Goal: Task Accomplishment & Management: Use online tool/utility

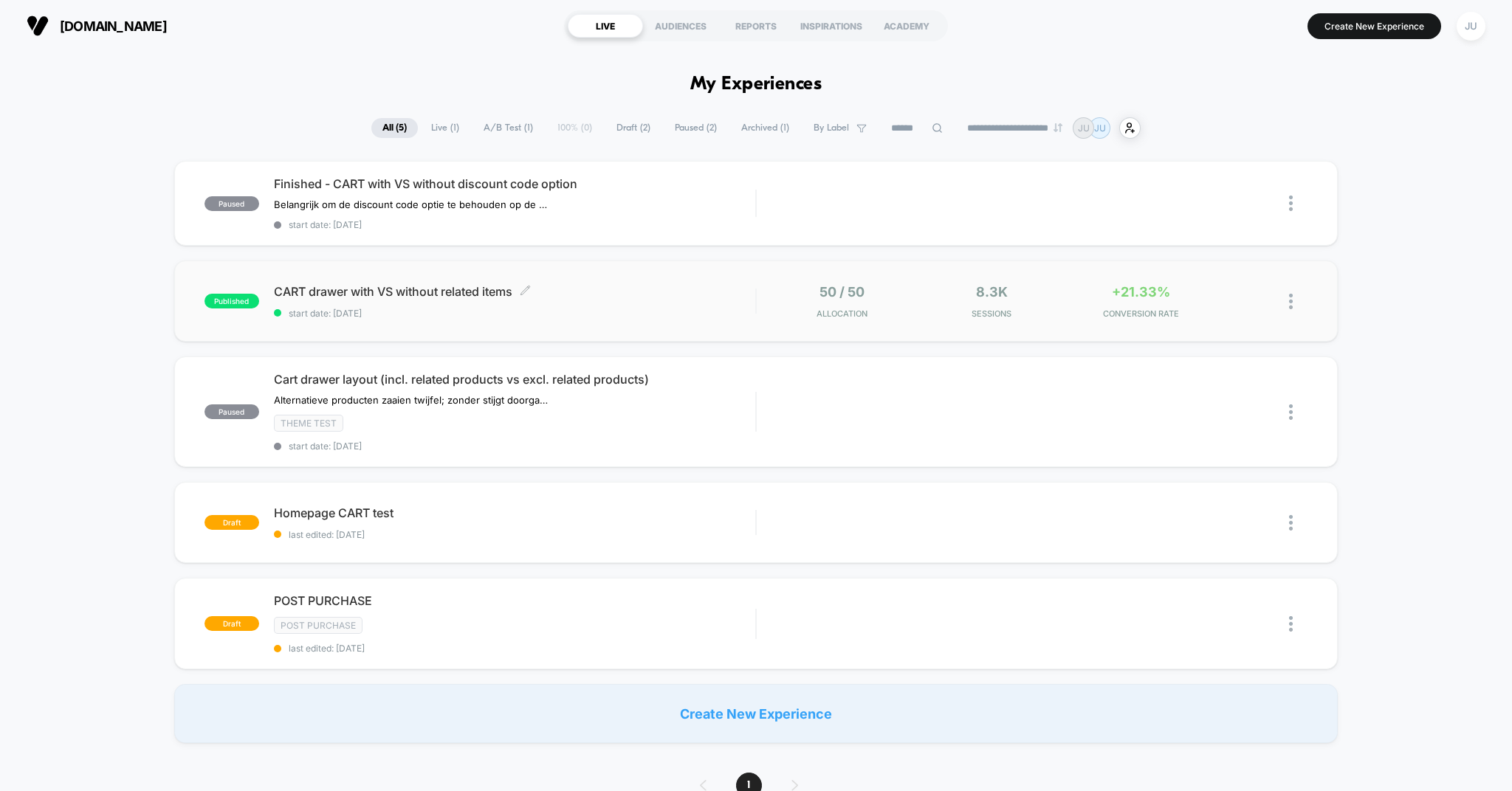
click at [374, 294] on span "CART drawer with VS without related items Click to edit experience details" at bounding box center [515, 291] width 482 height 14
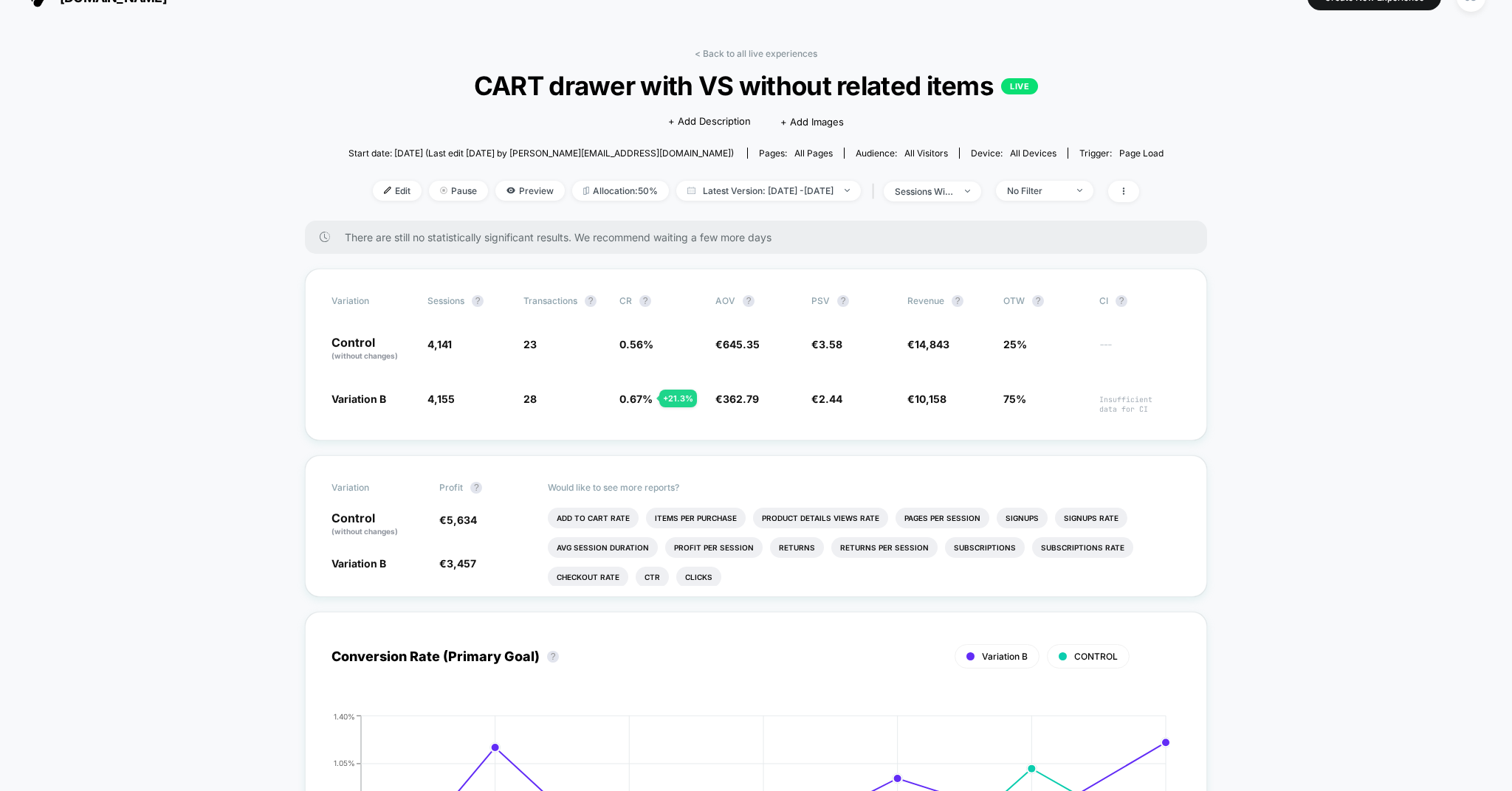
scroll to position [33, 0]
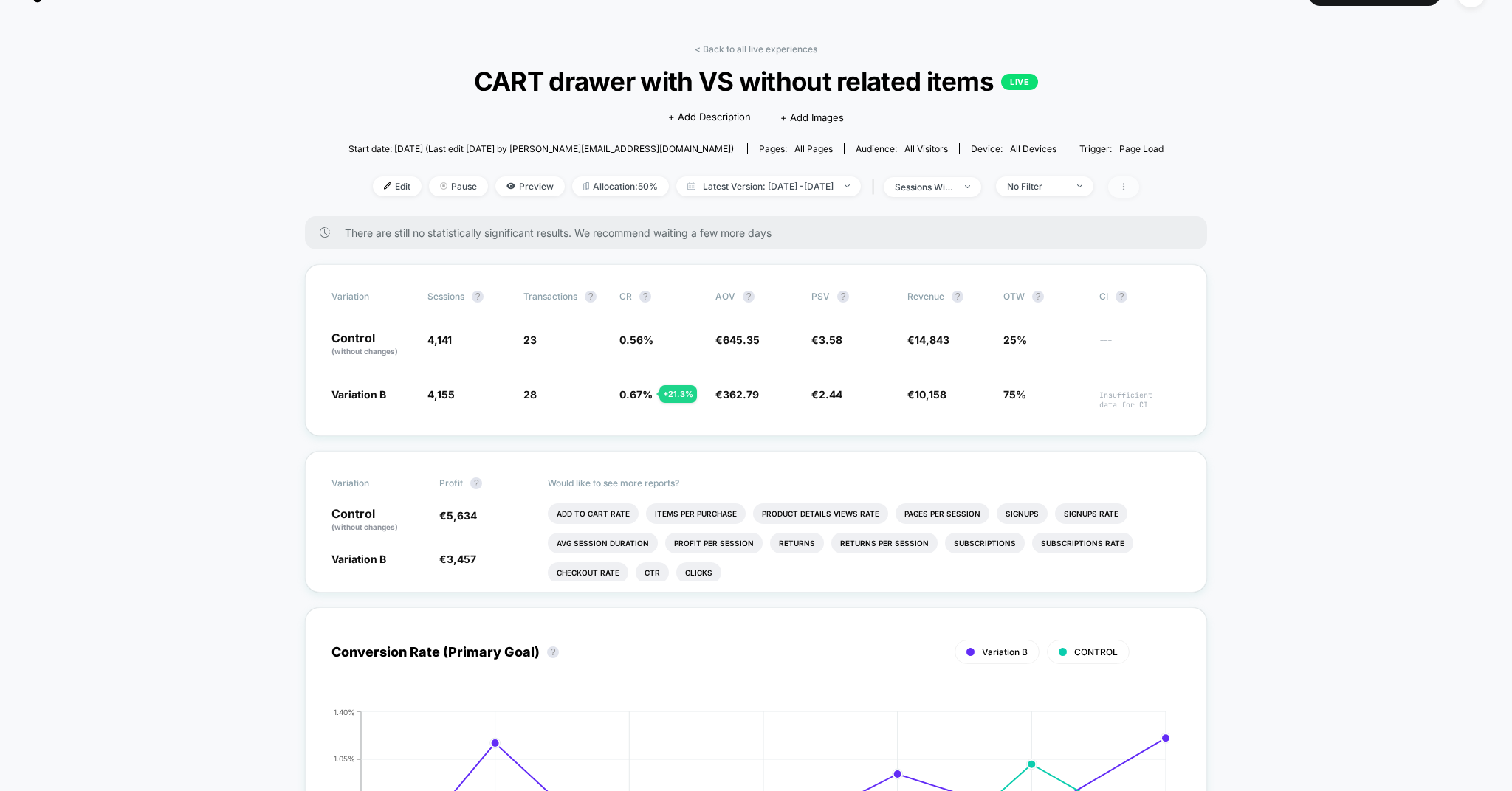
click at [1139, 185] on span at bounding box center [1123, 187] width 31 height 21
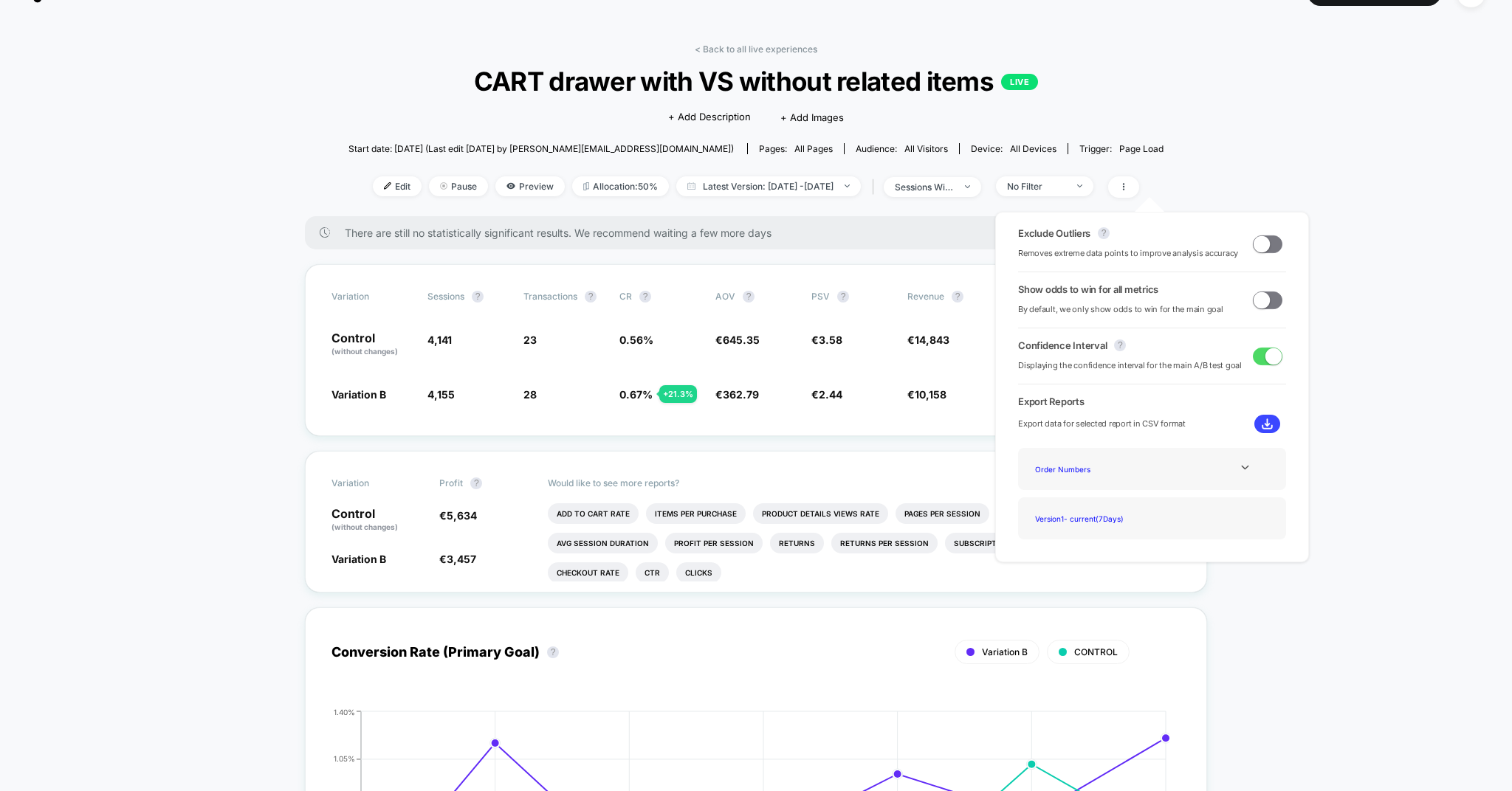
click at [1264, 246] on span at bounding box center [1262, 243] width 16 height 16
click at [1255, 307] on span at bounding box center [1262, 300] width 16 height 16
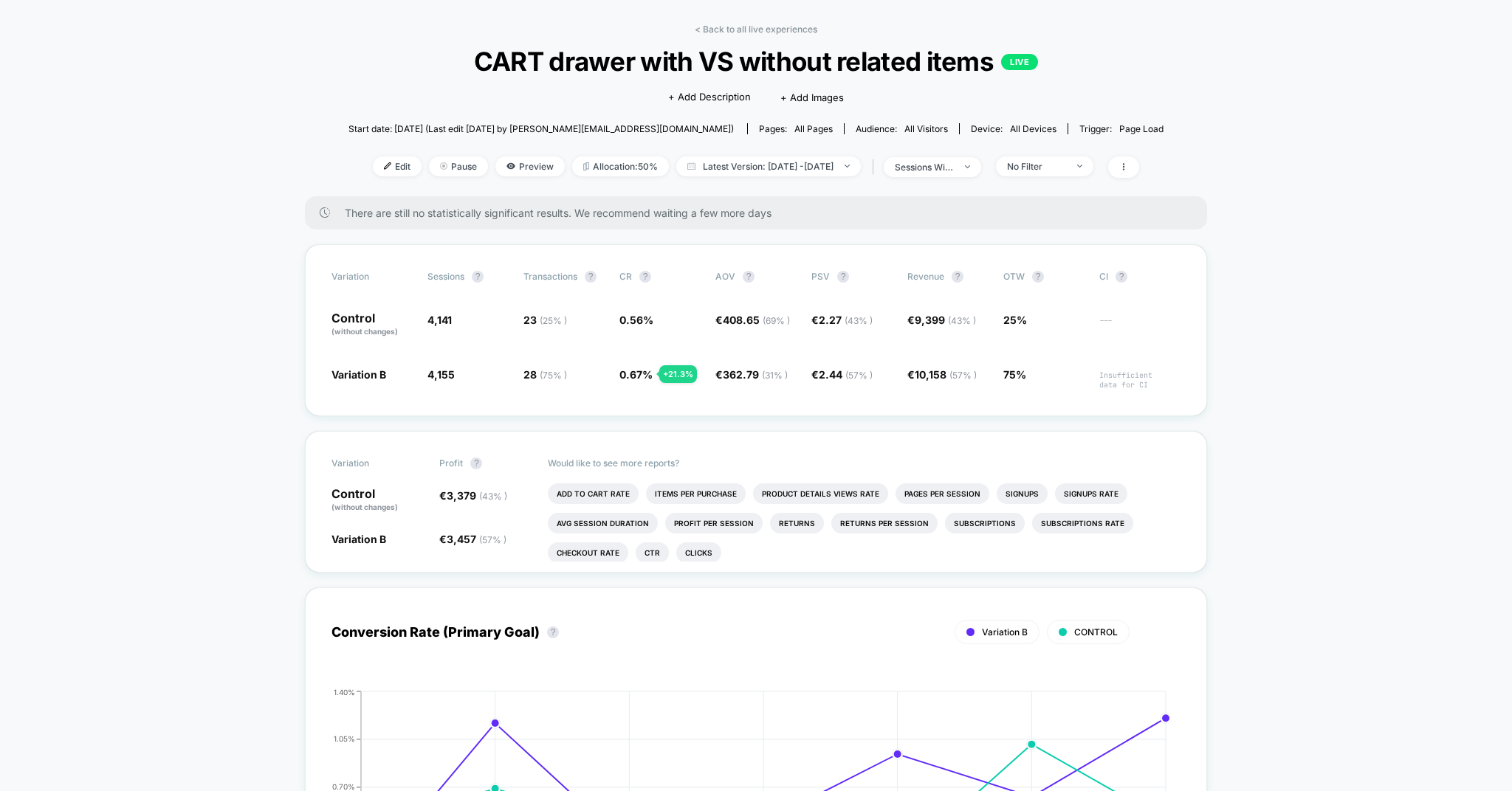
scroll to position [55, 0]
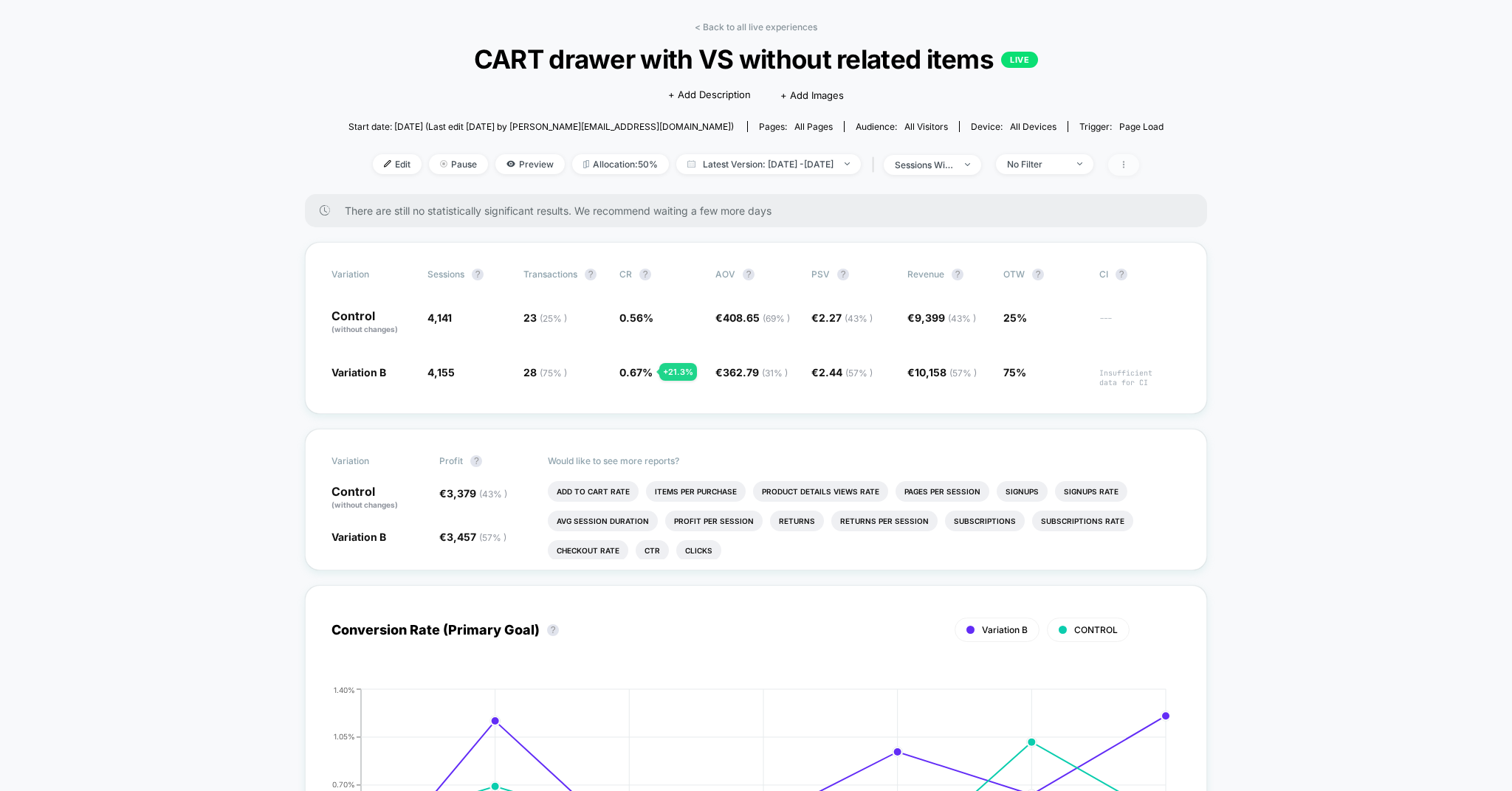
click at [1139, 165] on span at bounding box center [1123, 165] width 31 height 21
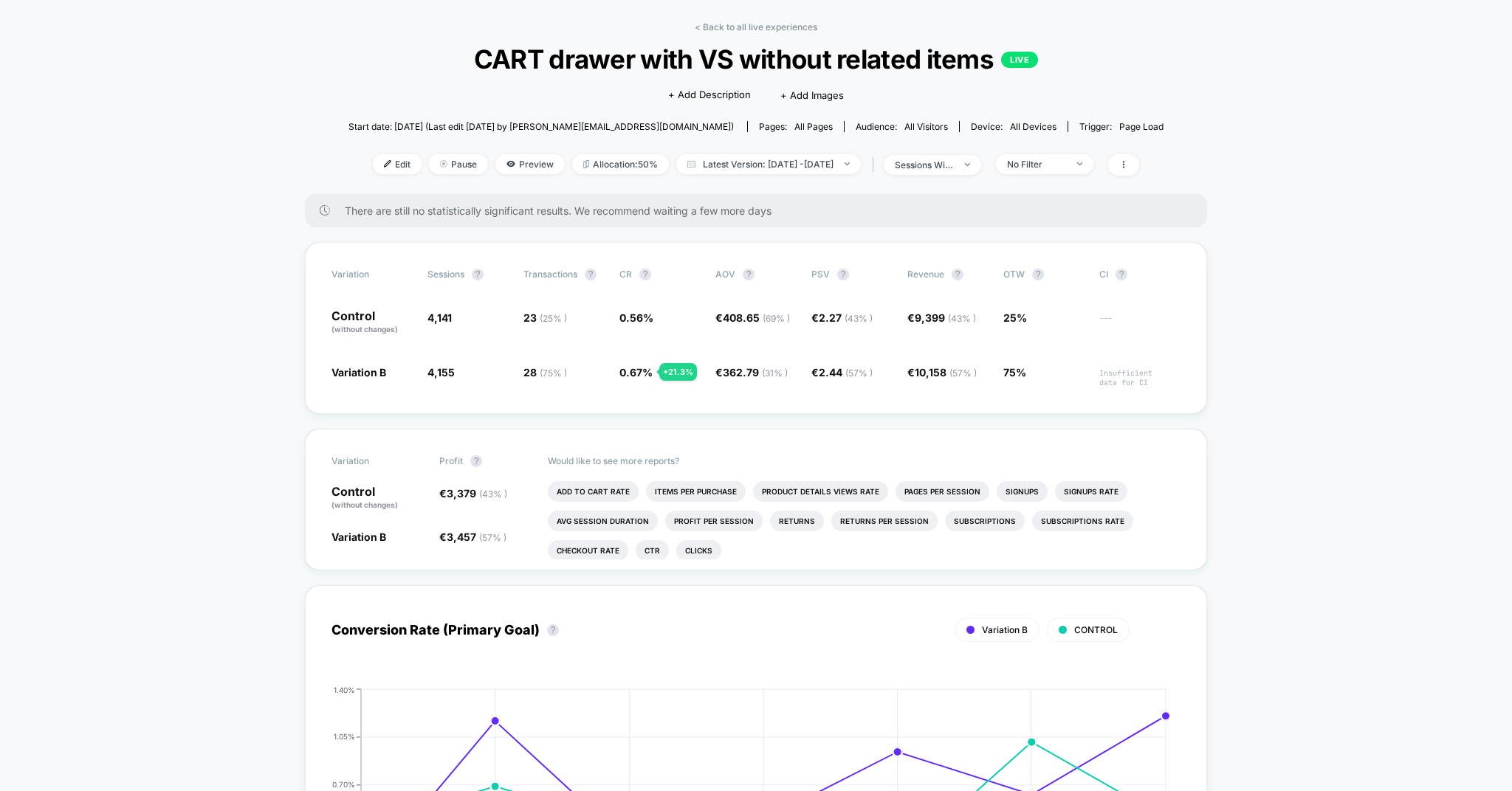
click at [710, 24] on link "< Back to all live experiences" at bounding box center [756, 26] width 122 height 11
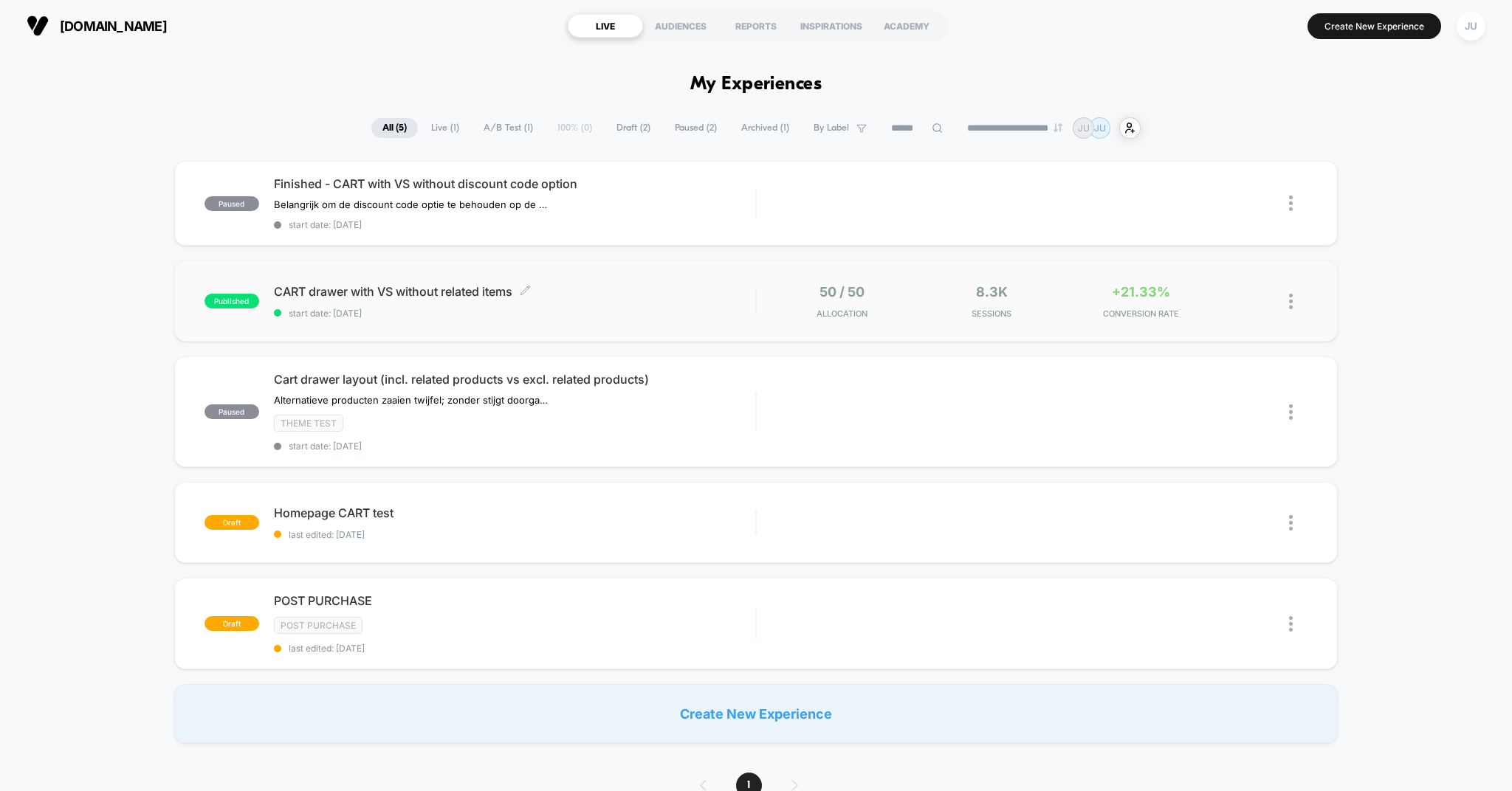
click at [450, 290] on span "CART drawer with VS without related items Click to edit experience details" at bounding box center [515, 291] width 482 height 14
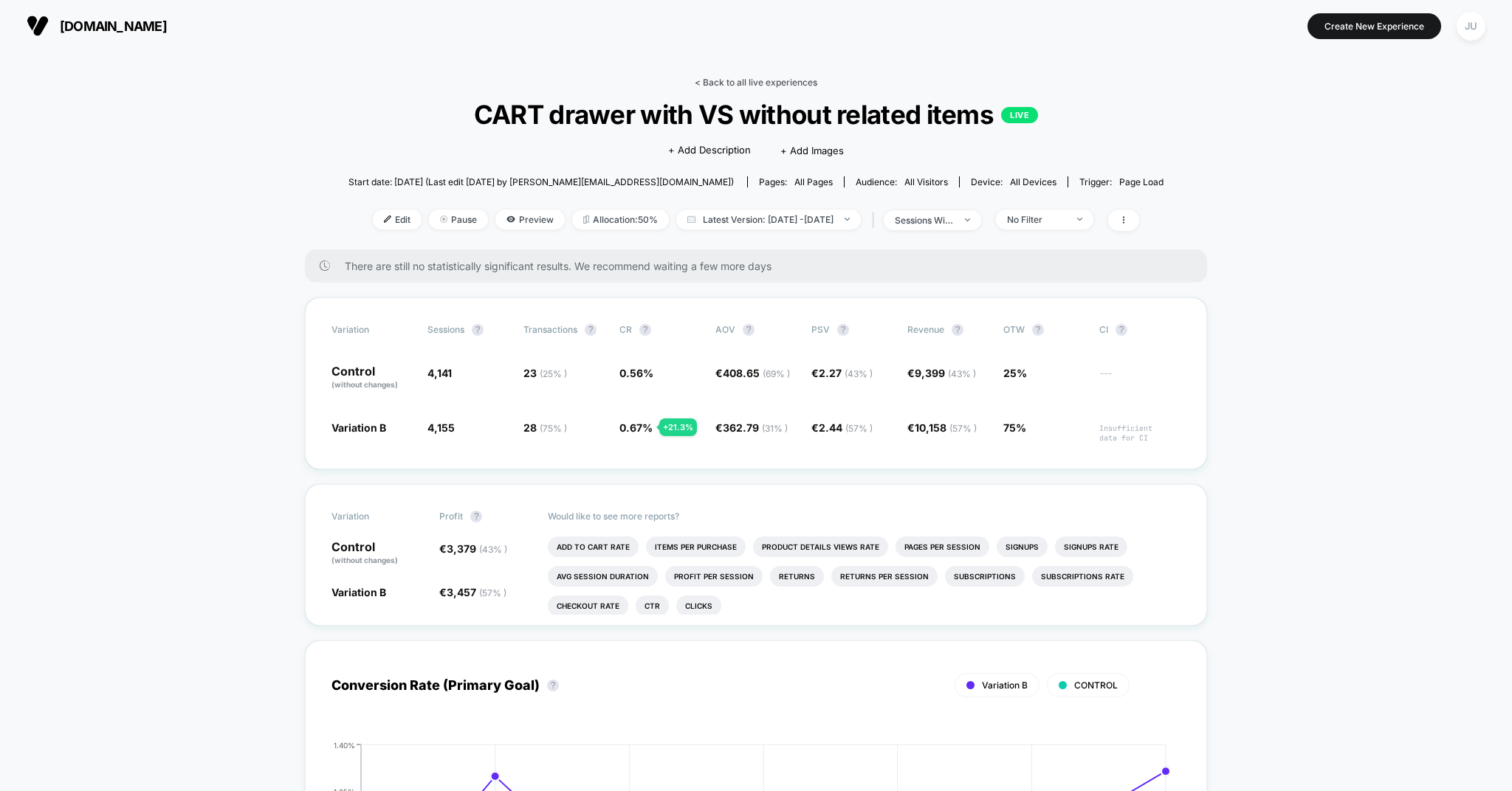
click at [712, 80] on link "< Back to all live experiences" at bounding box center [756, 81] width 122 height 11
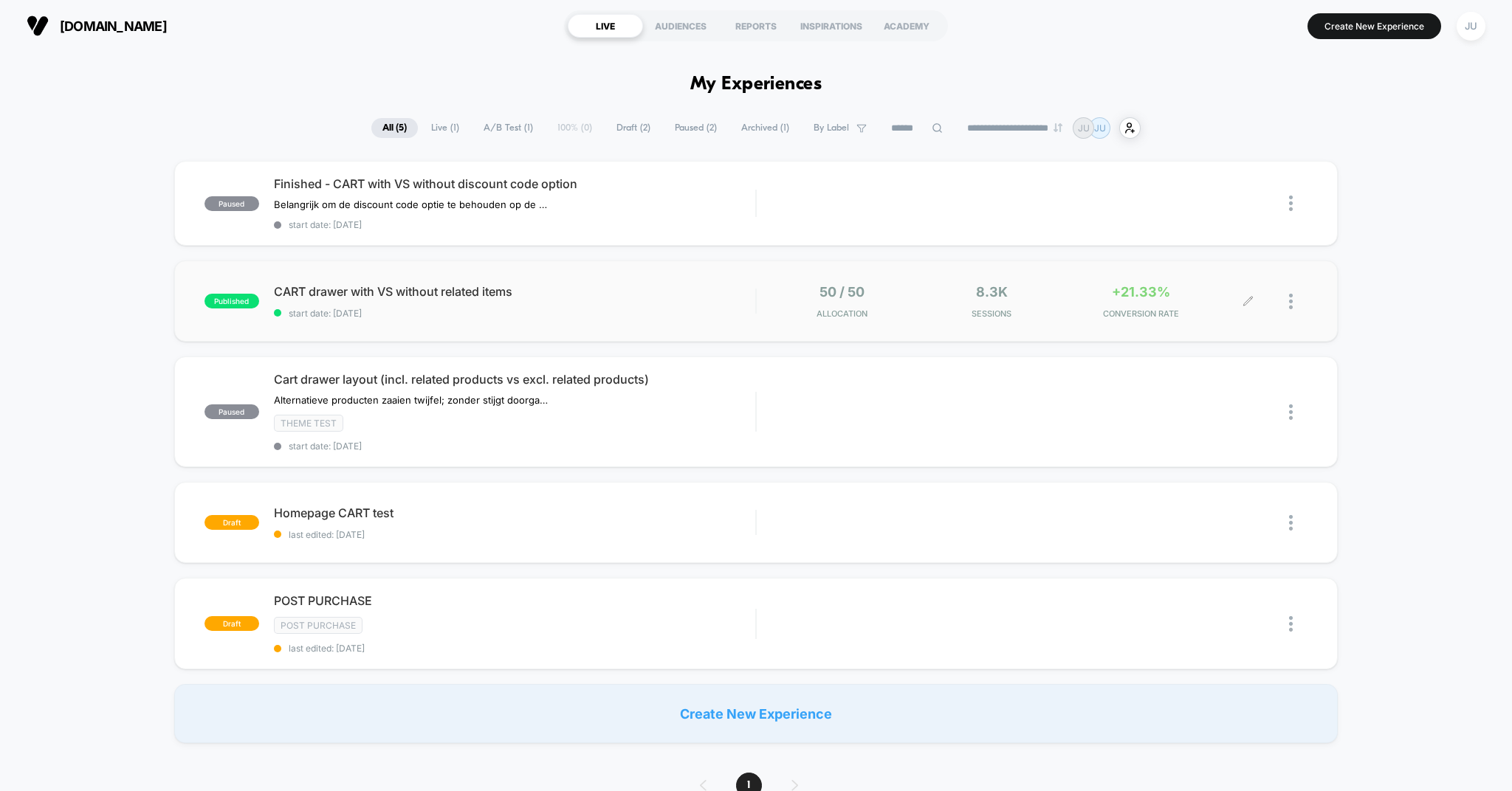
click at [1282, 297] on div at bounding box center [1279, 301] width 59 height 35
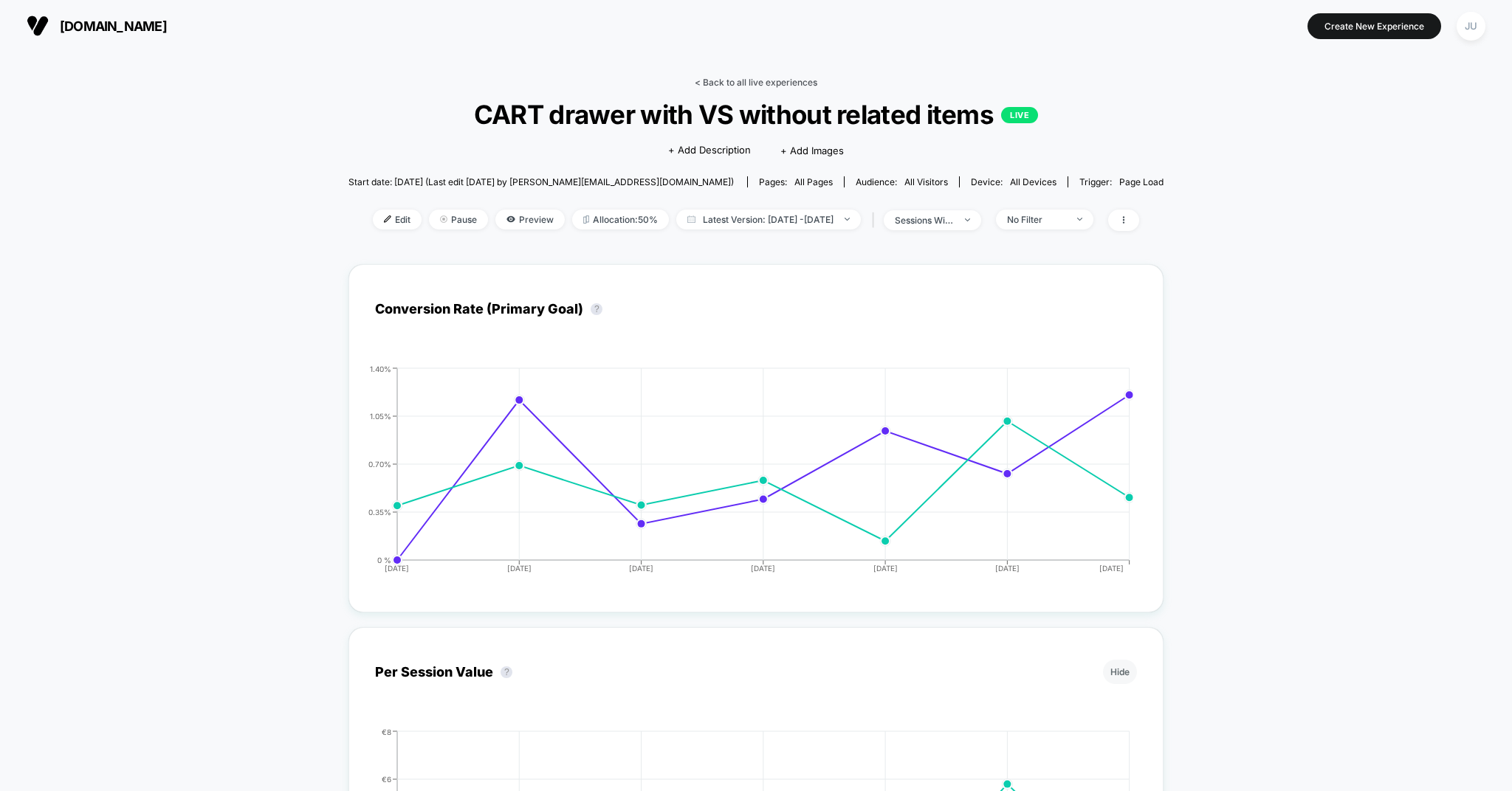
click at [725, 85] on link "< Back to all live experiences" at bounding box center [756, 81] width 122 height 11
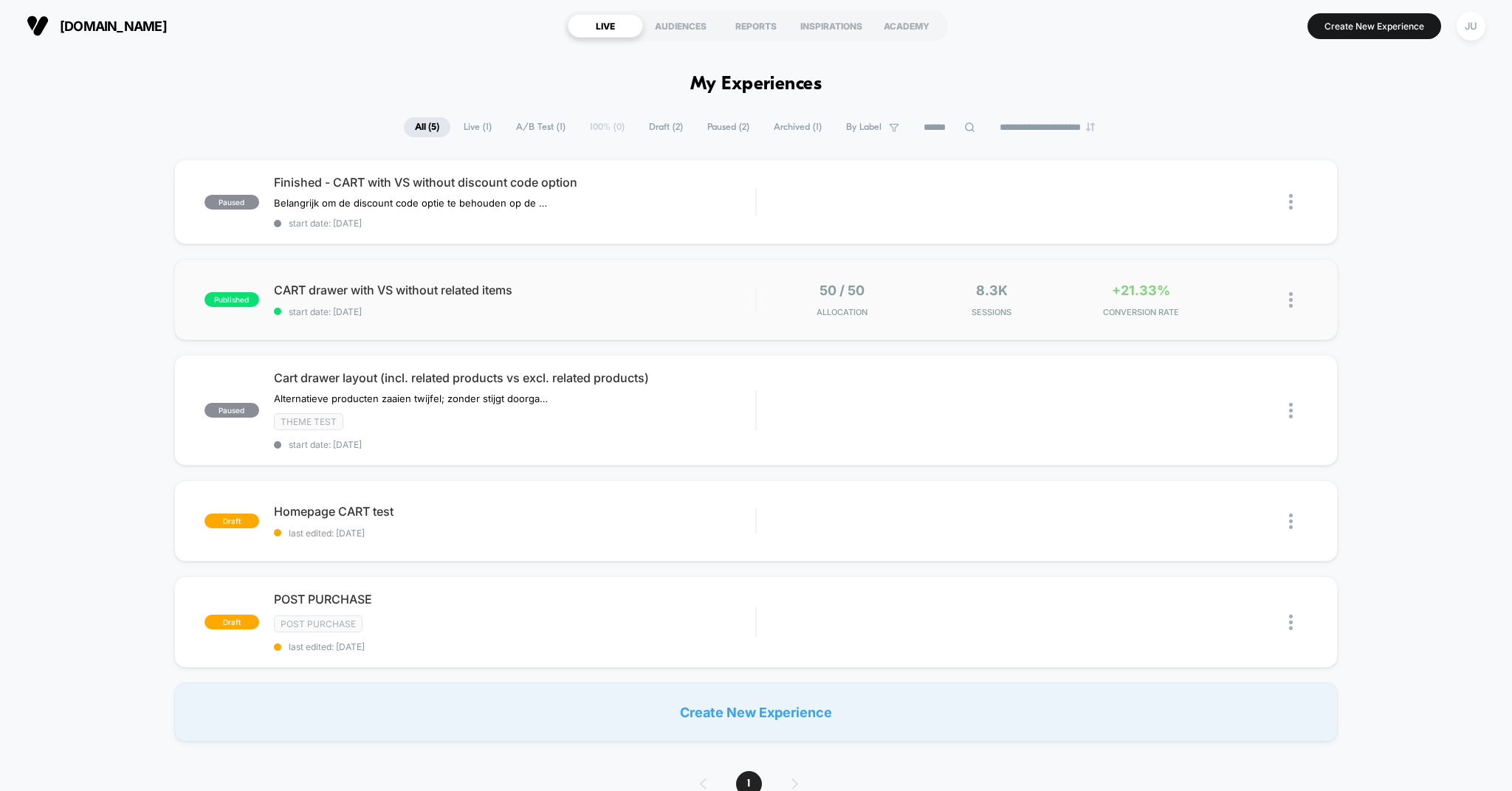
click at [1292, 300] on img at bounding box center [1290, 300] width 3 height 15
click at [1221, 246] on div "Duplicate" at bounding box center [1215, 250] width 133 height 33
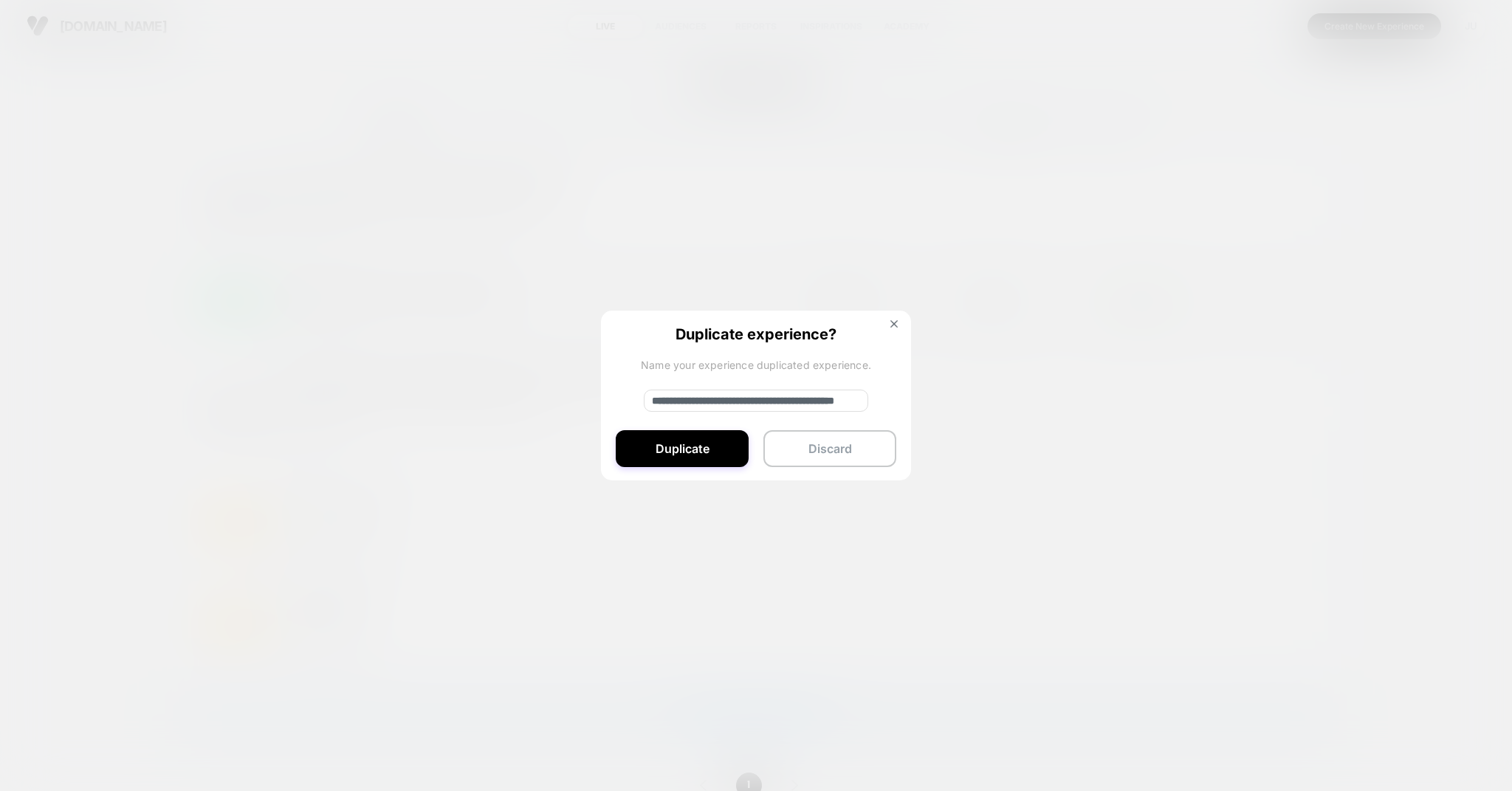
drag, startPoint x: 701, startPoint y: 401, endPoint x: 646, endPoint y: 405, distance: 55.1
click at [646, 405] on input "**********" at bounding box center [756, 401] width 224 height 22
type input "**********"
click at [658, 440] on button "Duplicate" at bounding box center [682, 448] width 133 height 36
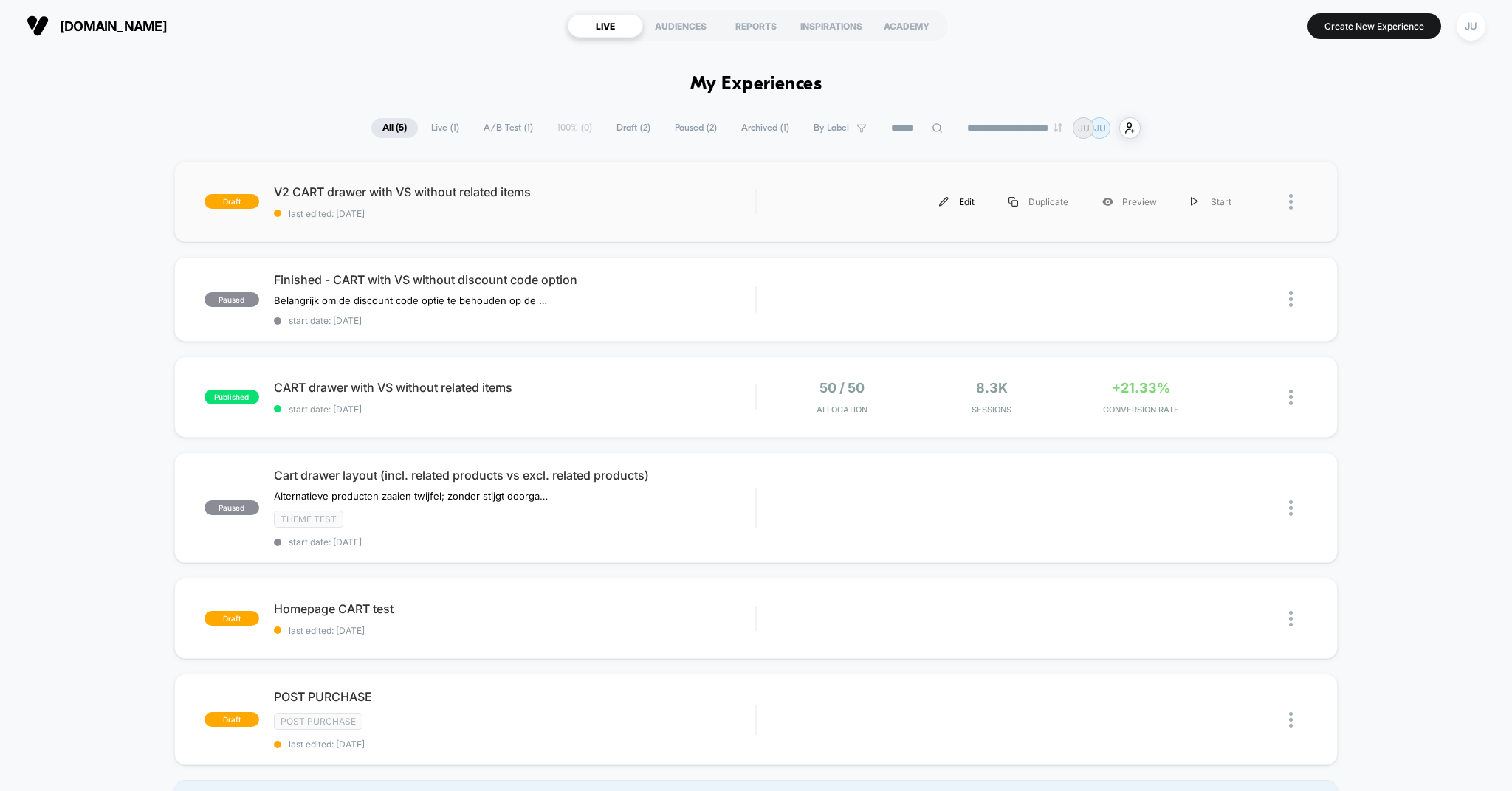
click at [951, 203] on div "Edit" at bounding box center [957, 201] width 70 height 33
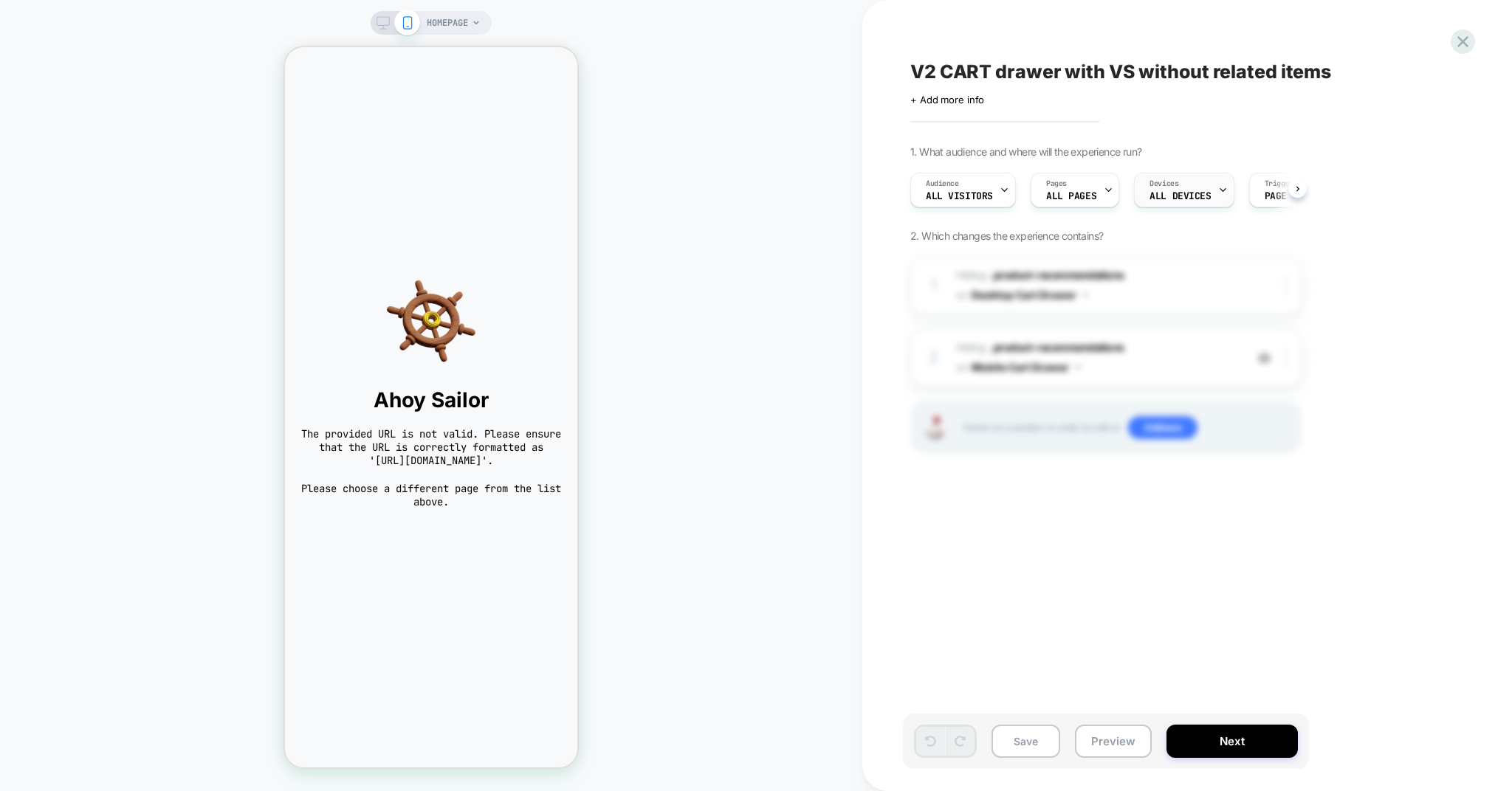
scroll to position [0, 1]
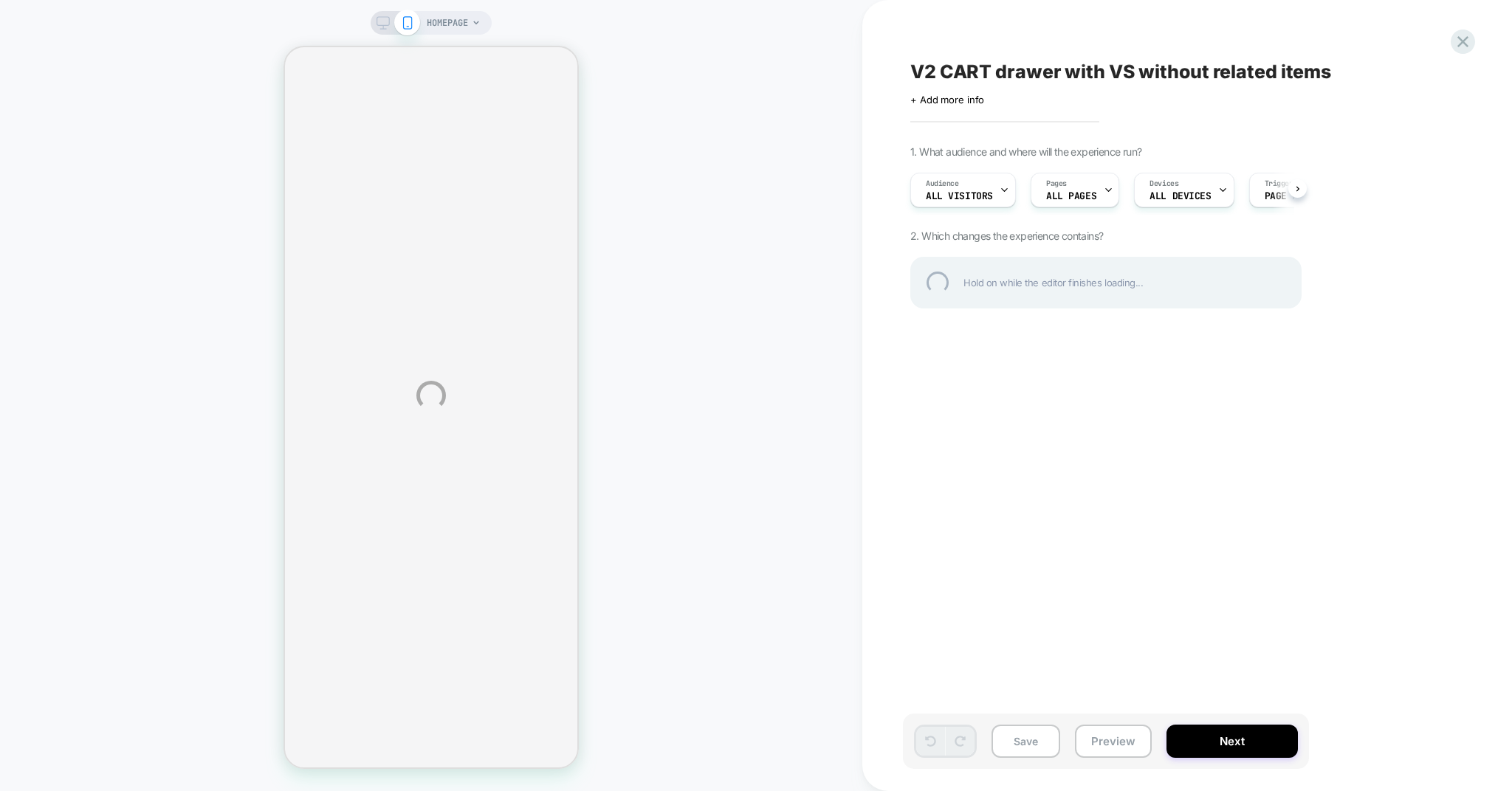
click at [1170, 418] on div "HOMEPAGE V2 CART drawer with VS without related items Click to edit experience …" at bounding box center [756, 396] width 1512 height 791
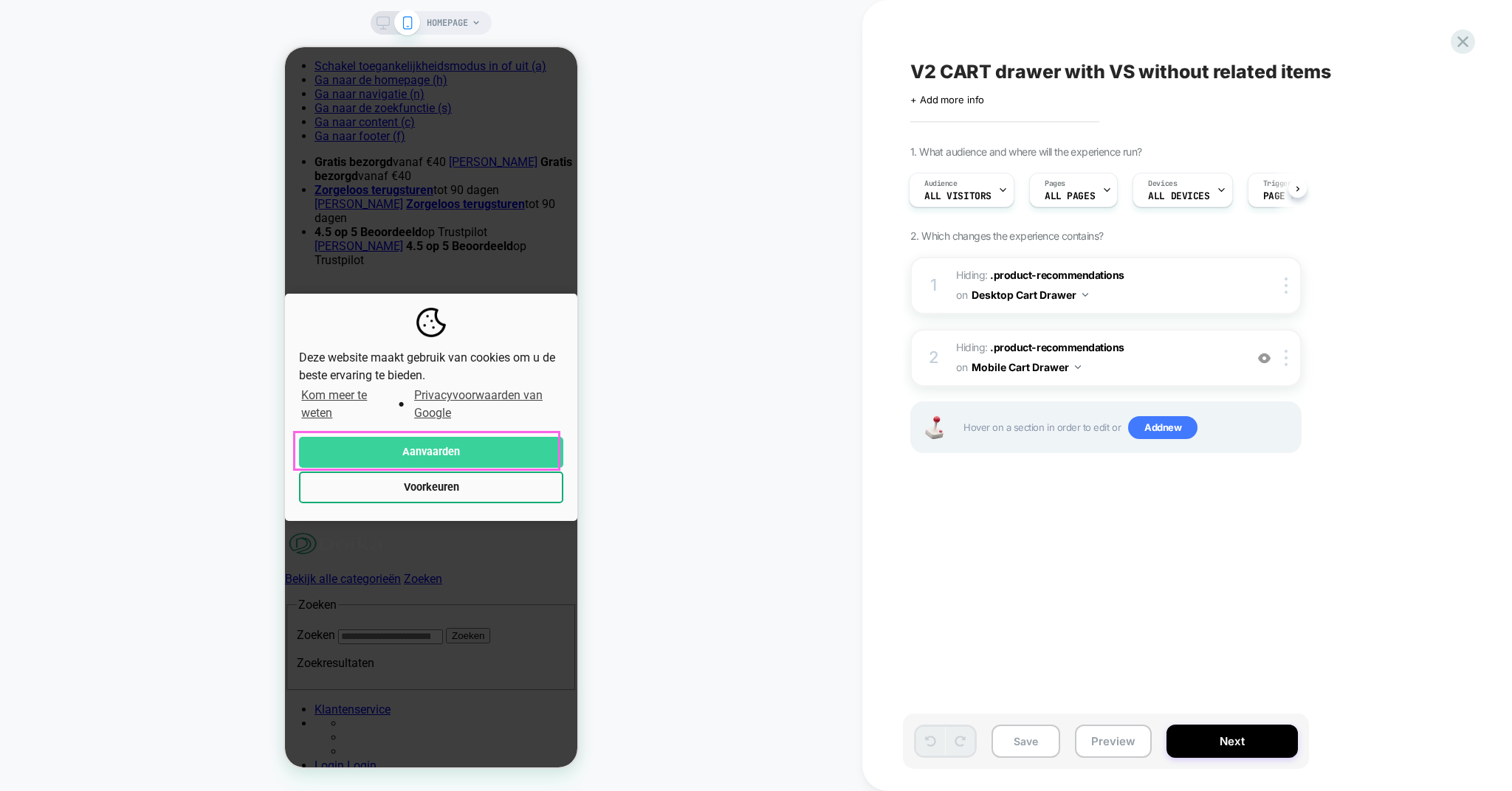
click at [479, 437] on button "Aanvaarden" at bounding box center [430, 452] width 264 height 31
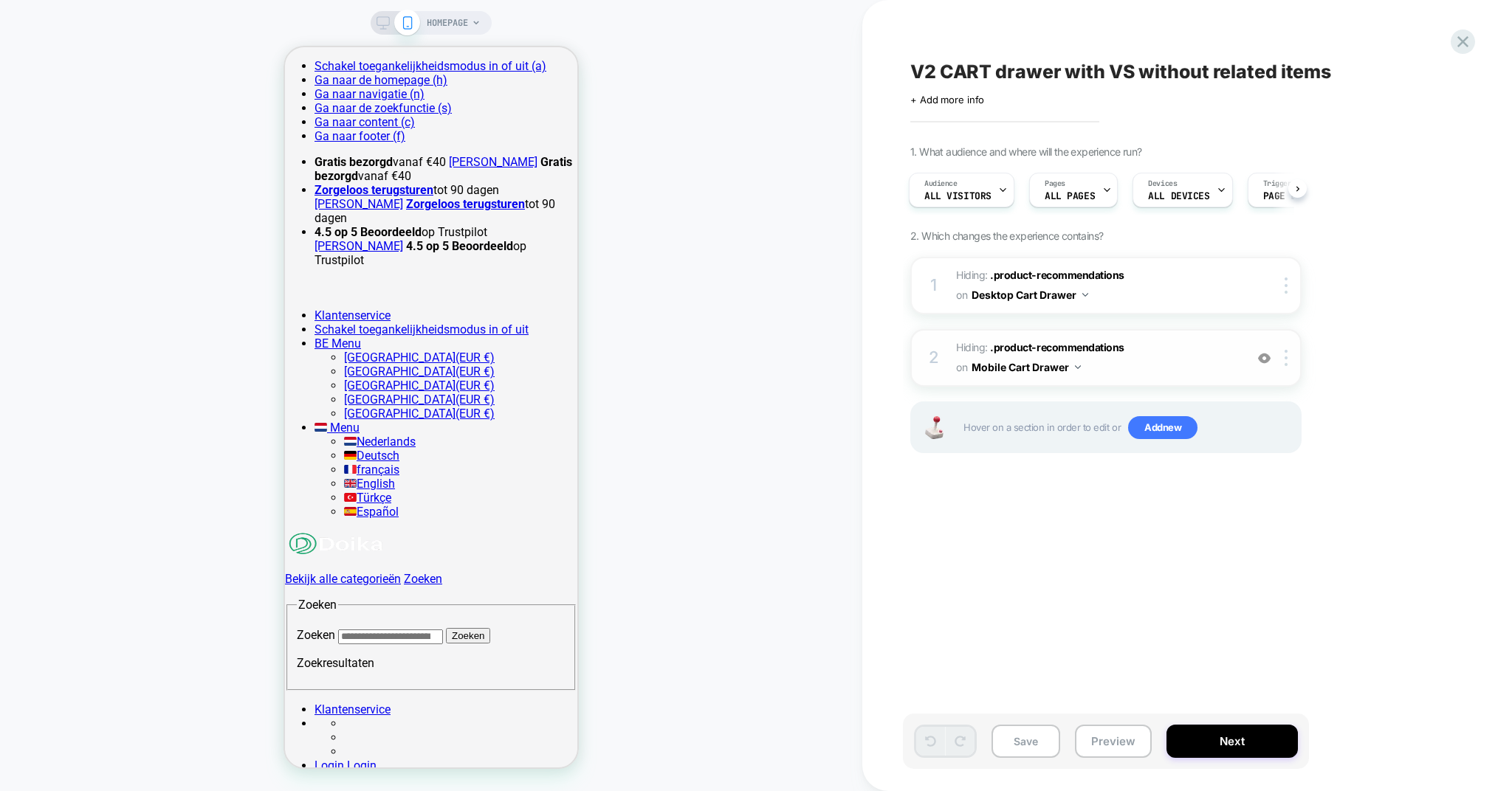
click at [1138, 345] on span "Hiding : .product-recommendations .product-recommendations on Mobile Cart Drawer" at bounding box center [1096, 357] width 281 height 40
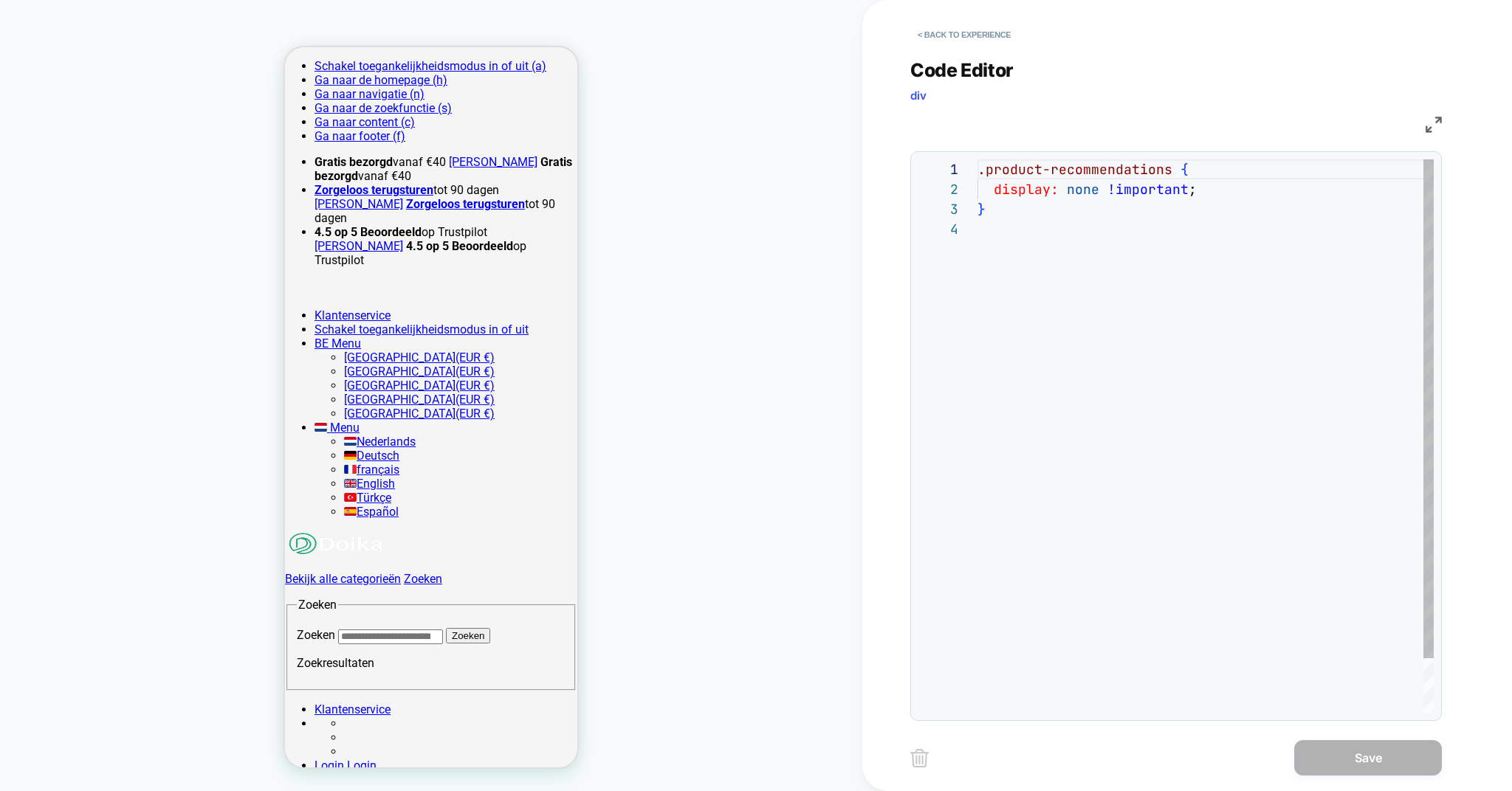
scroll to position [59, 0]
click at [922, 31] on button "< Back to experience" at bounding box center [964, 35] width 108 height 24
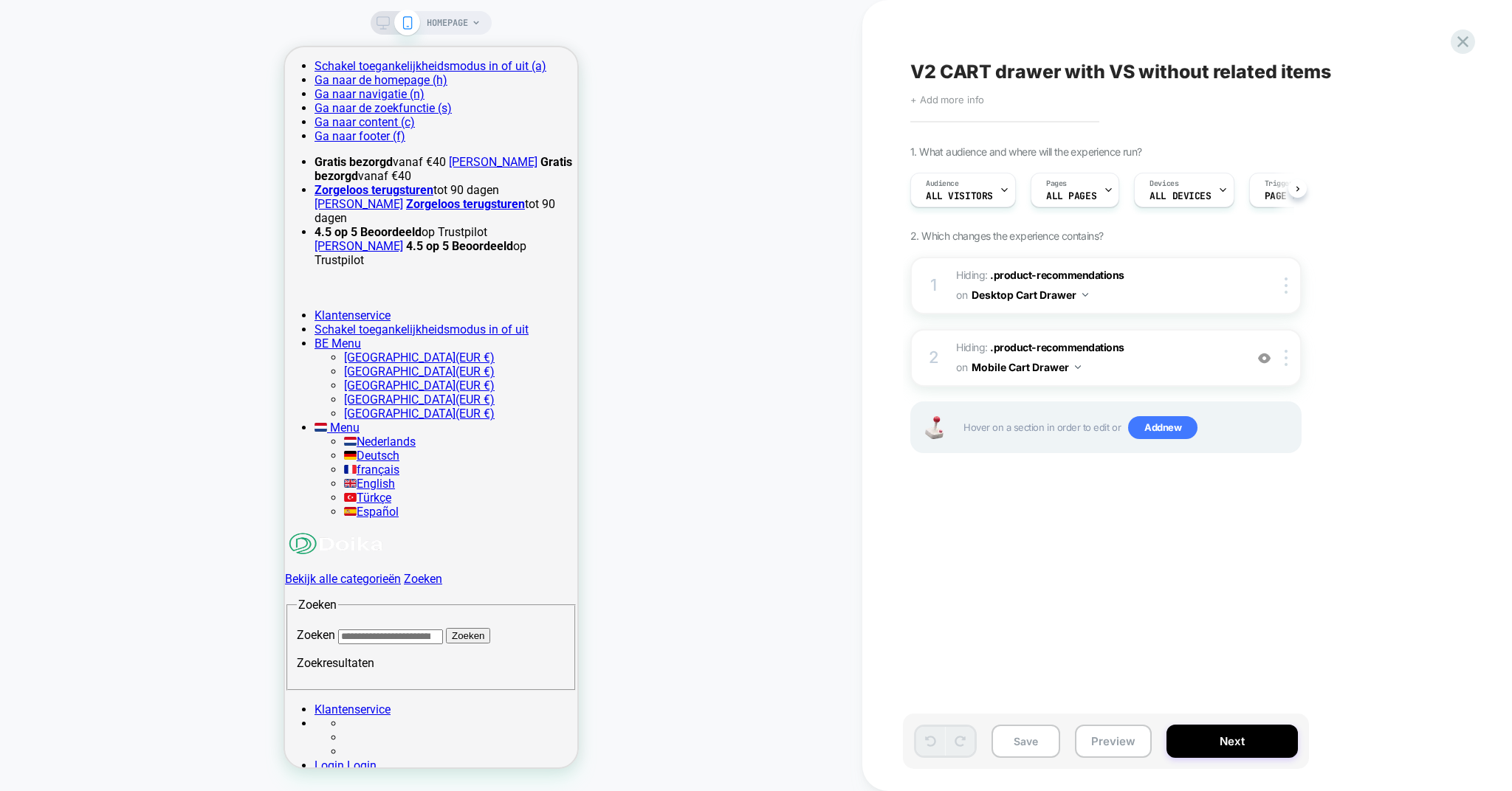
scroll to position [0, 1]
click at [1160, 434] on span "Add new" at bounding box center [1163, 428] width 70 height 24
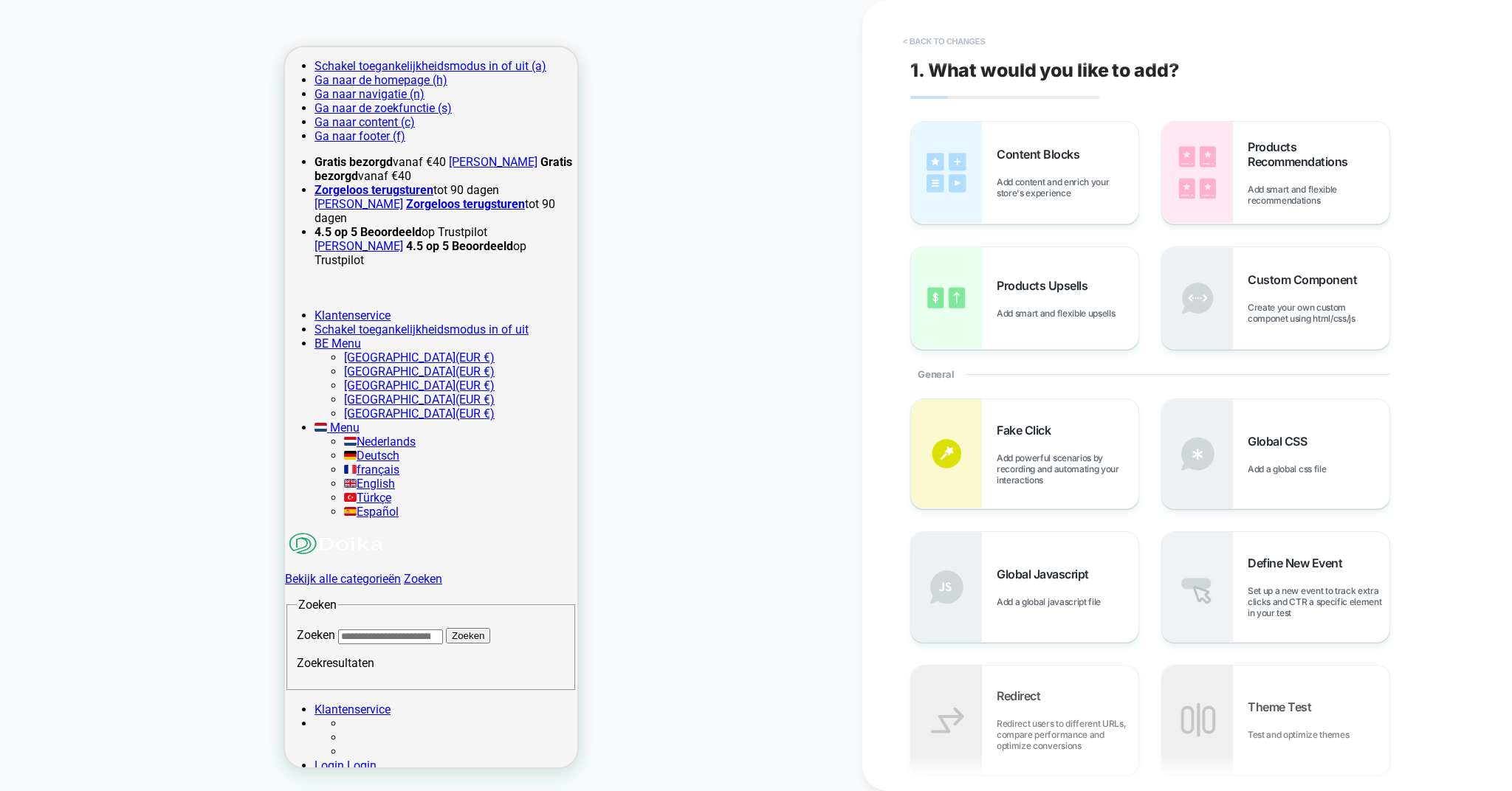
click at [924, 43] on button "< Back to changes" at bounding box center [944, 42] width 98 height 24
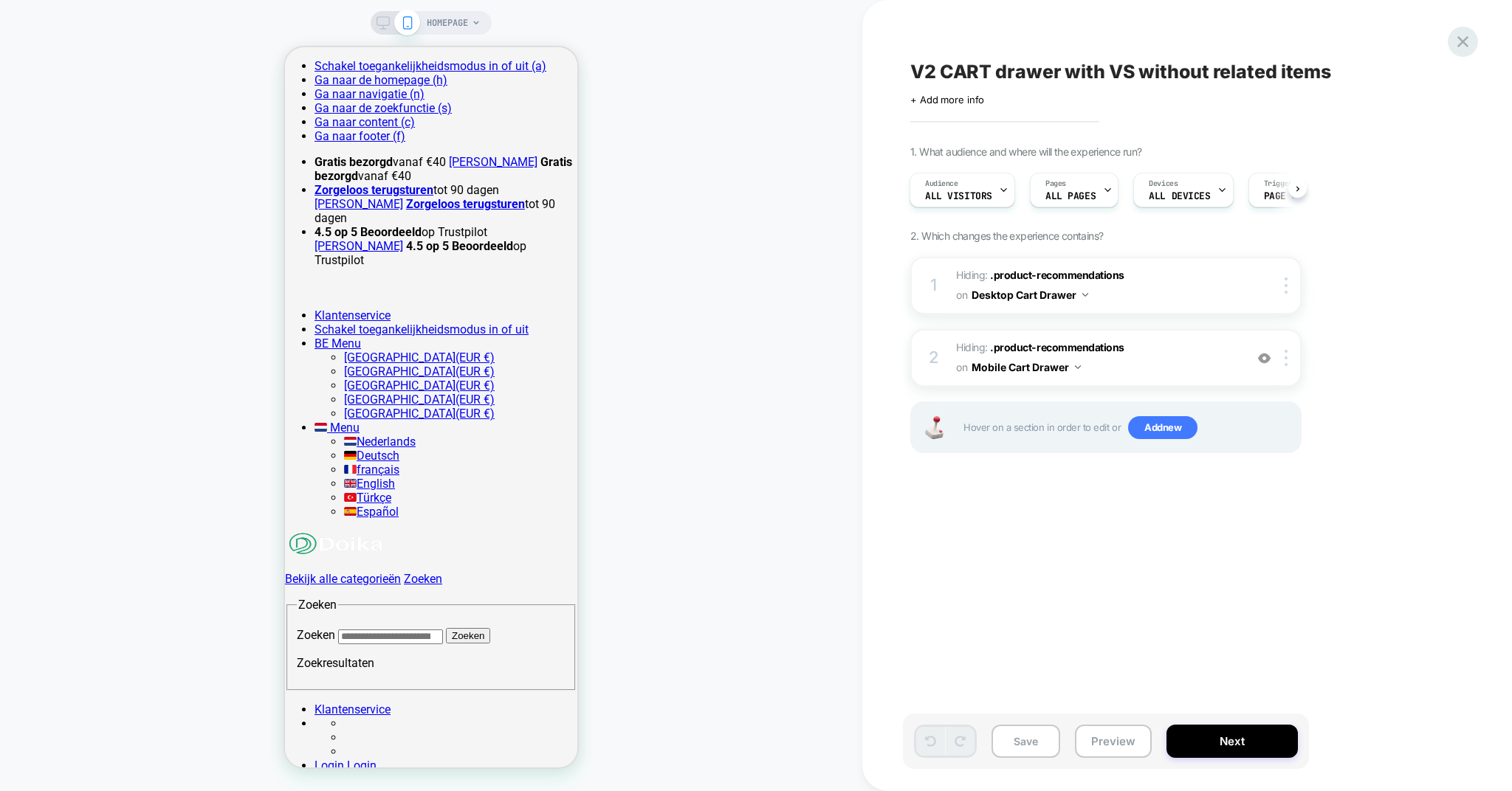
click at [1465, 42] on icon at bounding box center [1462, 41] width 20 height 20
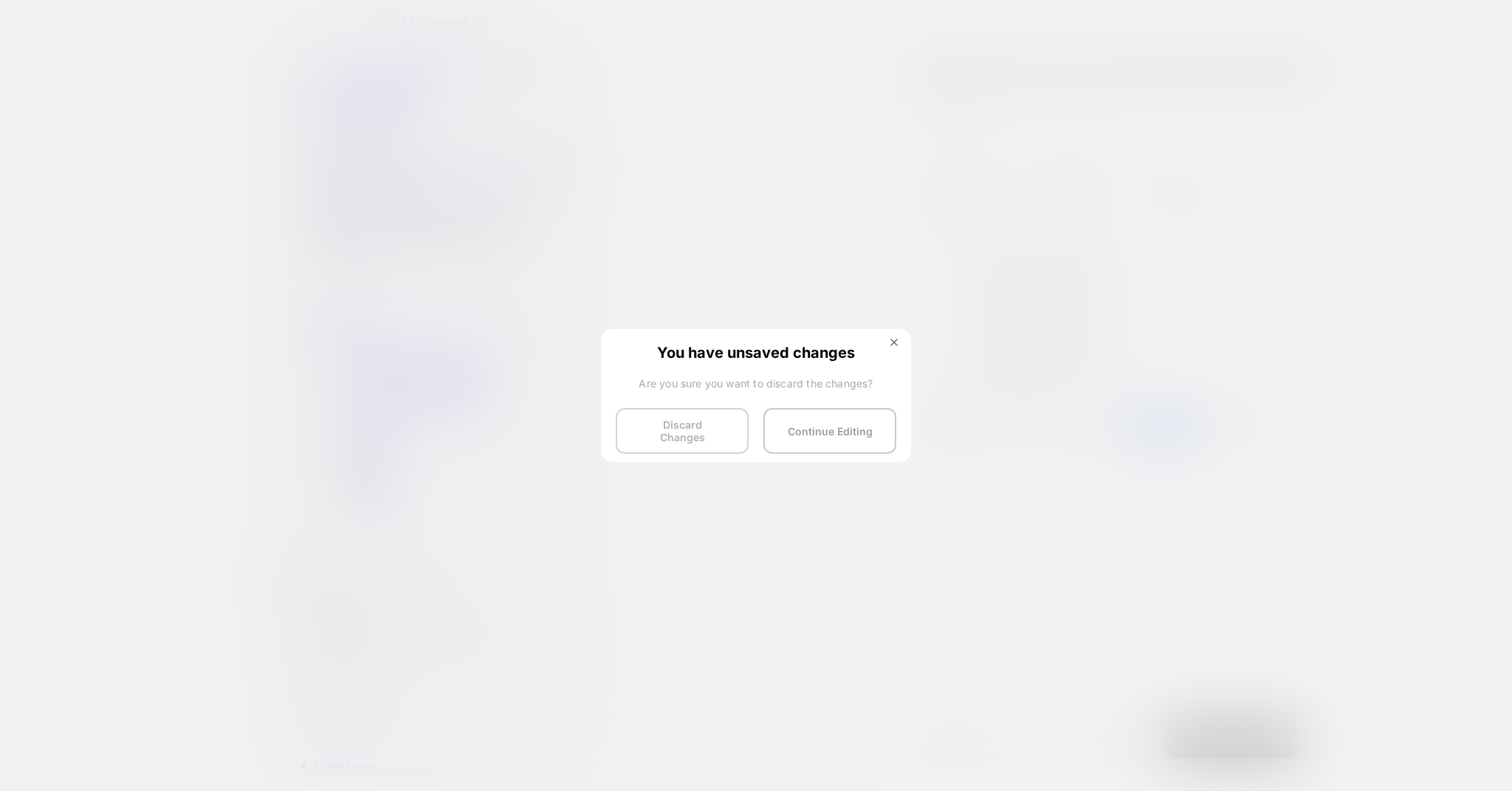
click at [689, 417] on button "Discard Changes" at bounding box center [682, 431] width 133 height 46
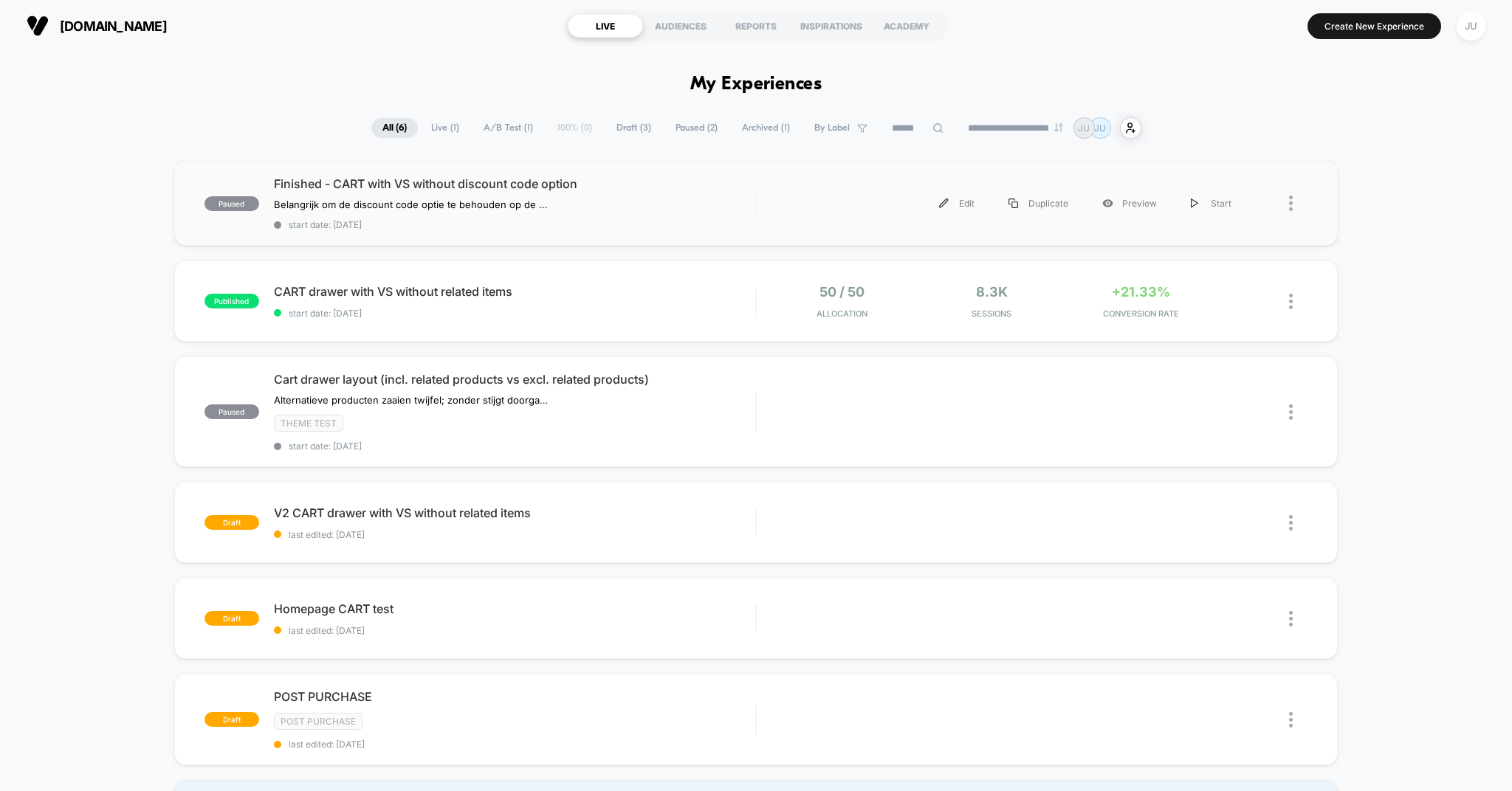
click at [1295, 204] on div at bounding box center [1298, 203] width 19 height 33
click at [1423, 205] on div "paused Finished - CART with VS without discount code option Belangrijk om de di…" at bounding box center [756, 500] width 1512 height 678
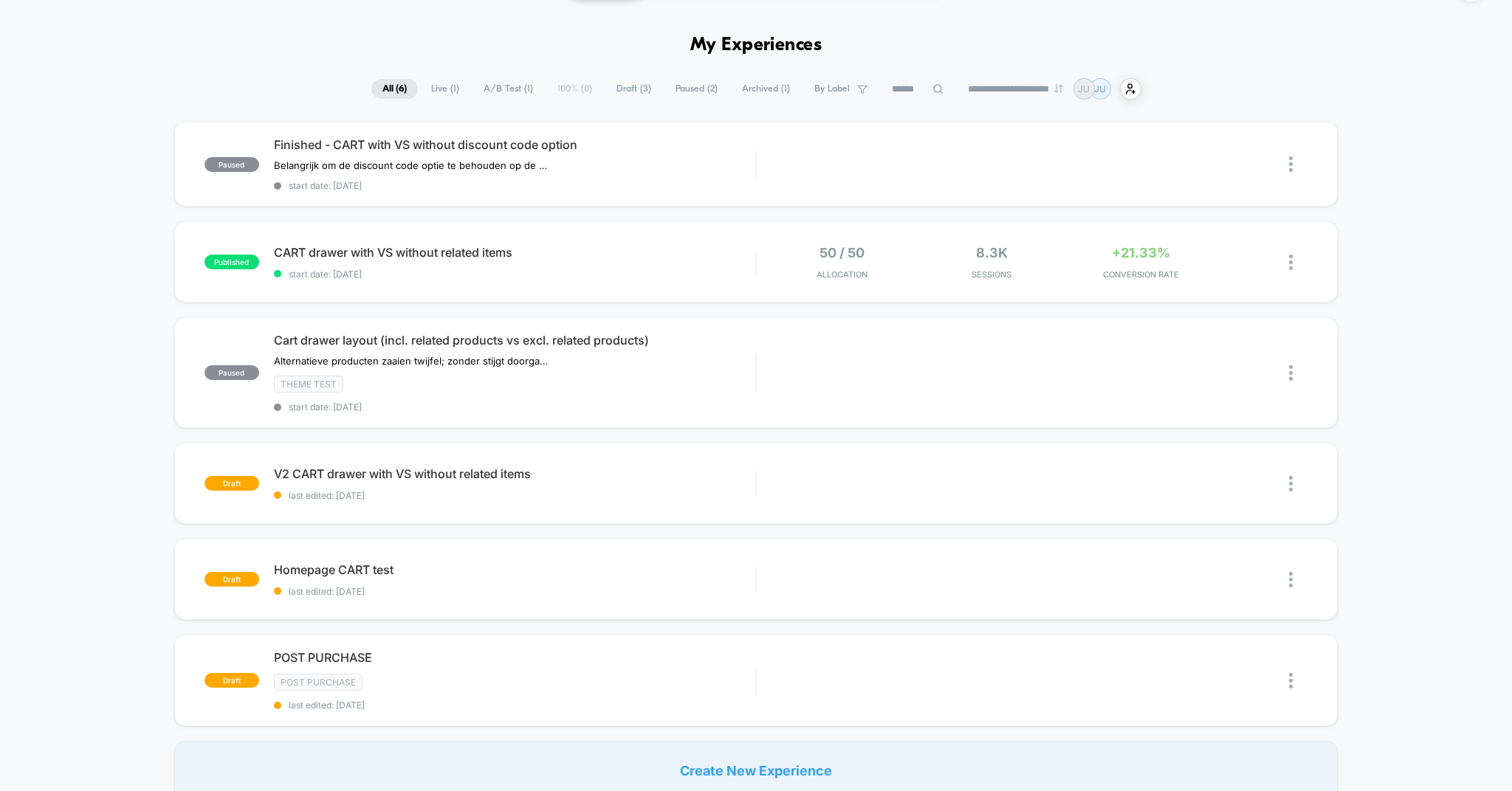
scroll to position [43, 0]
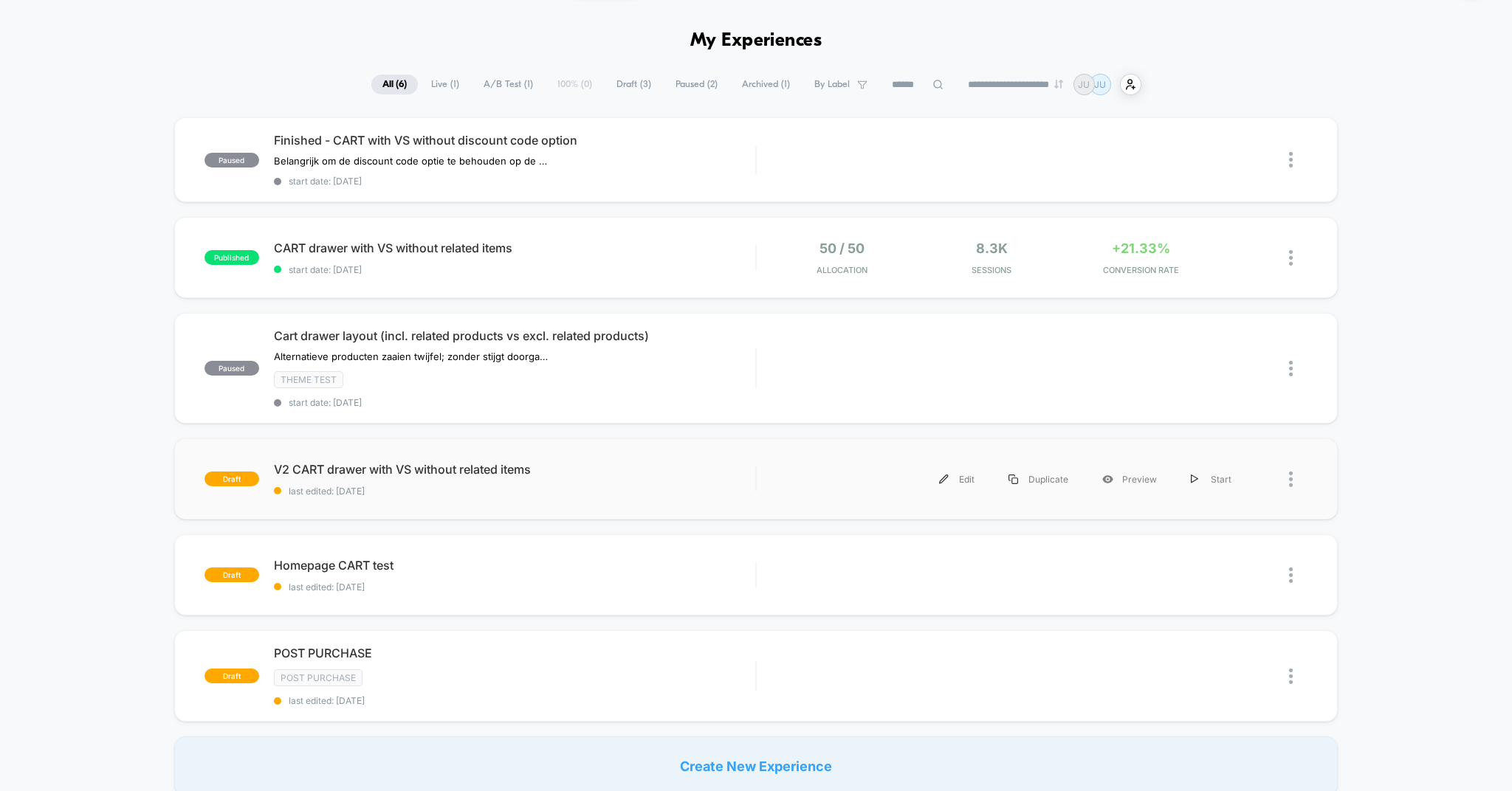
click at [1286, 475] on div at bounding box center [1279, 479] width 59 height 33
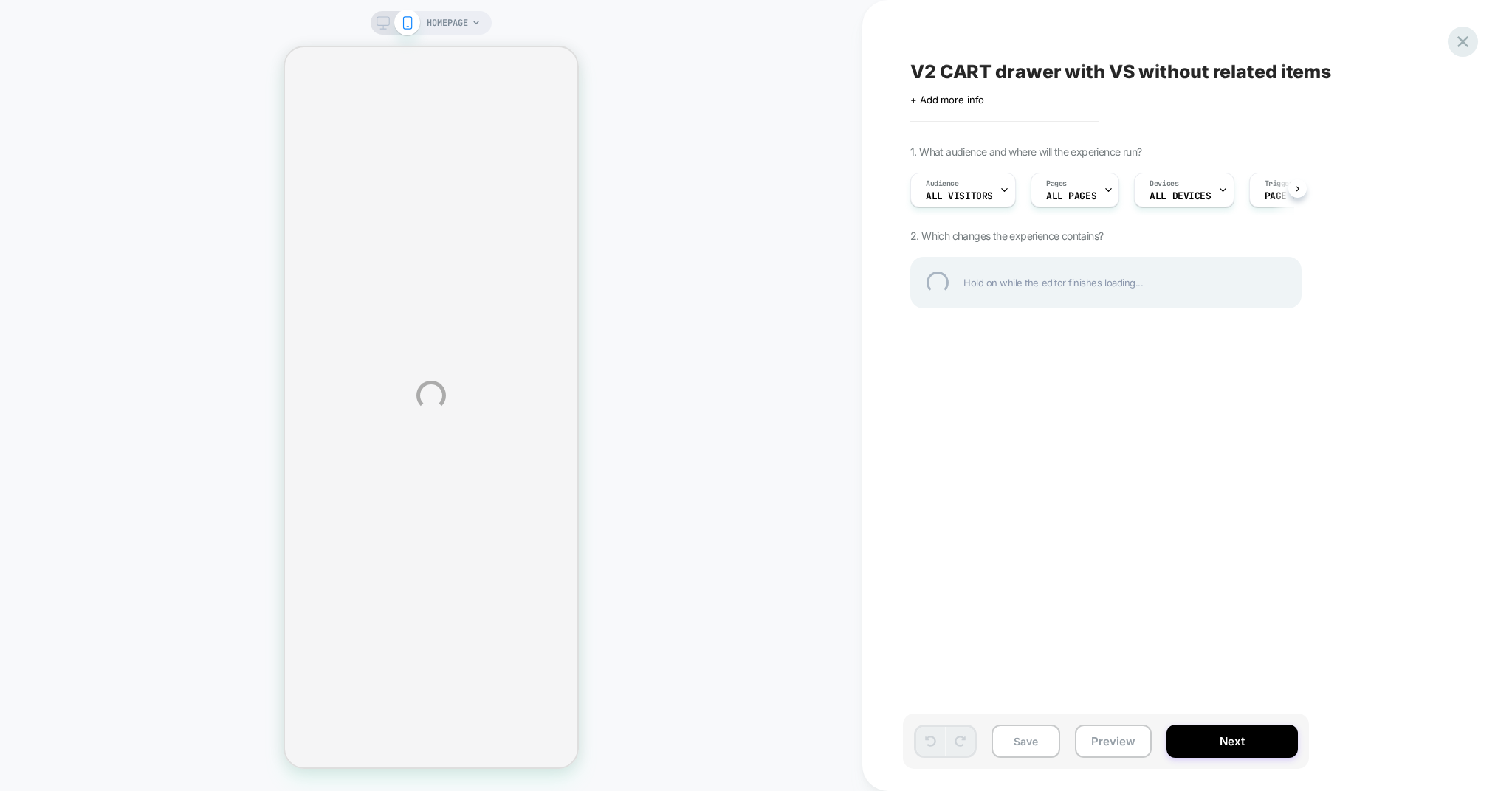
click at [1465, 36] on div at bounding box center [1463, 42] width 31 height 31
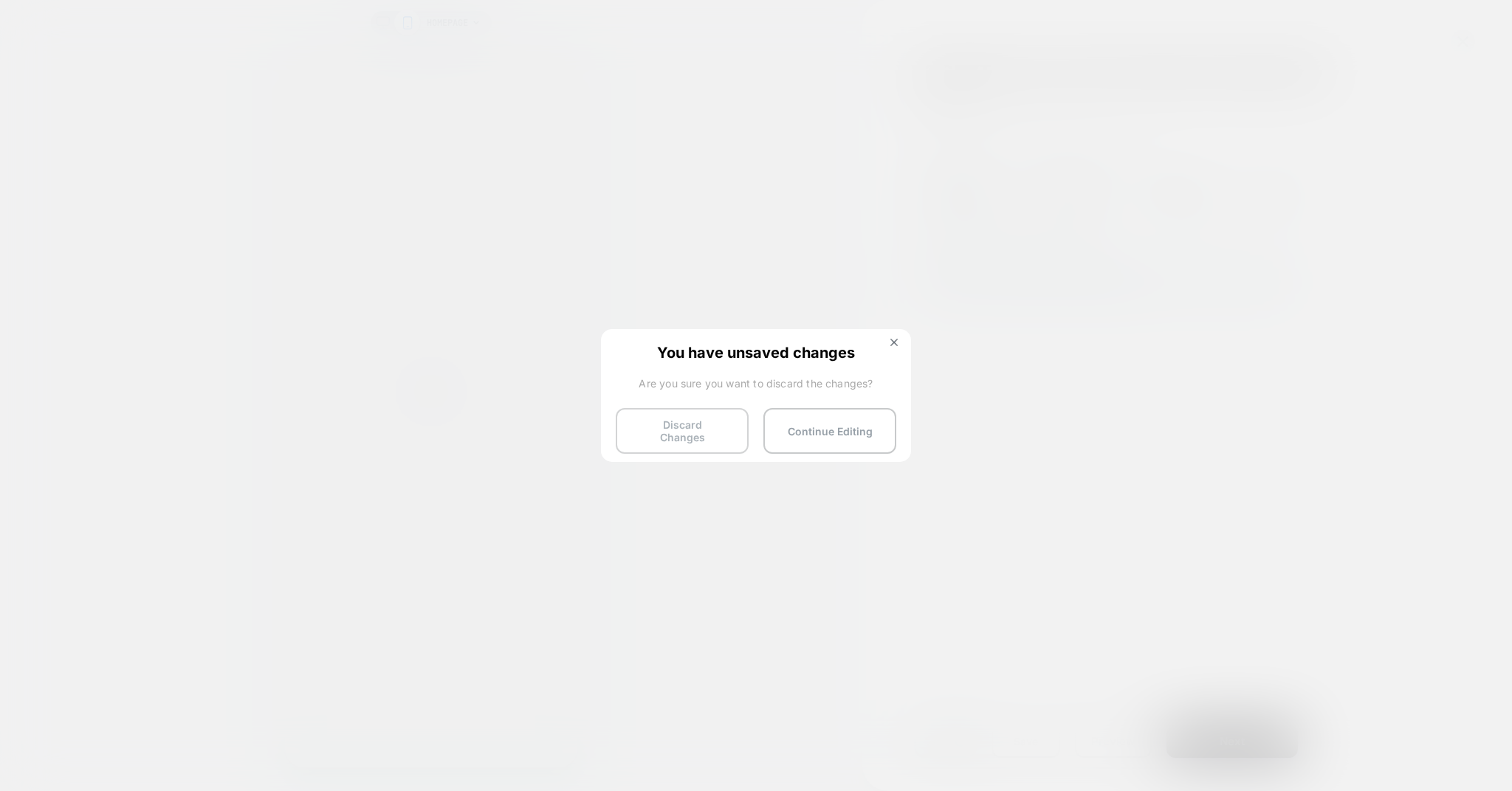
click at [644, 425] on button "Discard Changes" at bounding box center [682, 431] width 133 height 46
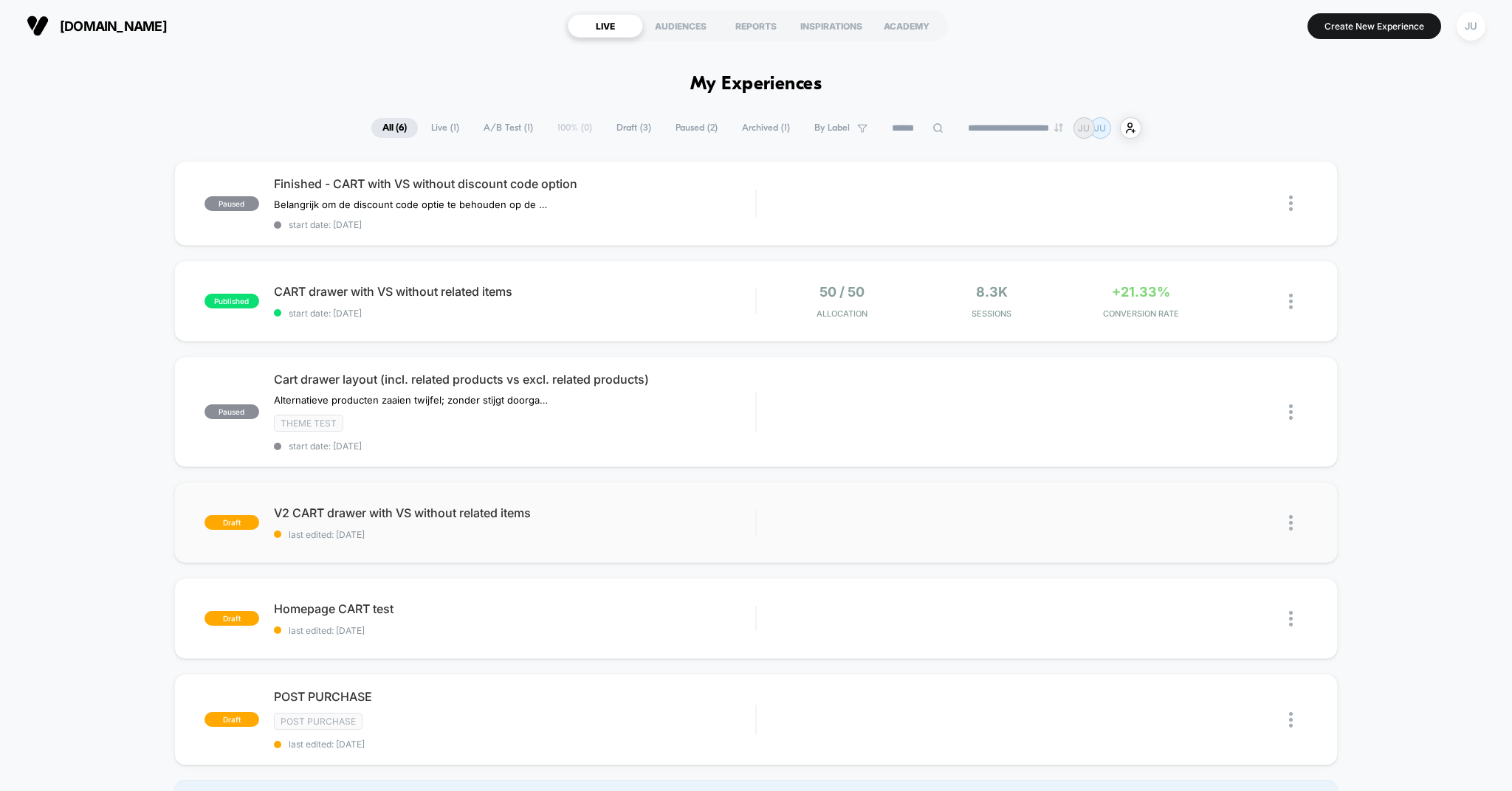
click at [1292, 525] on img at bounding box center [1290, 523] width 3 height 15
click at [1216, 588] on div "Delete" at bounding box center [1215, 591] width 133 height 33
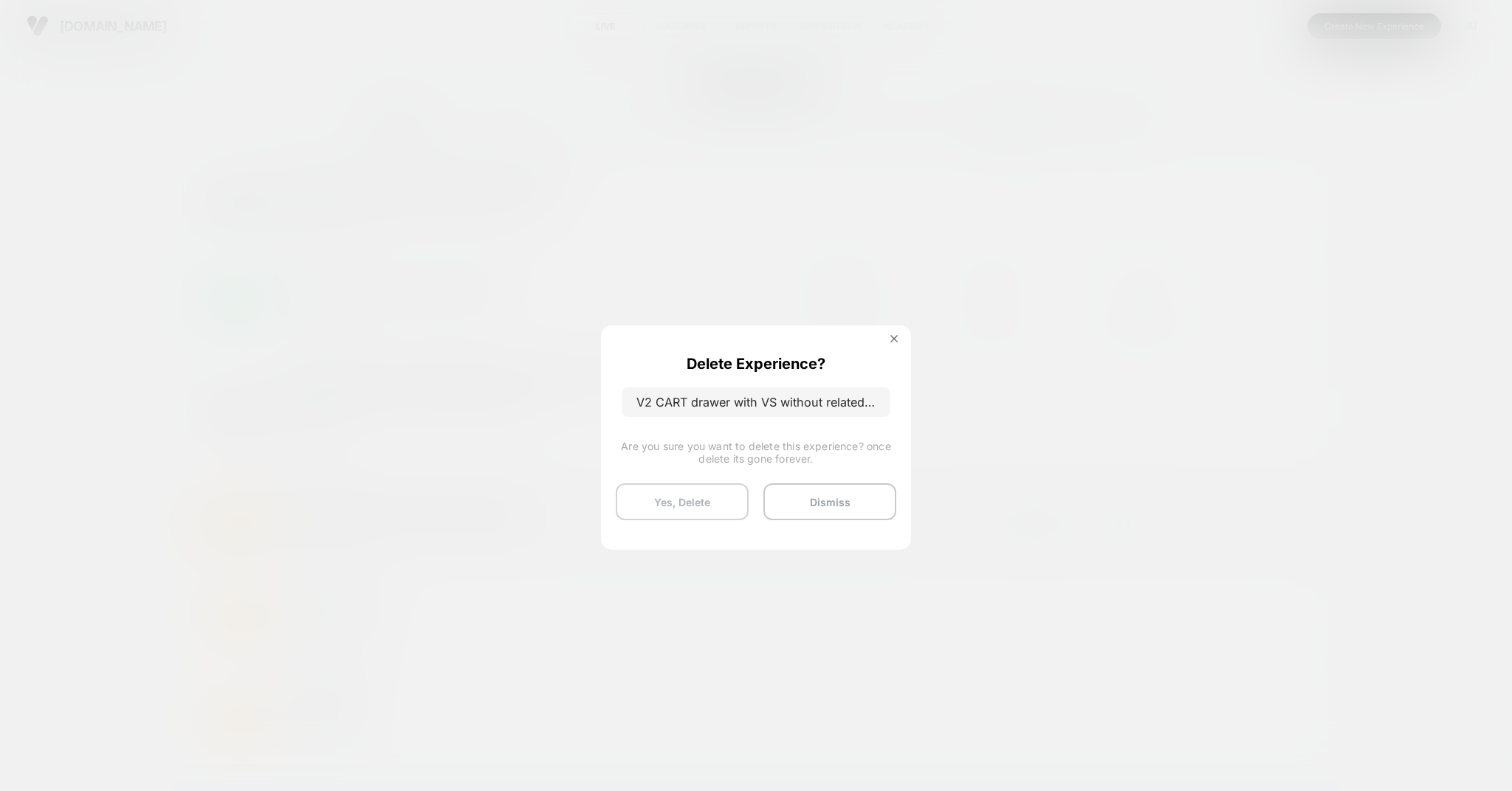
click at [737, 487] on button "Yes, Delete" at bounding box center [682, 502] width 133 height 36
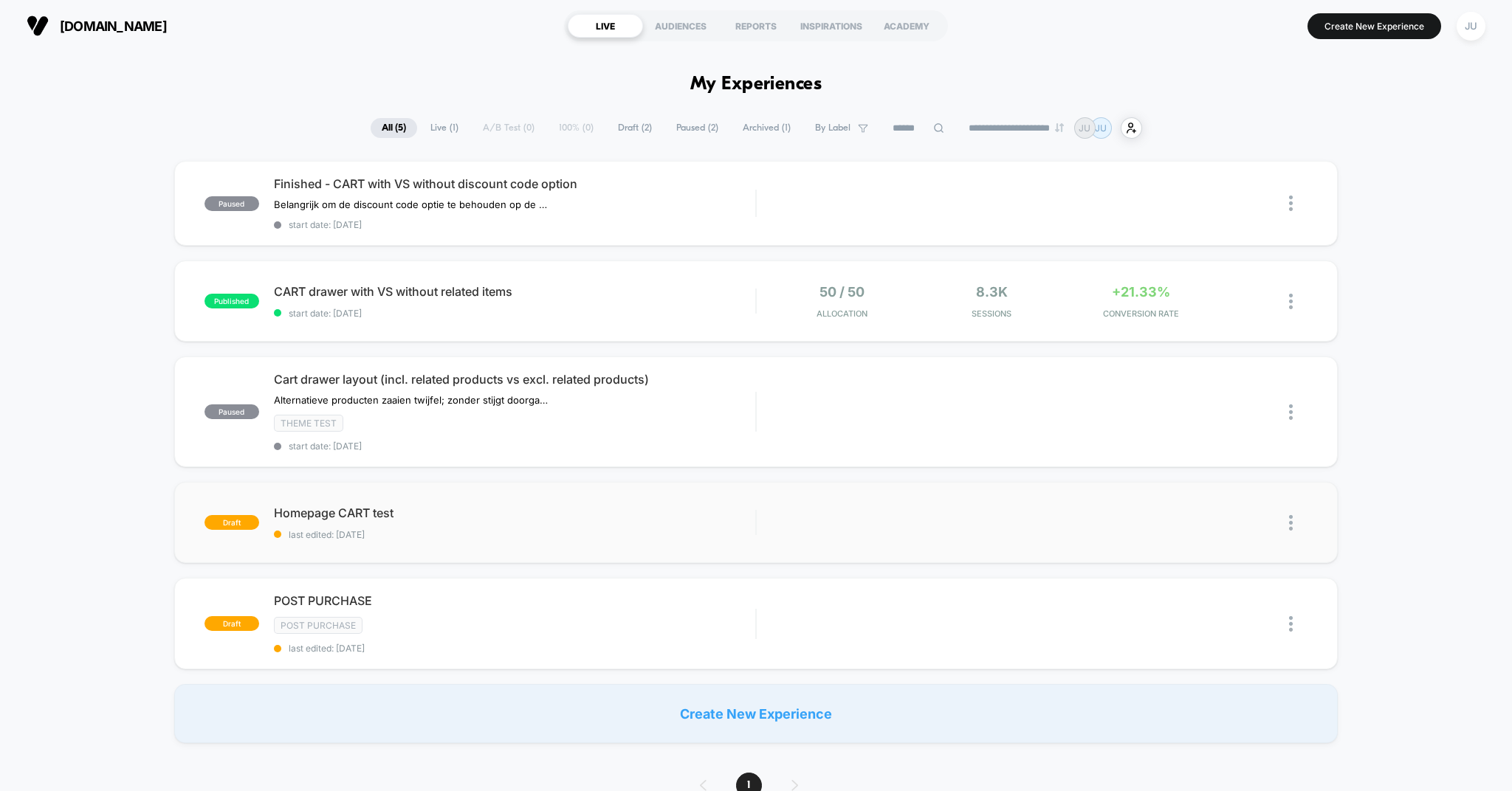
click at [1291, 519] on img at bounding box center [1290, 523] width 3 height 15
click at [1198, 603] on div "Delete" at bounding box center [1215, 591] width 133 height 33
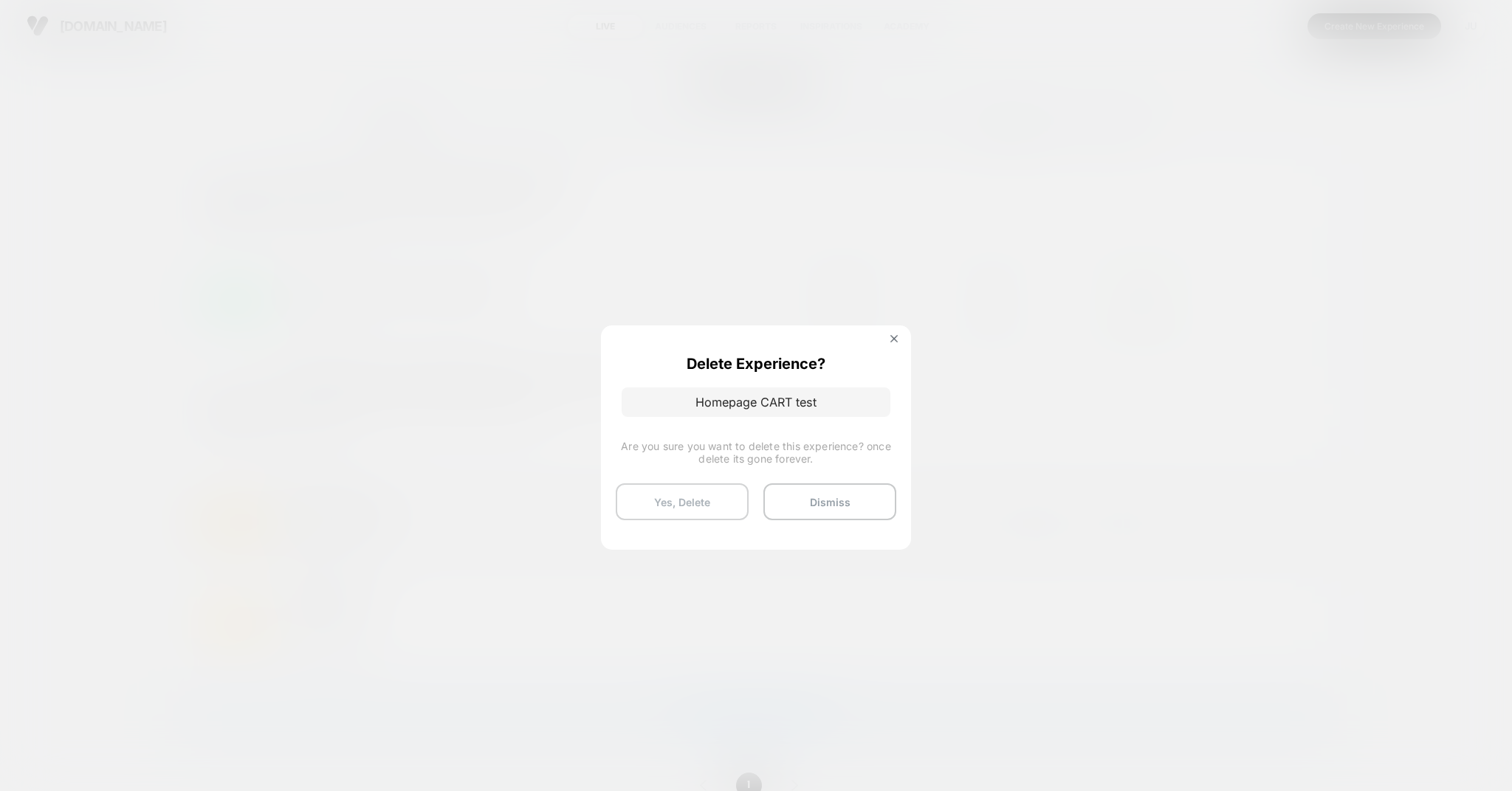
click at [686, 484] on button "Yes, Delete" at bounding box center [682, 502] width 133 height 36
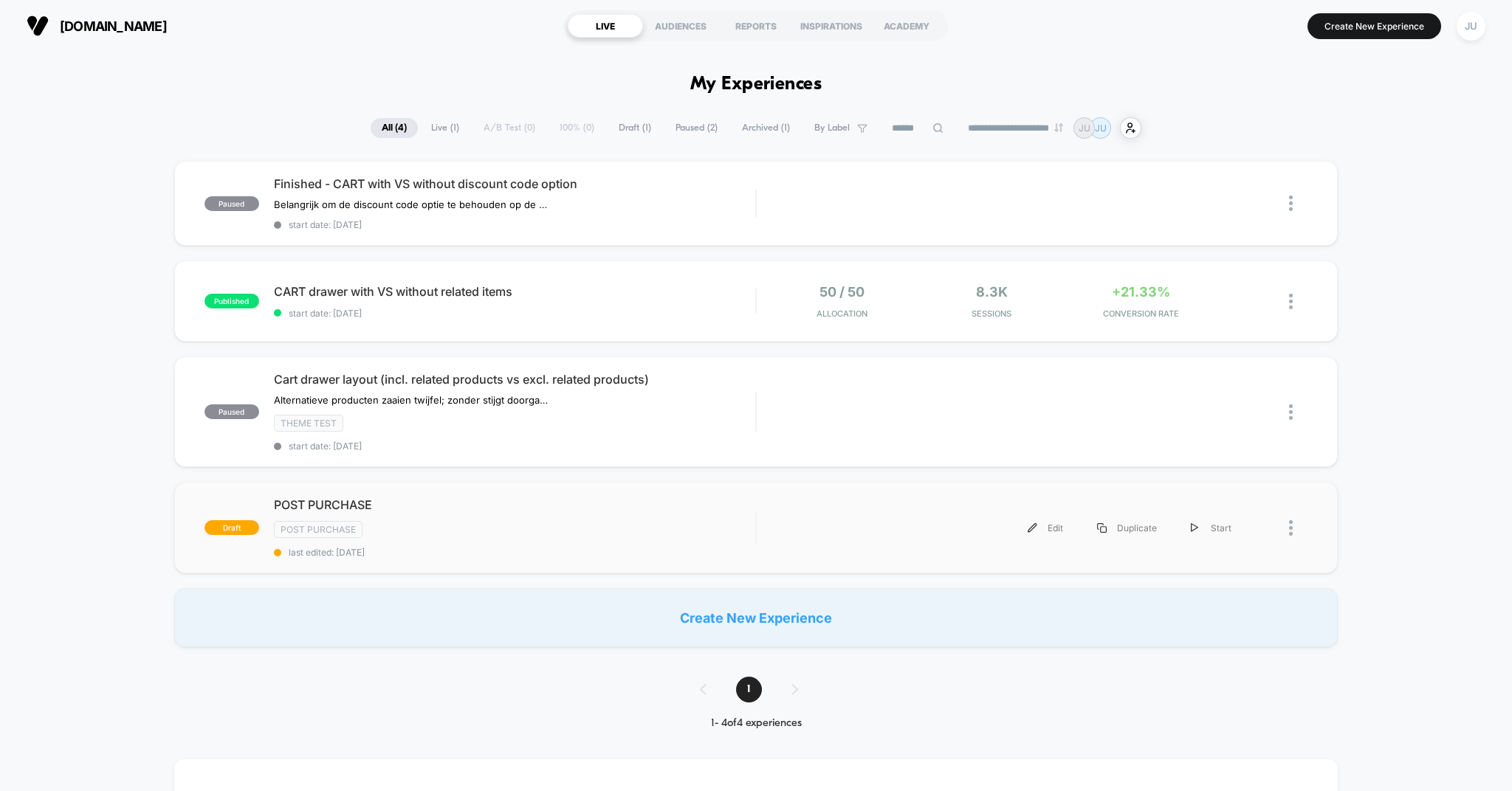
click at [1288, 524] on div at bounding box center [1279, 528] width 59 height 33
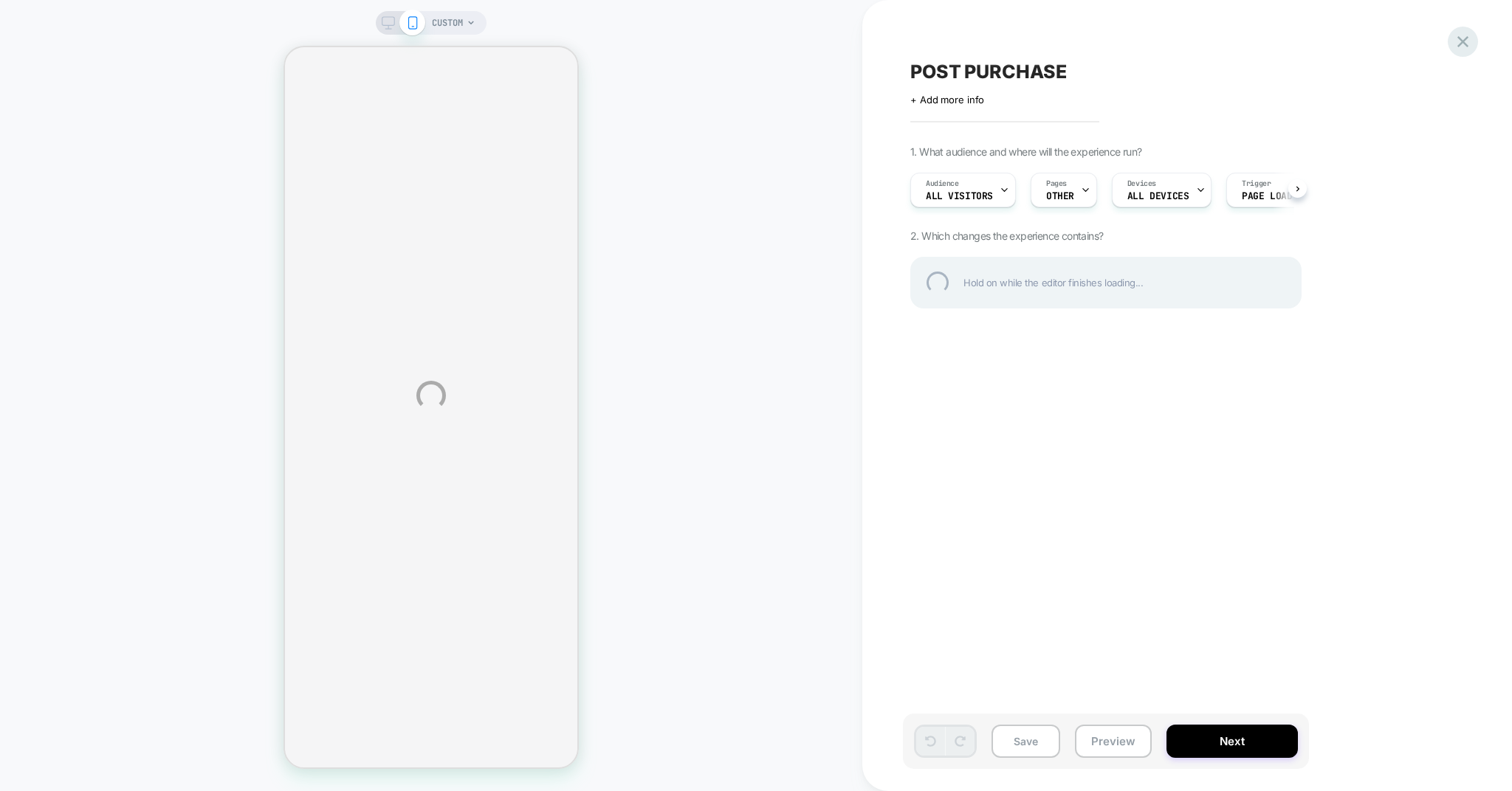
click at [1464, 41] on div at bounding box center [1463, 42] width 31 height 31
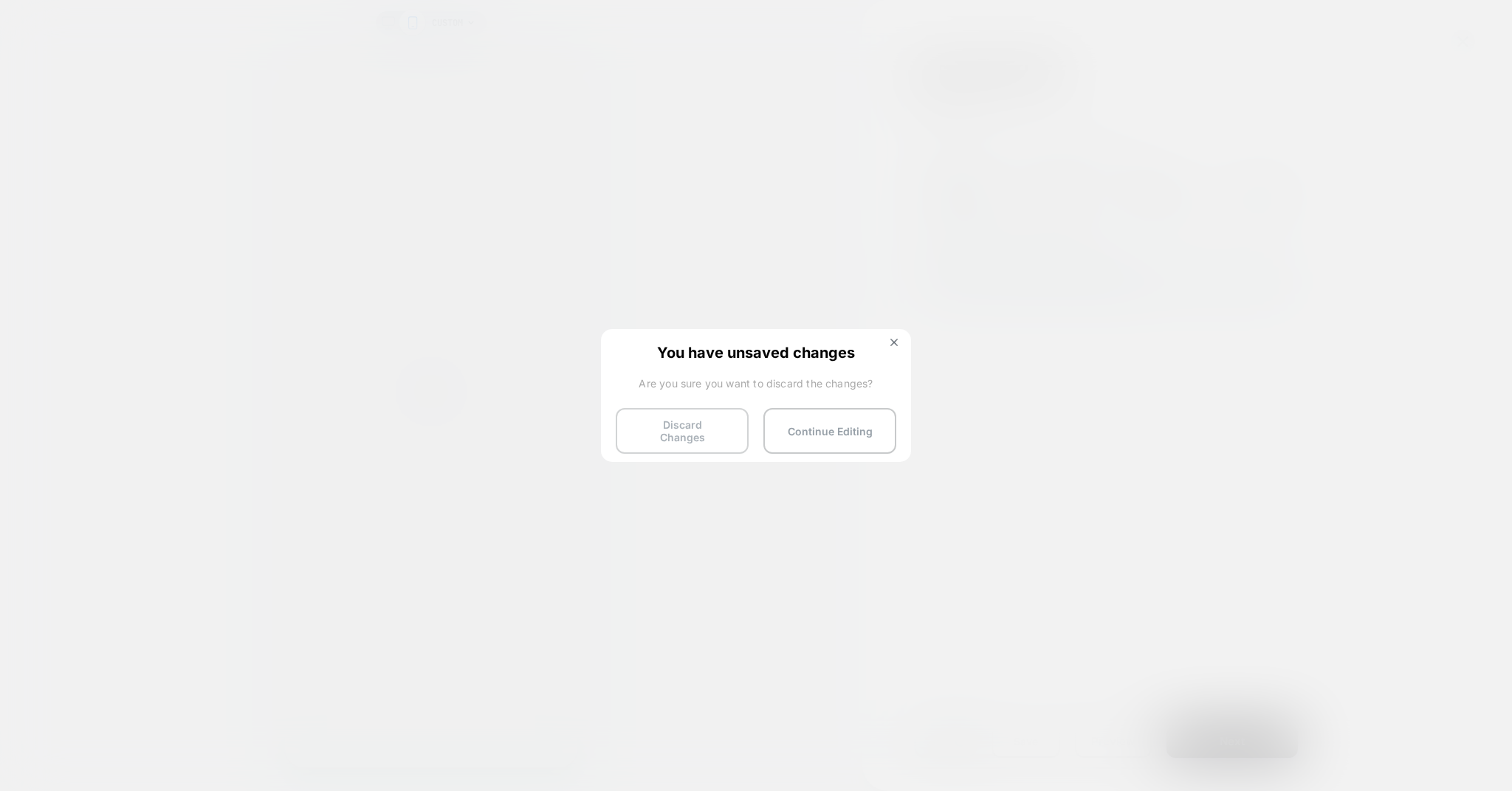
click at [674, 428] on button "Discard Changes" at bounding box center [682, 431] width 133 height 46
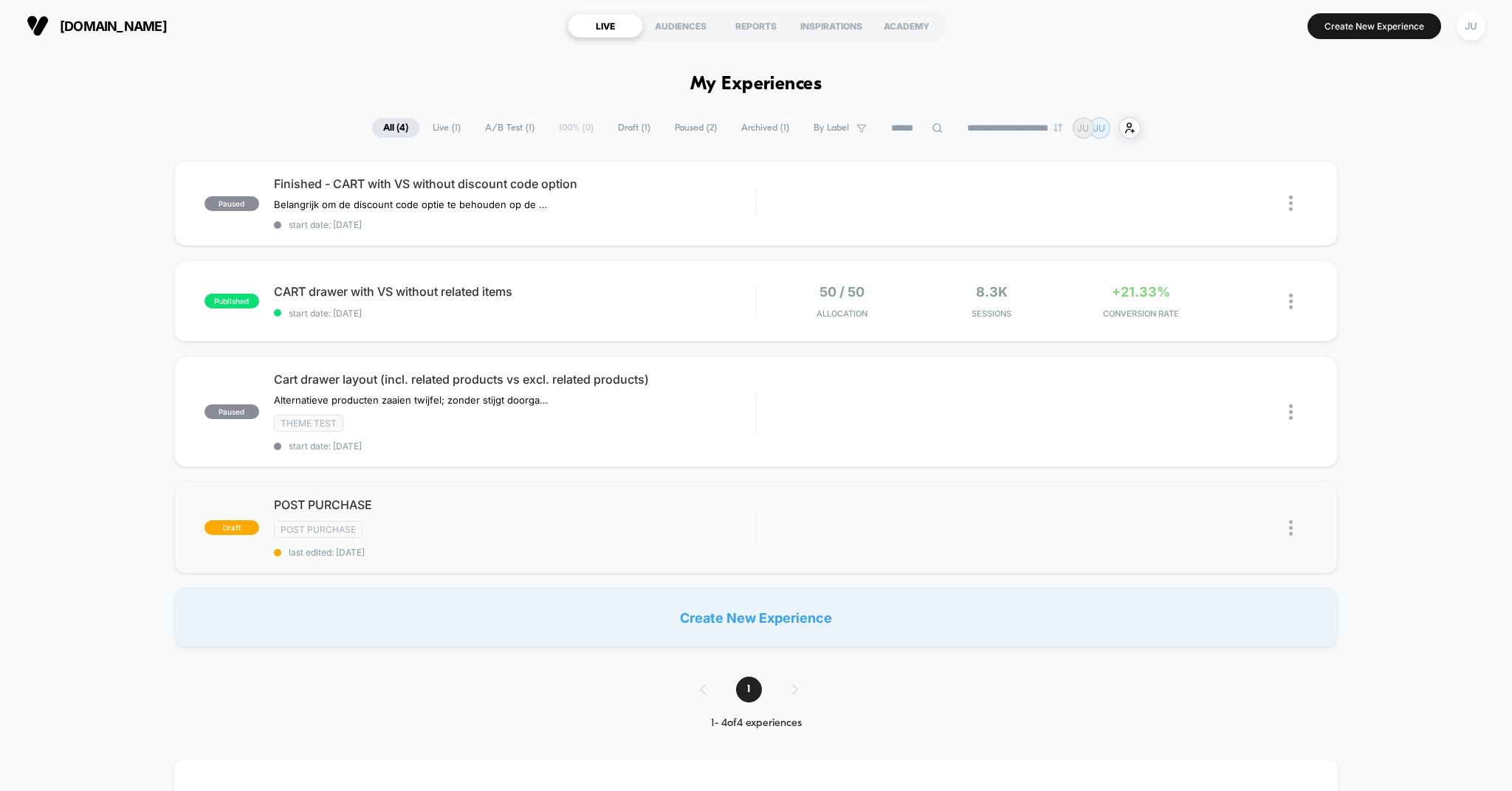
click at [1291, 530] on img at bounding box center [1290, 528] width 3 height 15
click at [1213, 581] on div "Delete" at bounding box center [1215, 580] width 133 height 33
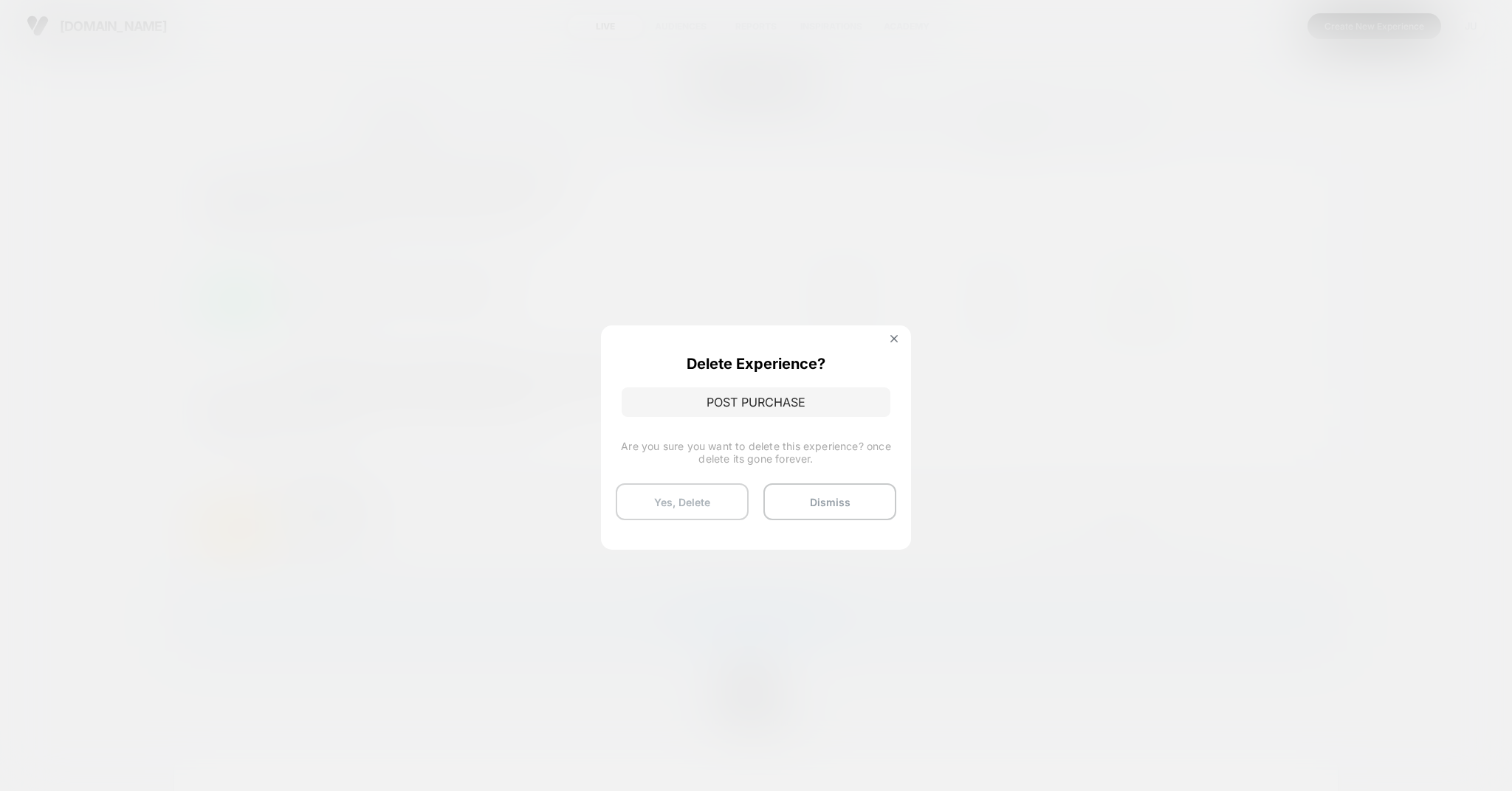
click at [712, 485] on button "Yes, Delete" at bounding box center [682, 502] width 133 height 36
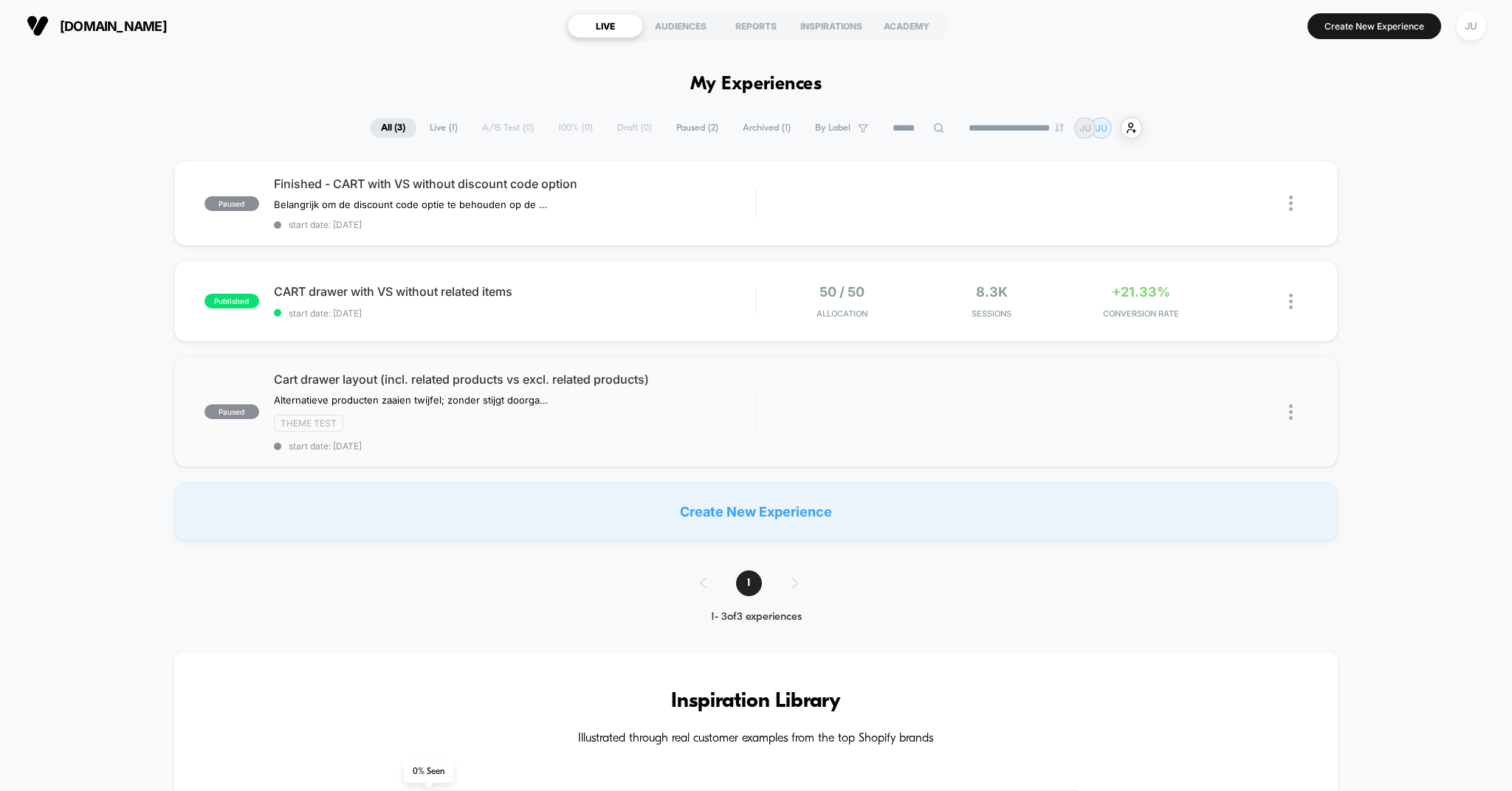
click at [1290, 416] on img at bounding box center [1290, 412] width 3 height 15
click at [1470, 443] on div "paused Finished - CART with VS without discount code option Belangrijk om de di…" at bounding box center [756, 351] width 1512 height 380
click at [1345, 31] on button "Create New Experience" at bounding box center [1374, 26] width 133 height 25
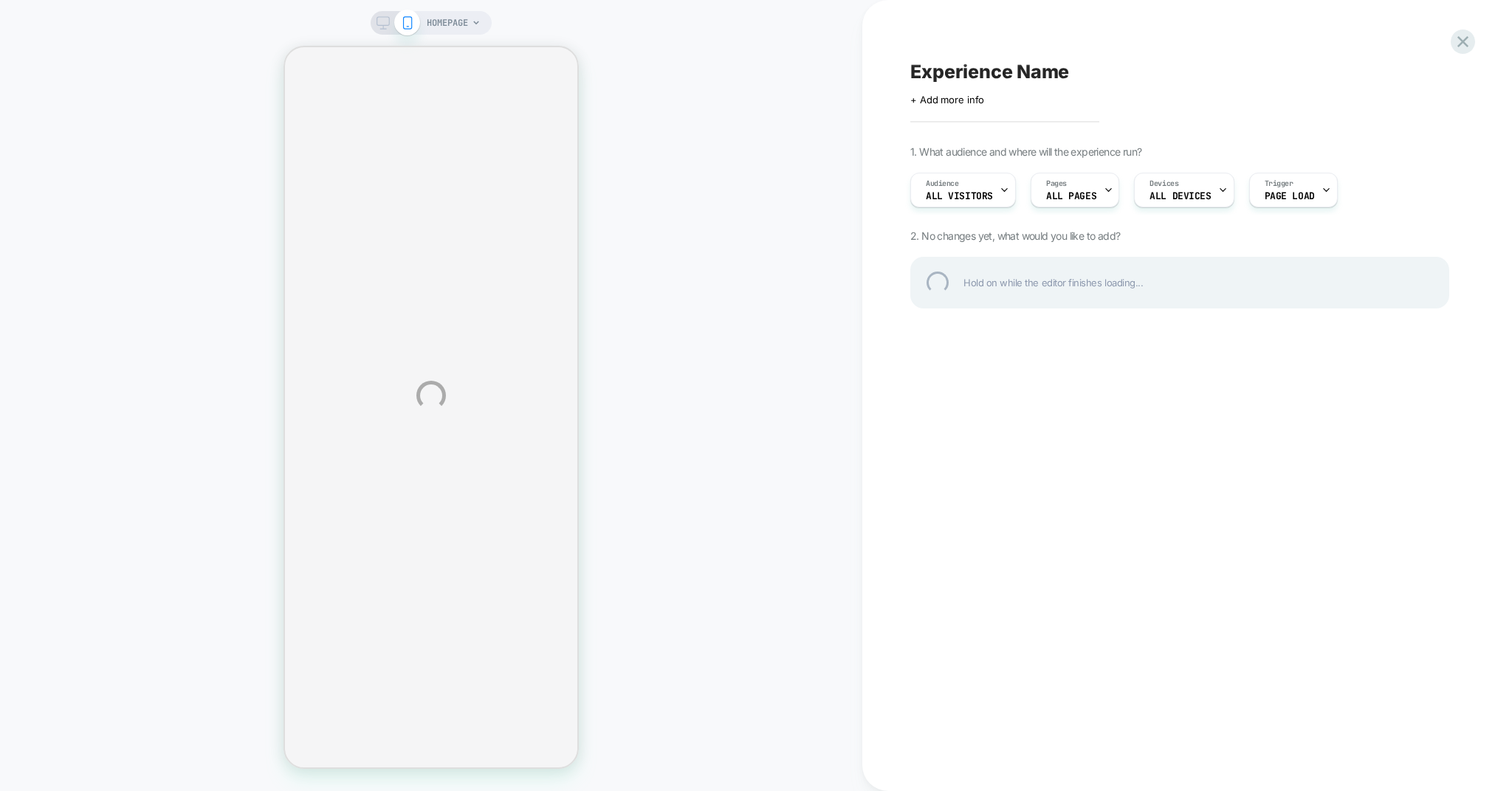
click at [955, 76] on div "Experience Name" at bounding box center [1179, 71] width 539 height 22
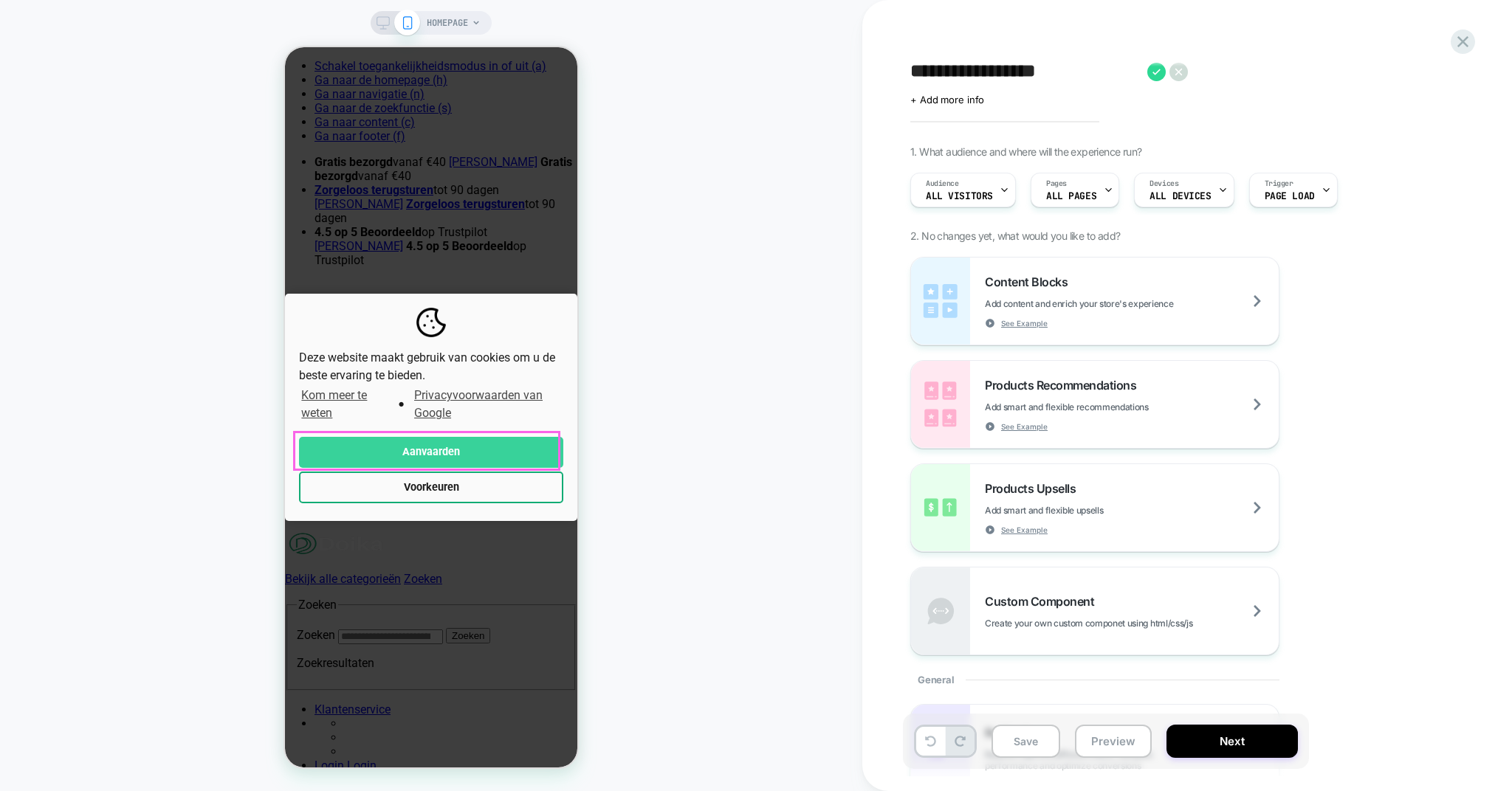
type textarea "**********"
click at [408, 446] on button "Aanvaarden" at bounding box center [430, 452] width 264 height 31
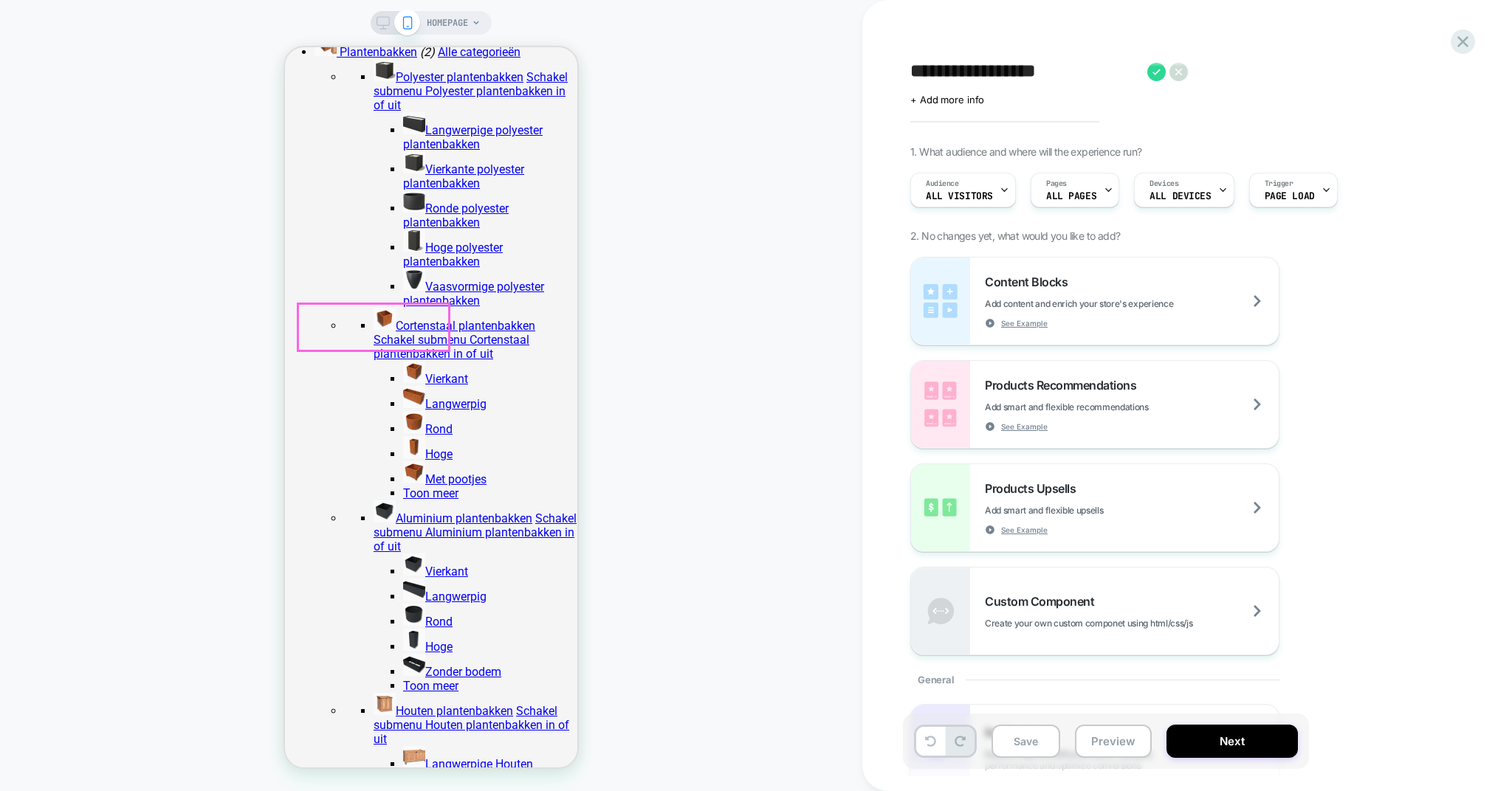
scroll to position [1722, 0]
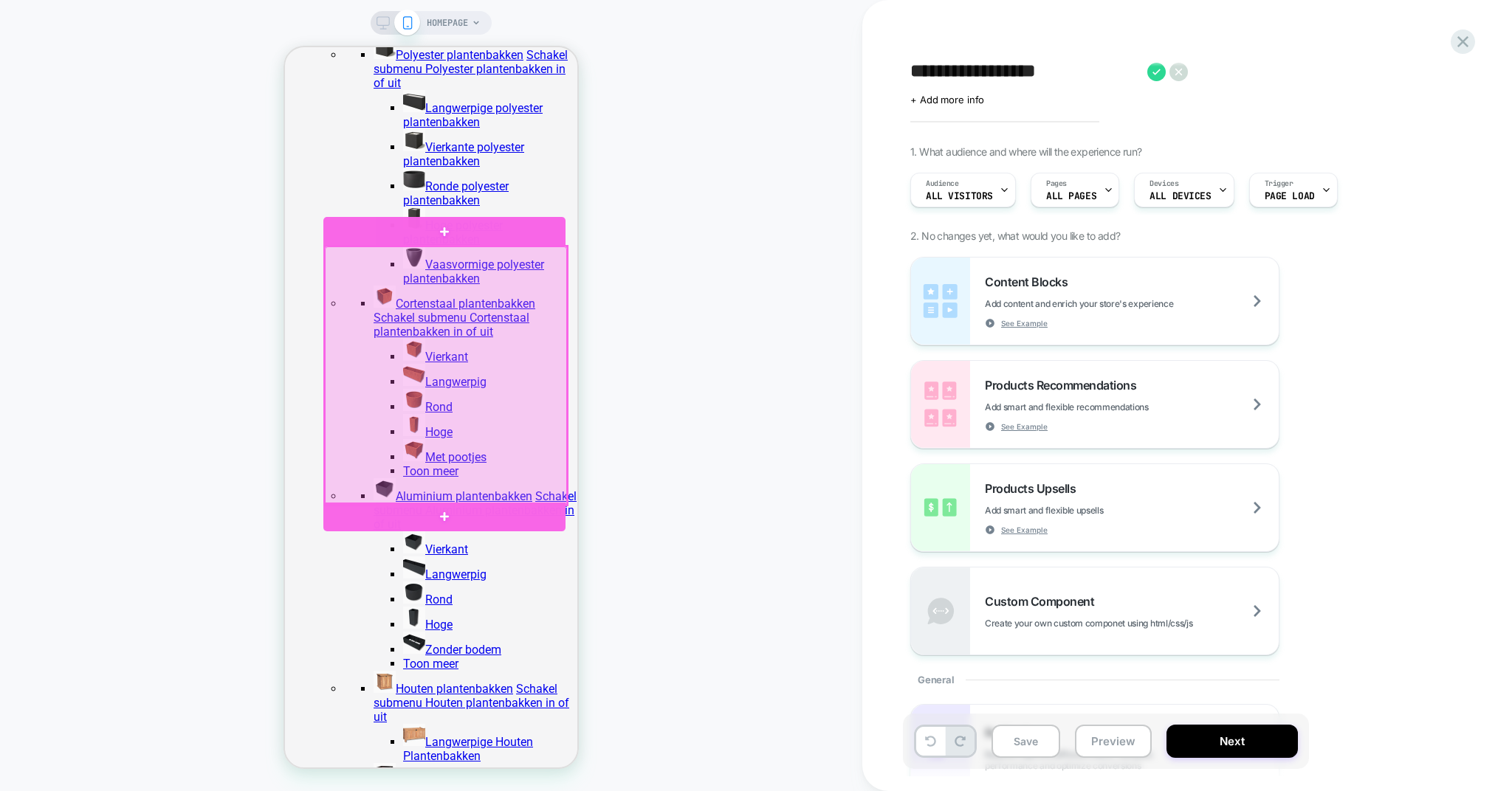
click at [384, 266] on div at bounding box center [446, 375] width 242 height 258
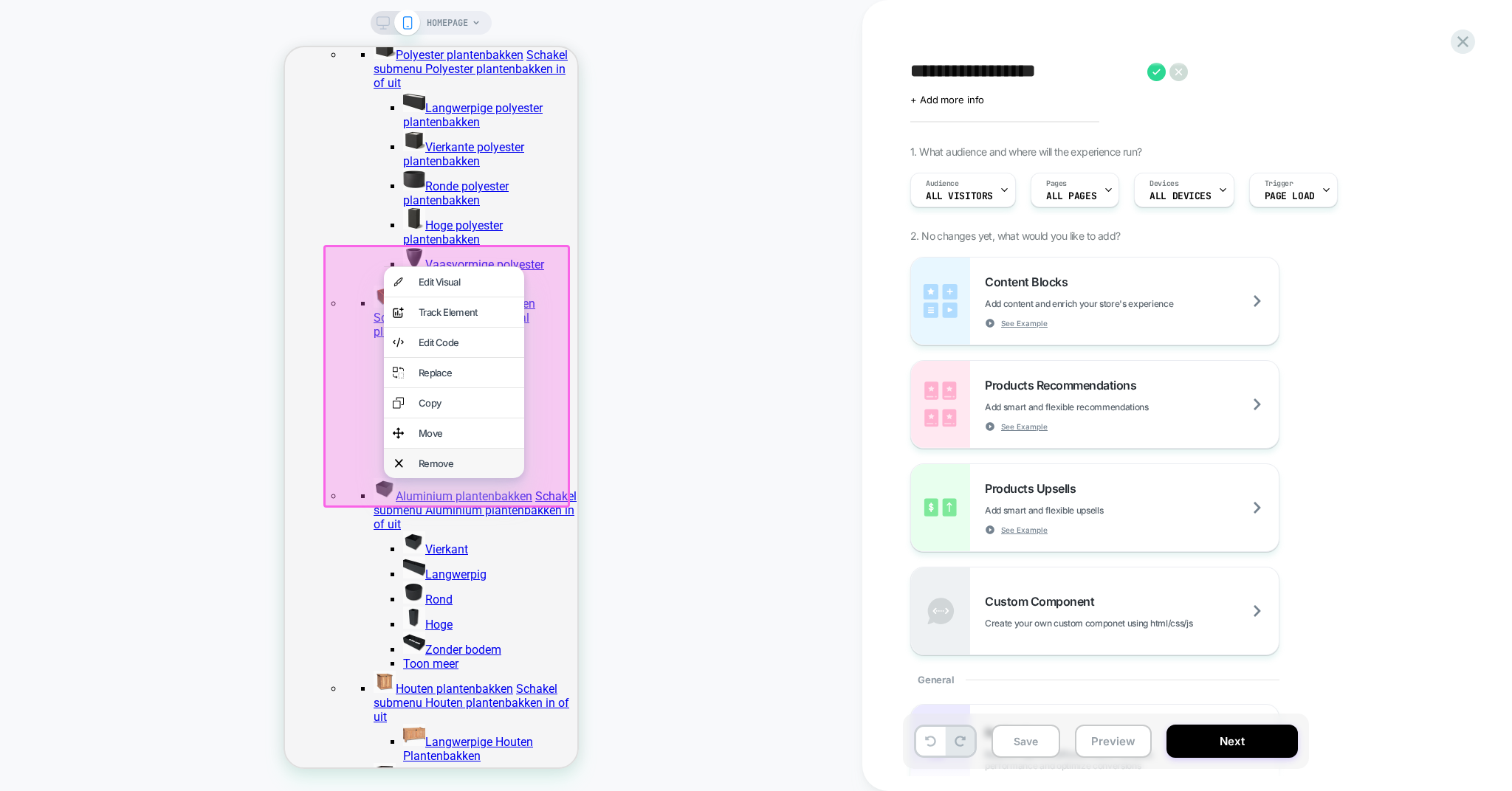
click at [438, 469] on div "Remove" at bounding box center [467, 463] width 97 height 12
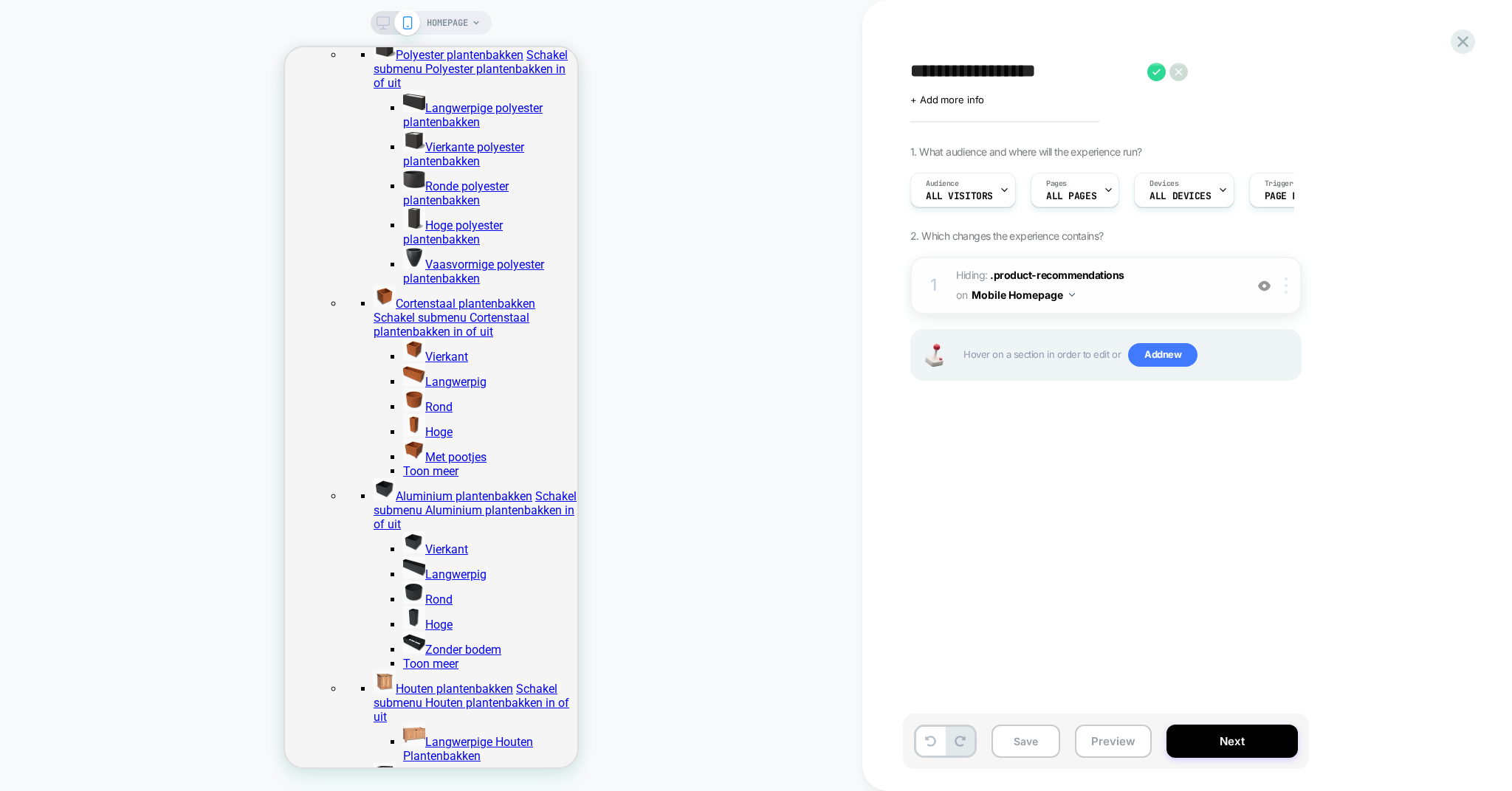
click at [1291, 292] on div at bounding box center [1289, 285] width 25 height 16
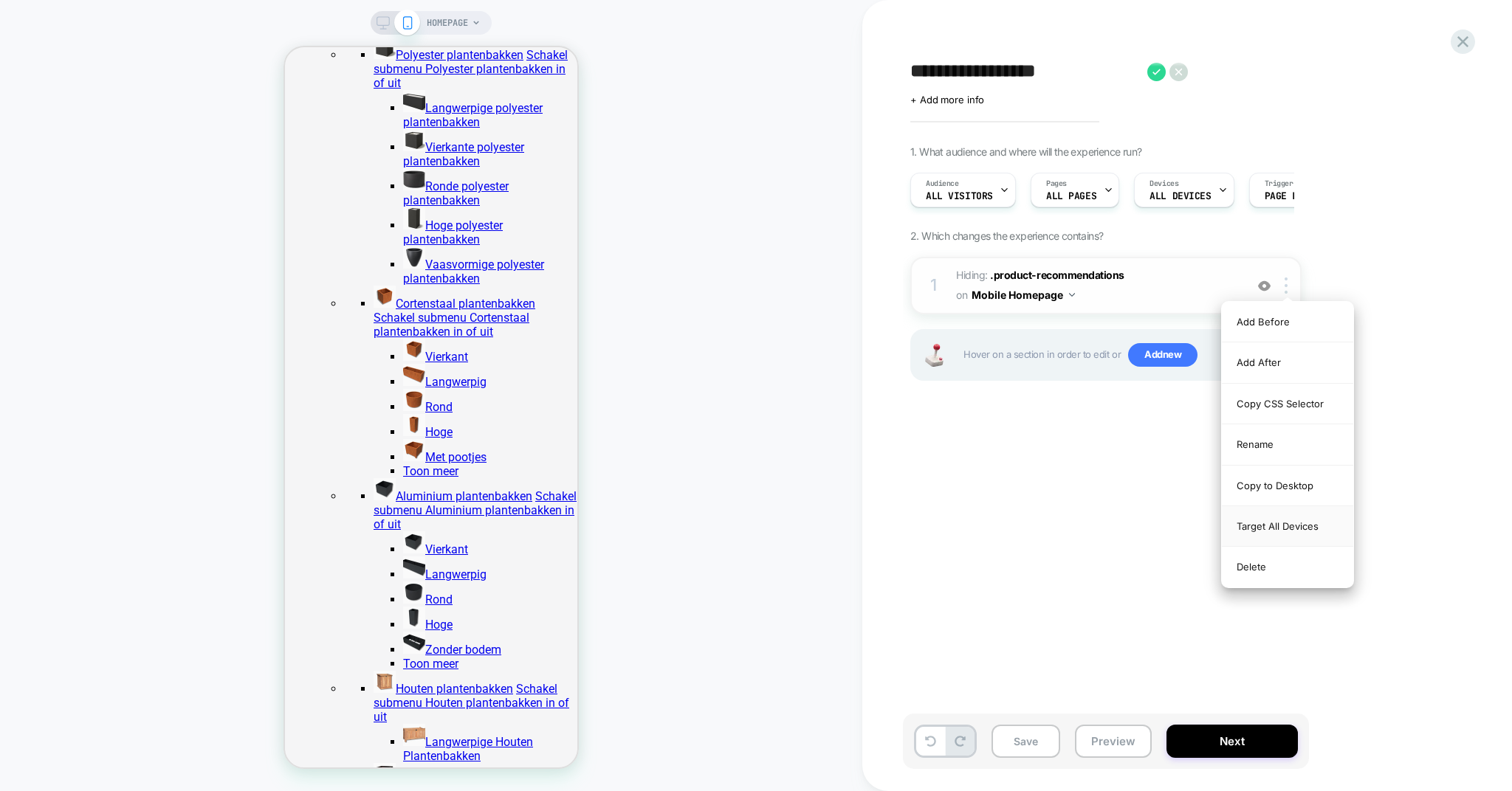
click at [1290, 526] on div "Target All Devices" at bounding box center [1287, 527] width 132 height 41
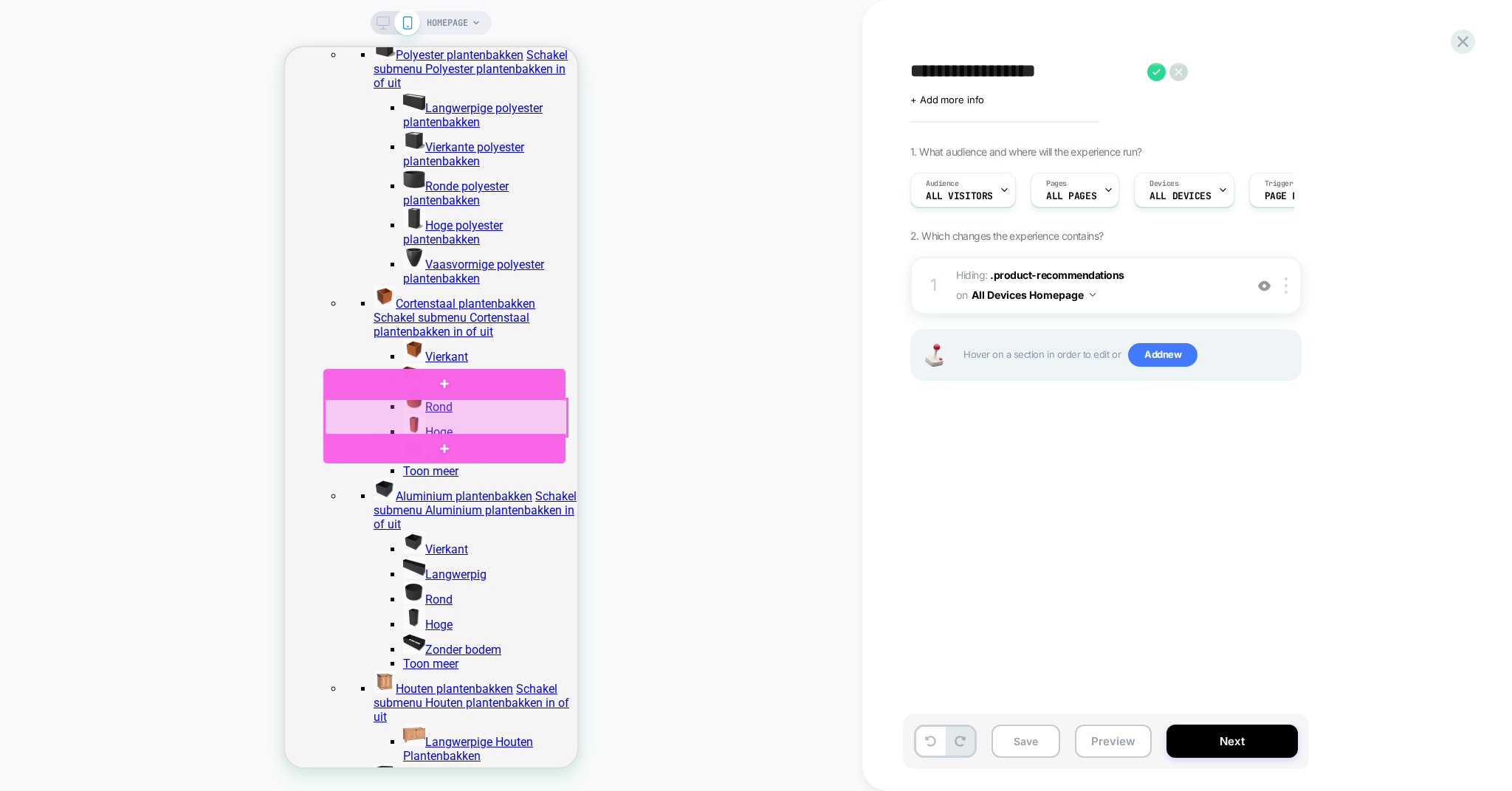
click at [542, 418] on div at bounding box center [446, 417] width 242 height 36
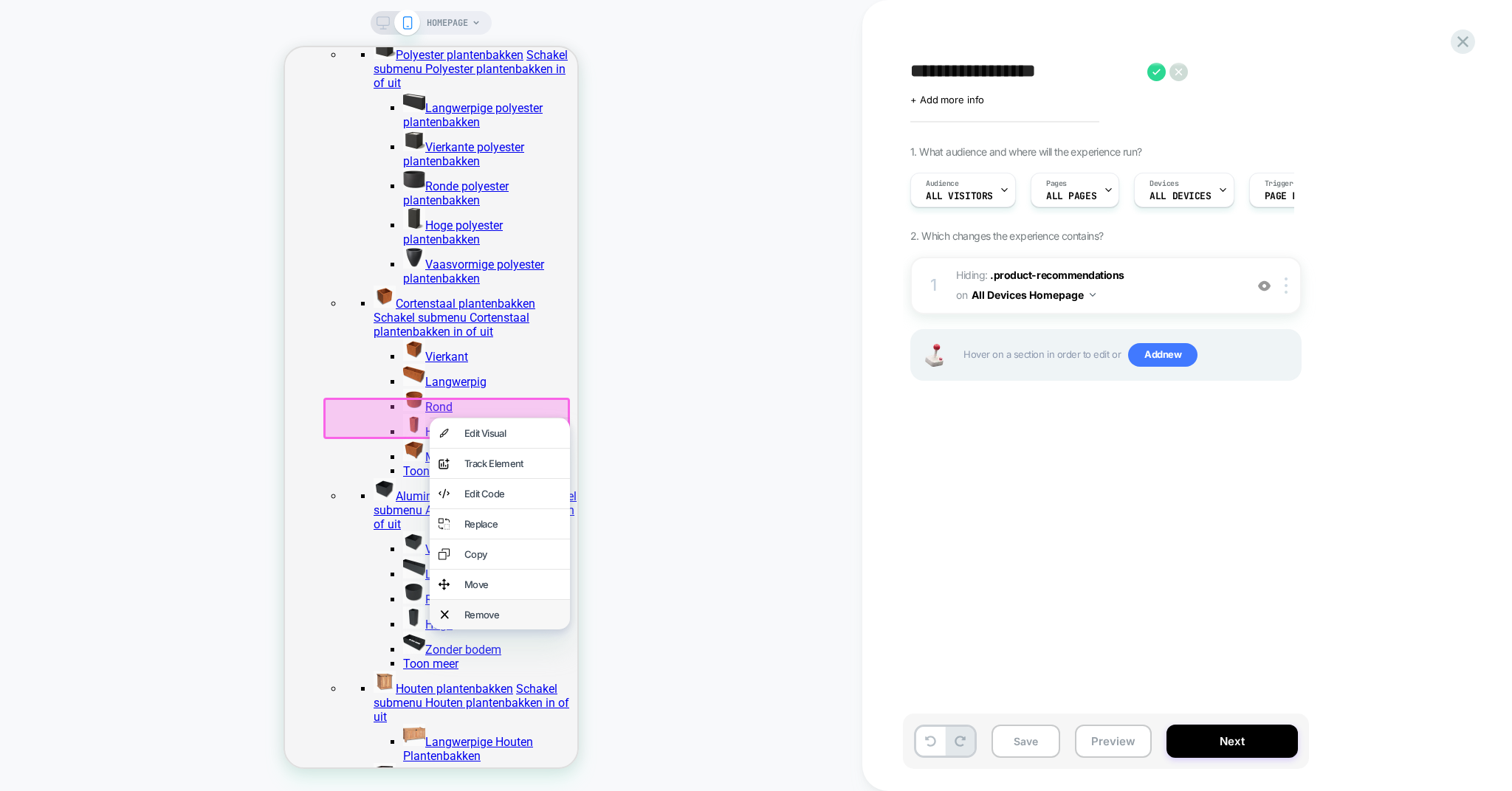
click at [490, 620] on div "Remove" at bounding box center [513, 614] width 97 height 12
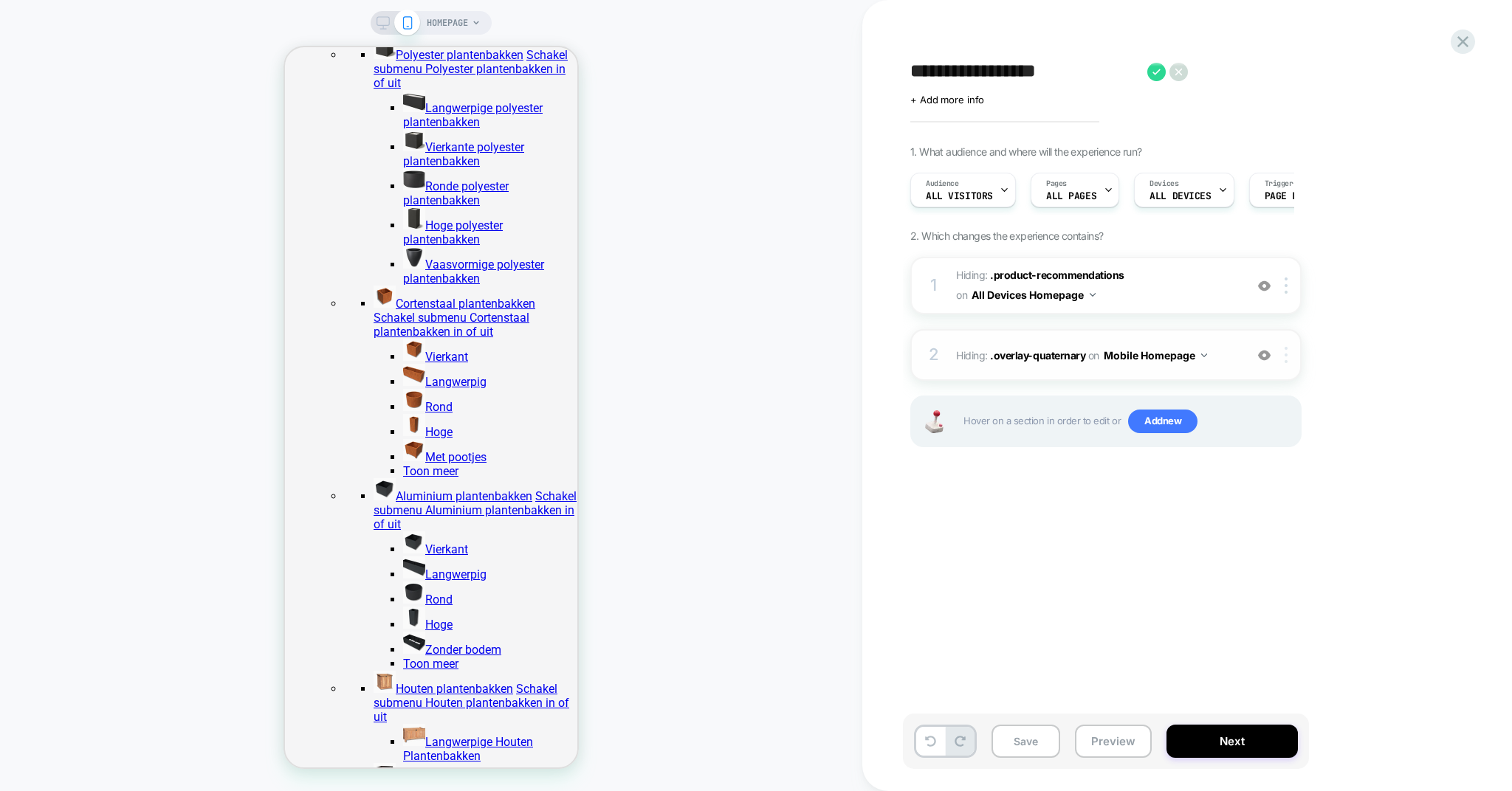
click at [1290, 351] on div at bounding box center [1289, 355] width 25 height 16
click at [1284, 358] on img at bounding box center [1285, 355] width 3 height 16
click at [1284, 357] on div at bounding box center [1289, 355] width 25 height 16
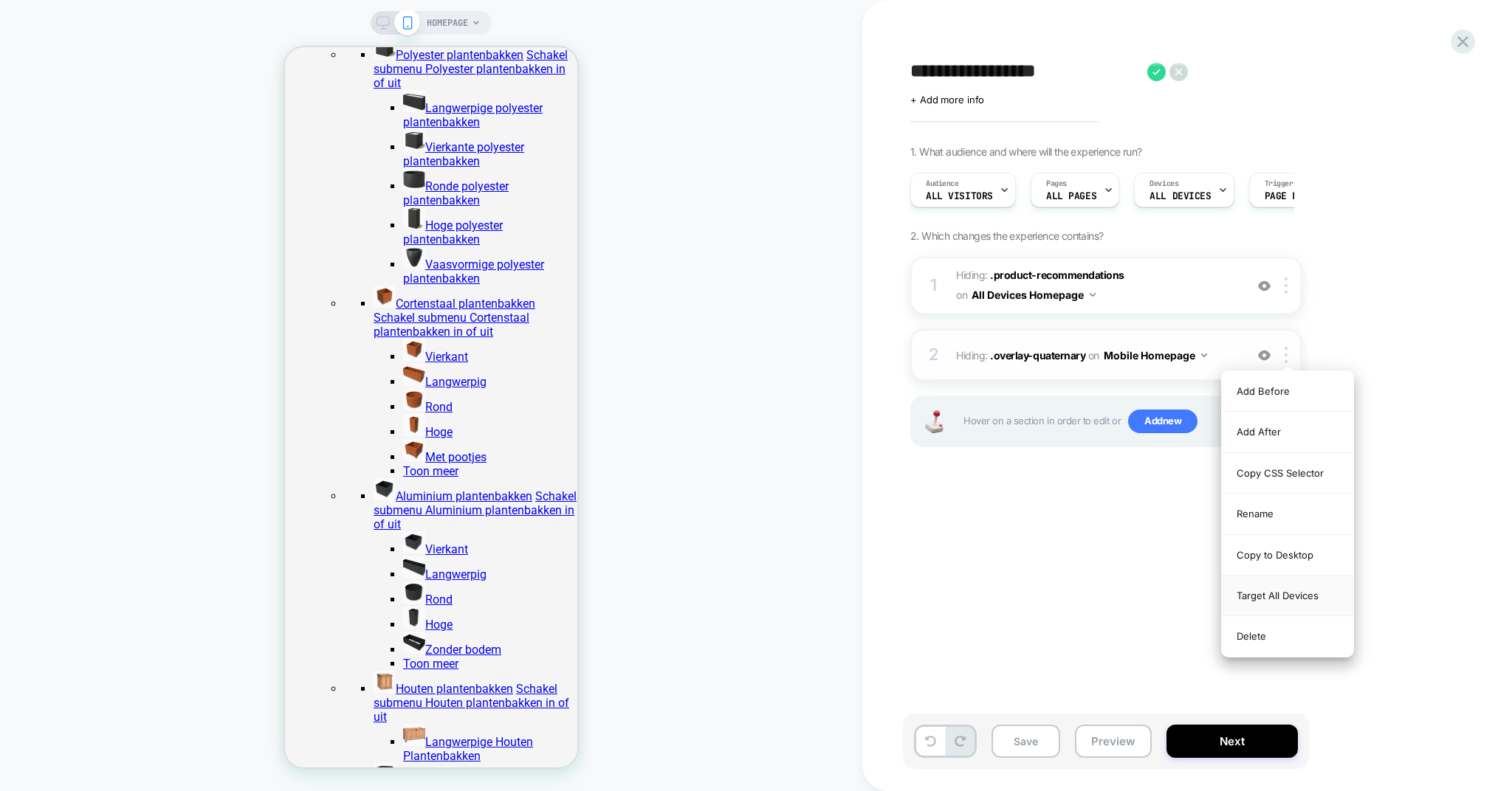
click at [1263, 598] on div "Target All Devices" at bounding box center [1287, 596] width 132 height 41
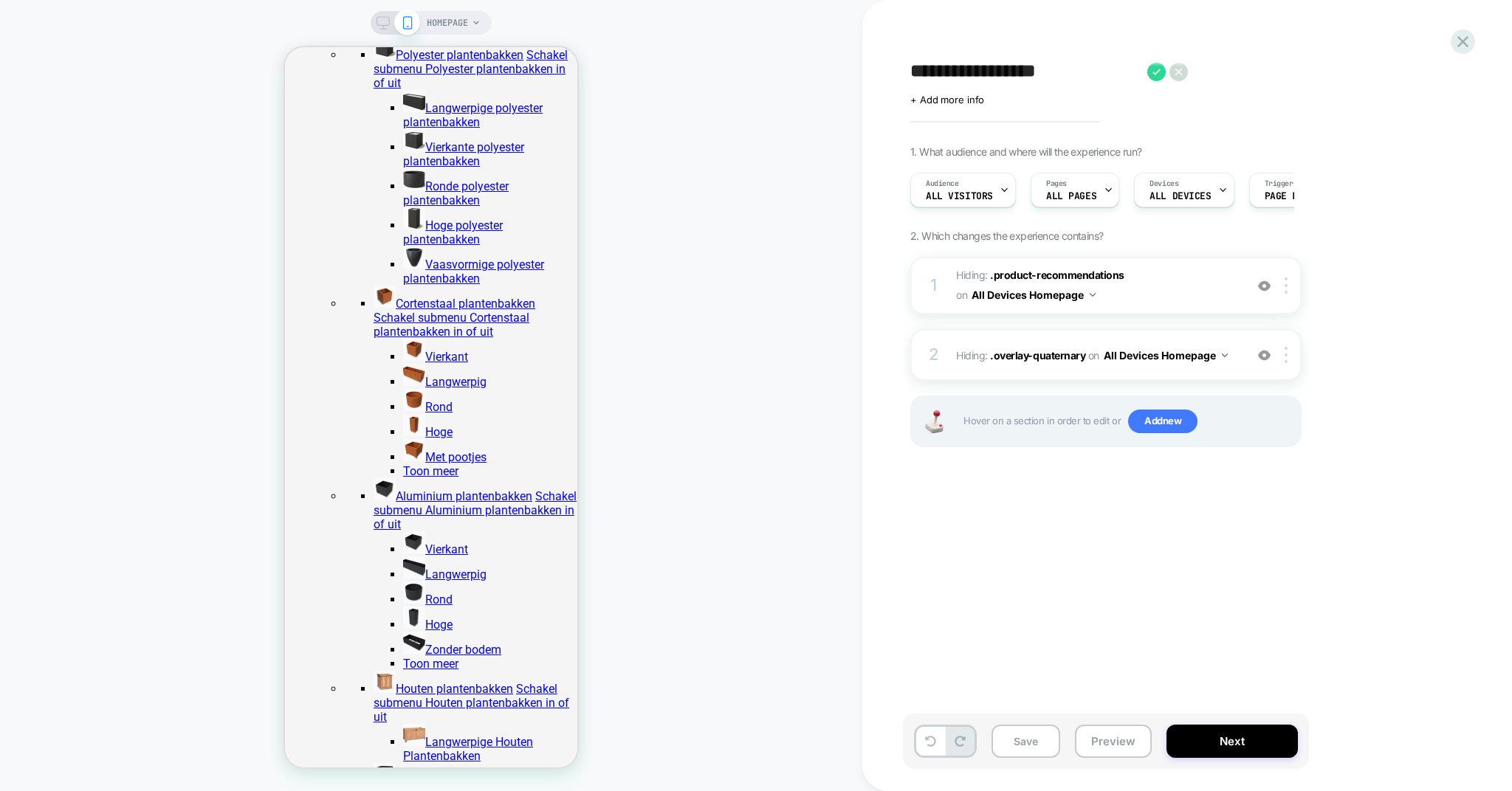
click at [1067, 515] on div "**********" at bounding box center [1180, 395] width 554 height 761
click at [1211, 743] on button "Next" at bounding box center [1232, 741] width 132 height 33
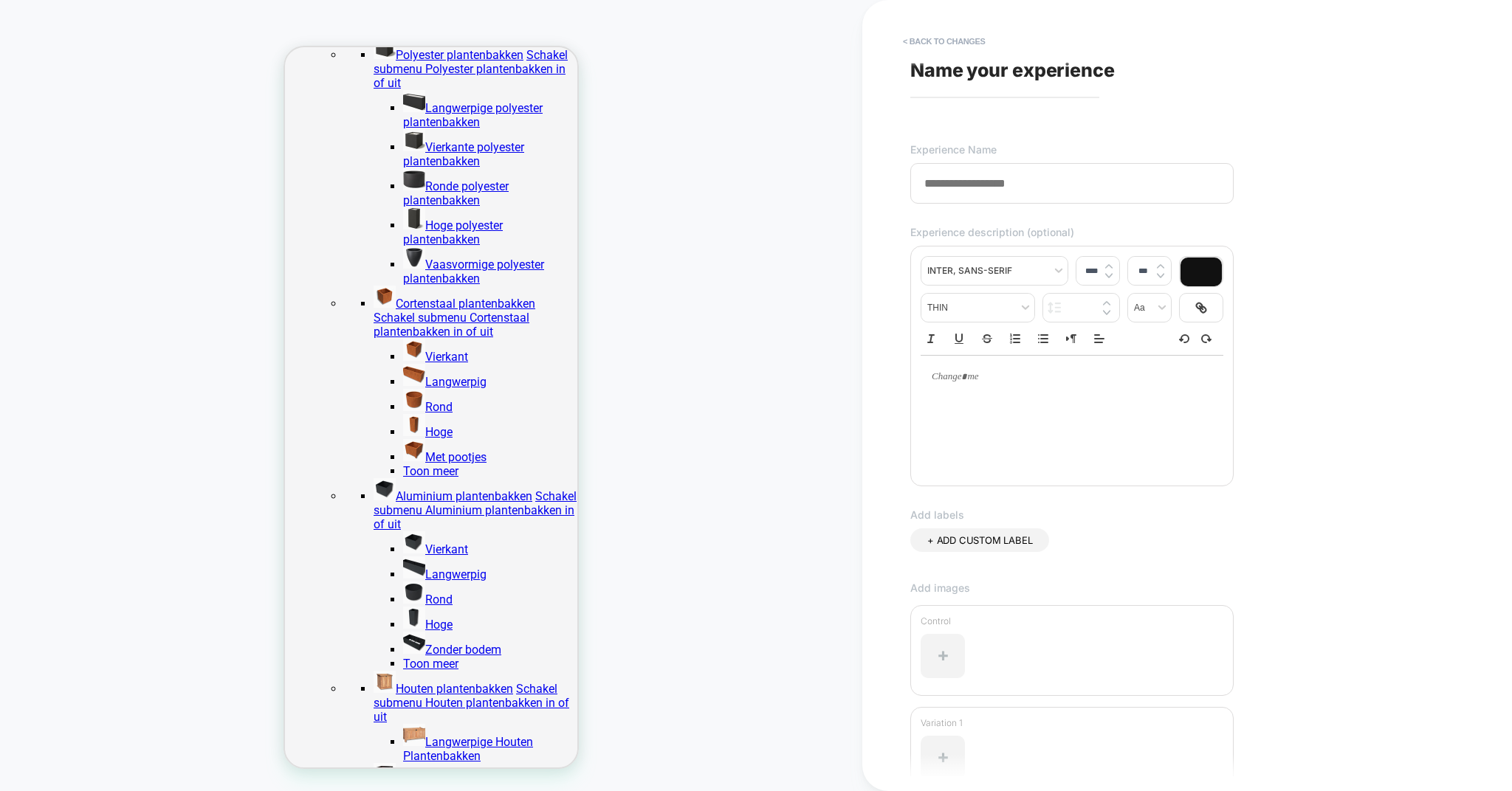
click at [1020, 199] on input at bounding box center [1071, 183] width 323 height 41
type input "*"
type input "**********"
click at [1028, 407] on div at bounding box center [1071, 413] width 303 height 118
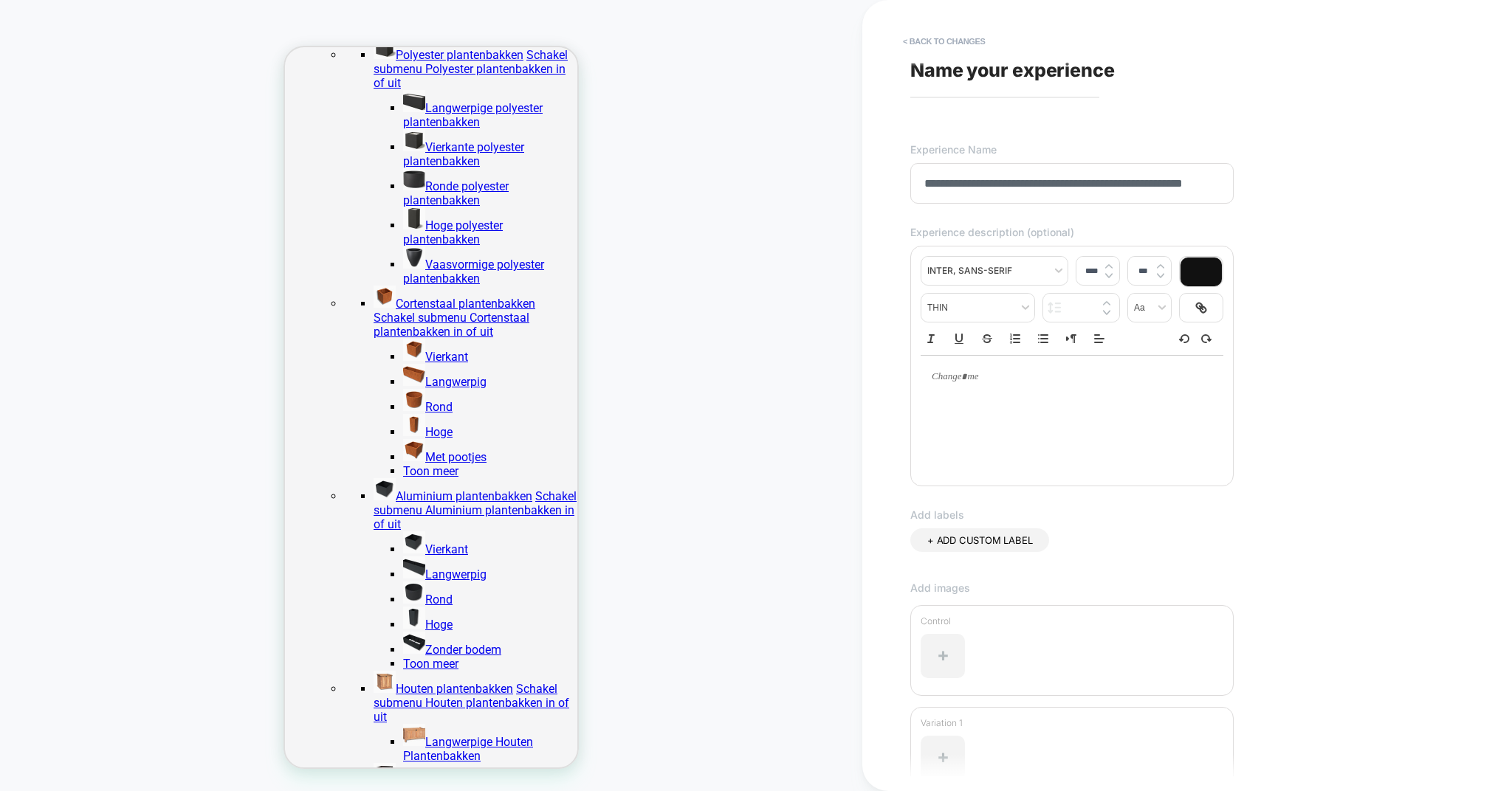
click at [988, 383] on p at bounding box center [1066, 378] width 262 height 14
type input "****"
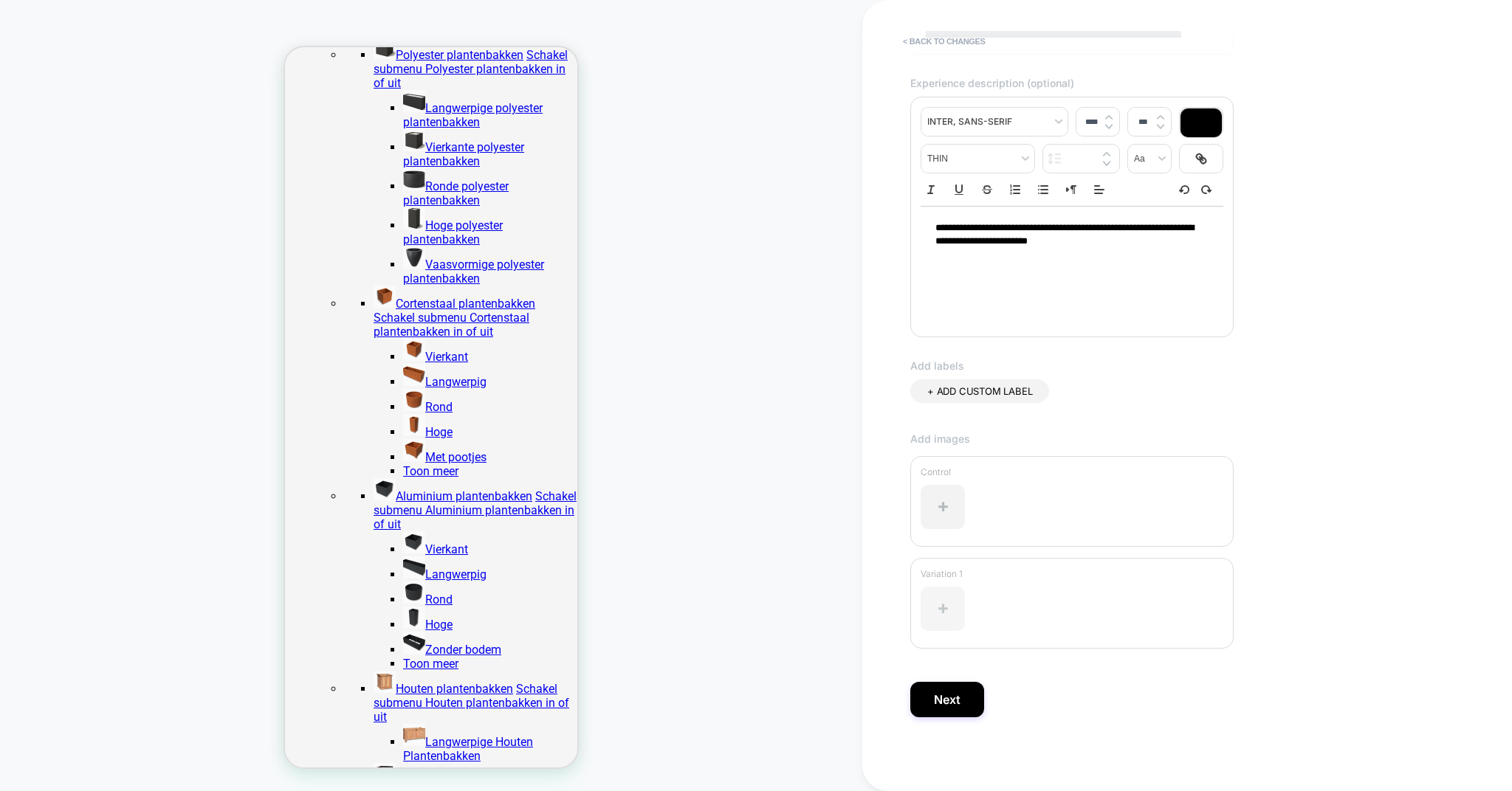
scroll to position [151, 0]
click at [940, 683] on button "Next" at bounding box center [947, 700] width 74 height 36
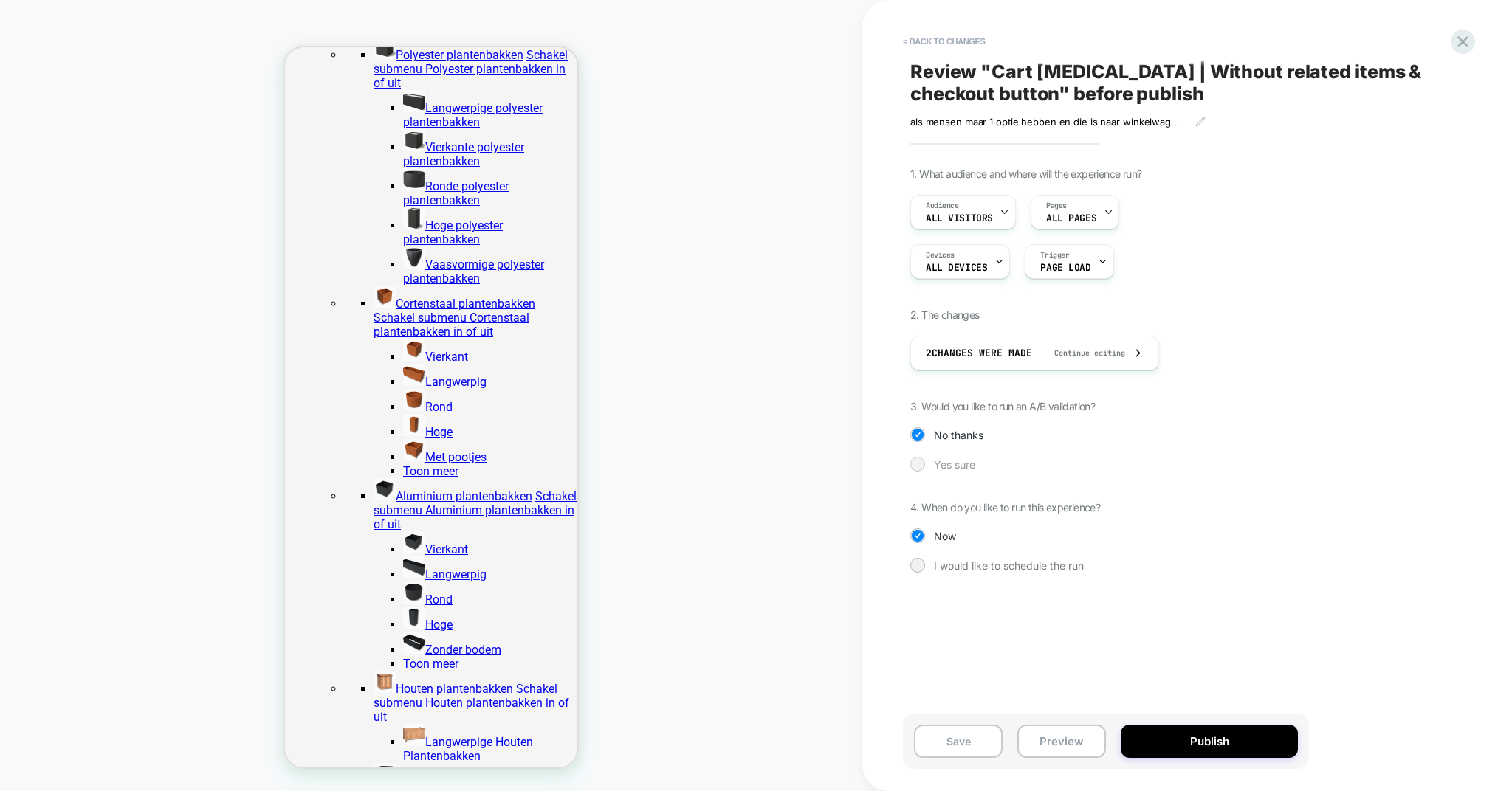
click at [949, 469] on span "Yes sure" at bounding box center [954, 464] width 42 height 13
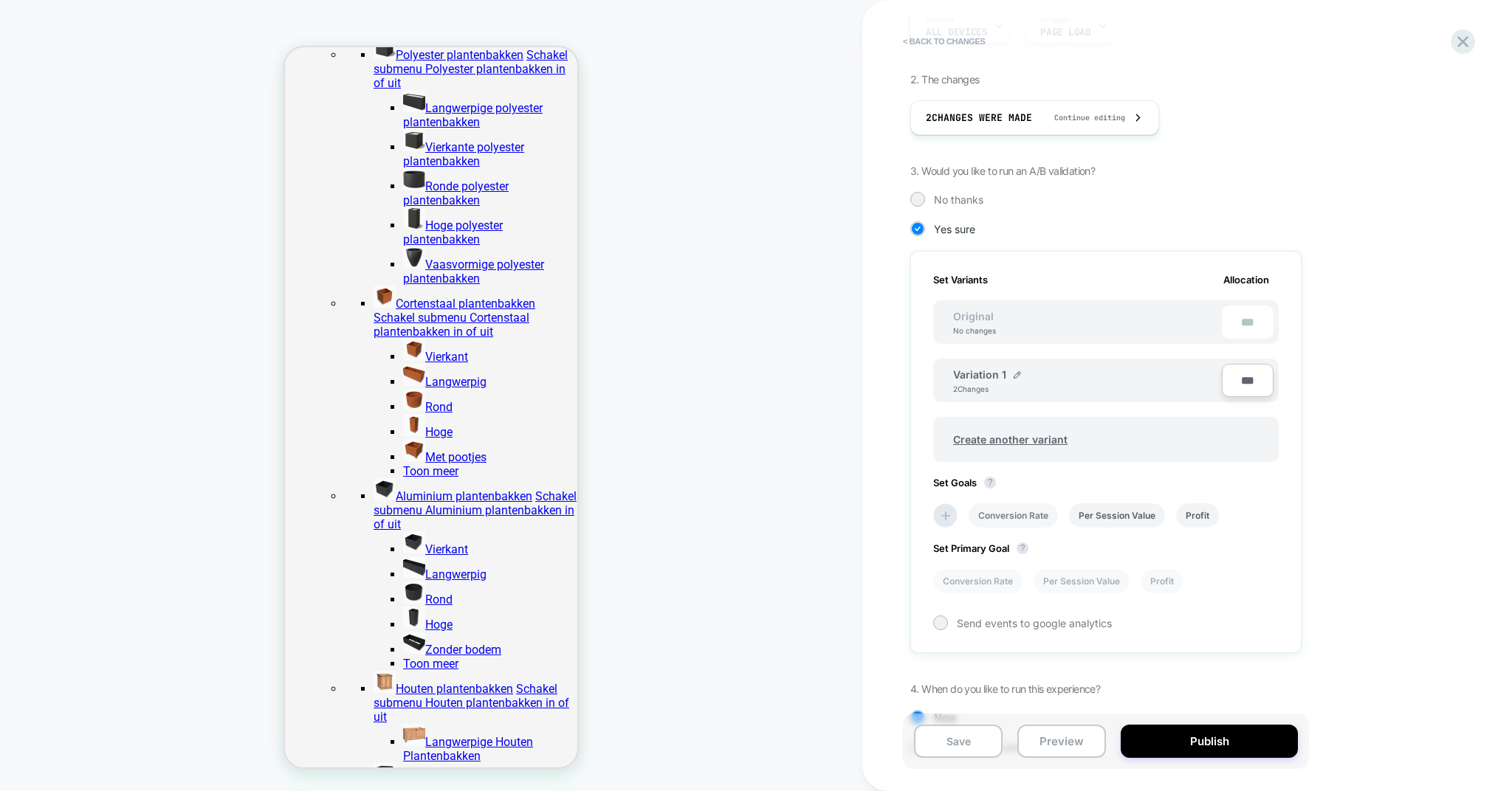
scroll to position [296, 0]
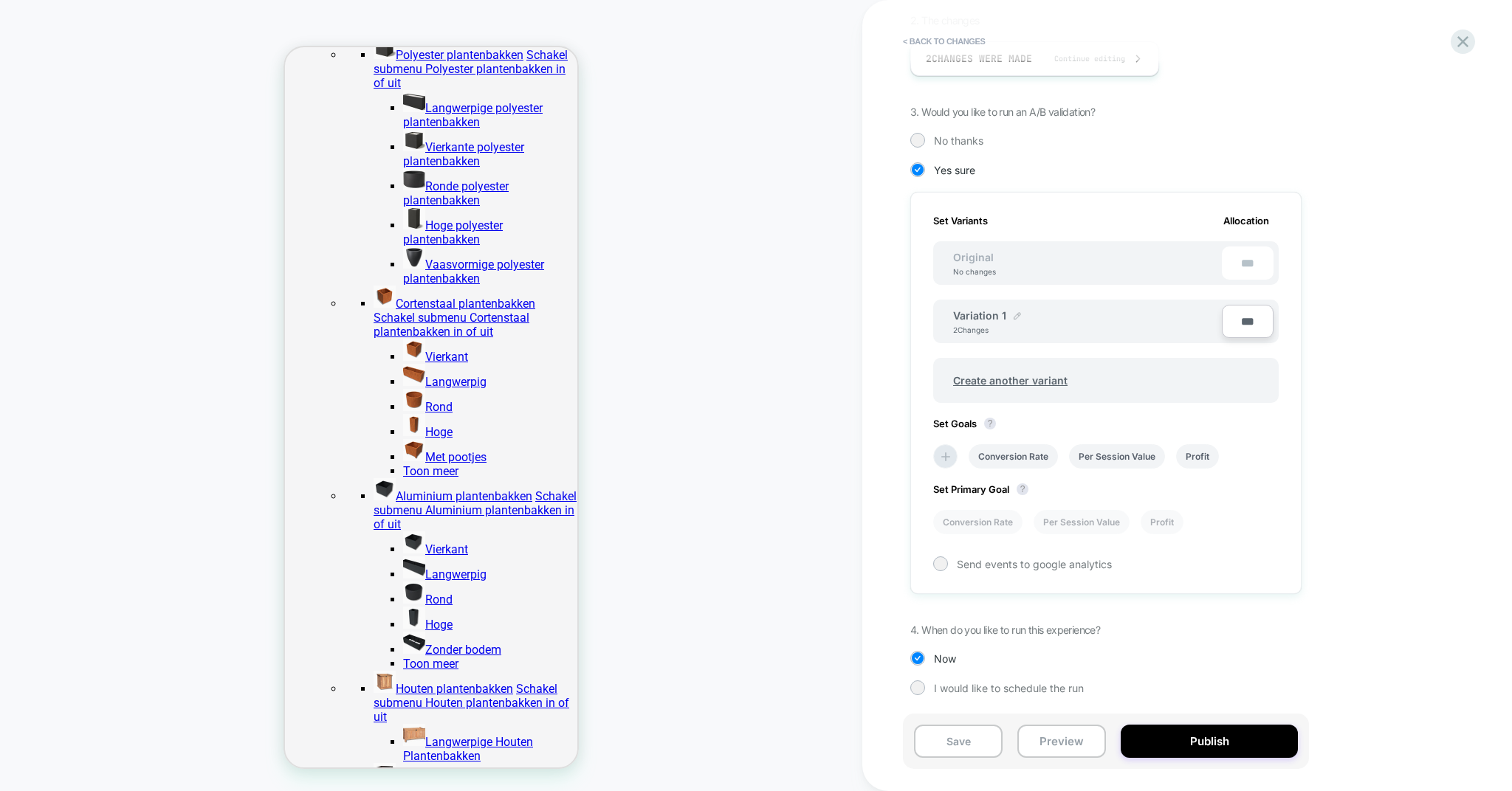
click at [1016, 314] on img at bounding box center [1017, 316] width 8 height 8
click at [1020, 324] on input "**********" at bounding box center [1007, 322] width 107 height 29
type input "**********"
click at [1107, 323] on strong "Save" at bounding box center [1114, 322] width 20 height 12
click at [1015, 390] on span "Create another variant" at bounding box center [1010, 380] width 144 height 35
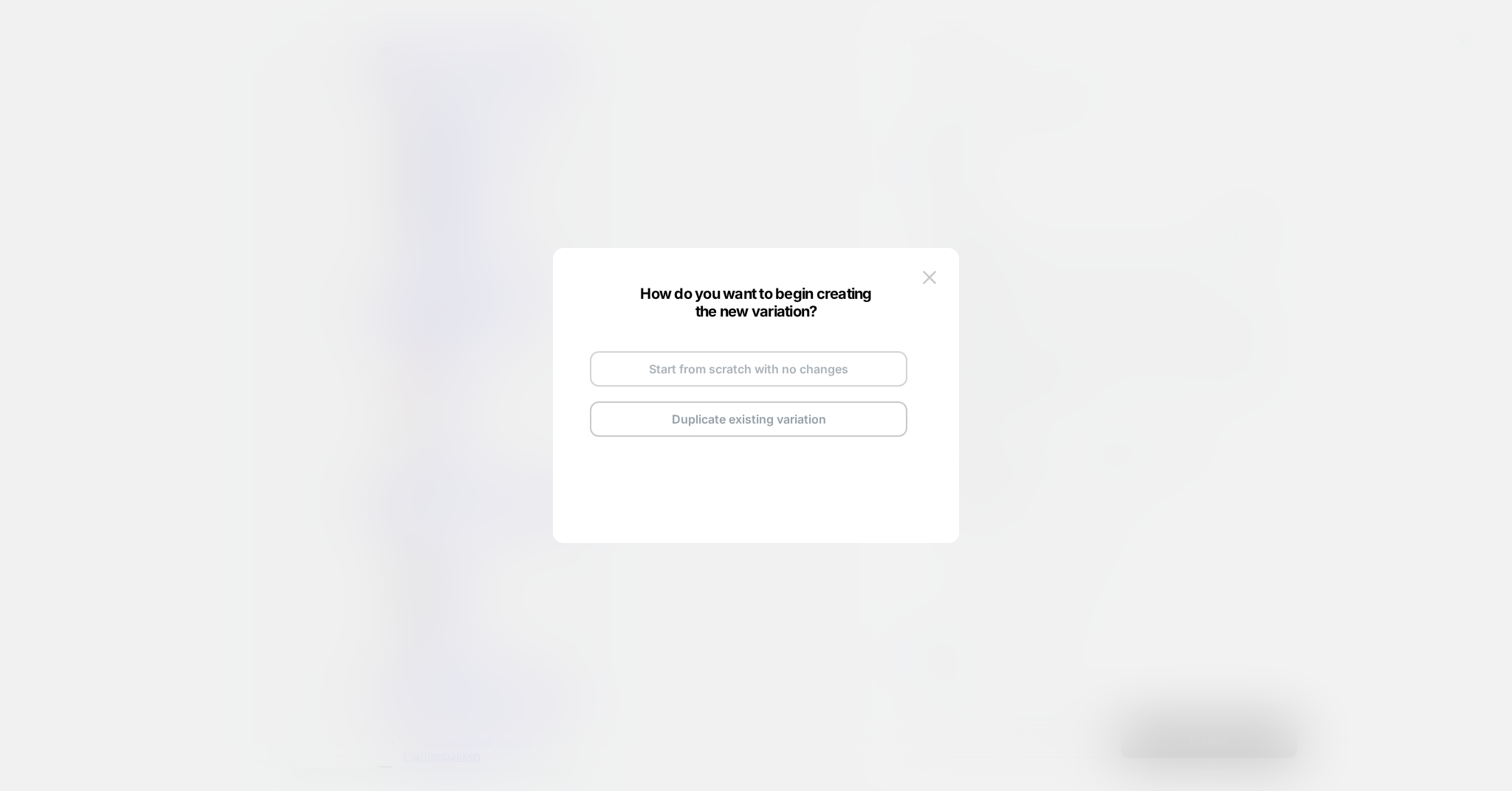
click at [750, 372] on button "Start from scratch with no changes" at bounding box center [749, 369] width 318 height 36
click at [704, 405] on button "Go and Edit the New Variation" at bounding box center [749, 399] width 318 height 36
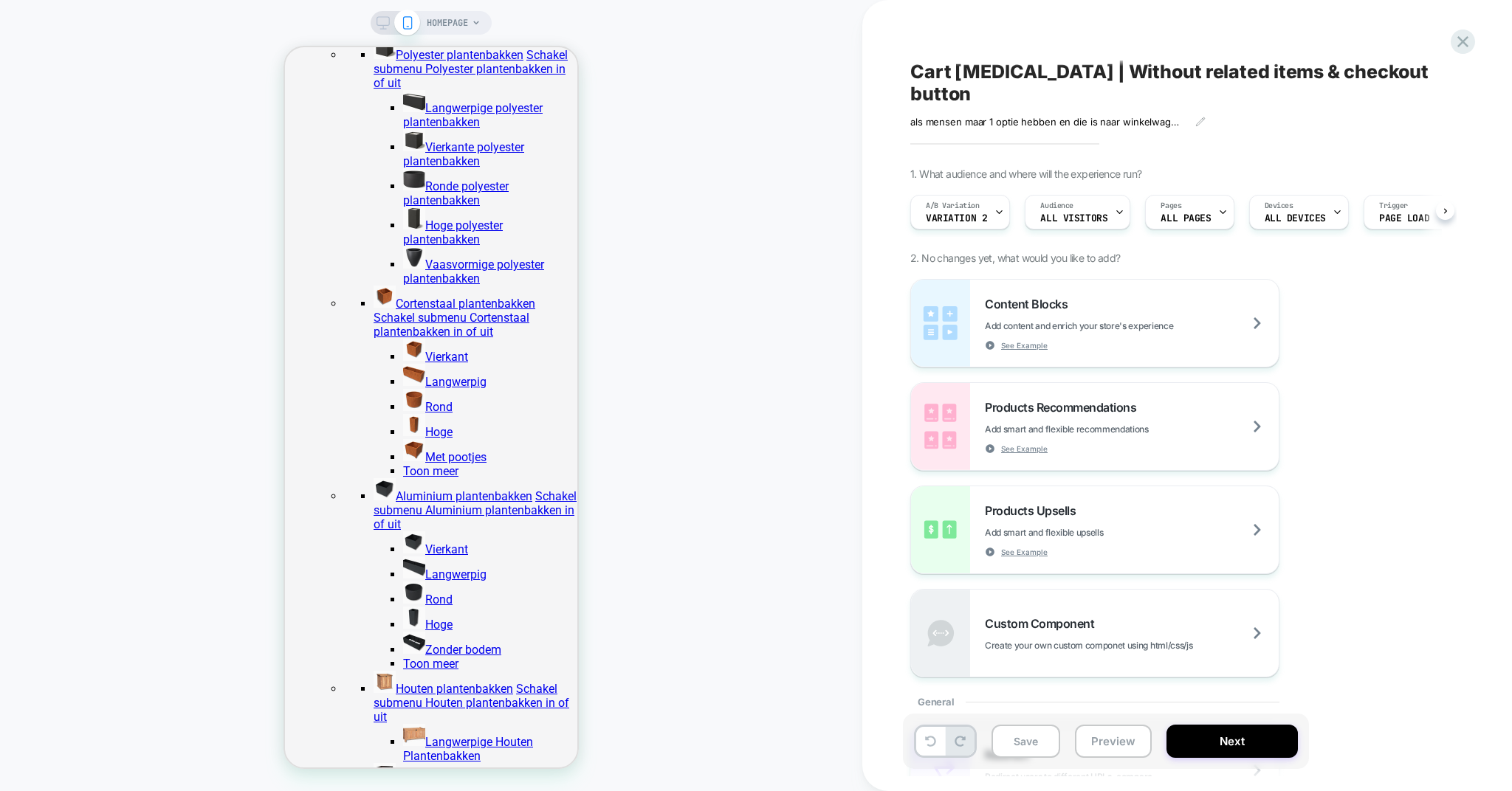
scroll to position [0, 1]
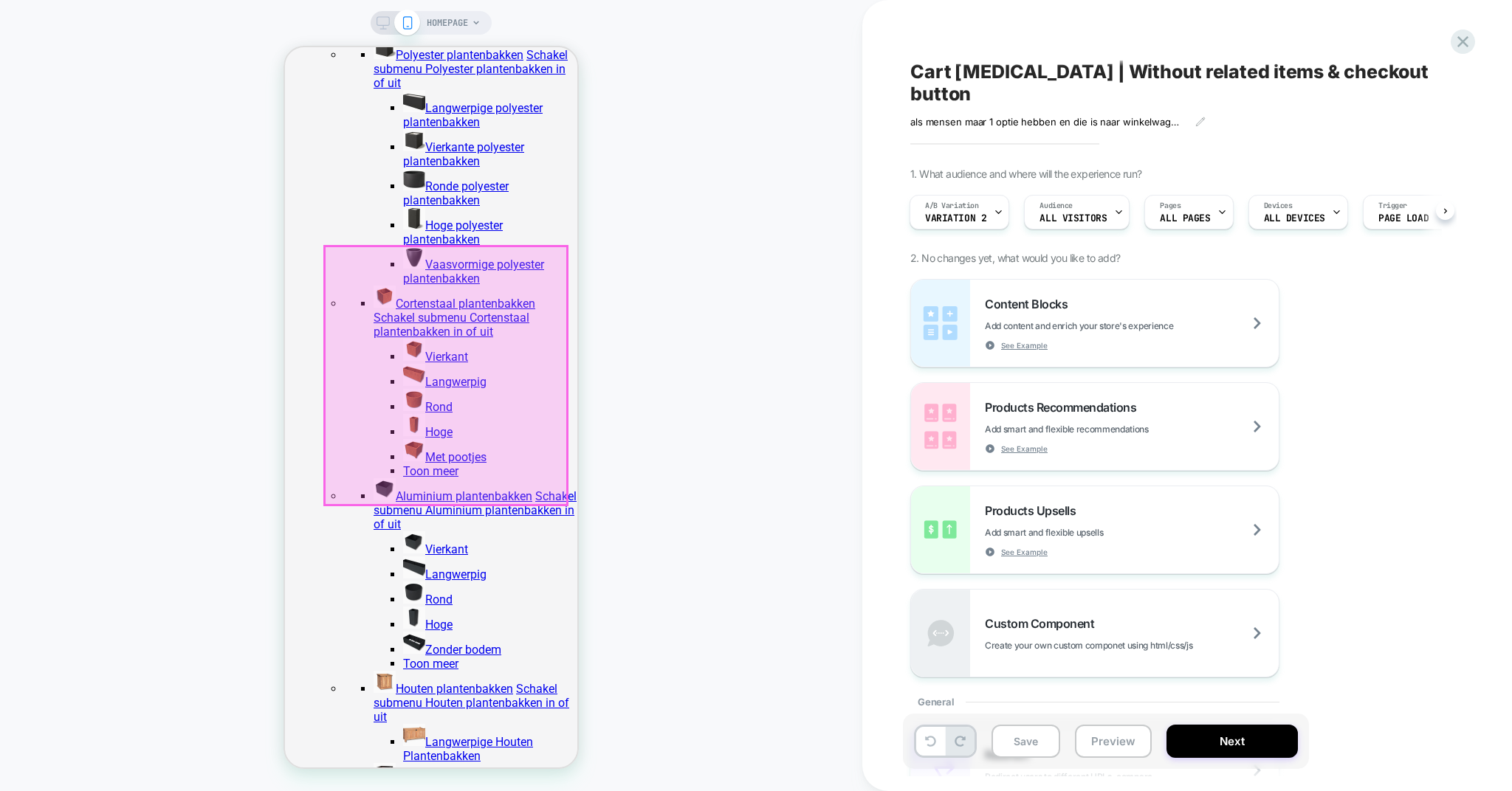
click at [499, 264] on div at bounding box center [446, 375] width 242 height 258
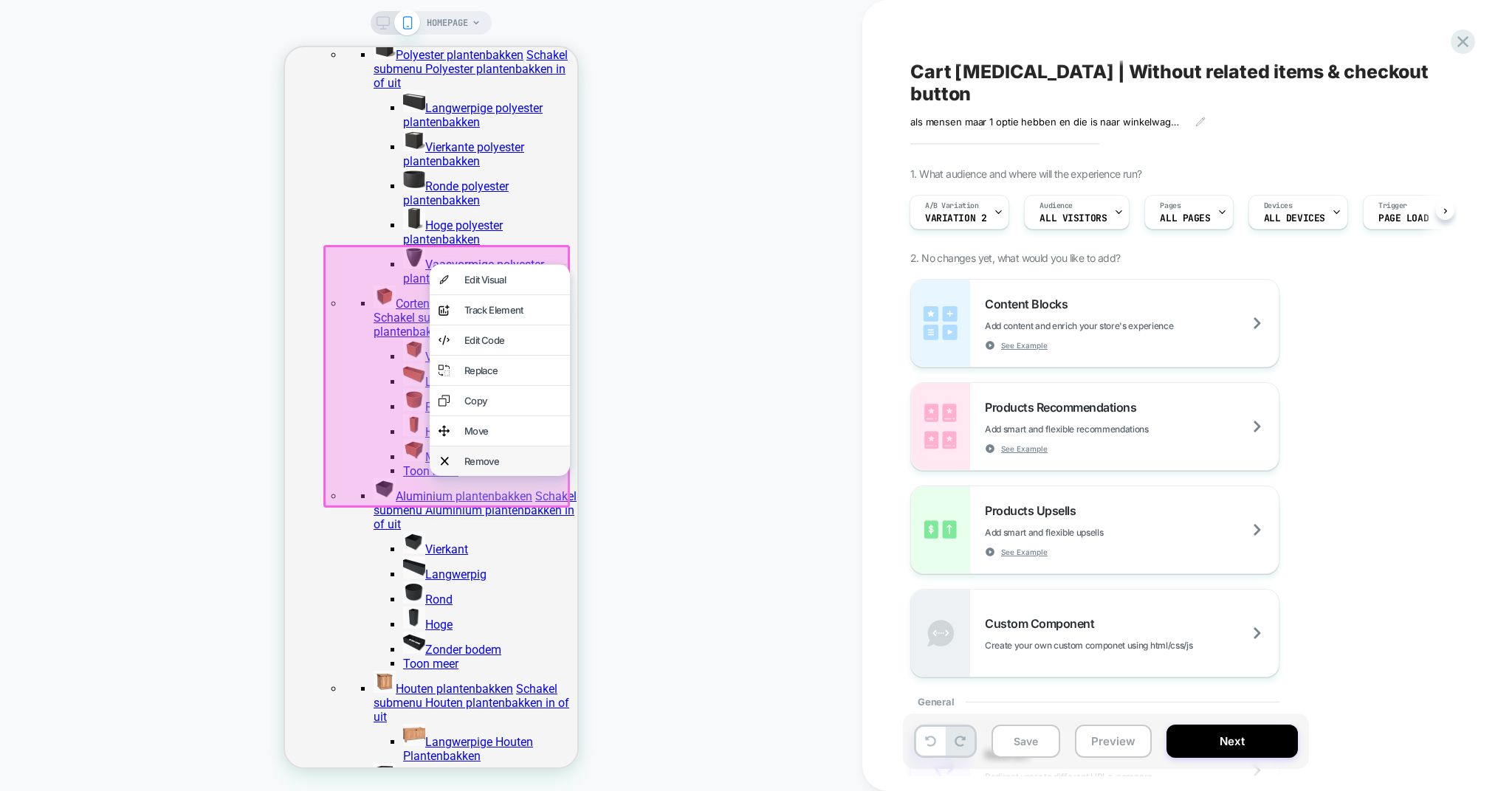
click at [479, 476] on div "Remove" at bounding box center [499, 461] width 140 height 30
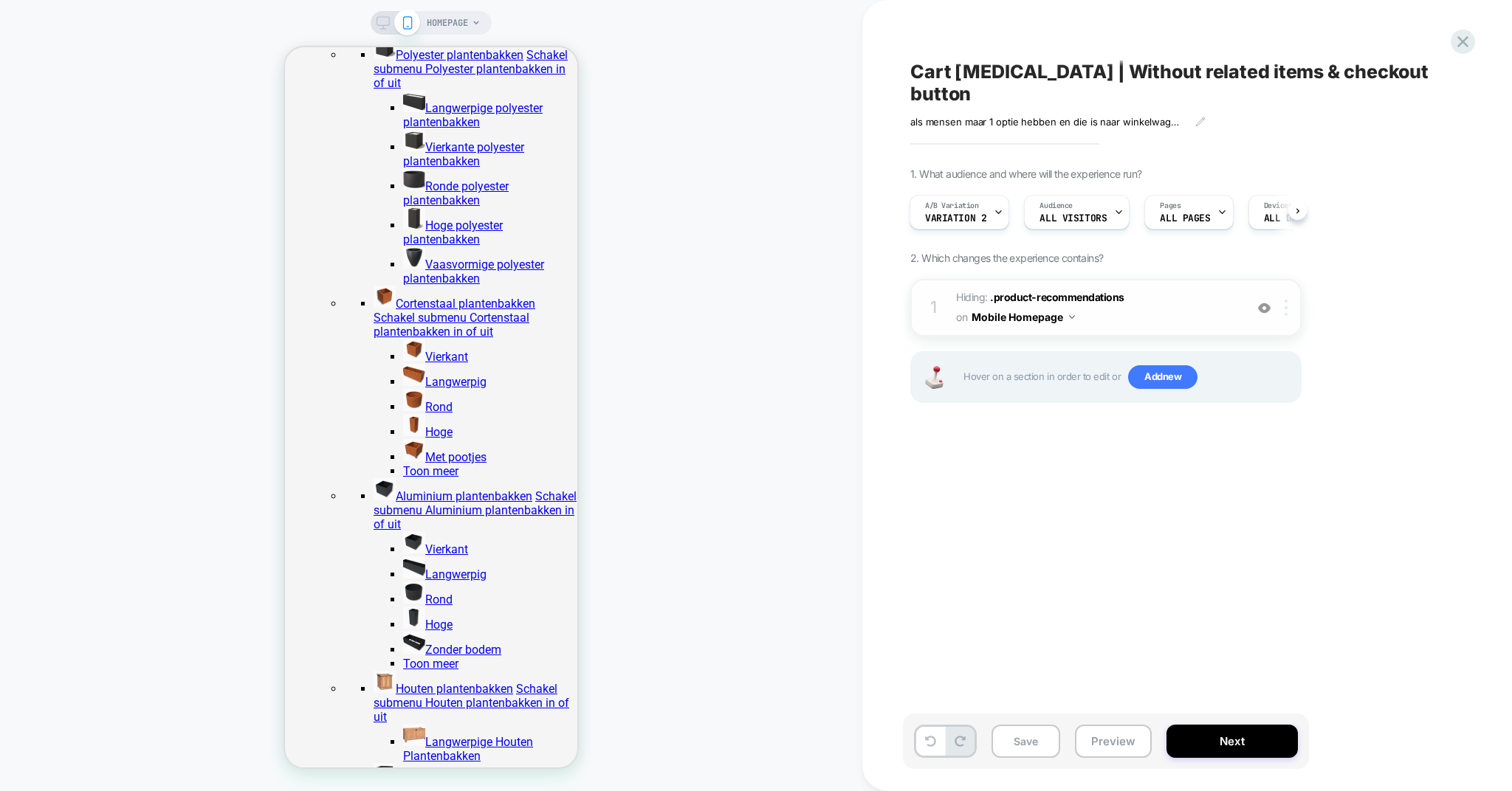
click at [1286, 300] on img at bounding box center [1285, 307] width 3 height 16
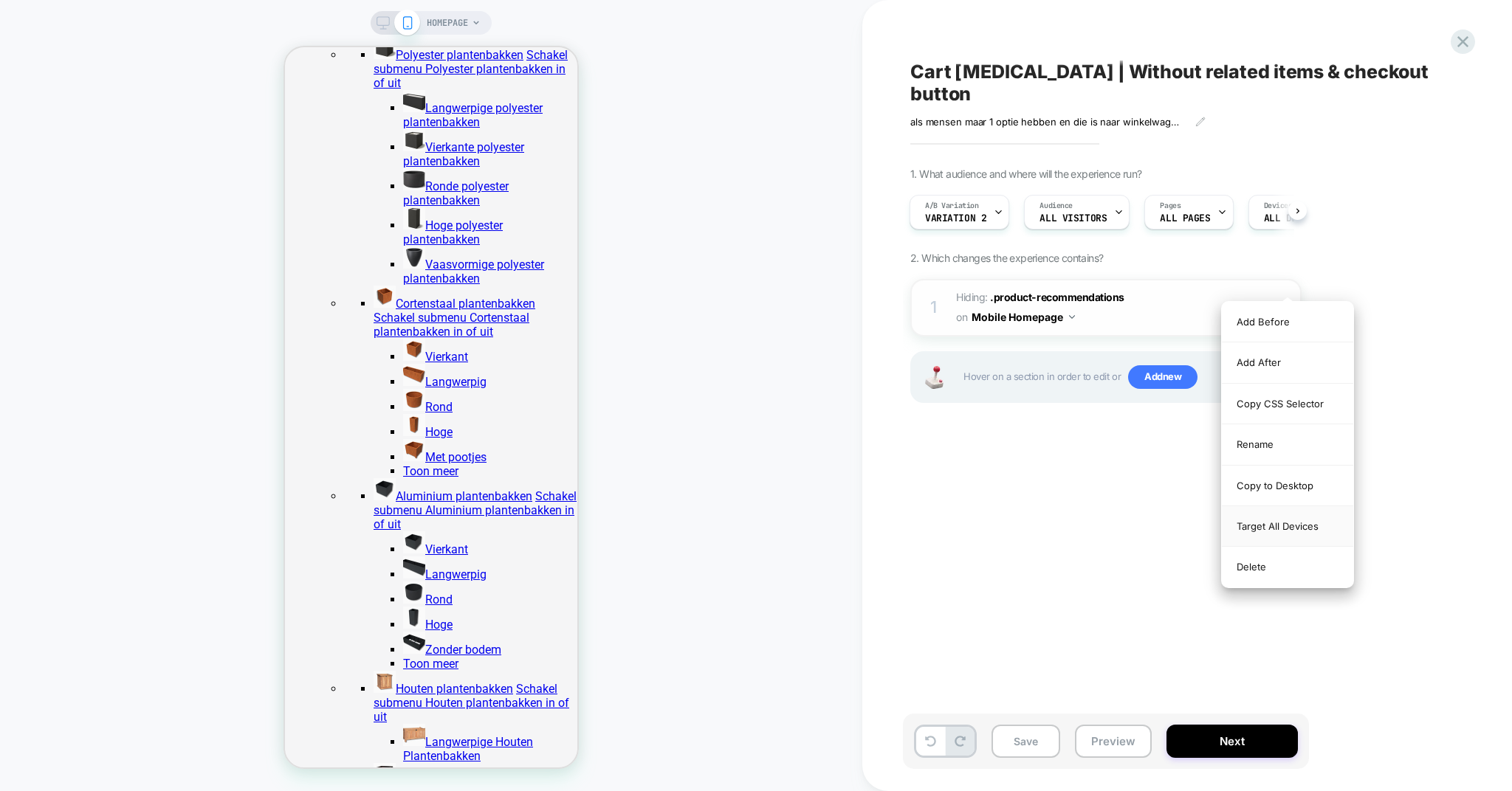
click at [1251, 534] on div "Target All Devices" at bounding box center [1287, 527] width 132 height 41
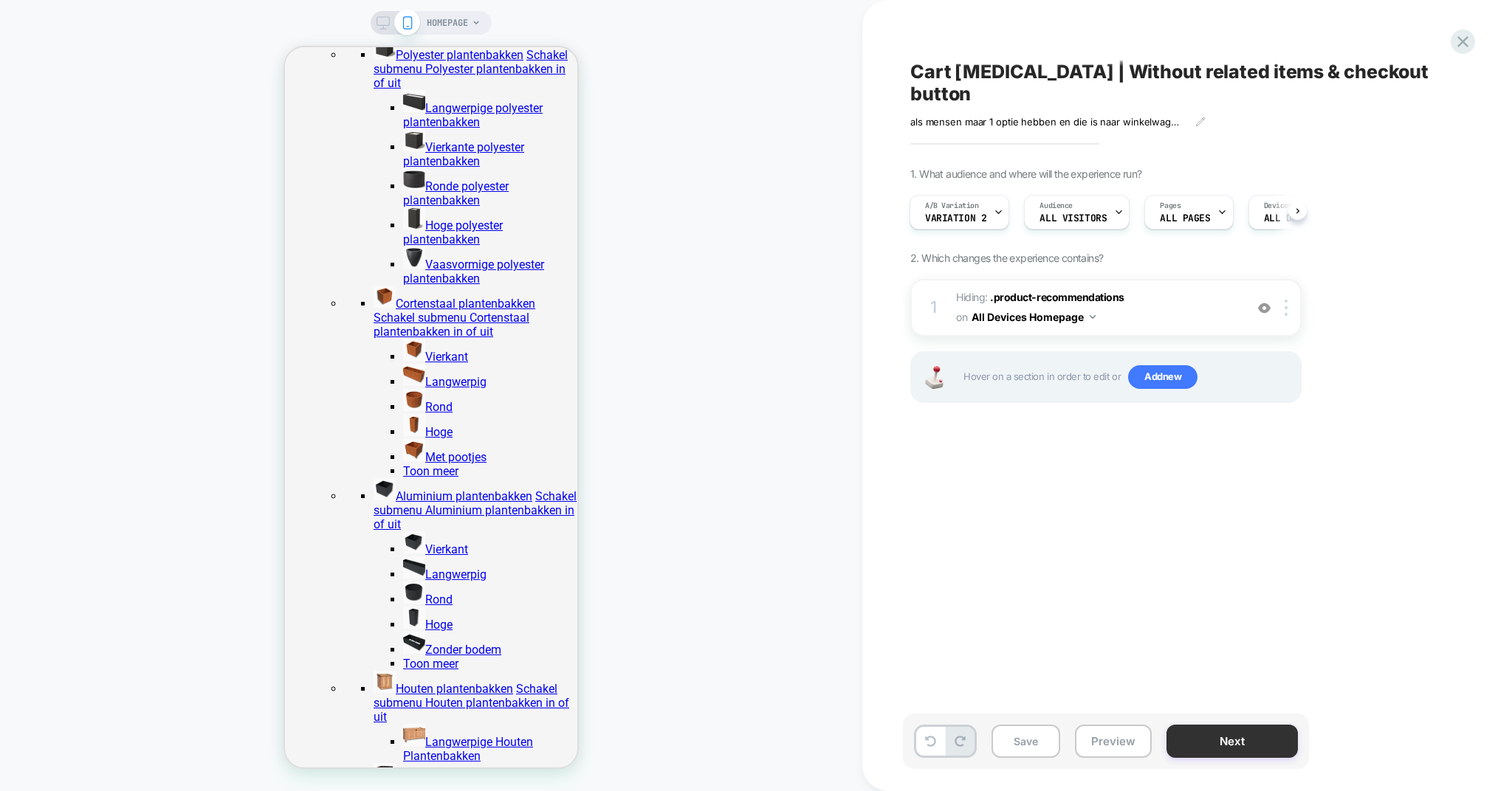
click at [1252, 738] on button "Next" at bounding box center [1232, 741] width 132 height 33
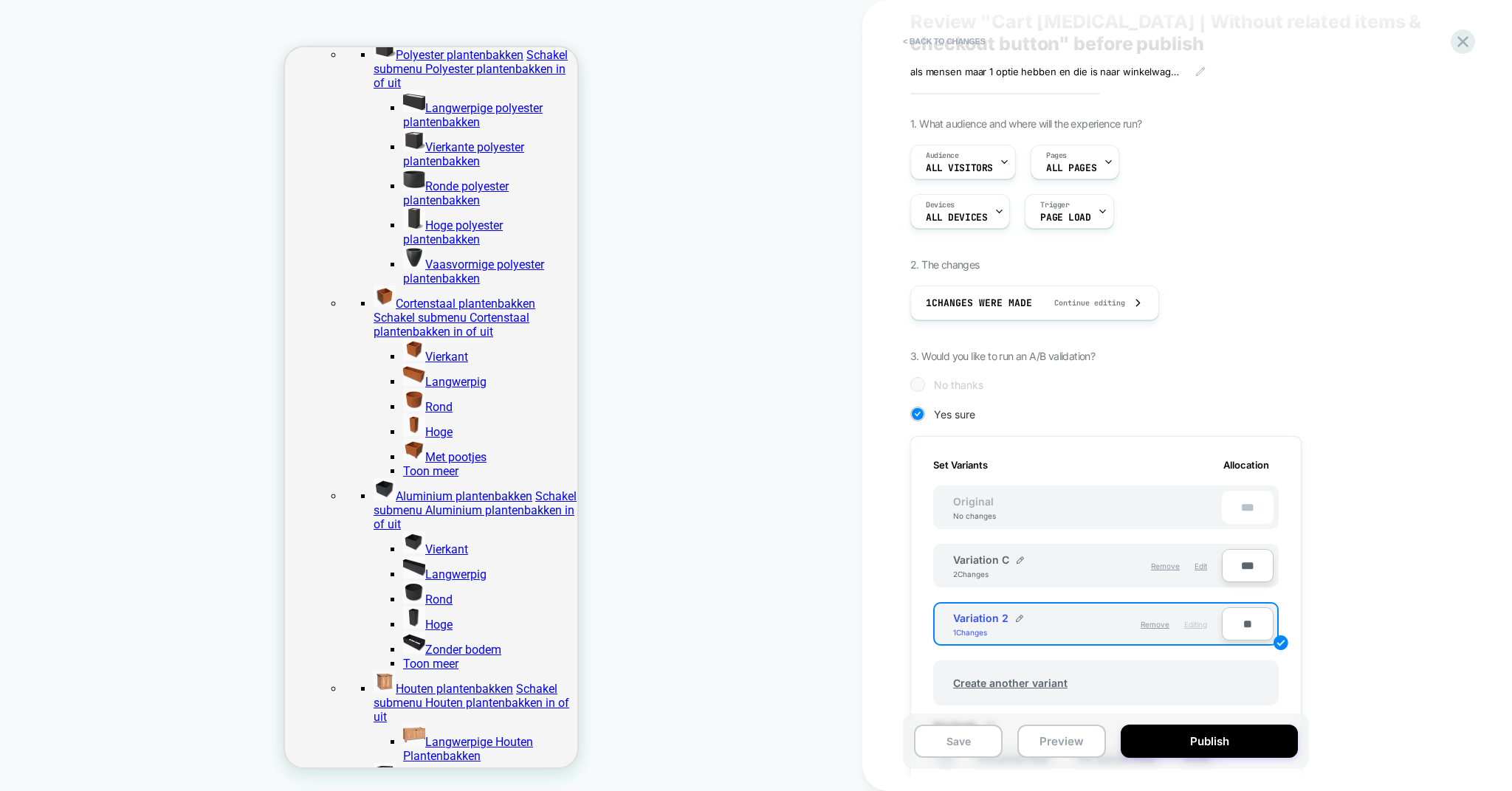
scroll to position [70, 0]
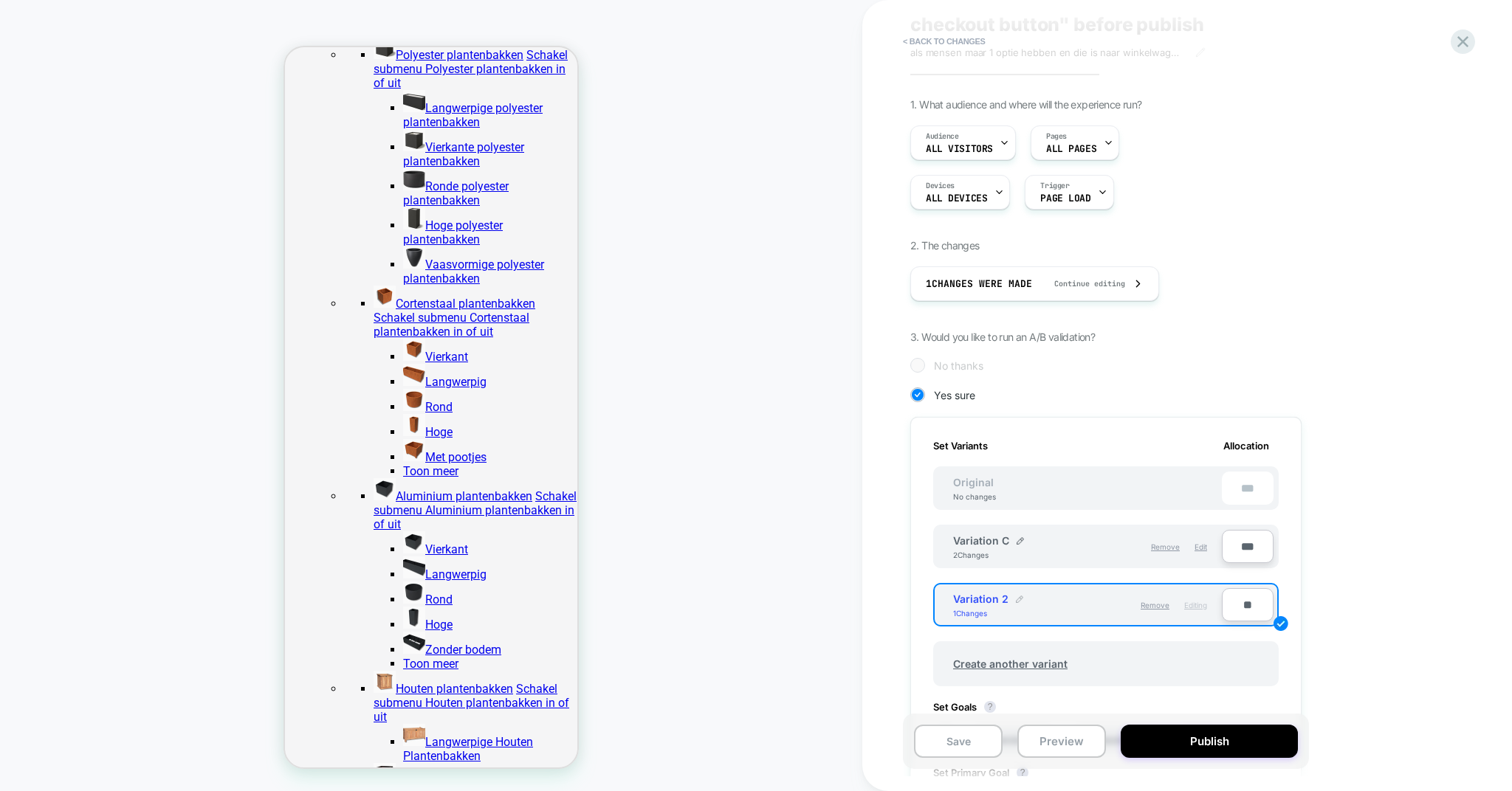
click at [1017, 597] on img at bounding box center [1020, 599] width 8 height 8
click at [1024, 606] on input "**********" at bounding box center [1007, 606] width 107 height 29
type input "**********"
click at [1127, 605] on button "Save" at bounding box center [1114, 607] width 48 height 22
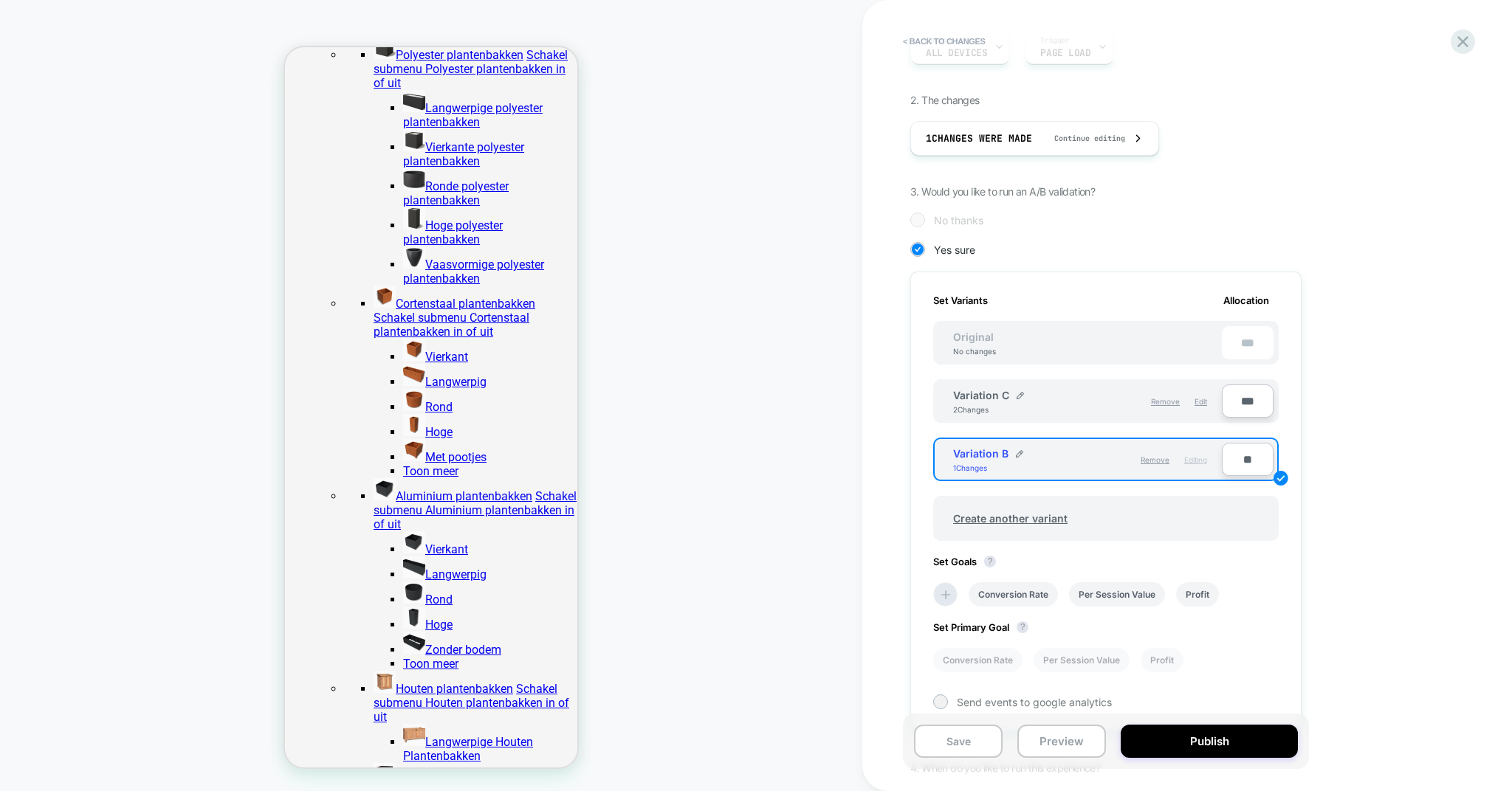
scroll to position [218, 0]
click at [1254, 399] on input "***" at bounding box center [1247, 397] width 52 height 33
click at [1249, 399] on input "***" at bounding box center [1247, 397] width 52 height 33
click at [1246, 399] on input "***" at bounding box center [1247, 397] width 52 height 33
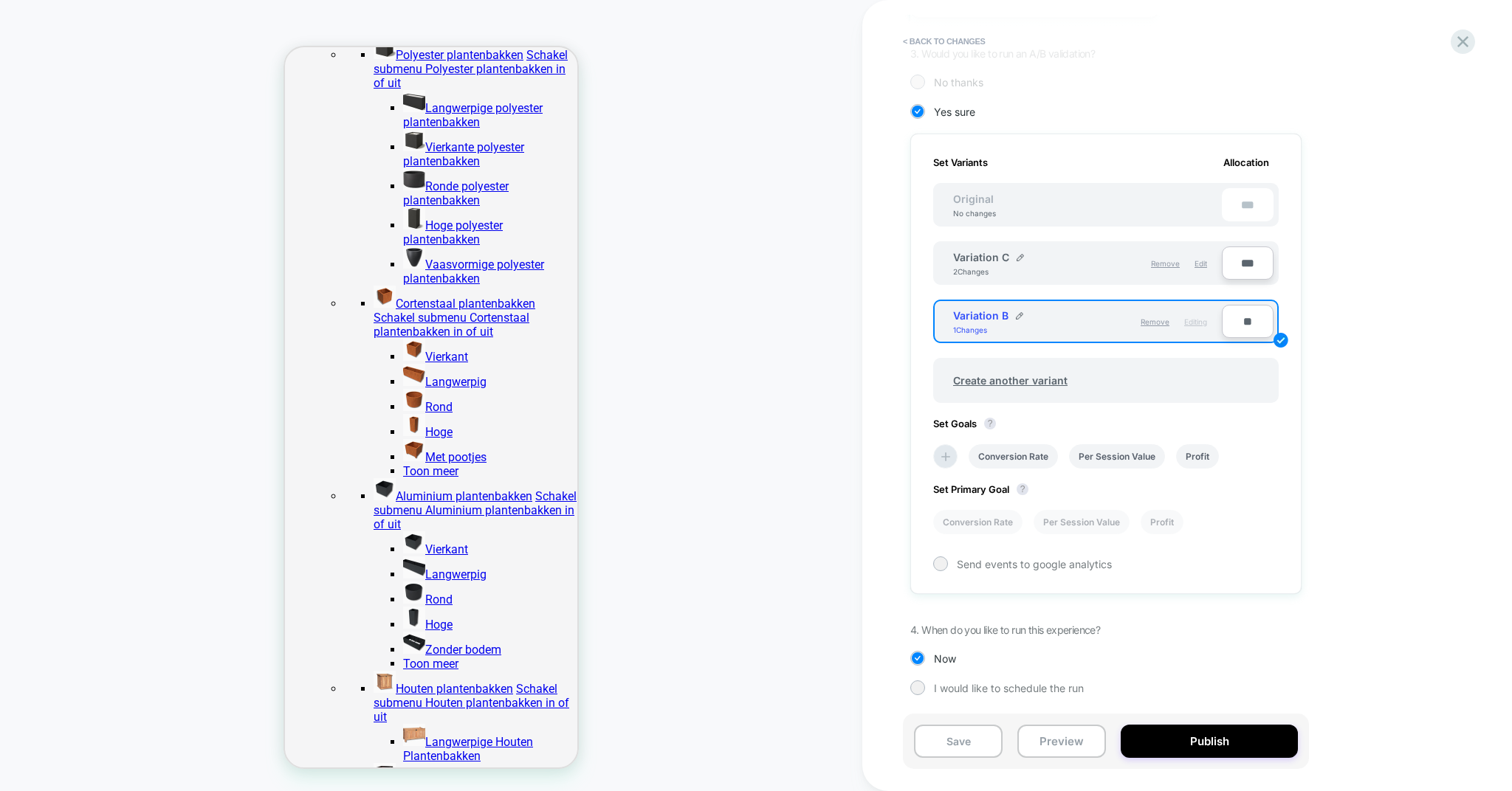
scroll to position [354, 0]
click at [1033, 379] on span "Create another variant" at bounding box center [1010, 380] width 144 height 35
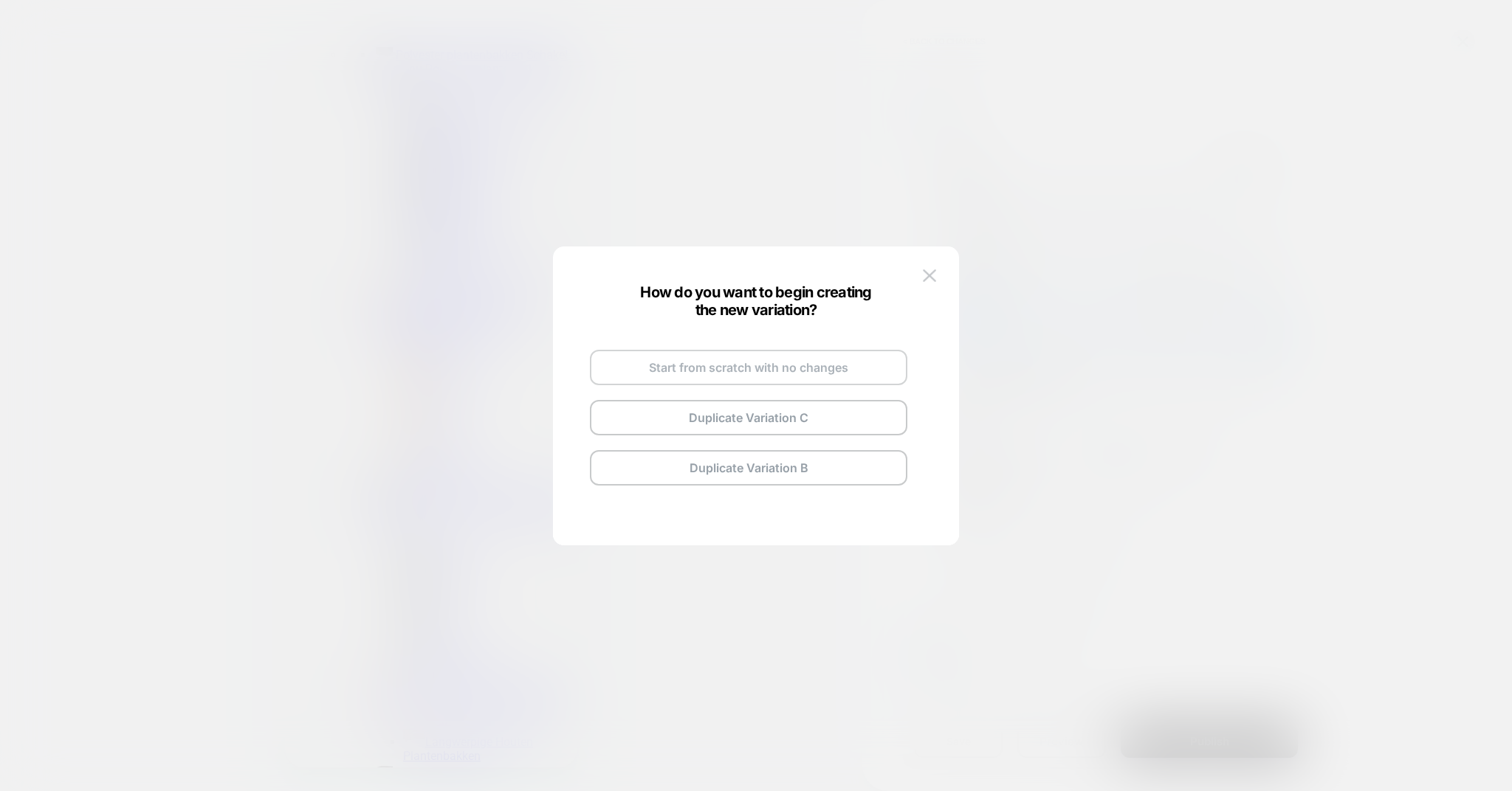
click at [737, 367] on button "Start from scratch with no changes" at bounding box center [749, 367] width 318 height 36
click at [728, 392] on button "Go and Edit the New Variation" at bounding box center [749, 397] width 318 height 36
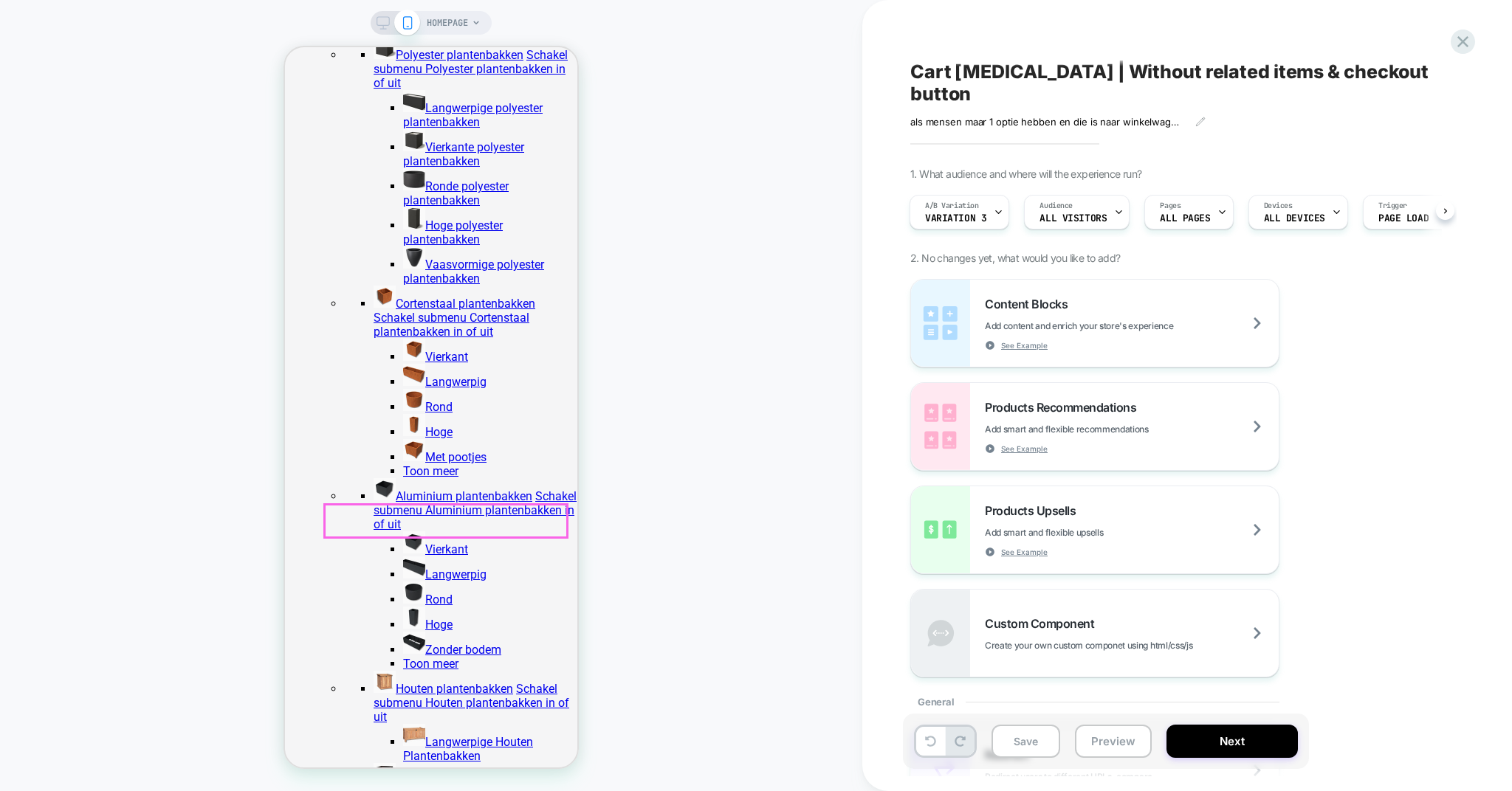
scroll to position [76, 0]
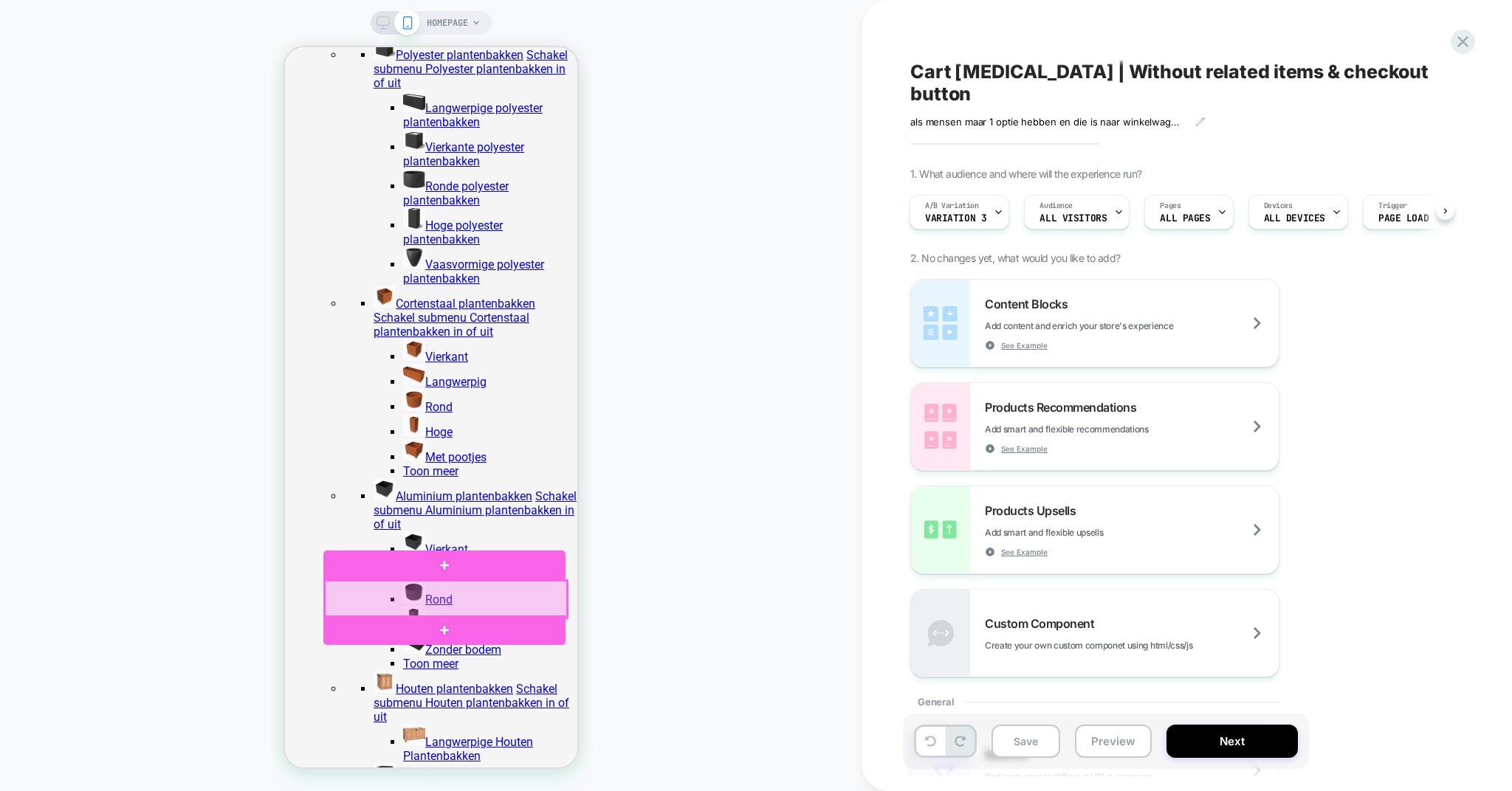
click at [363, 597] on div at bounding box center [446, 598] width 242 height 36
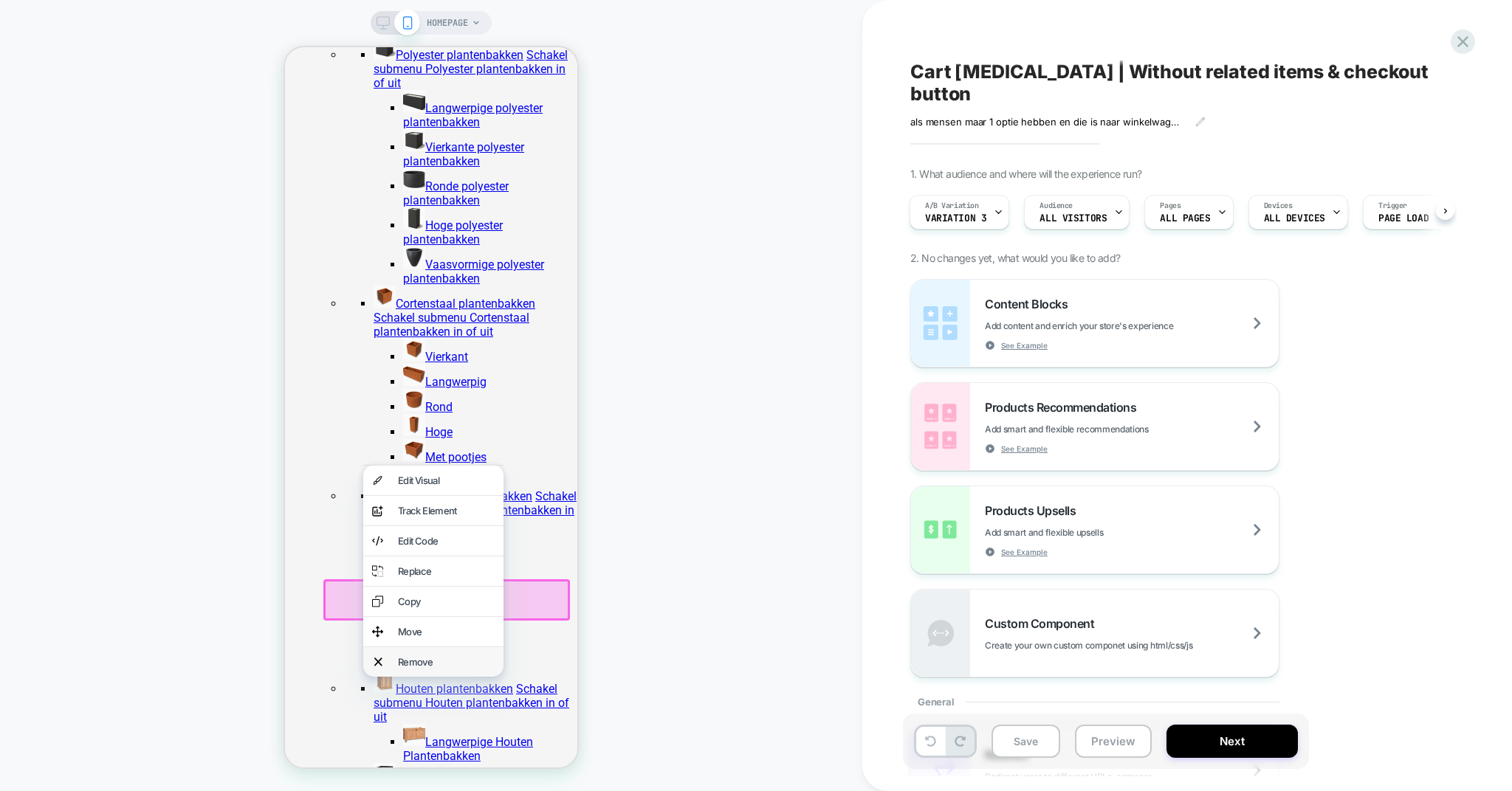
click at [413, 668] on div "Remove" at bounding box center [447, 662] width 97 height 12
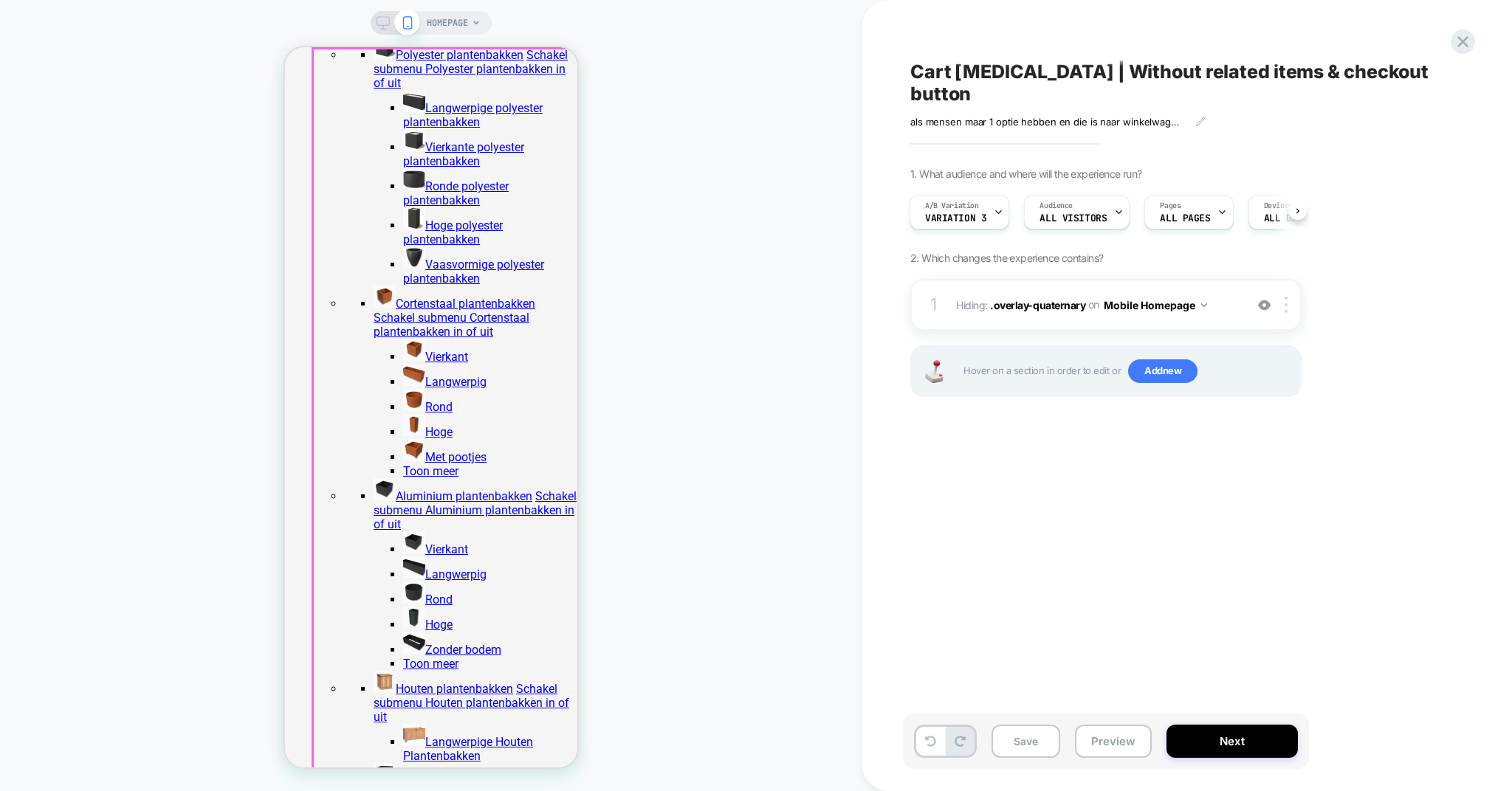
scroll to position [31, 0]
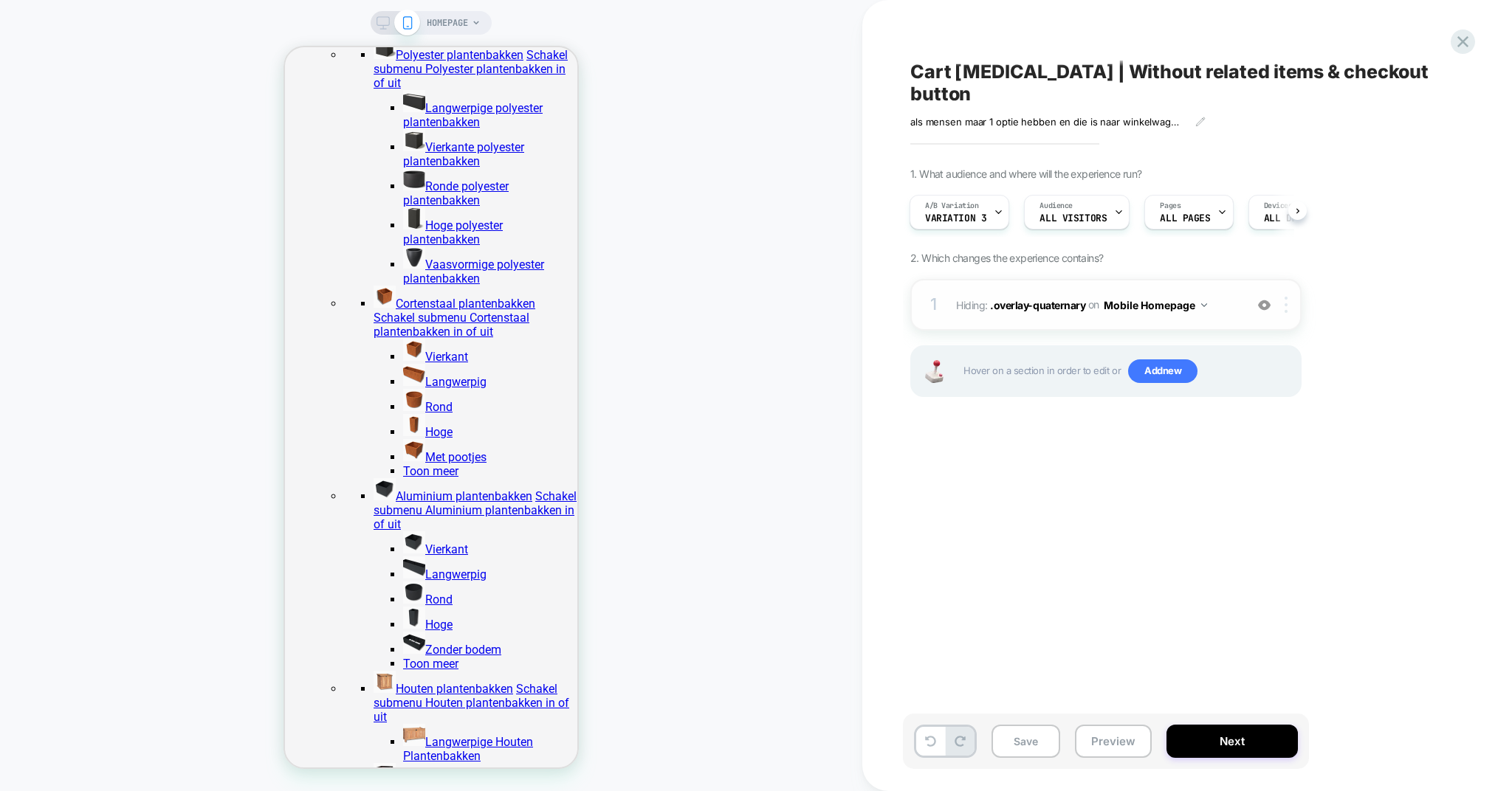
click at [1289, 297] on div at bounding box center [1289, 305] width 25 height 16
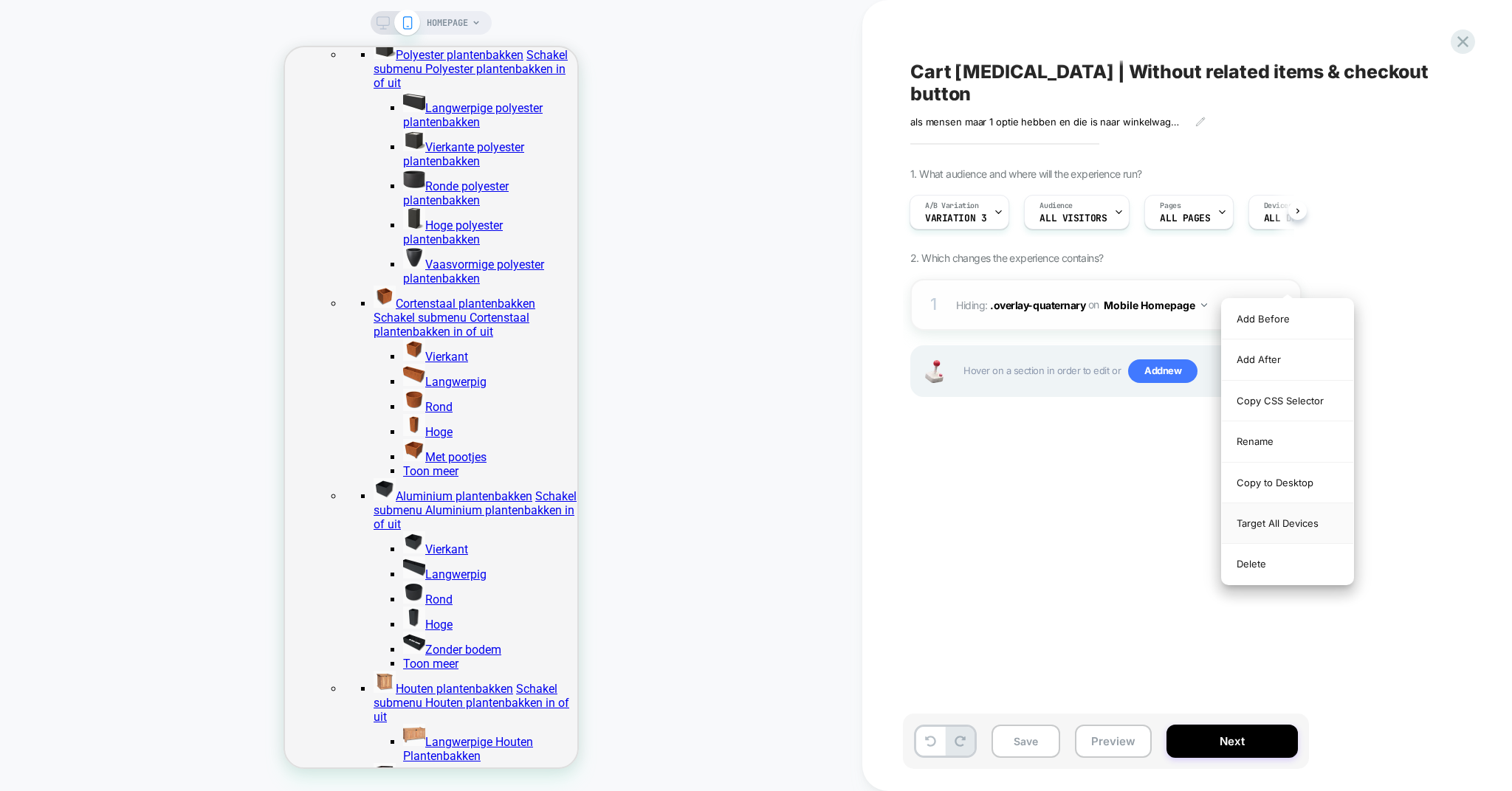
click at [1267, 517] on div "Target All Devices" at bounding box center [1287, 524] width 132 height 41
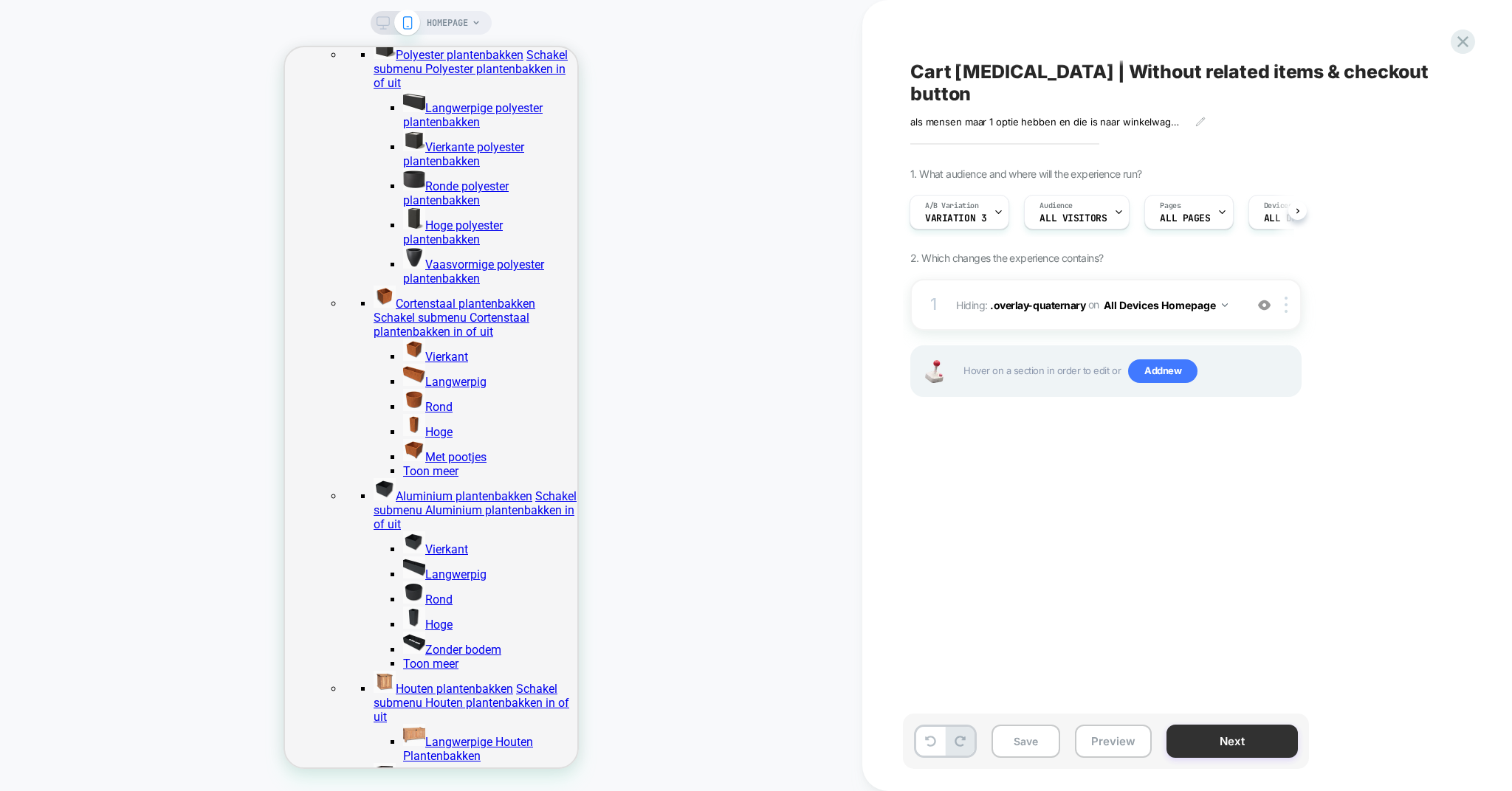
click at [1203, 727] on button "Next" at bounding box center [1232, 741] width 132 height 33
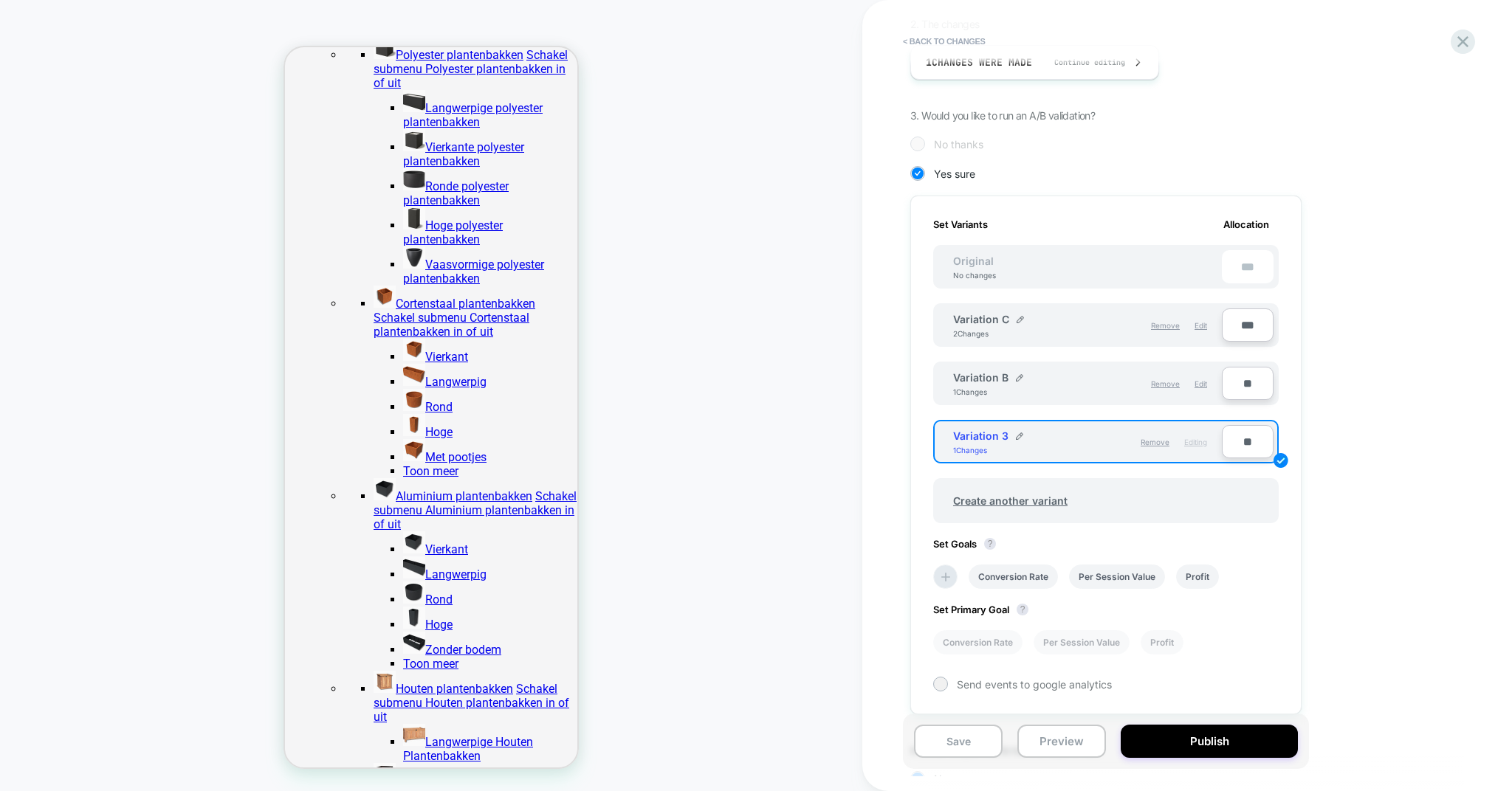
scroll to position [315, 0]
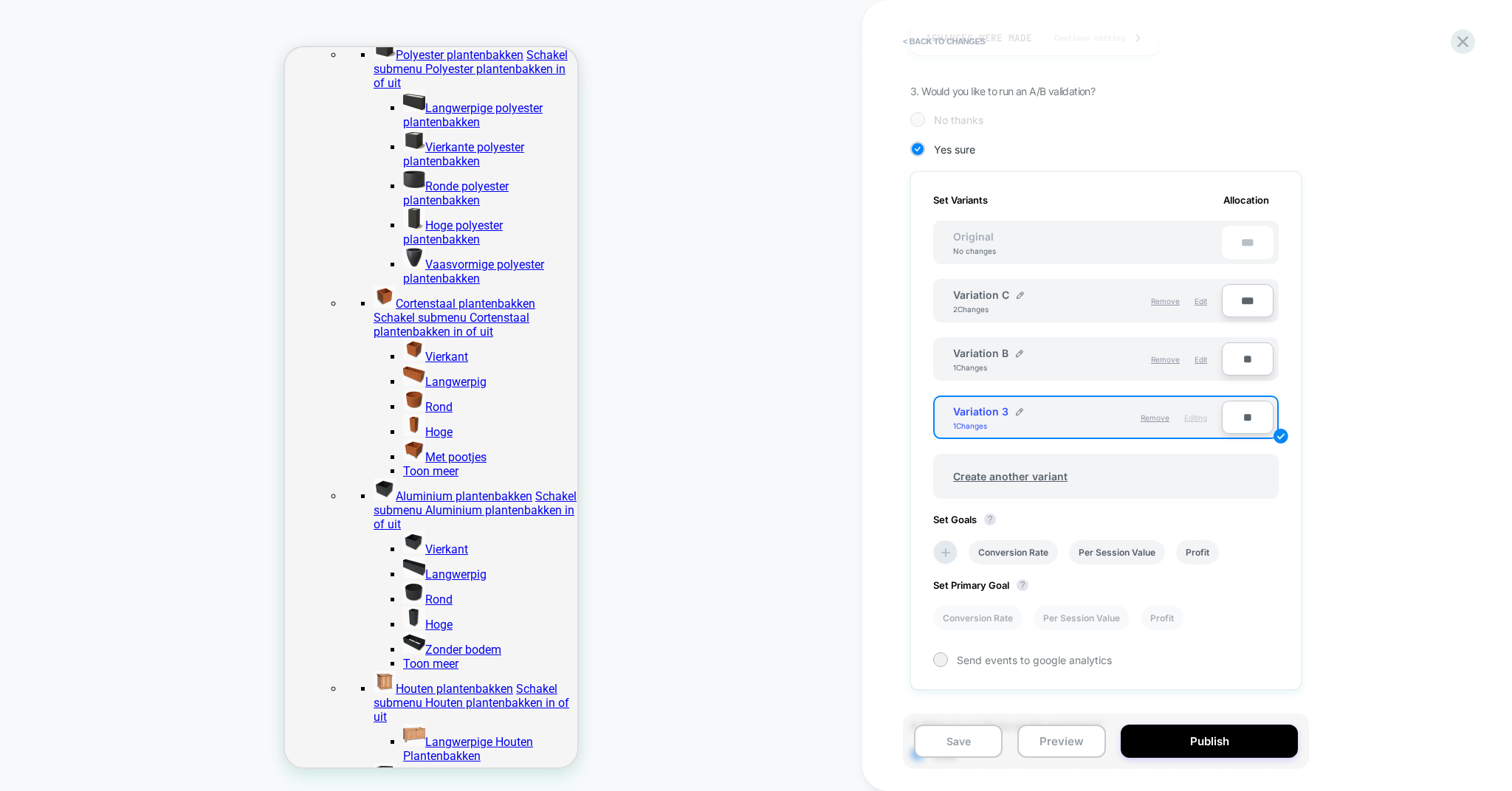
click at [1243, 235] on div "***" at bounding box center [1247, 242] width 52 height 33
click at [1150, 414] on span "Remove" at bounding box center [1155, 418] width 29 height 8
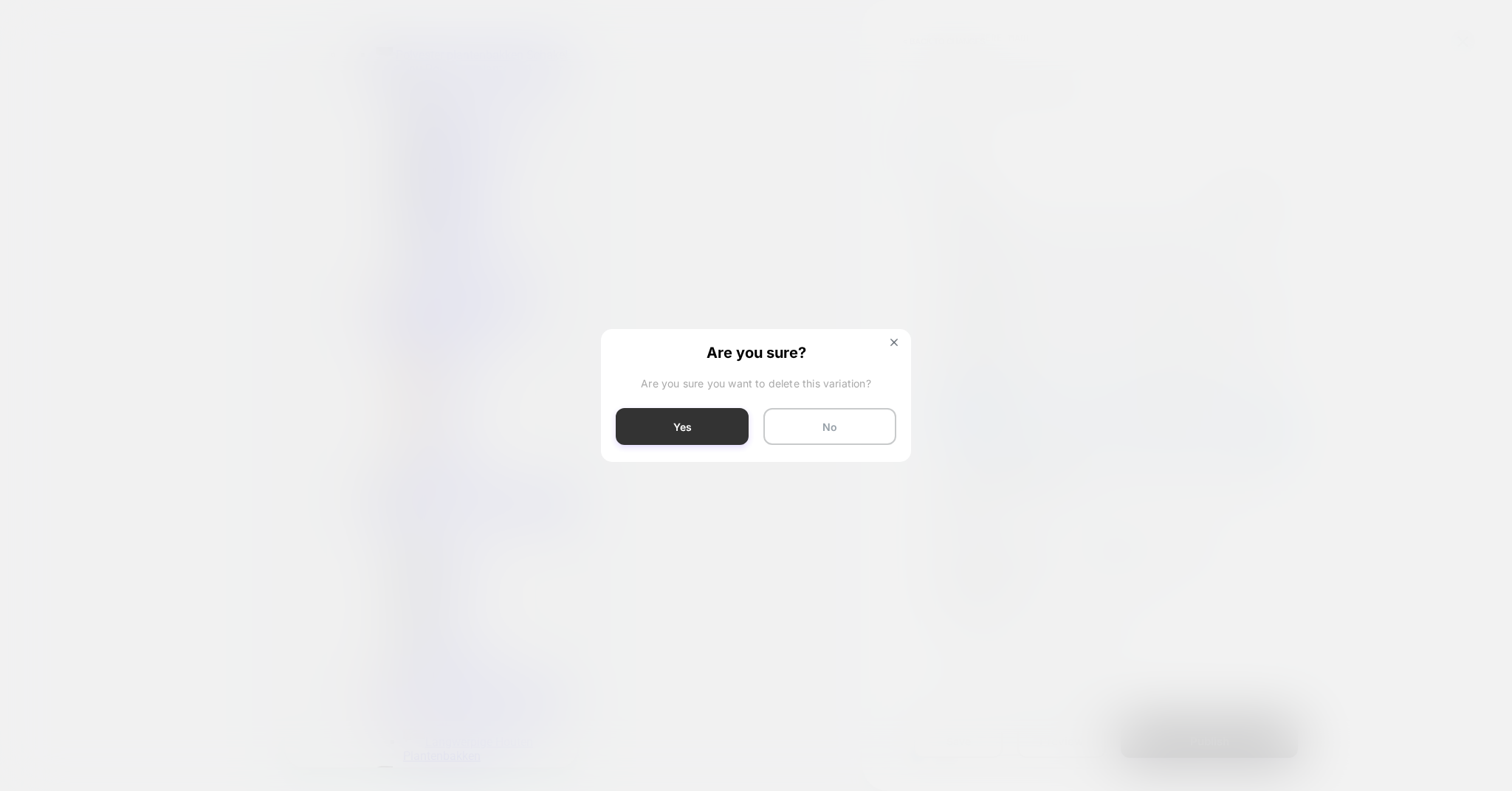
click at [666, 418] on button "Yes" at bounding box center [682, 426] width 133 height 36
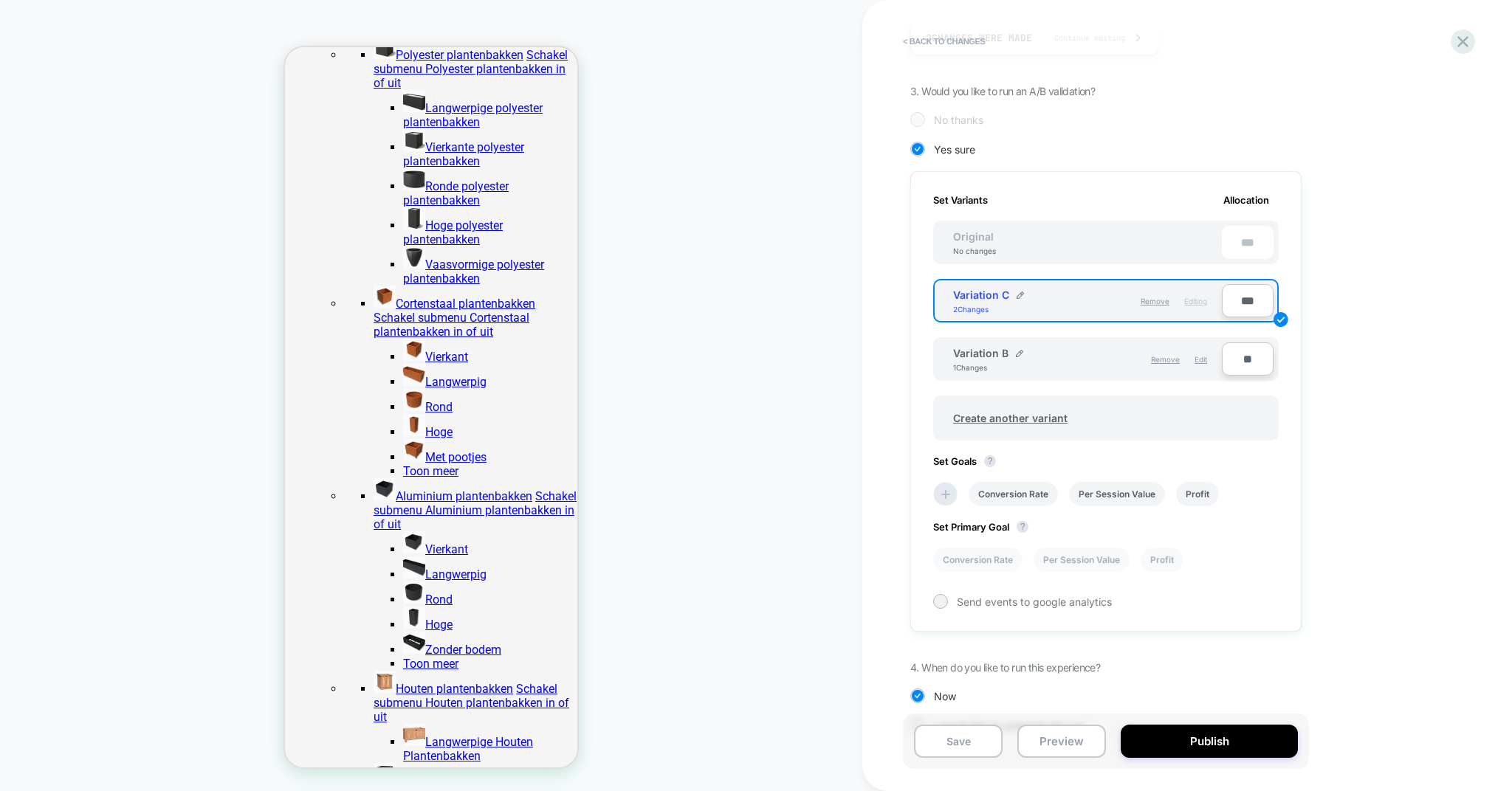
scroll to position [0, 0]
click at [1243, 303] on input "***" at bounding box center [1247, 300] width 52 height 33
type input "***"
type input "**"
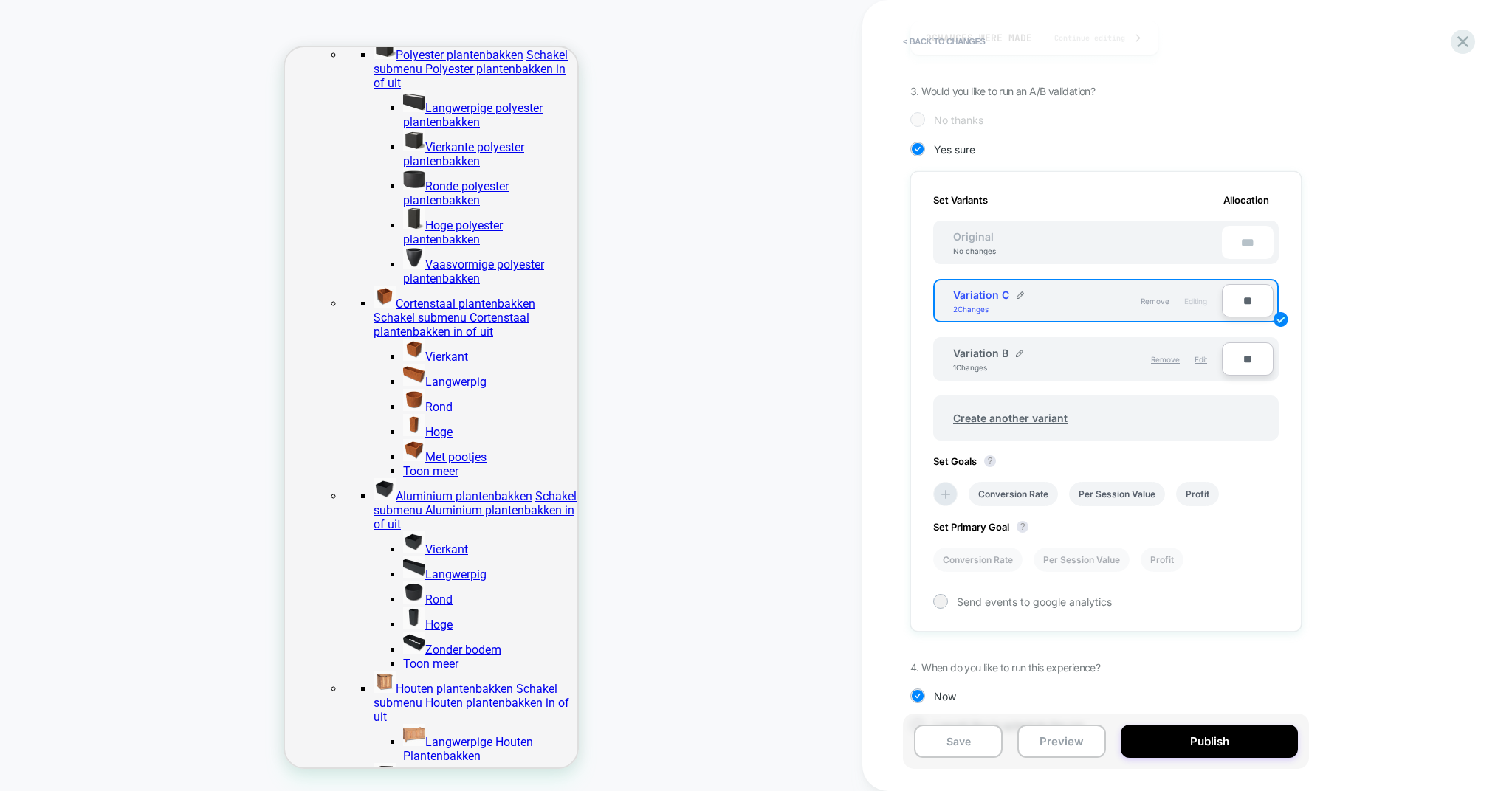
type input "***"
click at [1346, 327] on div "1. What audience and where will the experience run? Audience All Visitors Pages…" at bounding box center [1179, 304] width 539 height 903
click at [1244, 296] on input "***" at bounding box center [1247, 300] width 52 height 33
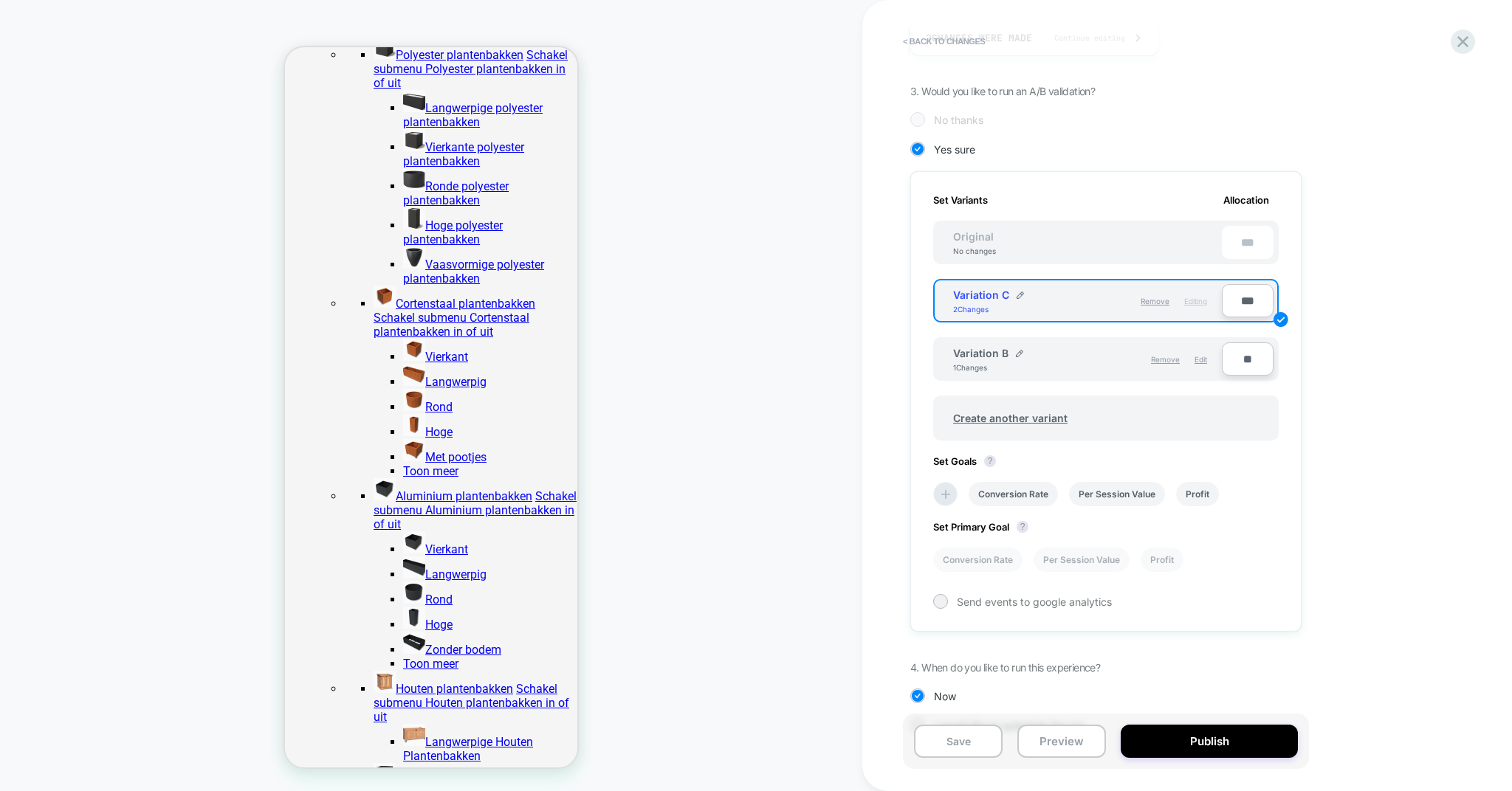
click at [1237, 357] on input "**" at bounding box center [1247, 359] width 52 height 33
type input "***"
type input "**"
type input "***"
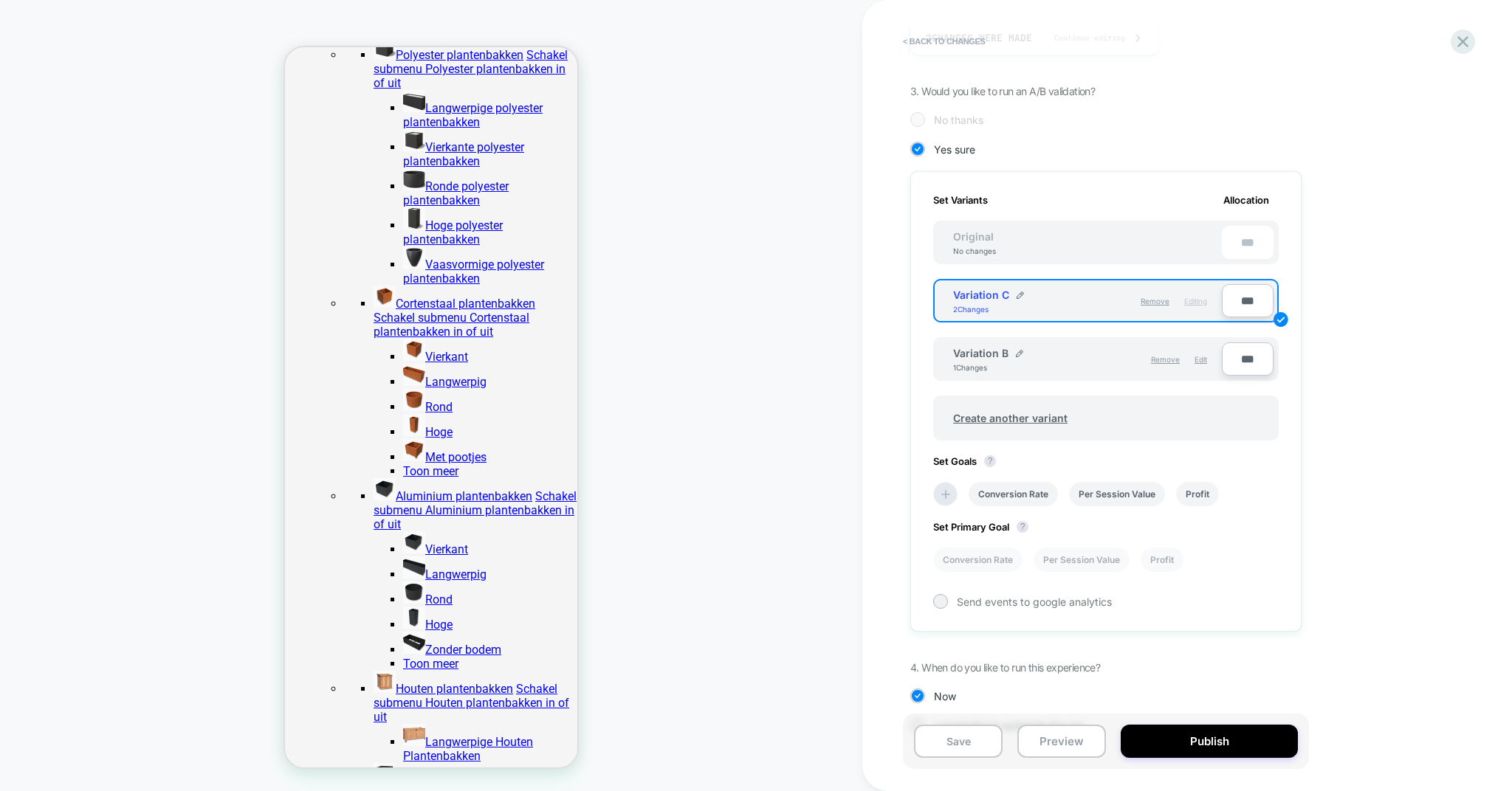
type input "***"
click at [1355, 360] on div "1. What audience and where will the experience run? Audience All Visitors Pages…" at bounding box center [1179, 304] width 539 height 903
click at [971, 418] on span "Create another variant" at bounding box center [1010, 418] width 144 height 35
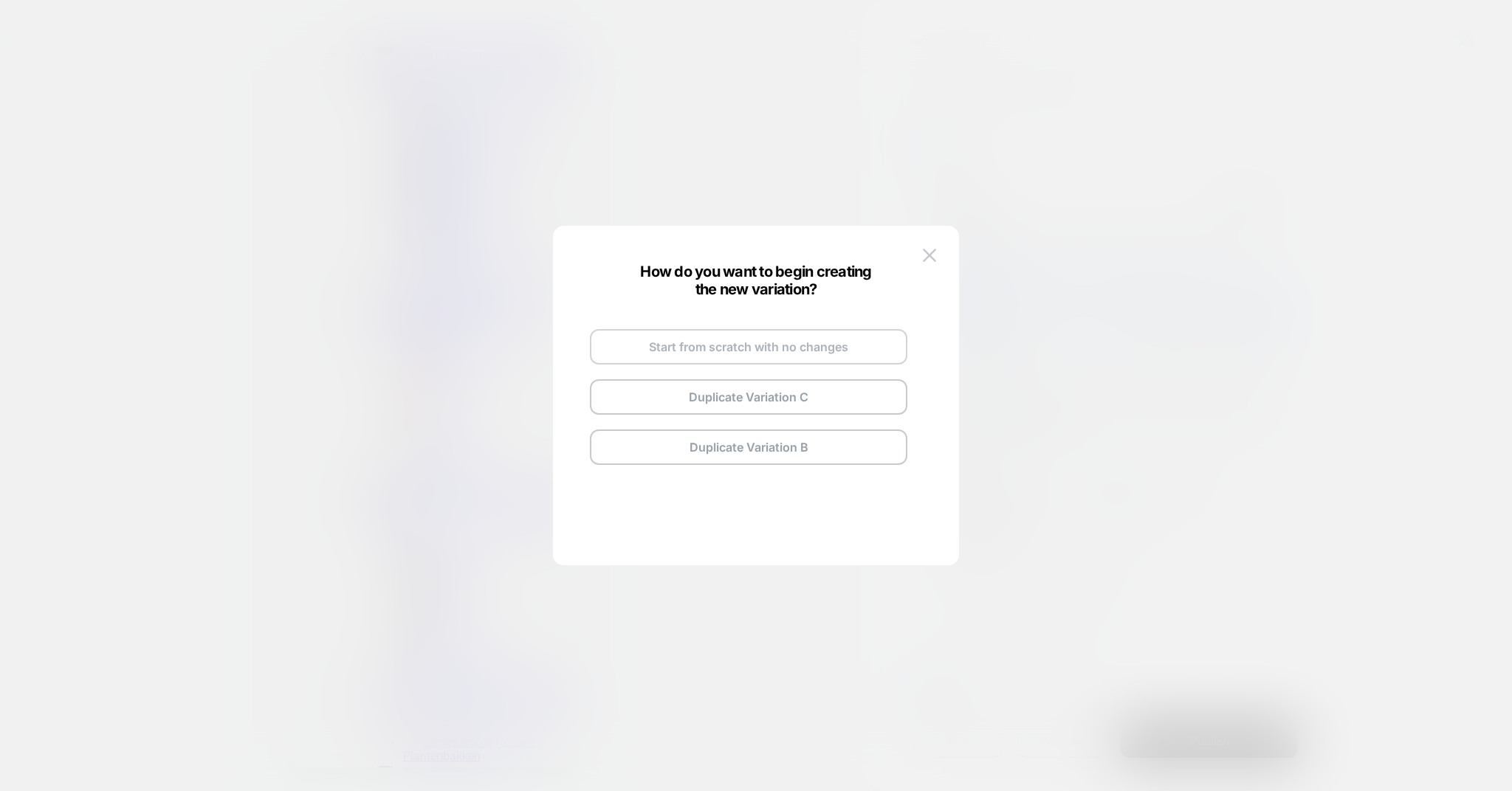
click at [714, 354] on button "Start from scratch with no changes" at bounding box center [749, 347] width 318 height 36
click at [723, 362] on button "Go and Edit the New Variation" at bounding box center [749, 377] width 318 height 36
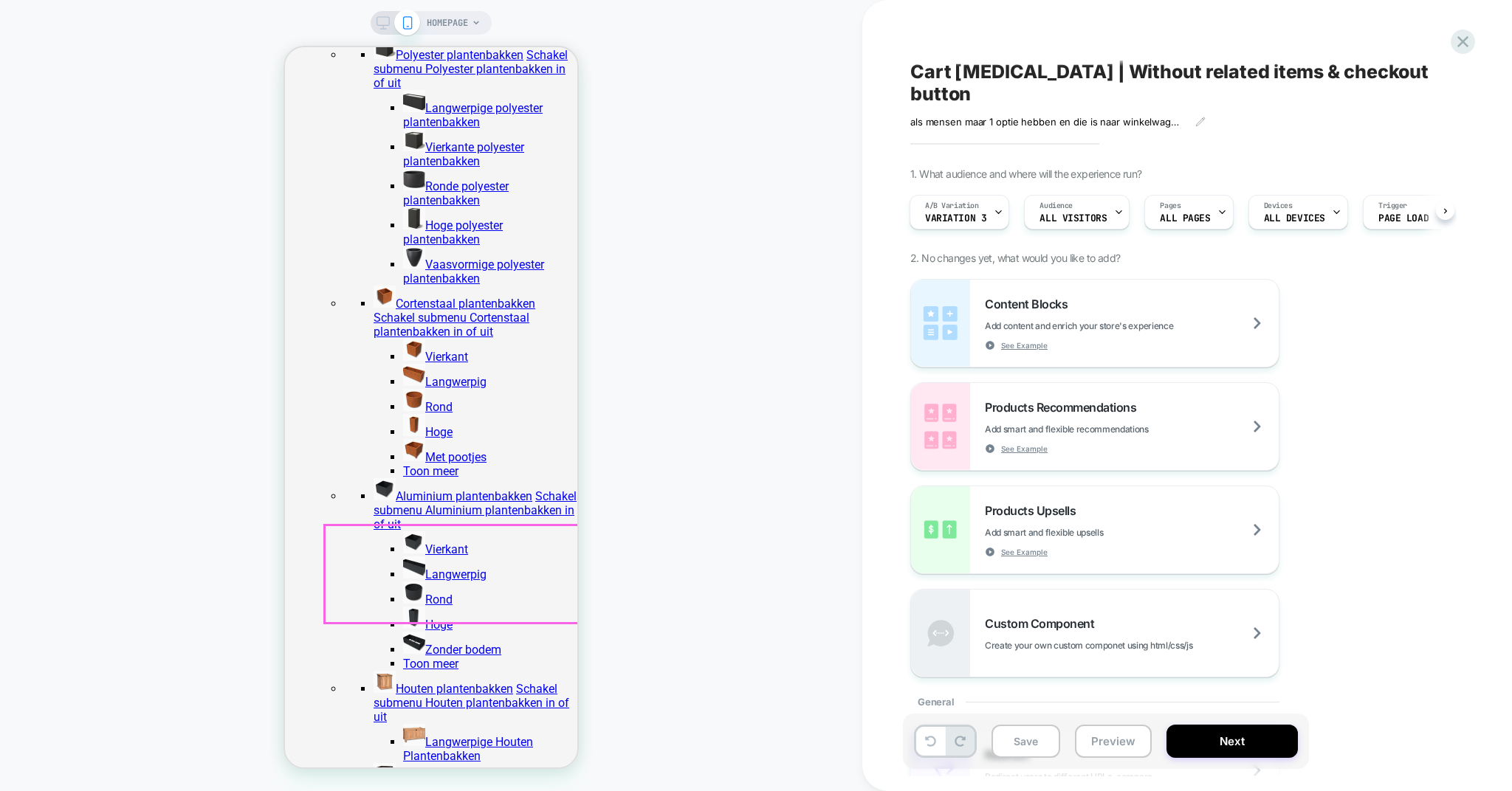
scroll to position [81, 0]
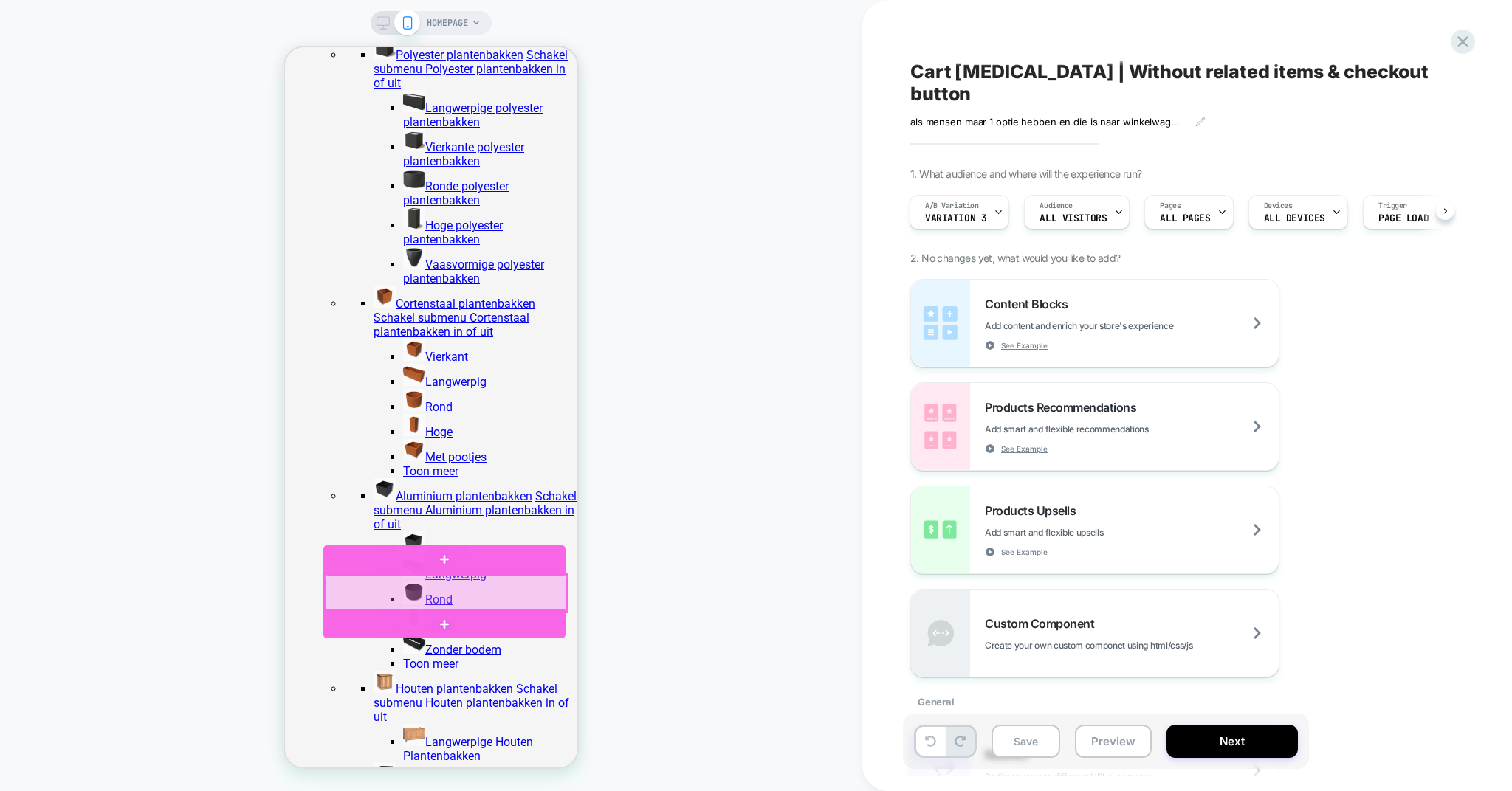
click at [375, 597] on div at bounding box center [446, 592] width 242 height 36
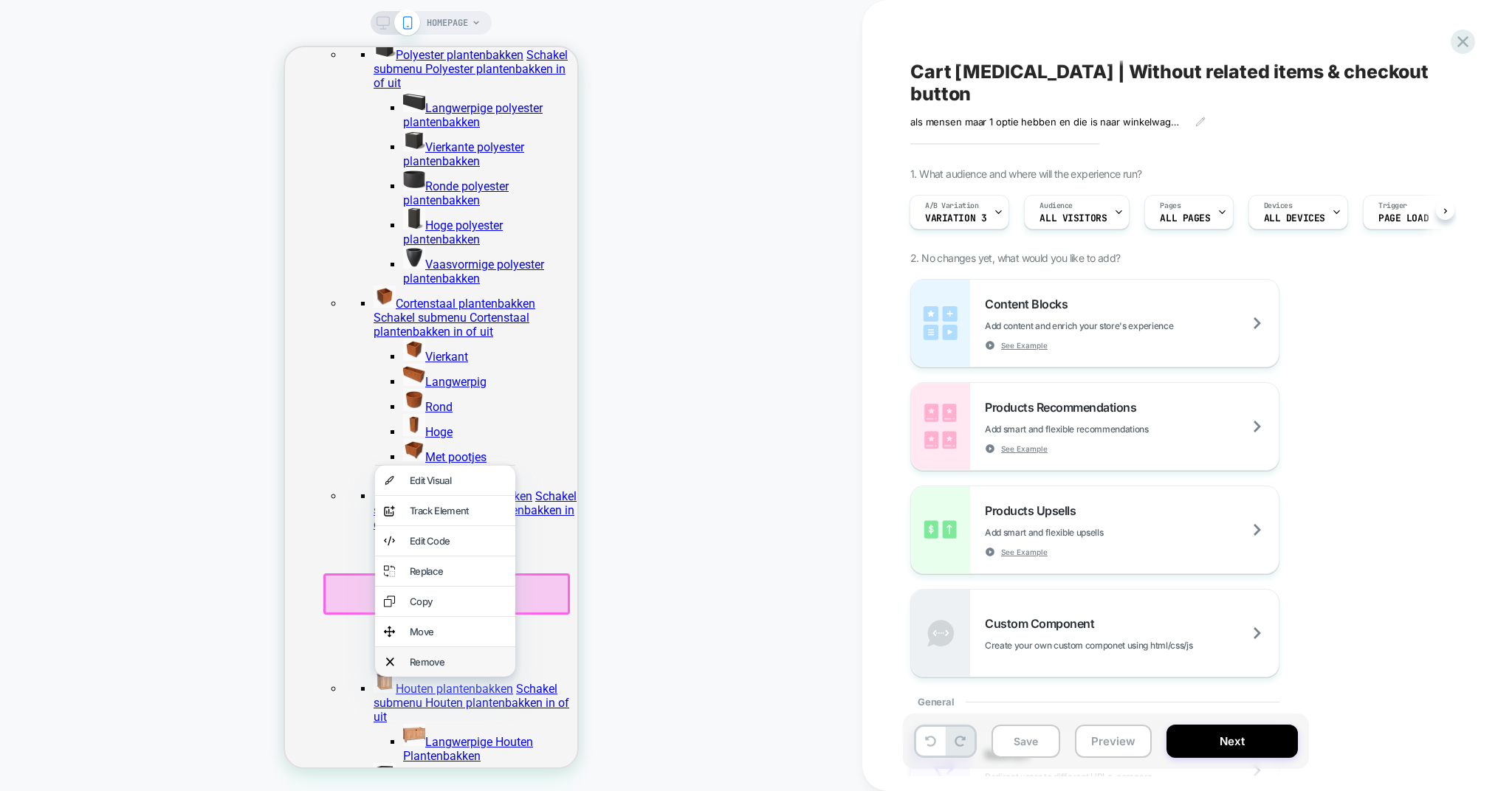
click at [426, 668] on div "Remove" at bounding box center [458, 662] width 97 height 12
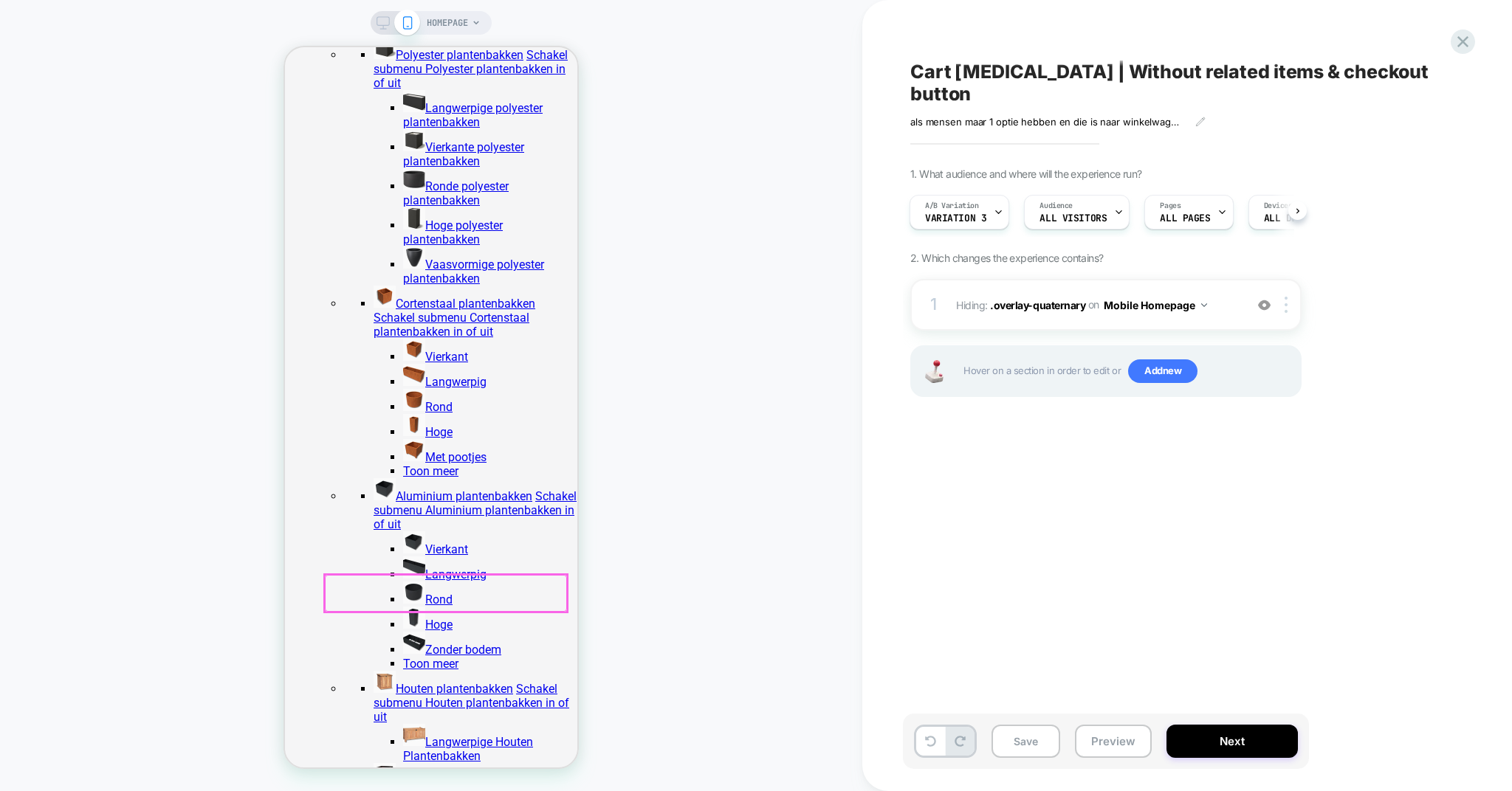
scroll to position [31, 0]
click at [1286, 297] on img at bounding box center [1285, 305] width 3 height 16
click at [1289, 297] on div at bounding box center [1289, 305] width 25 height 16
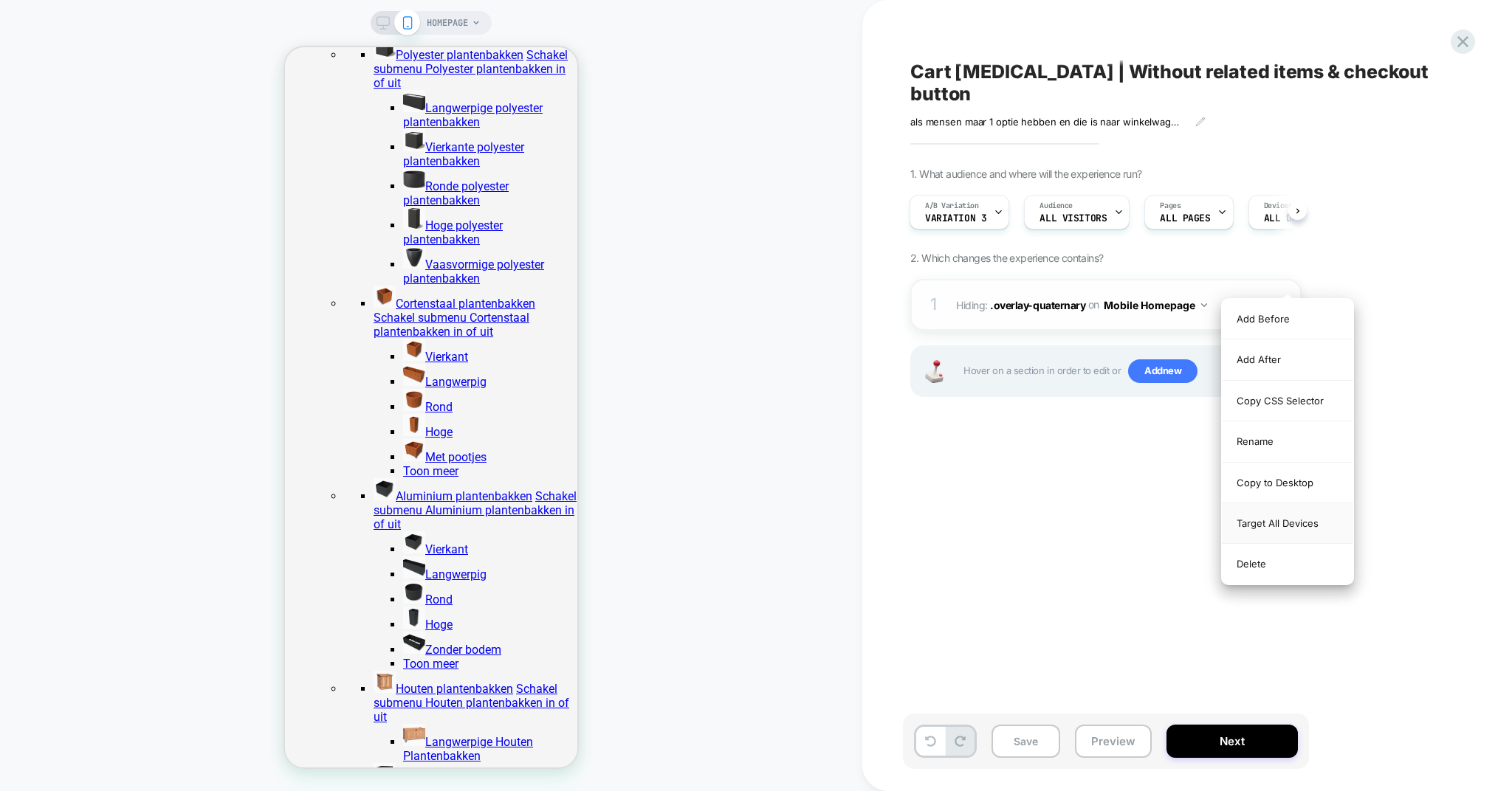
click at [1283, 532] on div "Target All Devices" at bounding box center [1287, 524] width 132 height 41
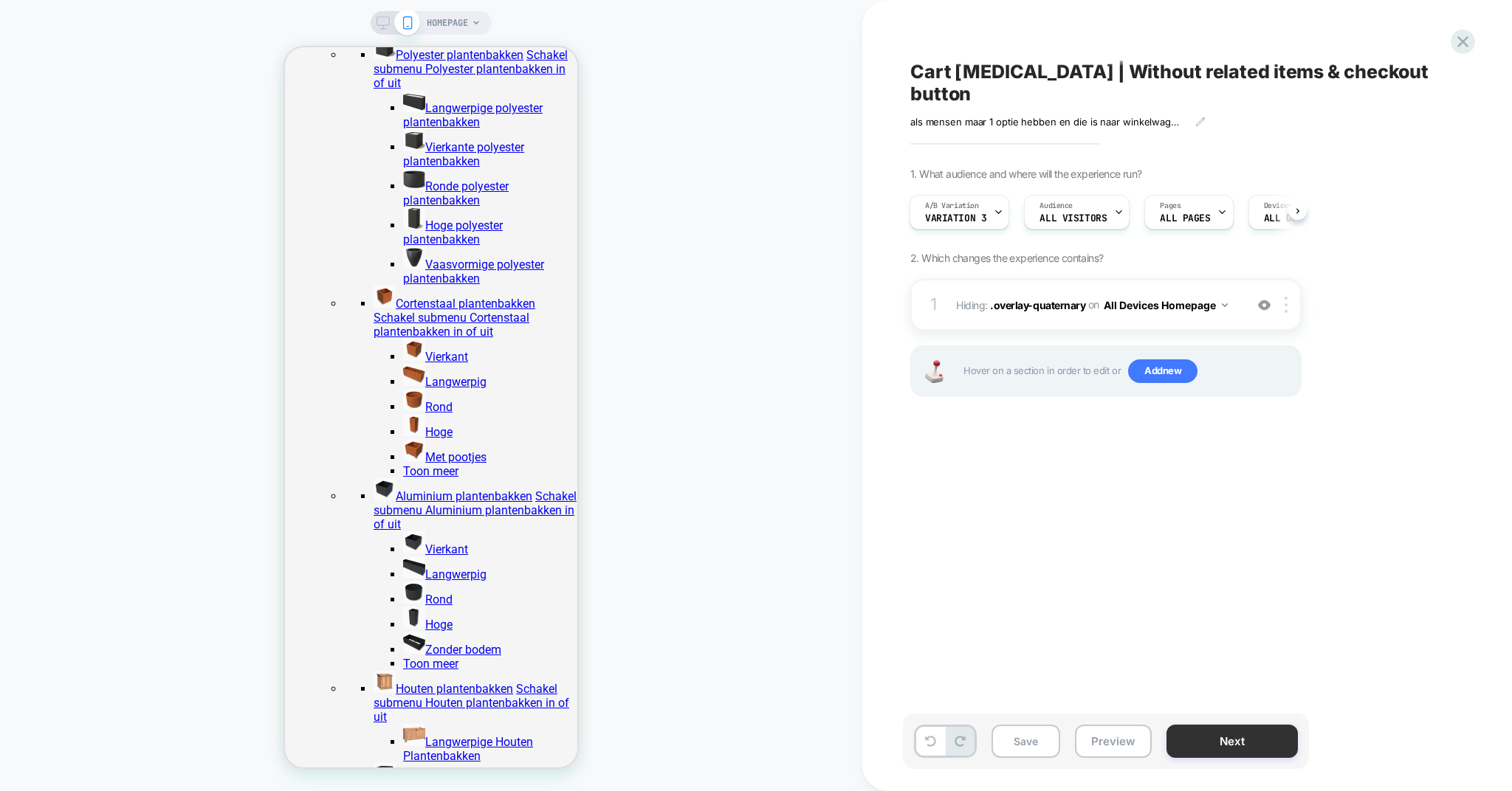
click at [1221, 736] on button "Next" at bounding box center [1232, 741] width 132 height 33
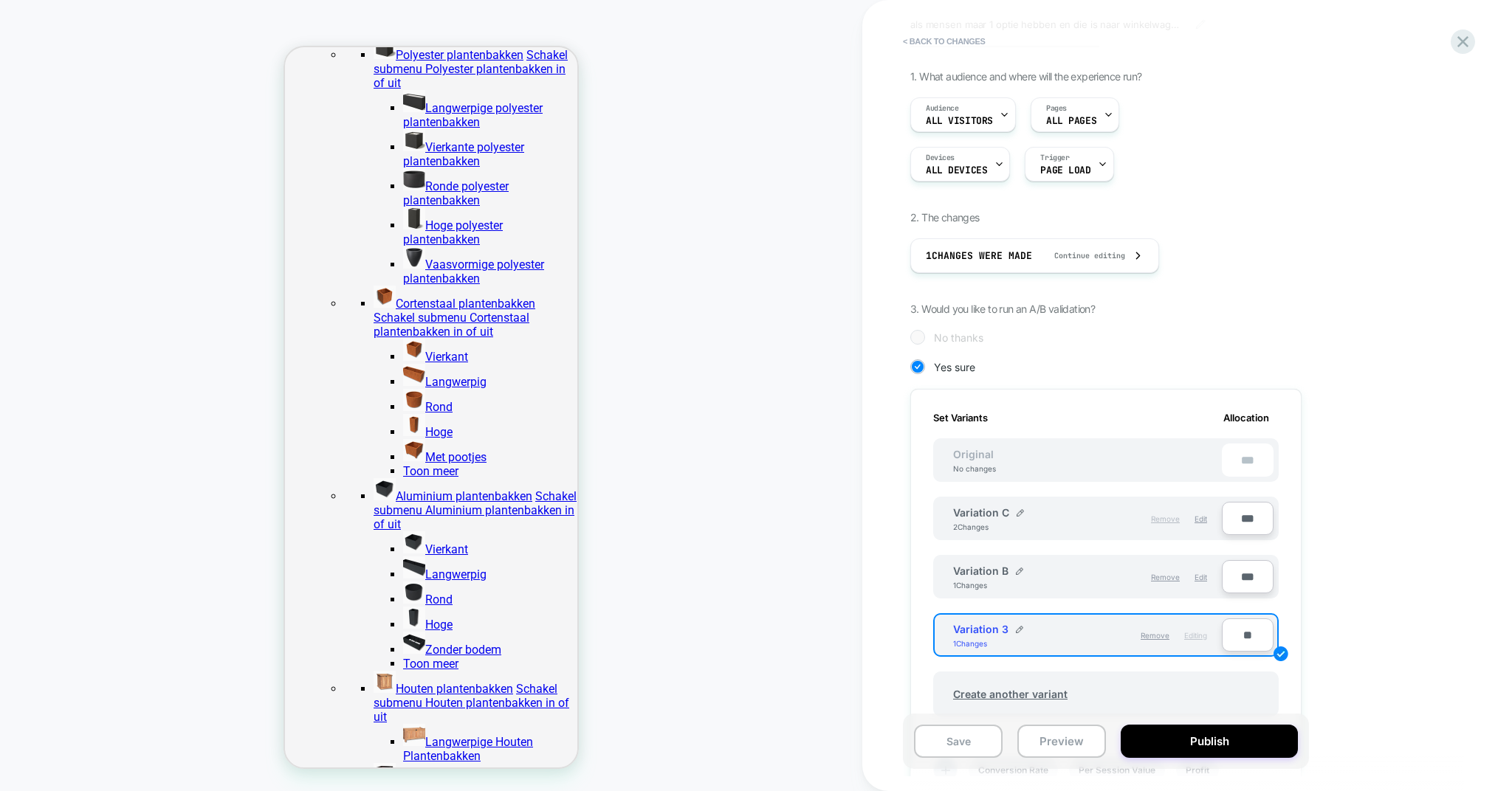
scroll to position [210, 0]
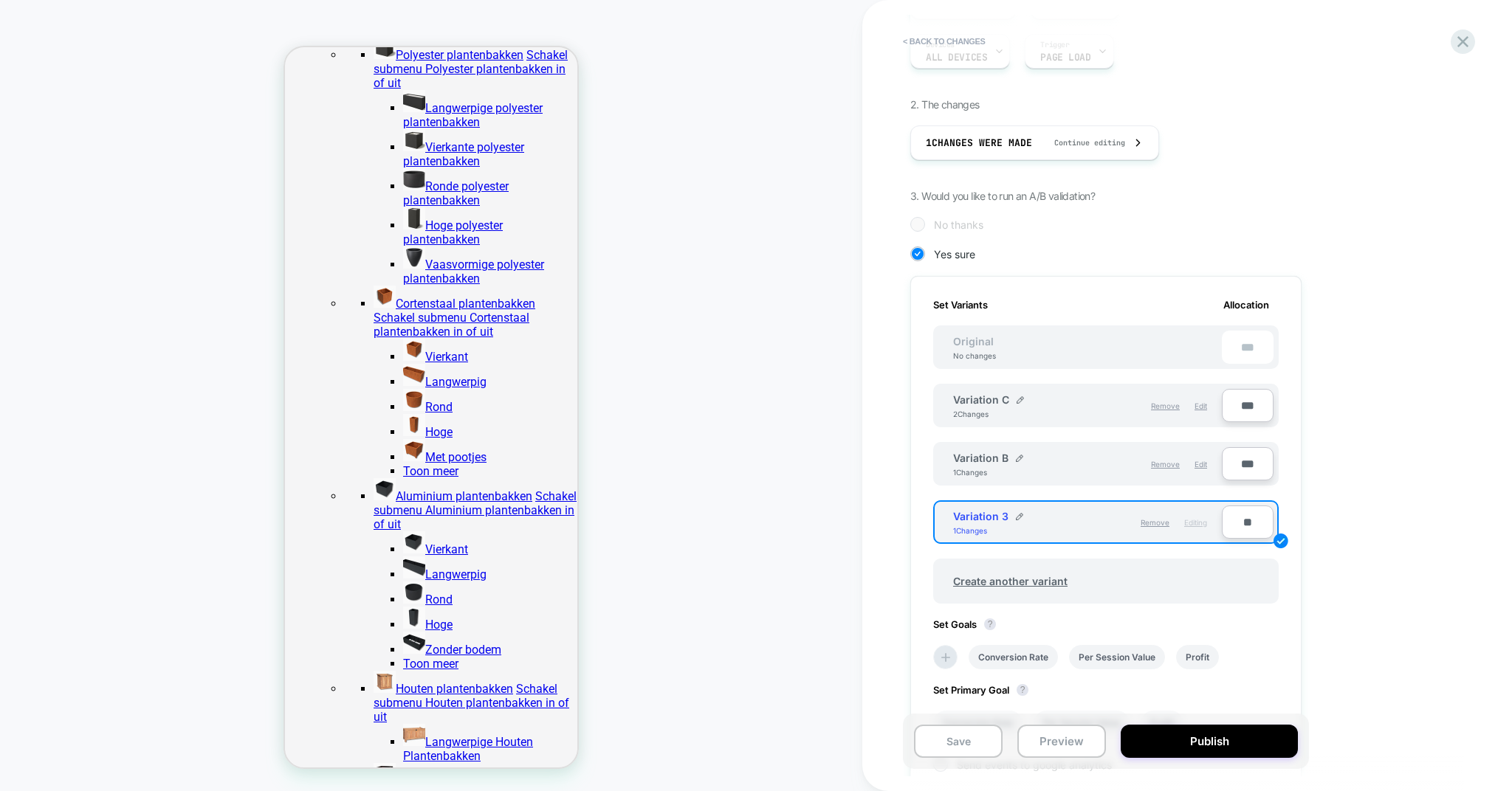
click at [1250, 518] on input "**" at bounding box center [1247, 522] width 52 height 33
type input "***"
type input "**"
type input "***"
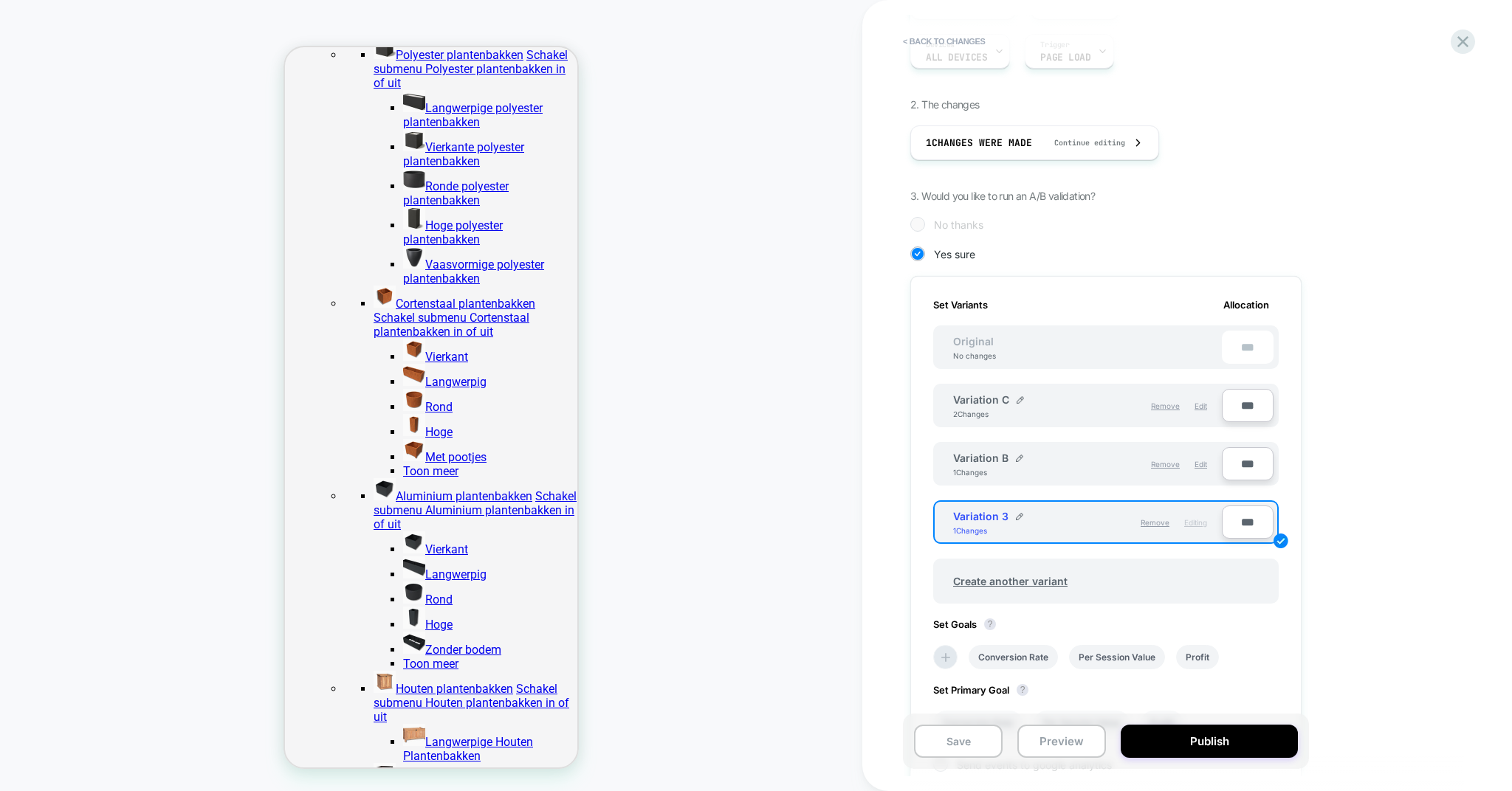
click at [1359, 541] on div "1. What audience and where will the experience run? Audience All Visitors Pages…" at bounding box center [1179, 438] width 539 height 961
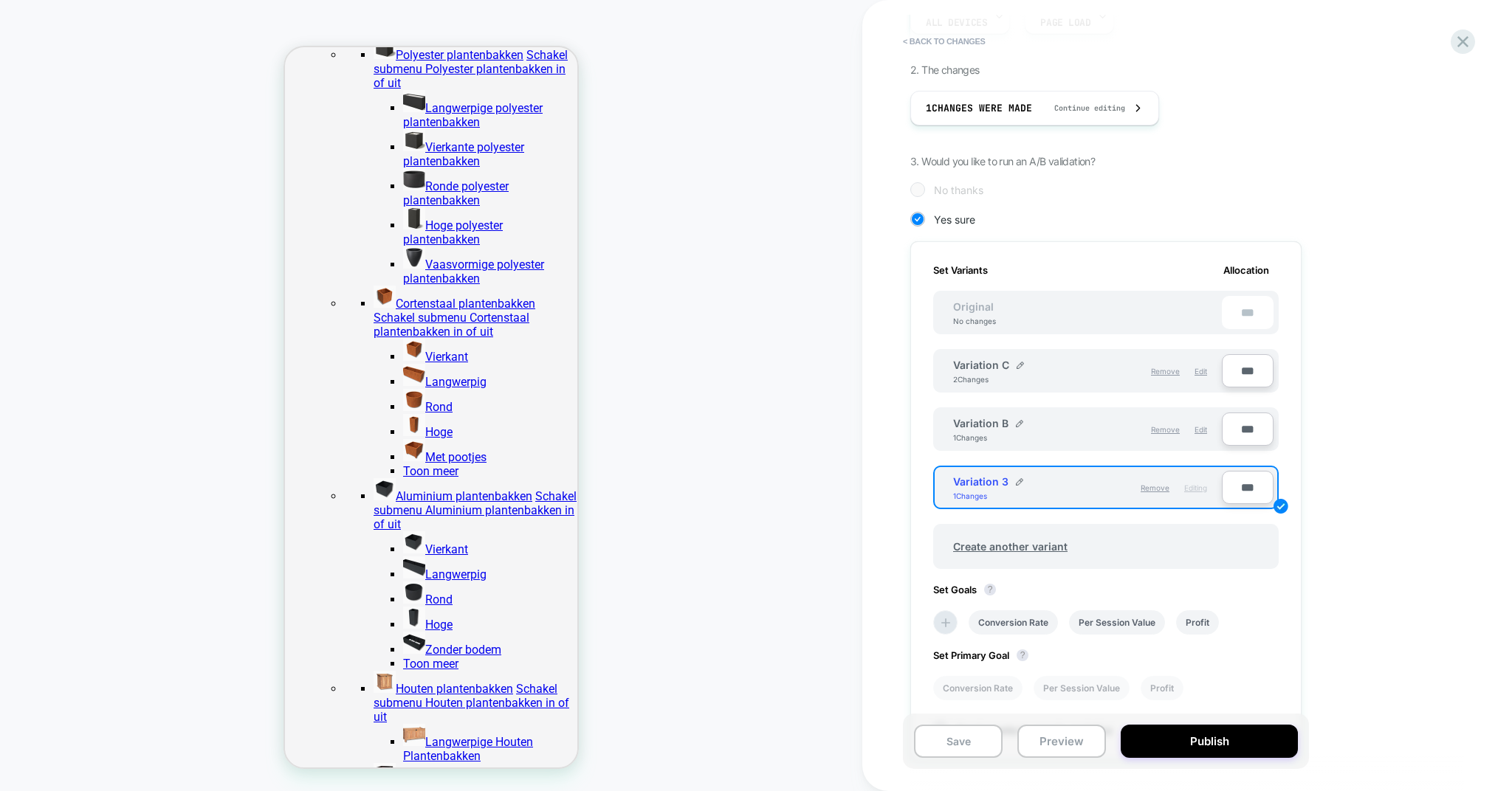
scroll to position [266, 0]
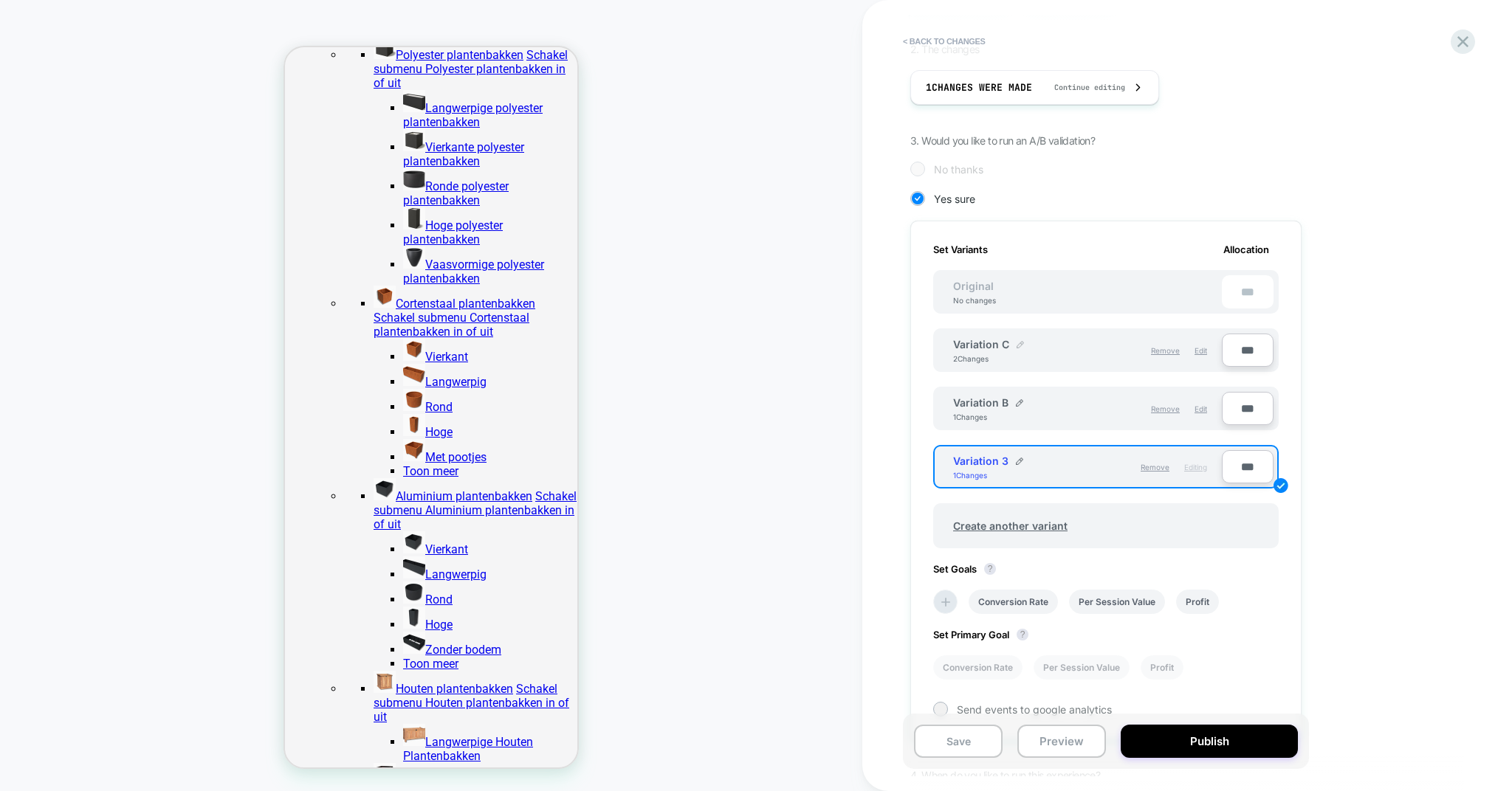
click at [1022, 343] on img at bounding box center [1020, 345] width 8 height 8
click at [1027, 354] on input "**********" at bounding box center [1007, 351] width 107 height 29
click at [1361, 418] on div "1. What audience and where will the experience run? Audience All Visitors Pages…" at bounding box center [1179, 384] width 539 height 964
click at [1026, 356] on input "*********" at bounding box center [1007, 351] width 107 height 29
type input "*"
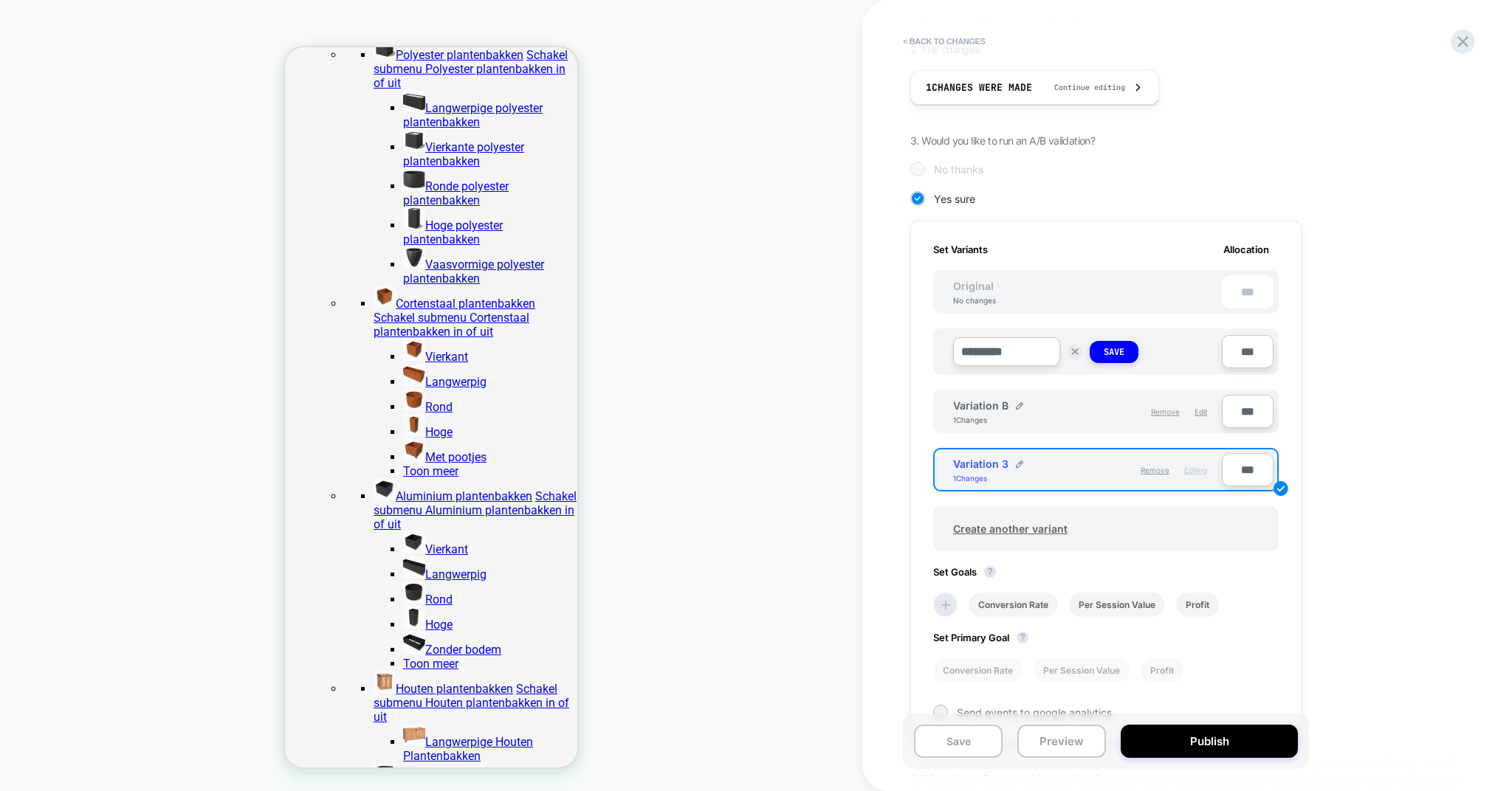
click at [1013, 348] on input "*********" at bounding box center [1007, 351] width 107 height 29
type input "**********"
click at [1016, 464] on img at bounding box center [1020, 464] width 8 height 8
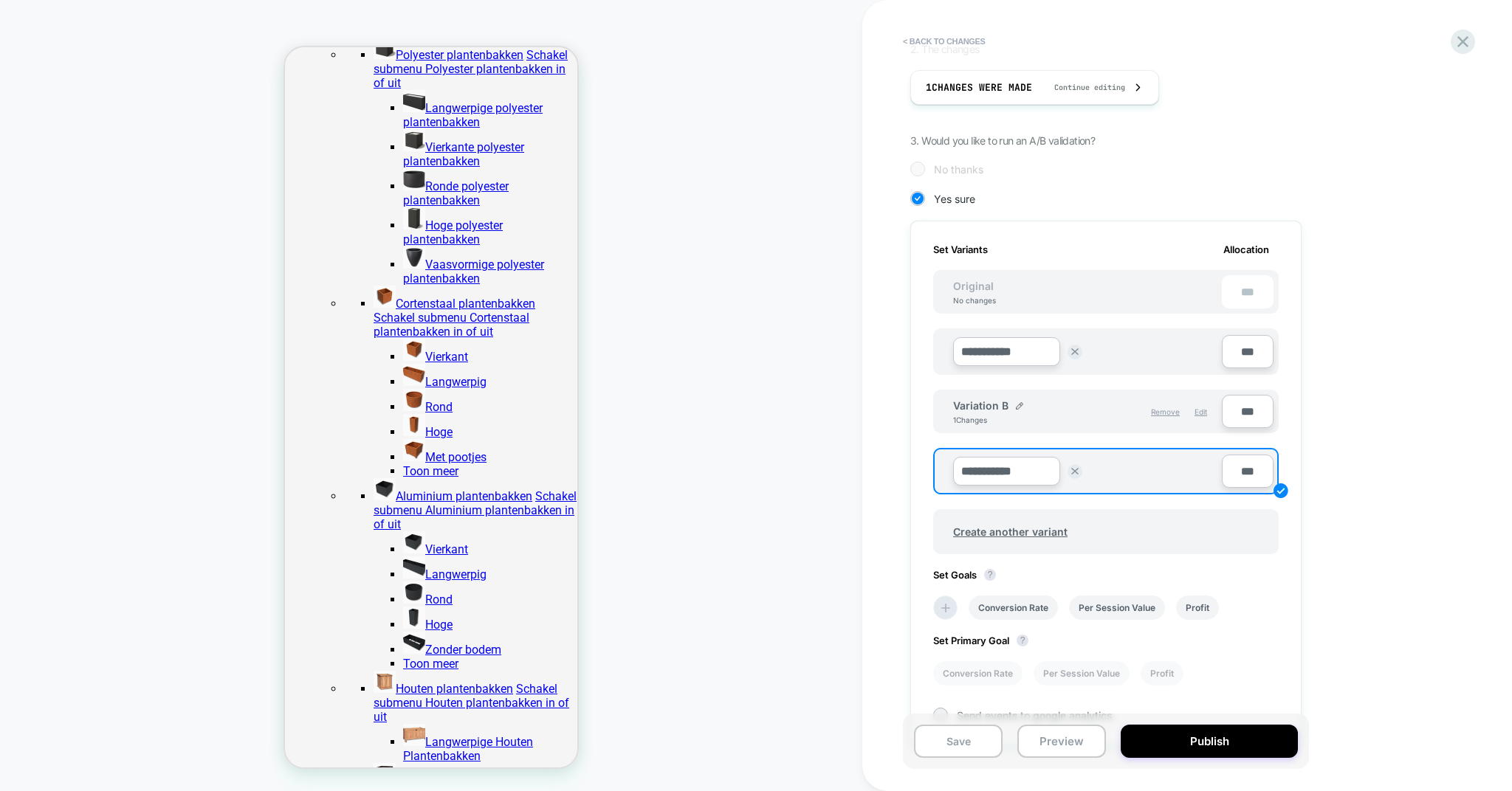
click at [1031, 475] on input "**********" at bounding box center [1007, 471] width 107 height 29
type input "**********"
click at [1113, 478] on strong "Save" at bounding box center [1114, 472] width 20 height 12
click at [1487, 480] on div "**********" at bounding box center [1187, 396] width 649 height 791
click at [1103, 365] on div "**********" at bounding box center [1046, 351] width 185 height 29
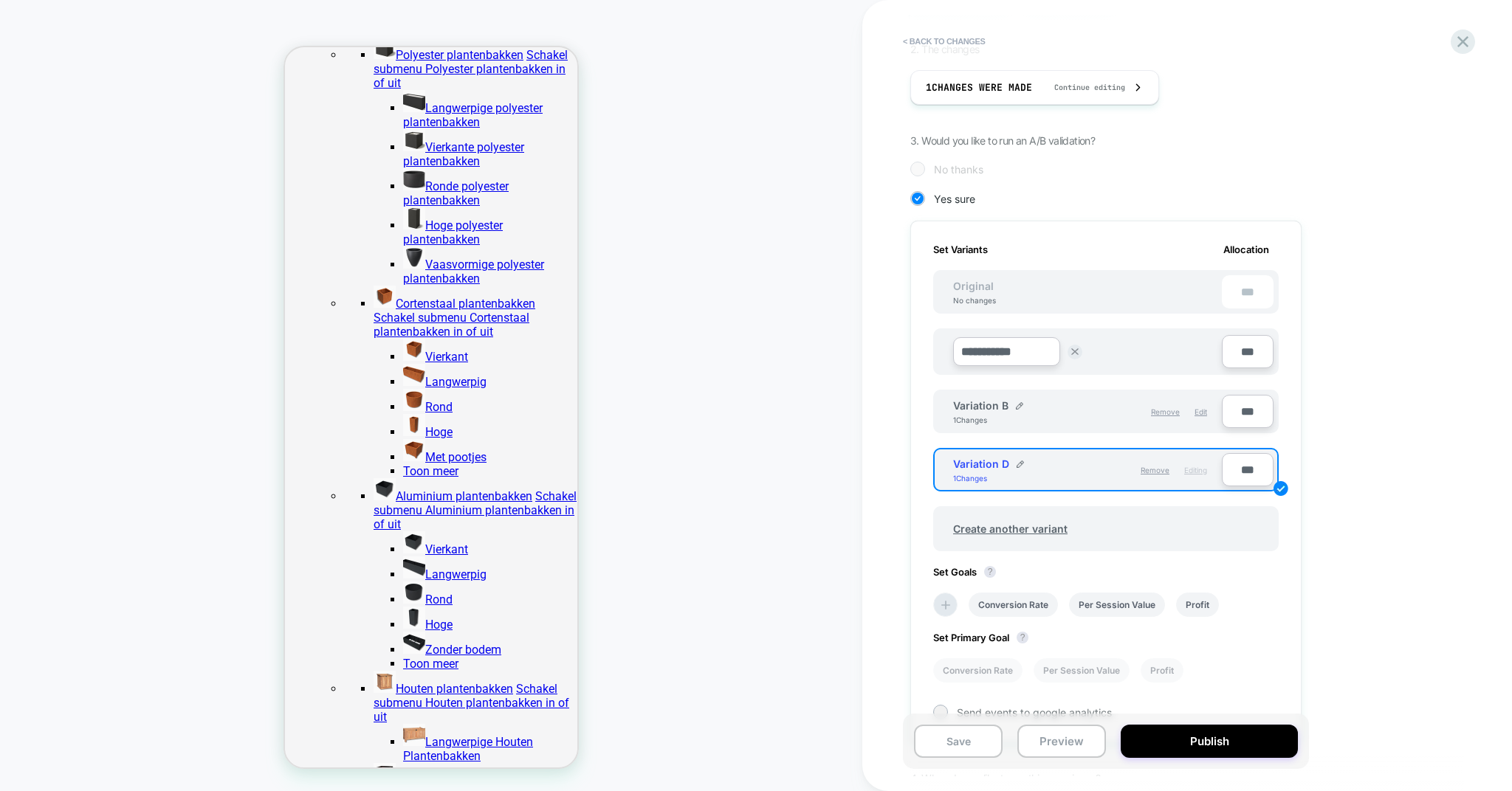
click at [1027, 357] on input "**********" at bounding box center [1007, 351] width 107 height 29
click at [1221, 408] on div "Remove Edit" at bounding box center [1155, 412] width 134 height 25
click at [1490, 426] on div "**********" at bounding box center [1187, 396] width 649 height 791
click at [1362, 473] on div "**********" at bounding box center [1179, 384] width 539 height 964
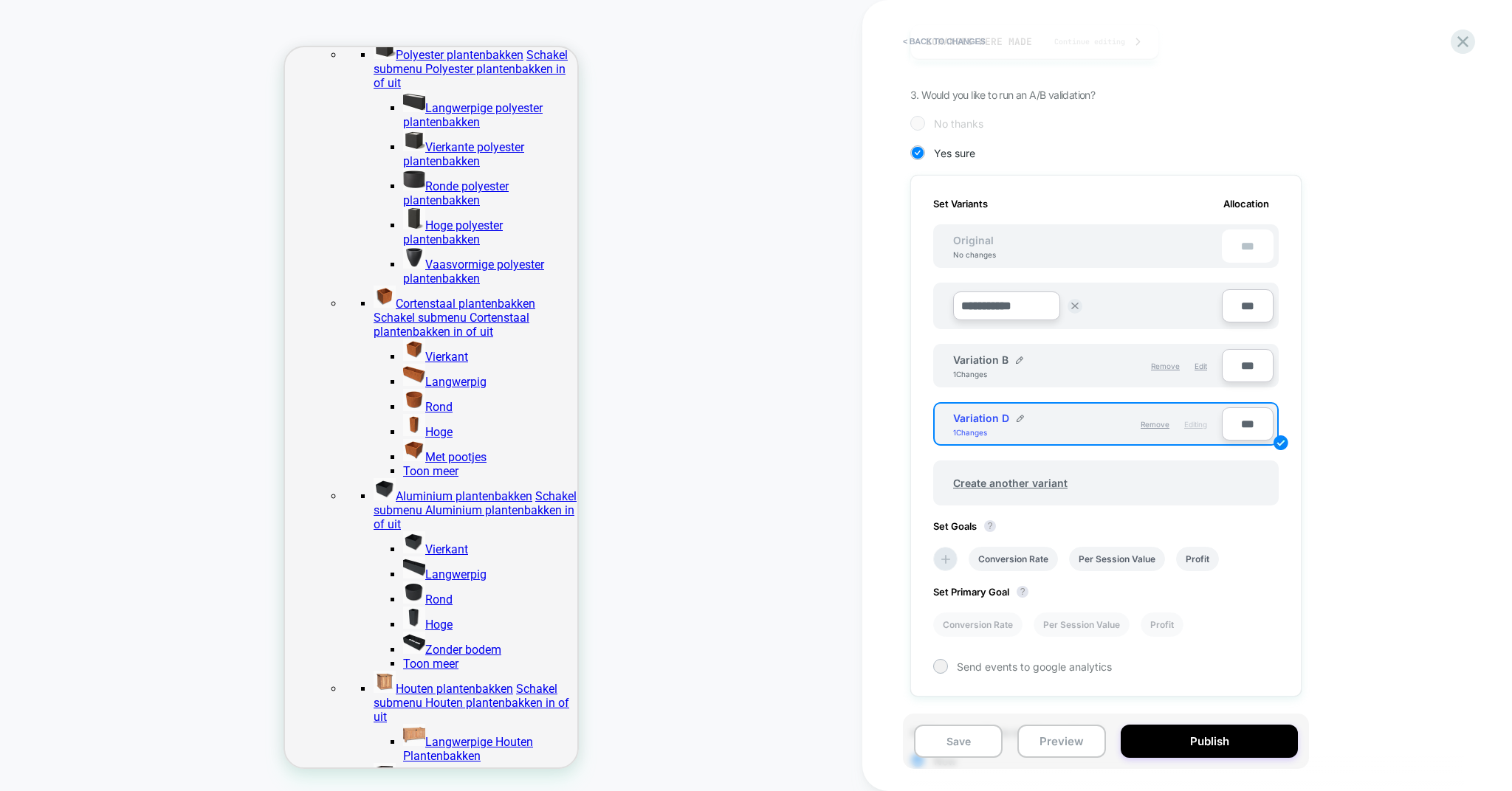
scroll to position [345, 0]
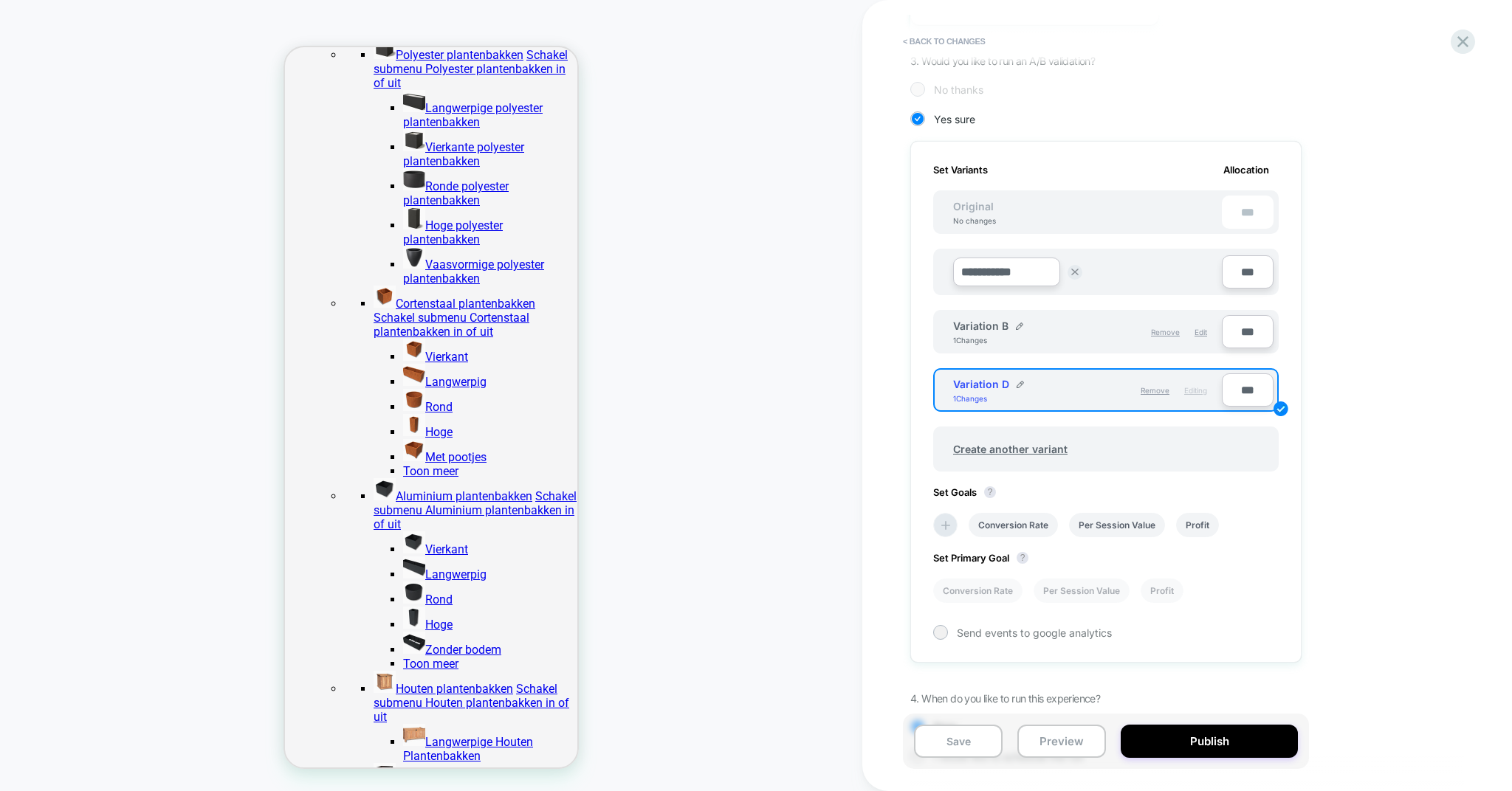
click at [1137, 235] on div "**********" at bounding box center [1105, 265] width 346 height 61
click at [1137, 220] on div "Original No changes ***" at bounding box center [1105, 211] width 346 height 43
click at [1073, 273] on img at bounding box center [1075, 272] width 8 height 8
click at [1431, 526] on div "1. What audience and where will the experience run? Audience All Visitors Pages…" at bounding box center [1179, 302] width 539 height 961
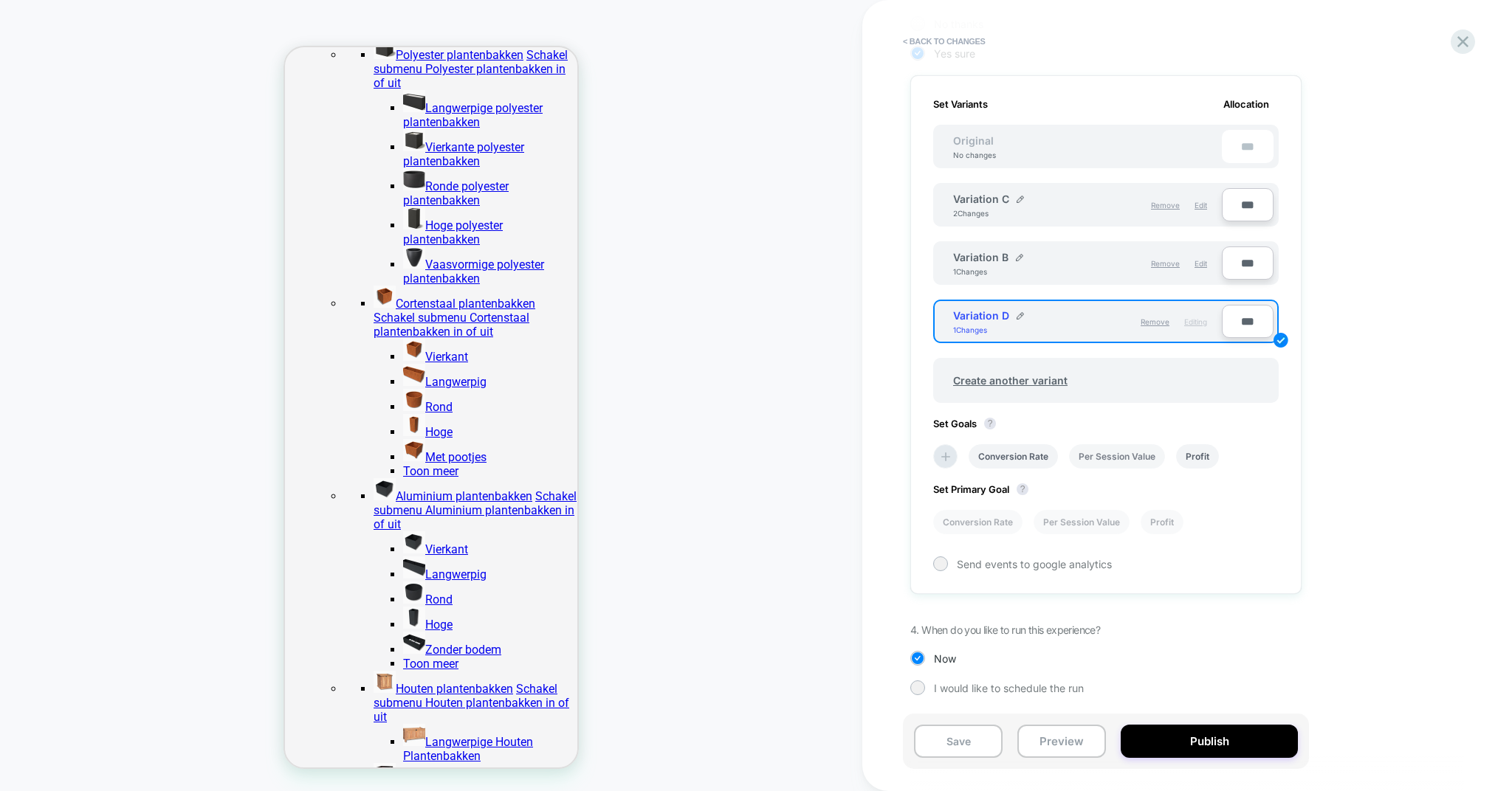
scroll to position [412, 0]
click at [946, 452] on icon at bounding box center [946, 457] width 8 height 8
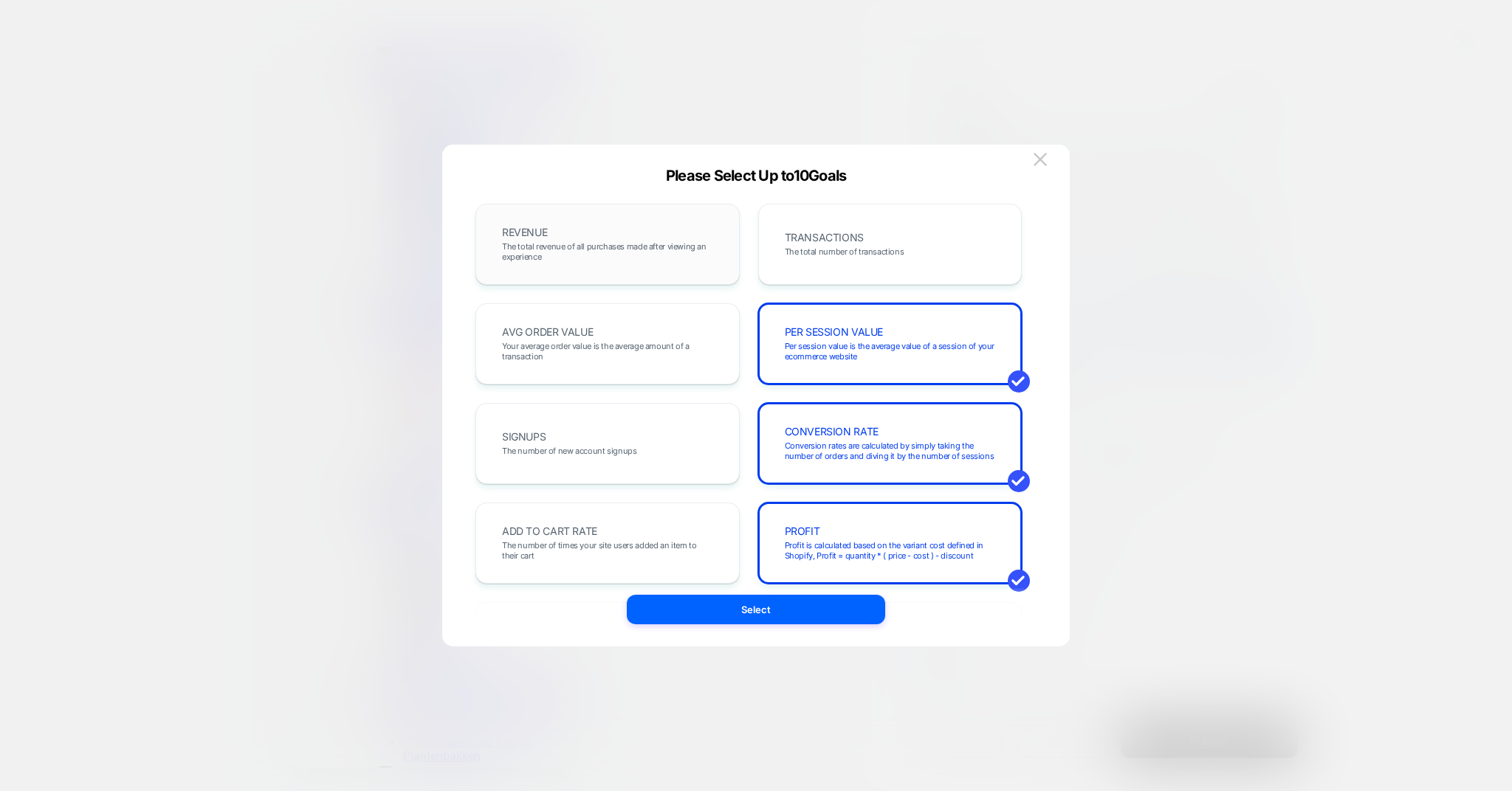
click at [604, 250] on span "The total revenue of all purchases made after viewing an experience" at bounding box center [607, 251] width 211 height 20
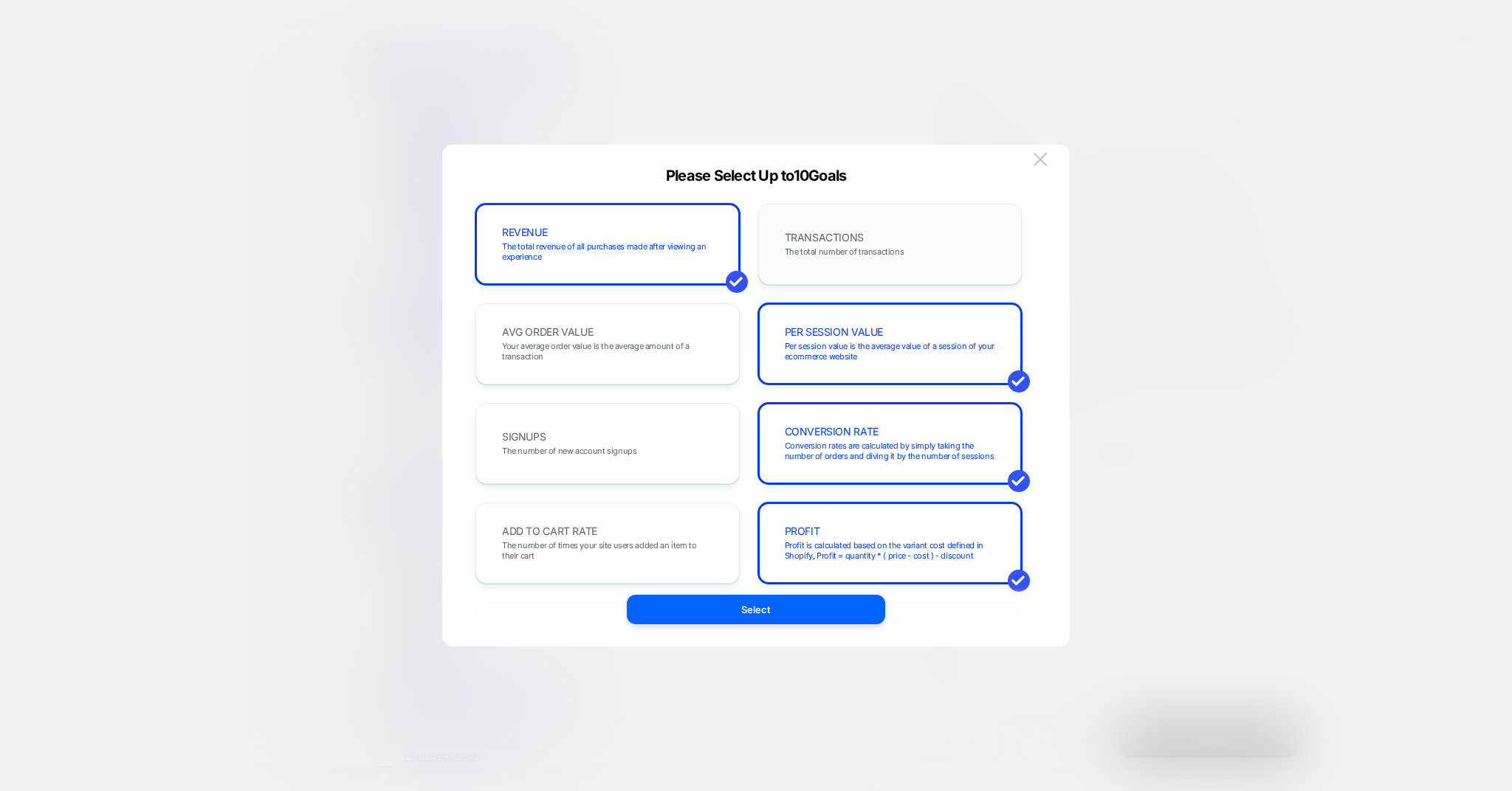
click at [796, 252] on span "The total number of transactions" at bounding box center [844, 251] width 120 height 10
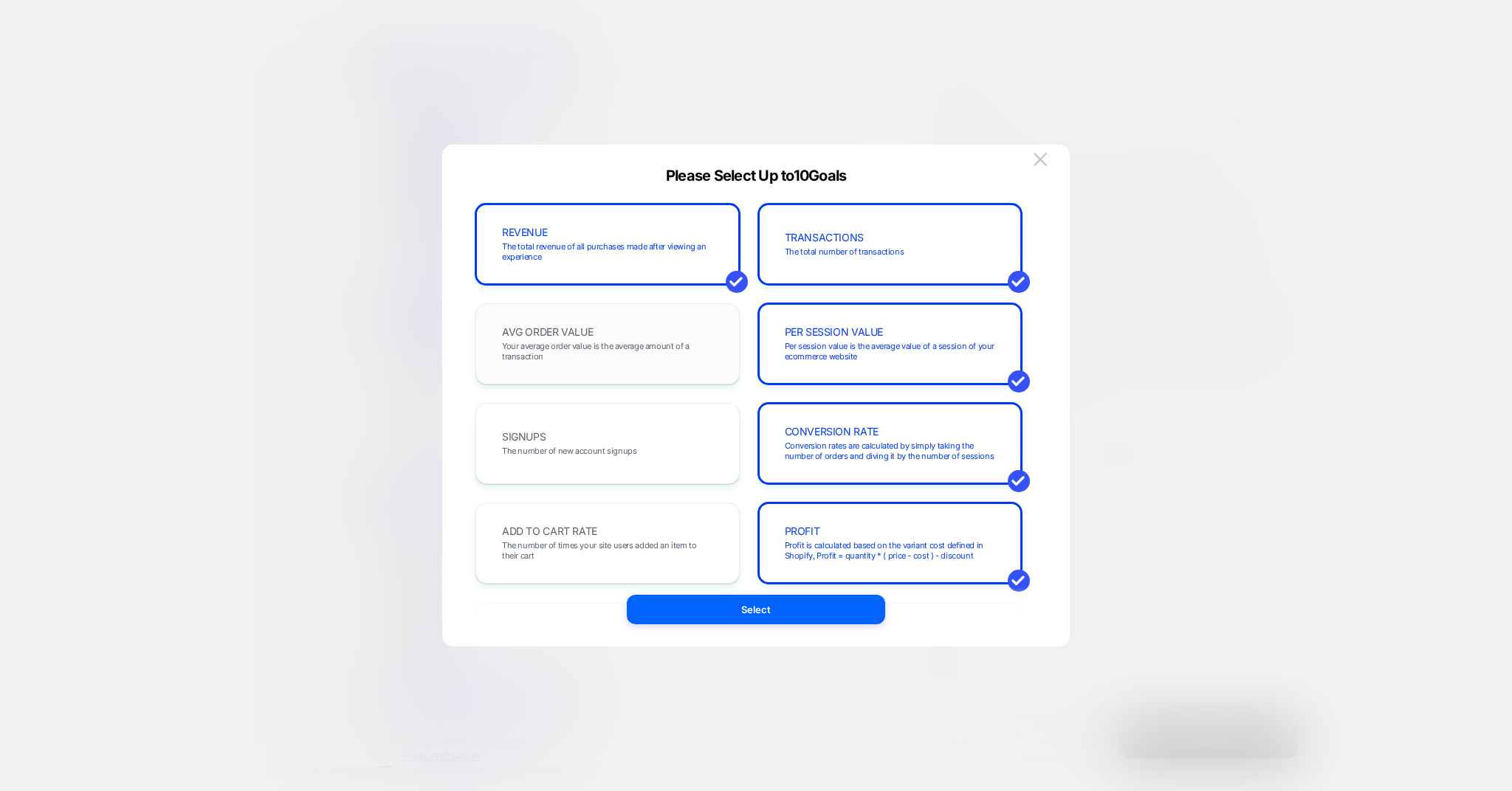
click at [548, 333] on span "AVG ORDER VALUE" at bounding box center [547, 332] width 91 height 10
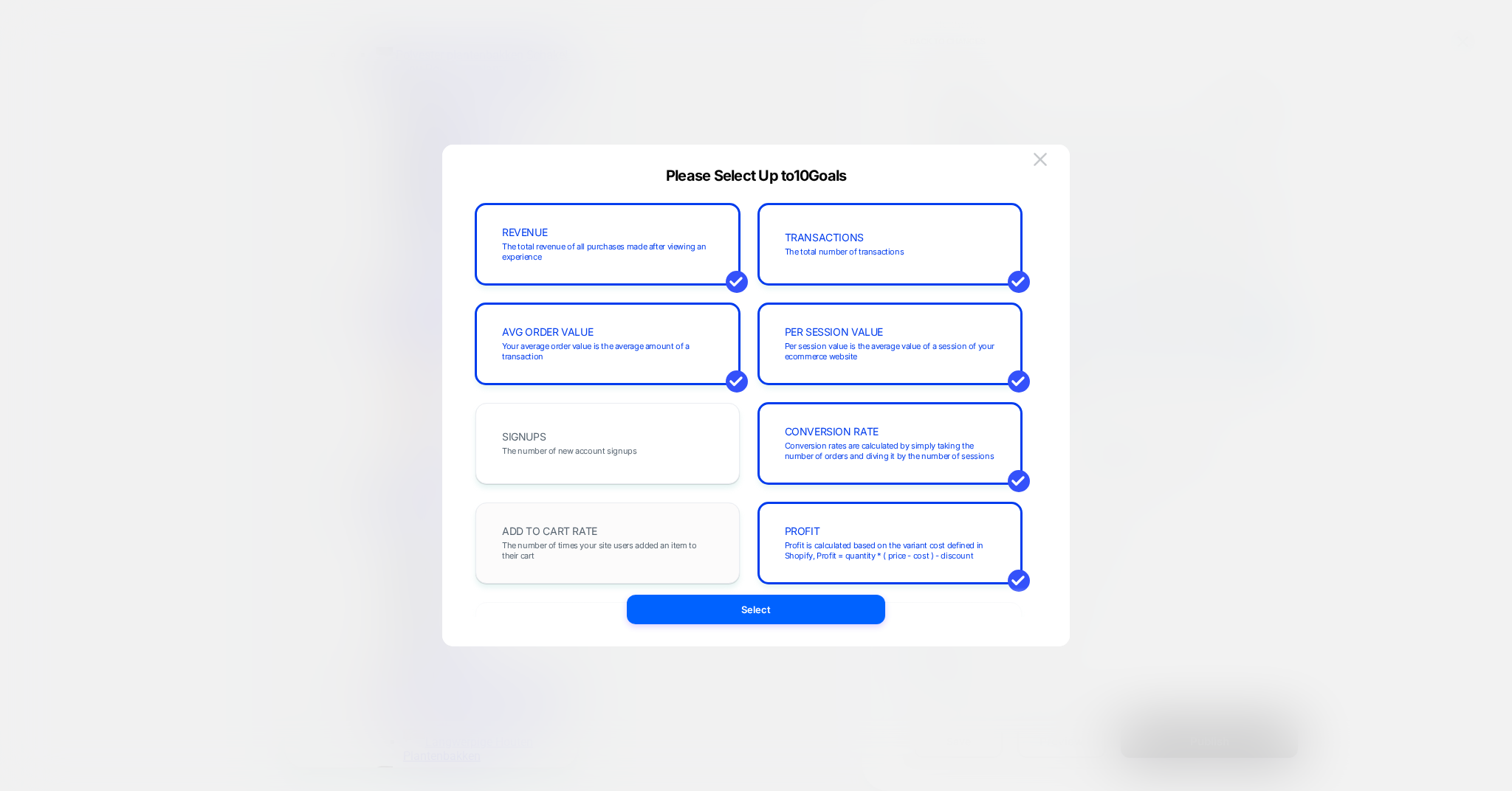
click at [552, 538] on div "ADD TO CART RATE The number of times your site users added an item to their cart" at bounding box center [607, 542] width 233 height 50
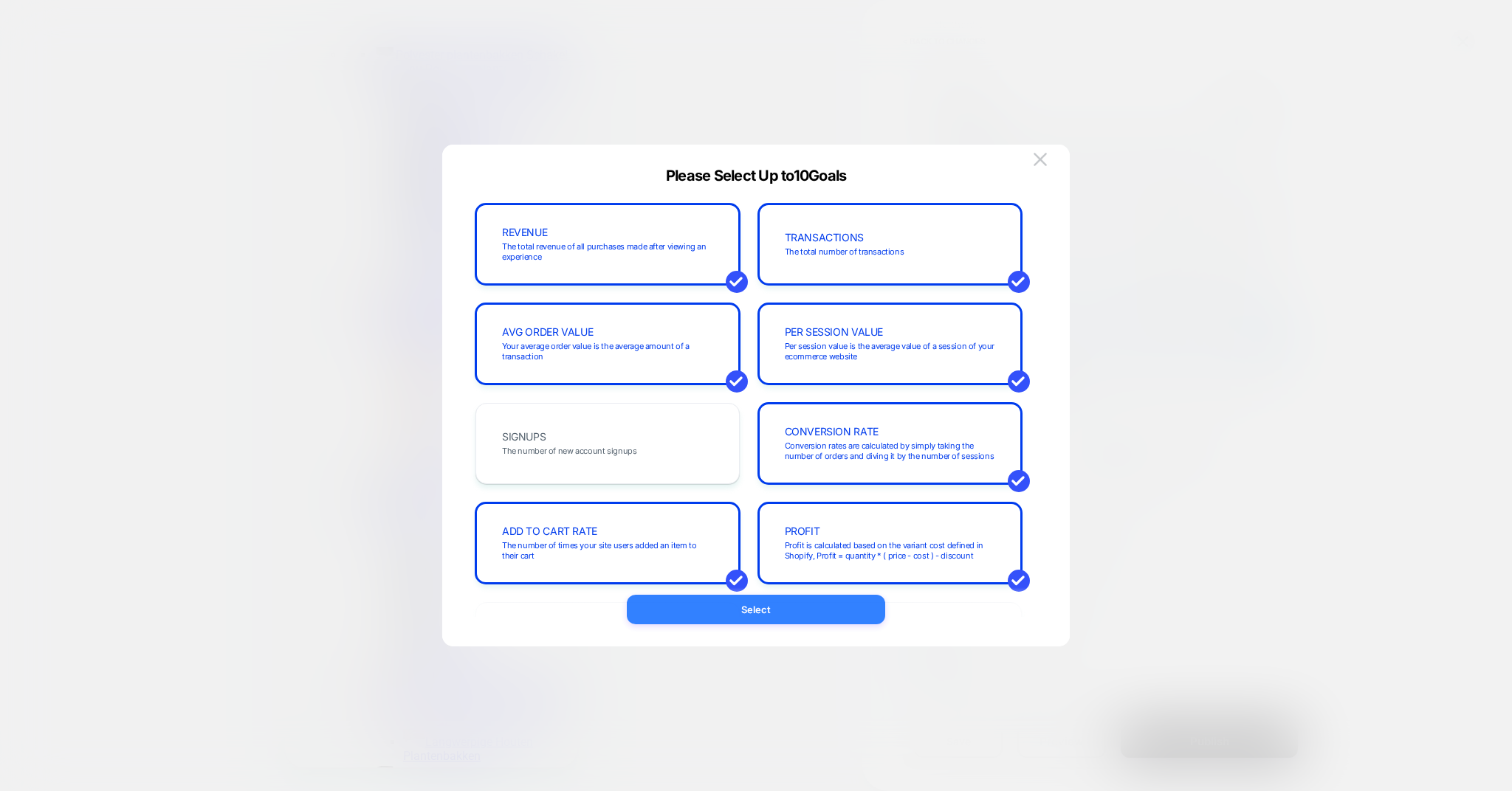
click at [710, 617] on button "Select" at bounding box center [756, 609] width 258 height 30
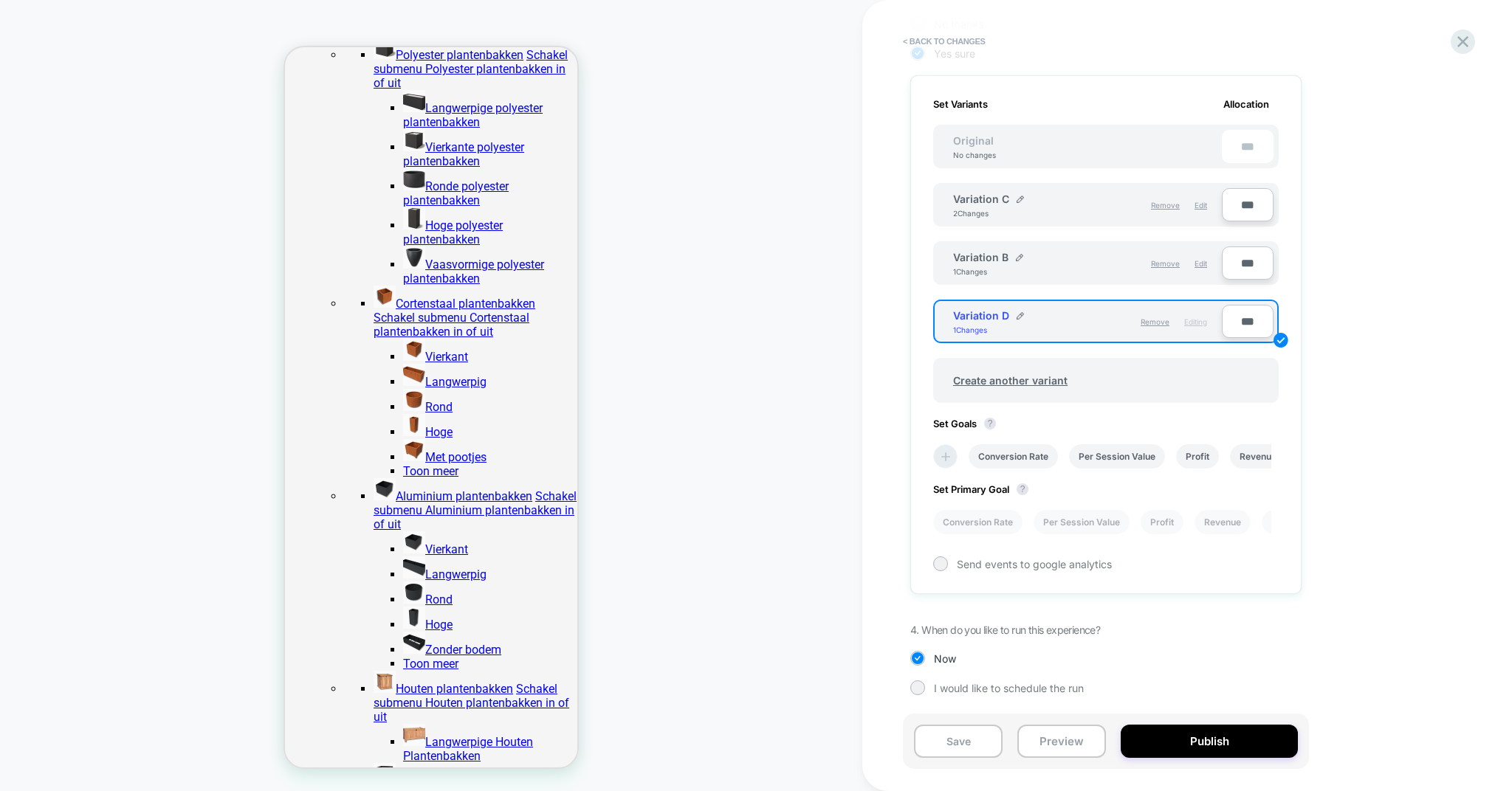
click at [951, 457] on icon at bounding box center [945, 457] width 14 height 14
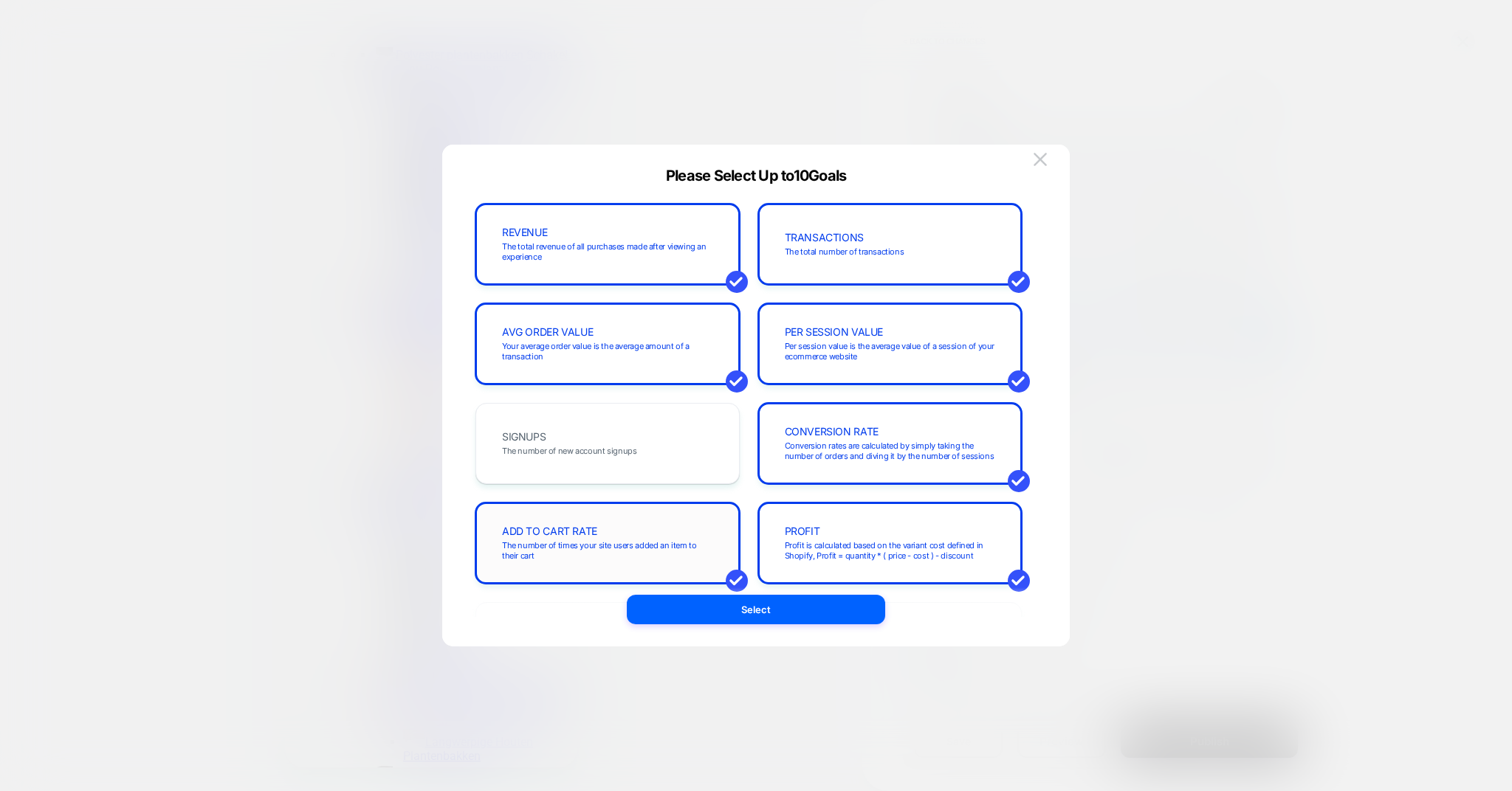
click at [610, 547] on span "The number of times your site users added an item to their cart" at bounding box center [607, 551] width 211 height 20
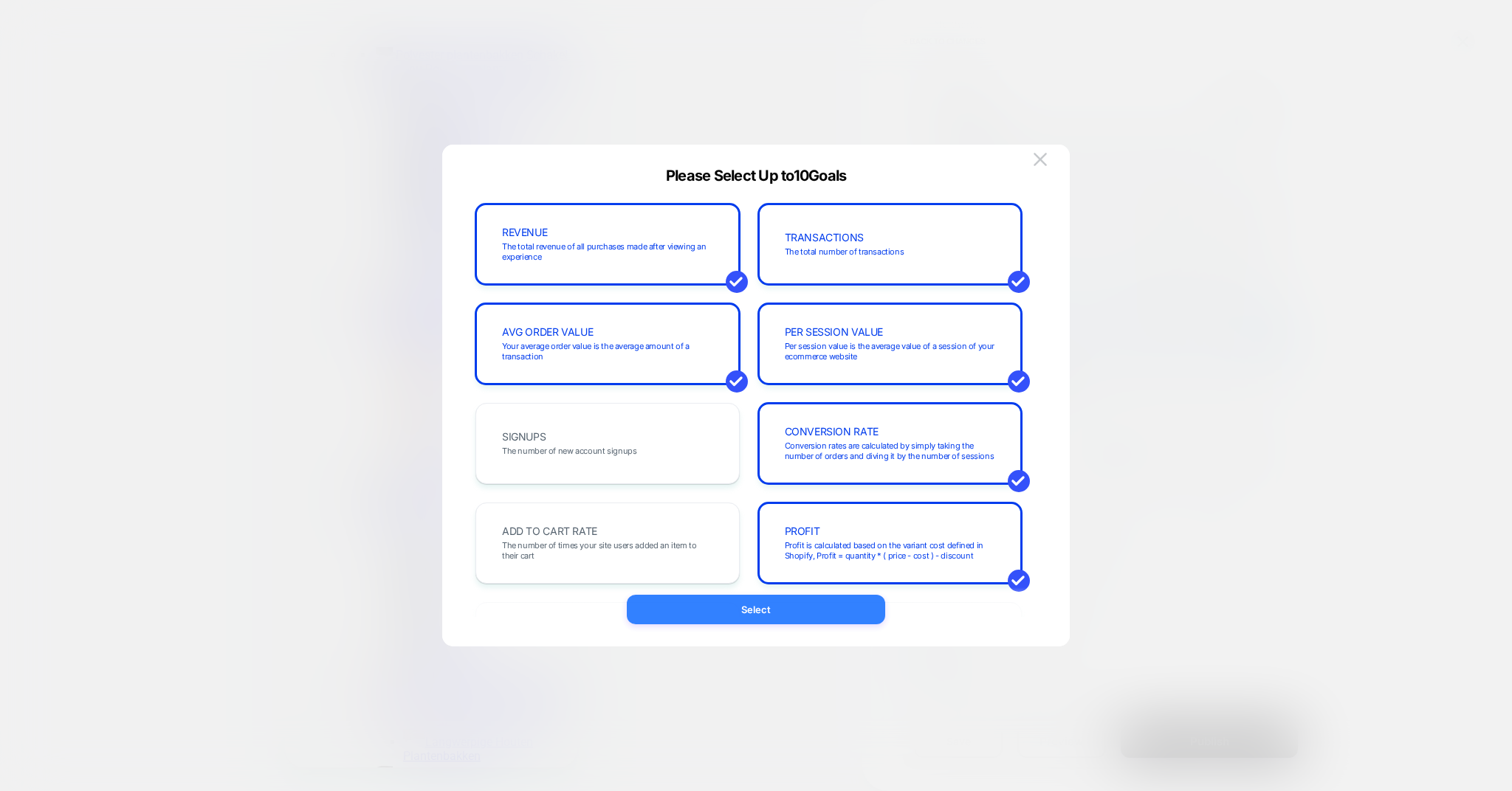
click at [756, 620] on button "Select" at bounding box center [756, 609] width 258 height 30
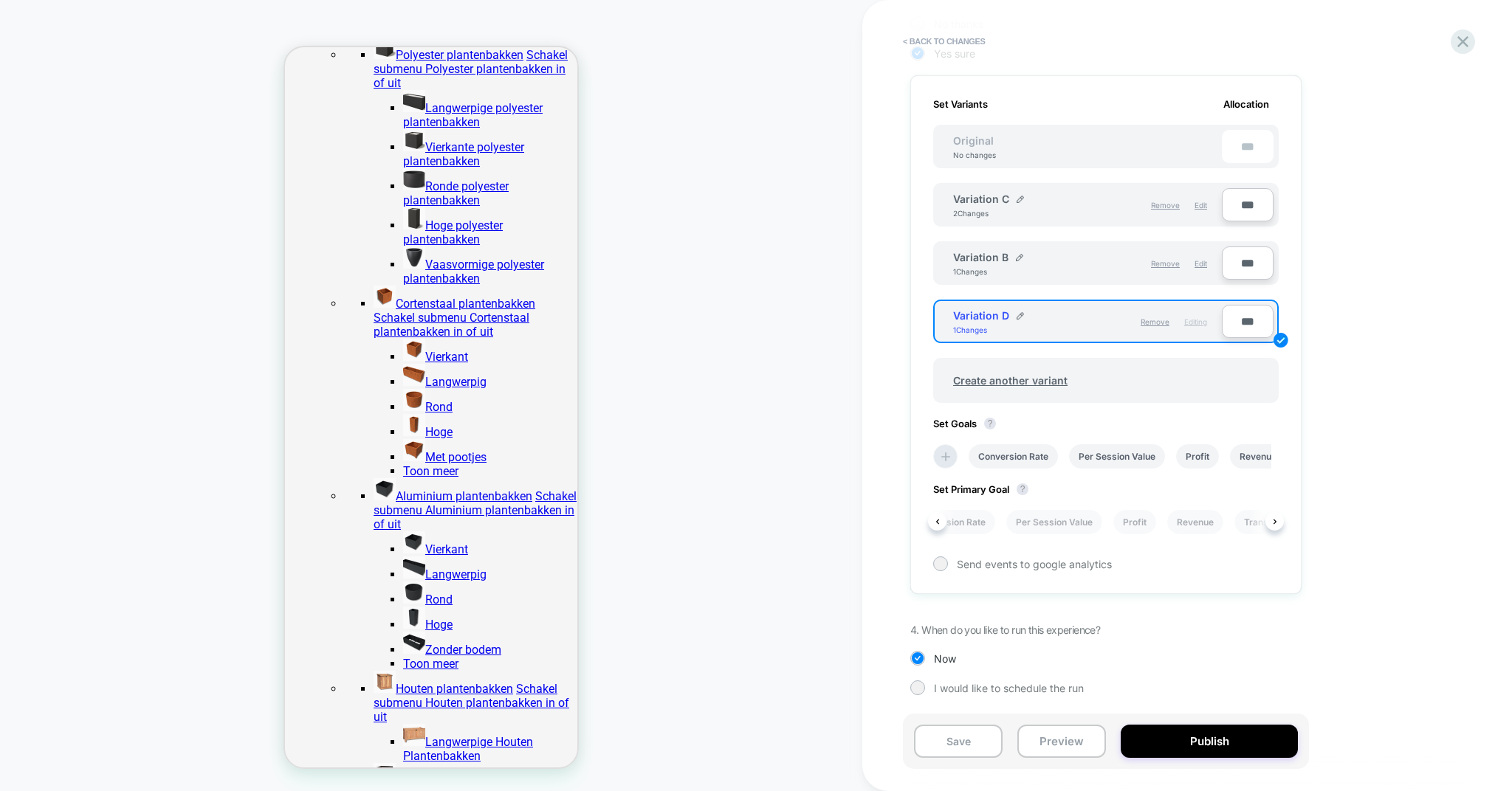
scroll to position [0, 20]
click at [990, 421] on button "?" at bounding box center [990, 424] width 12 height 12
click at [949, 456] on icon at bounding box center [946, 457] width 8 height 8
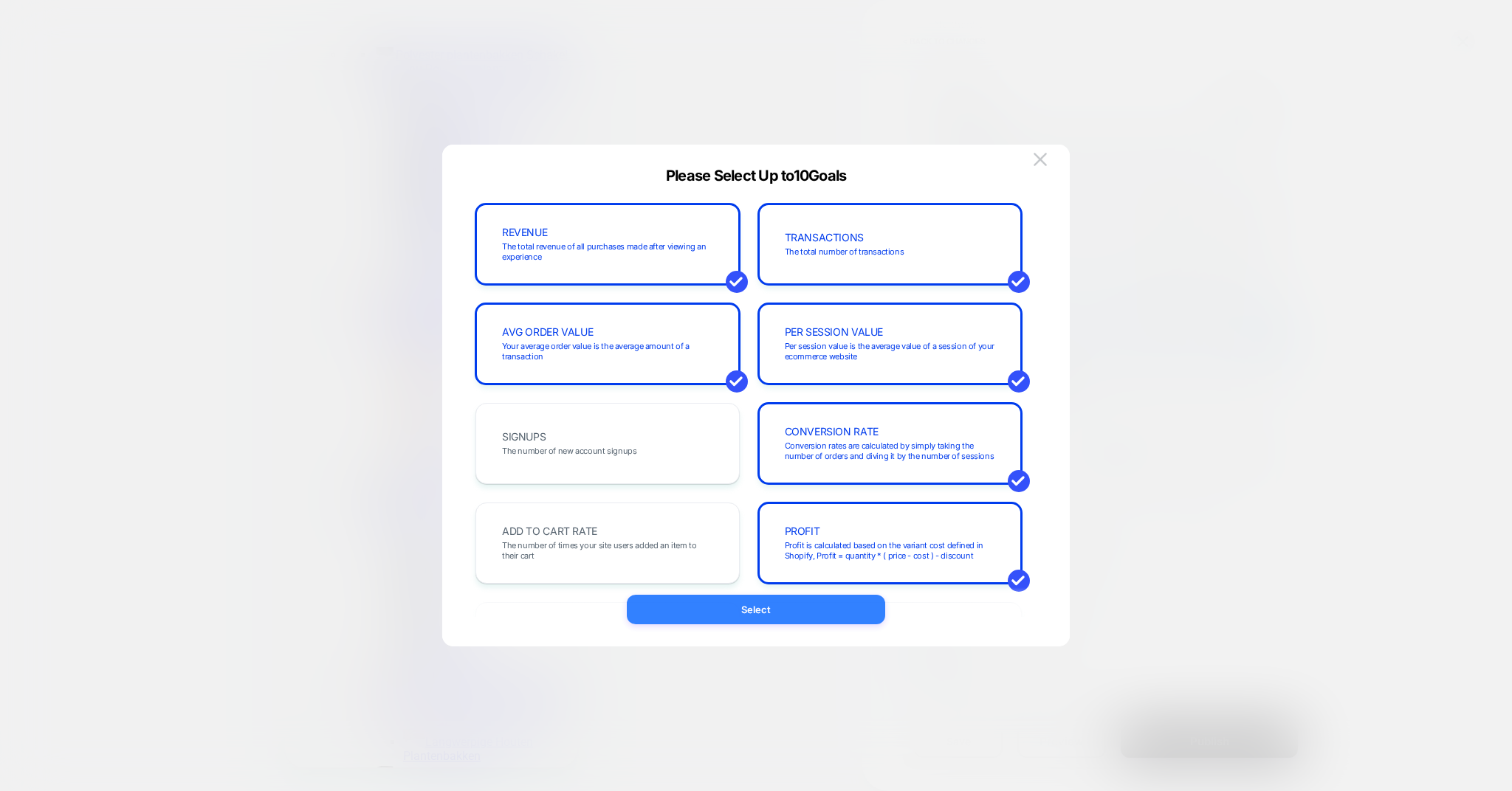
click at [790, 621] on button "Select" at bounding box center [756, 609] width 258 height 30
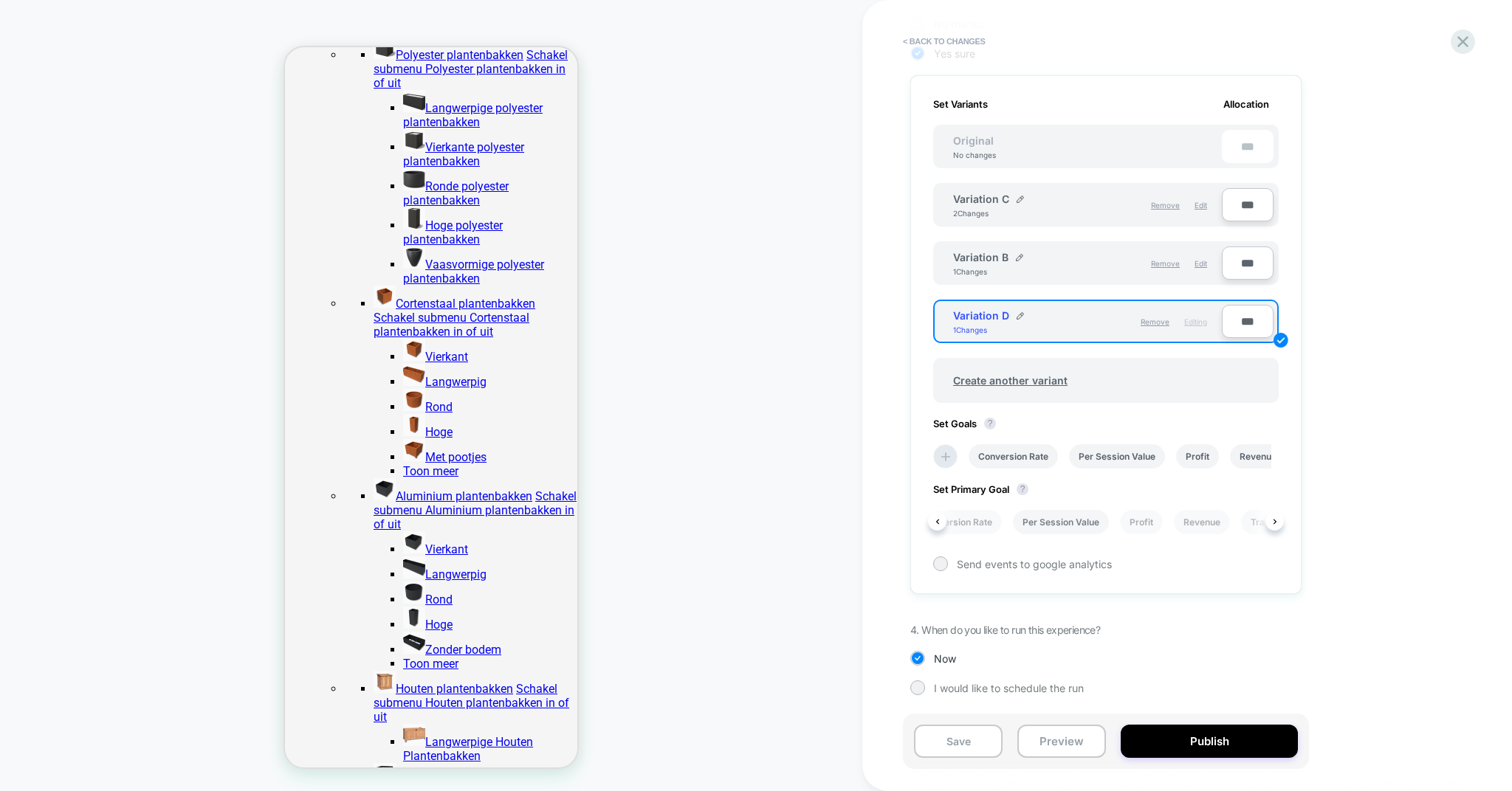
click at [1084, 520] on li "Per Session Value" at bounding box center [1060, 522] width 96 height 25
click at [1370, 592] on div "1. What audience and where will the experience run? Audience All Visitors Pages…" at bounding box center [1179, 237] width 539 height 961
click at [1198, 201] on span "Edit" at bounding box center [1200, 205] width 13 height 8
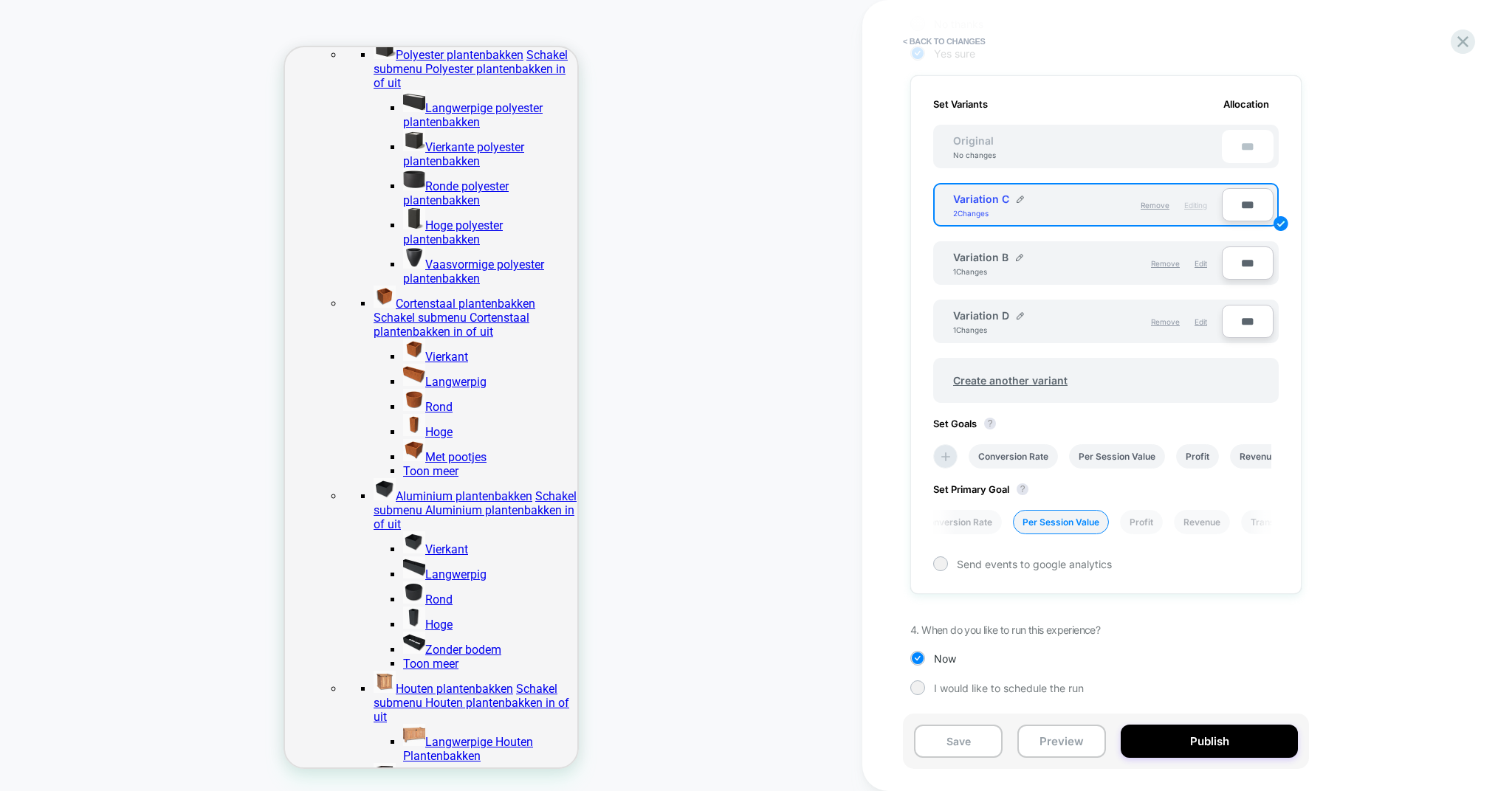
scroll to position [0, 0]
click at [1201, 261] on span "Edit" at bounding box center [1200, 263] width 13 height 8
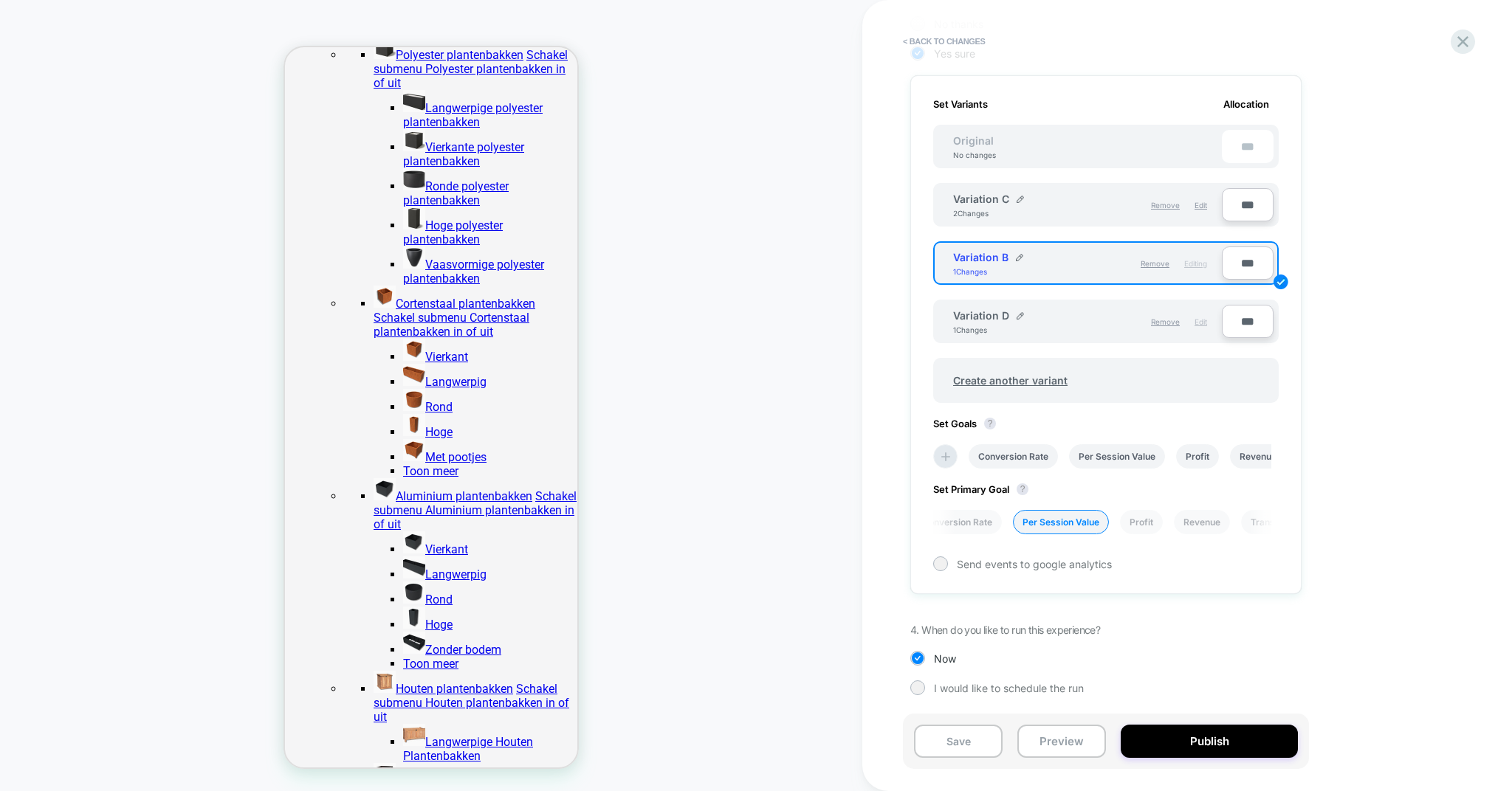
click at [1198, 321] on span "Edit" at bounding box center [1200, 322] width 13 height 8
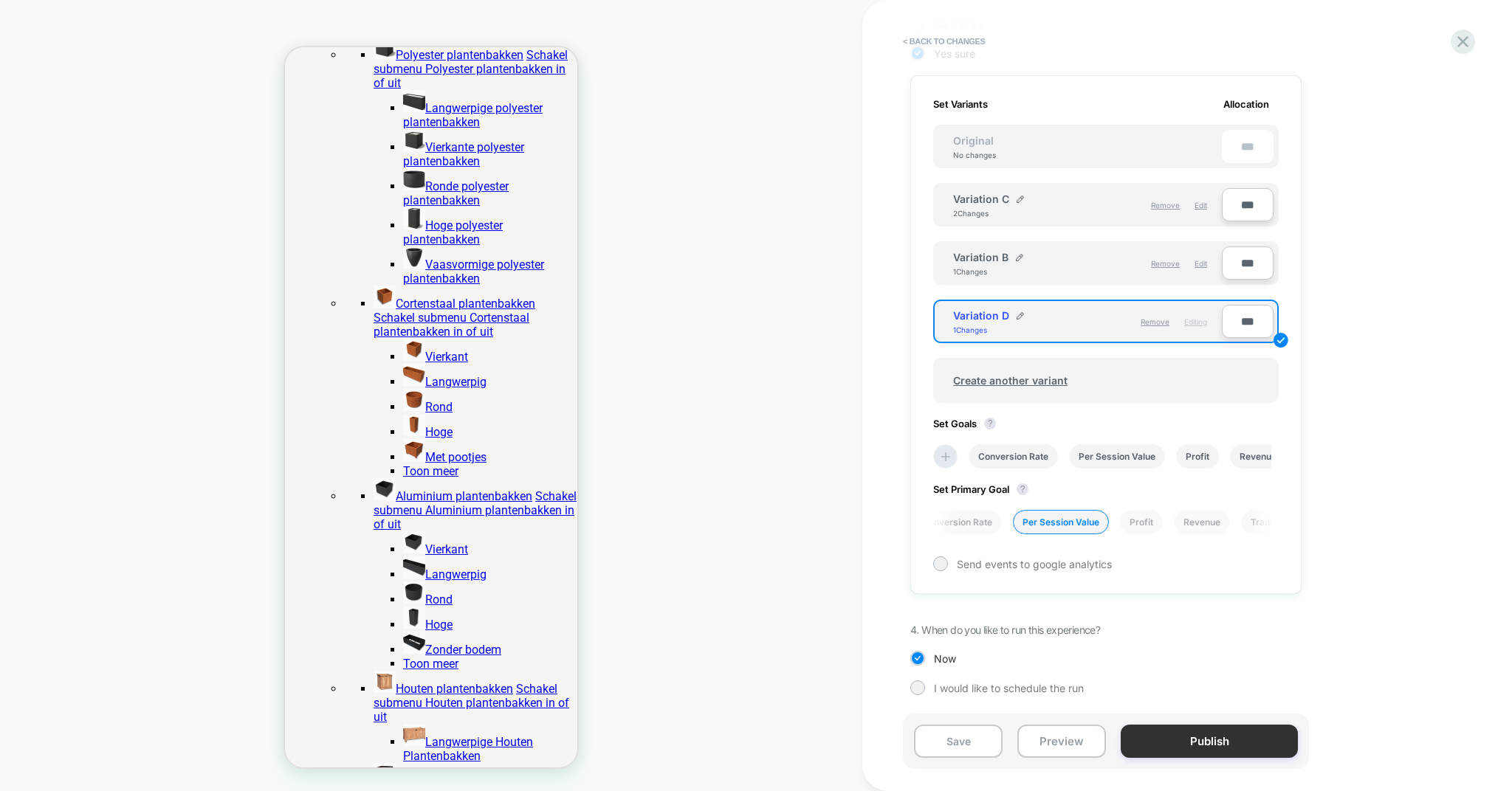
click at [1192, 749] on button "Publish" at bounding box center [1209, 741] width 177 height 33
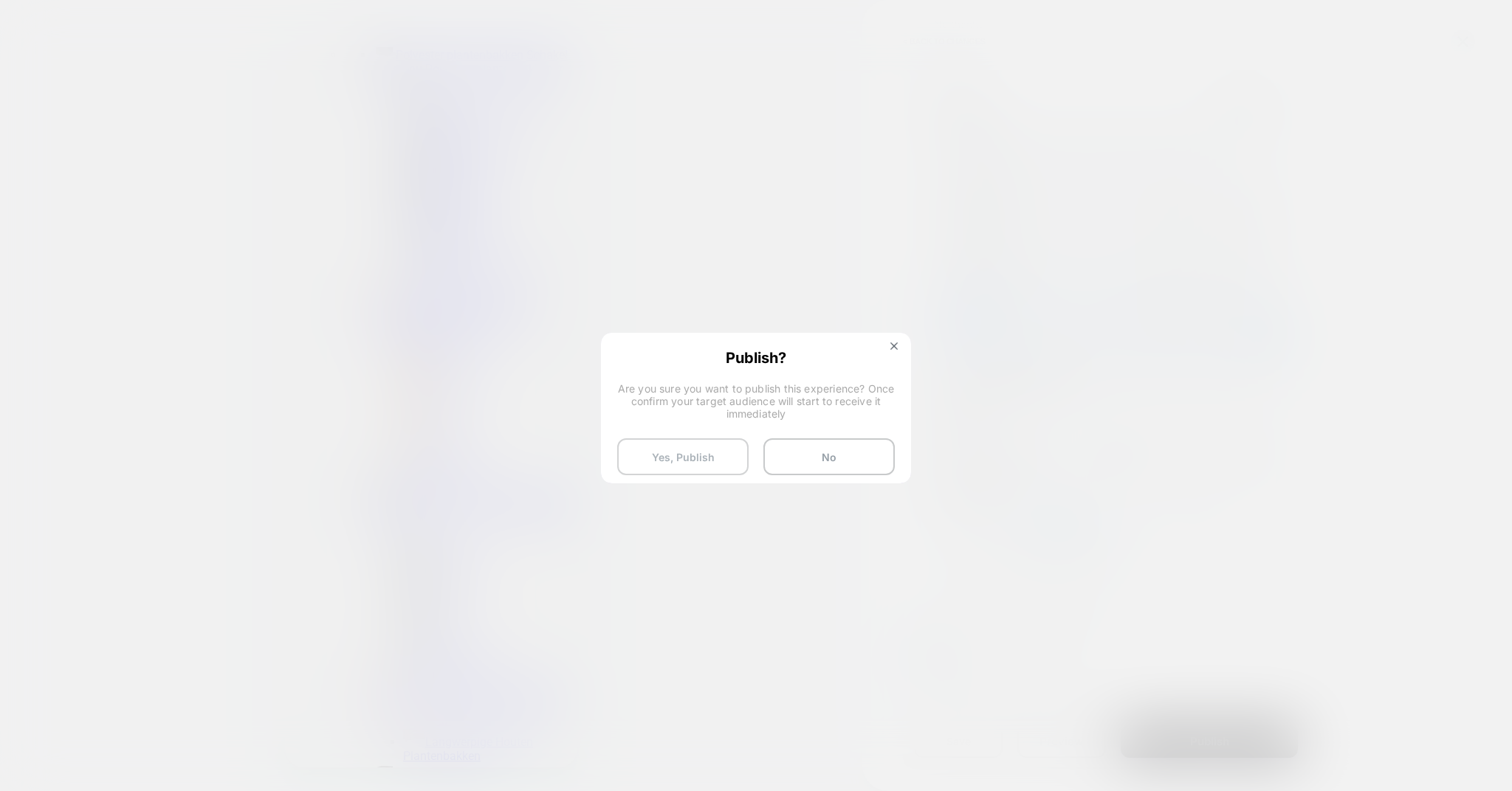
click at [662, 467] on button "Yes, Publish" at bounding box center [683, 457] width 132 height 36
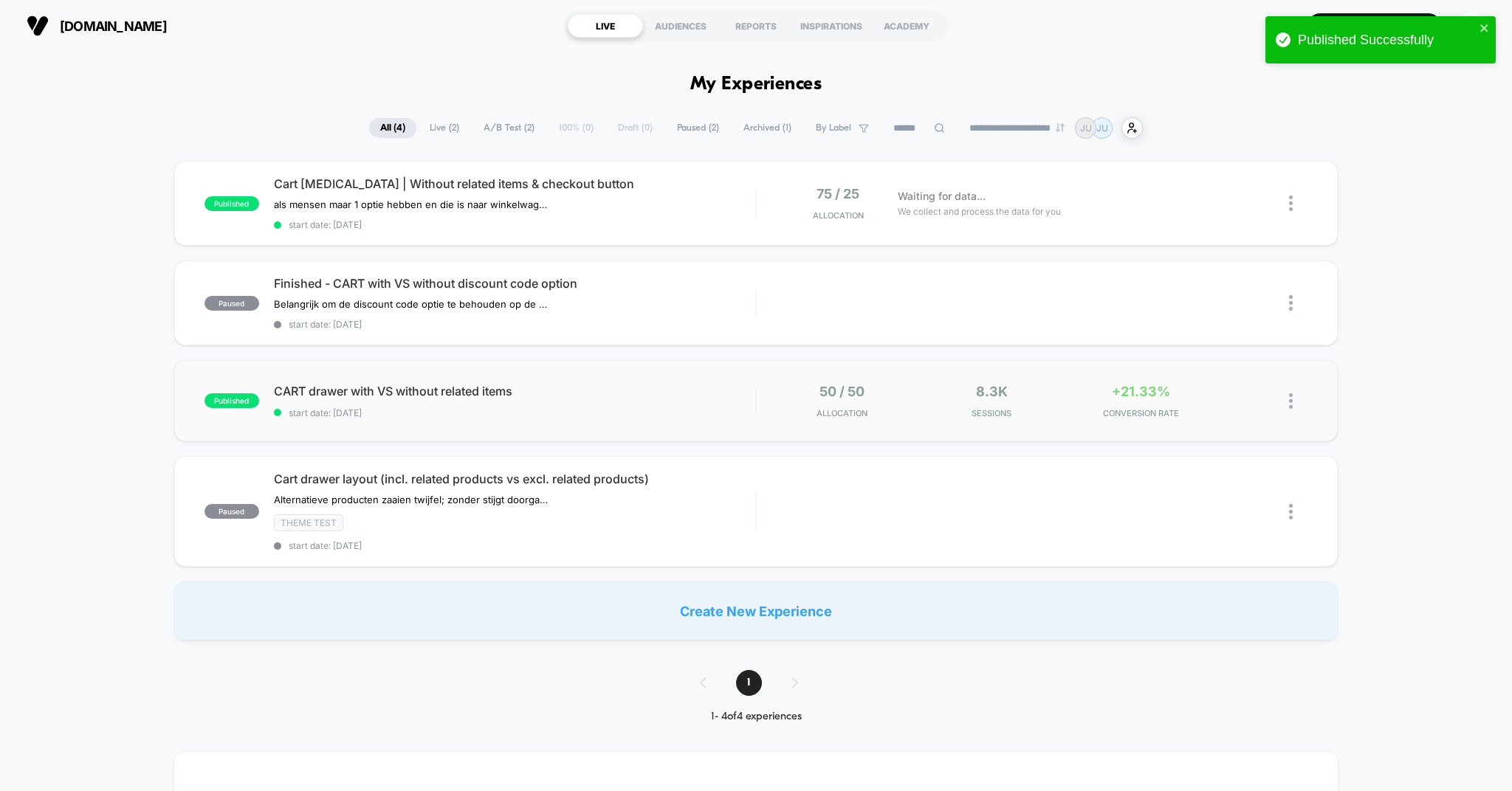
click at [1292, 398] on img at bounding box center [1290, 401] width 3 height 15
click at [1198, 388] on div "Pause" at bounding box center [1215, 384] width 133 height 33
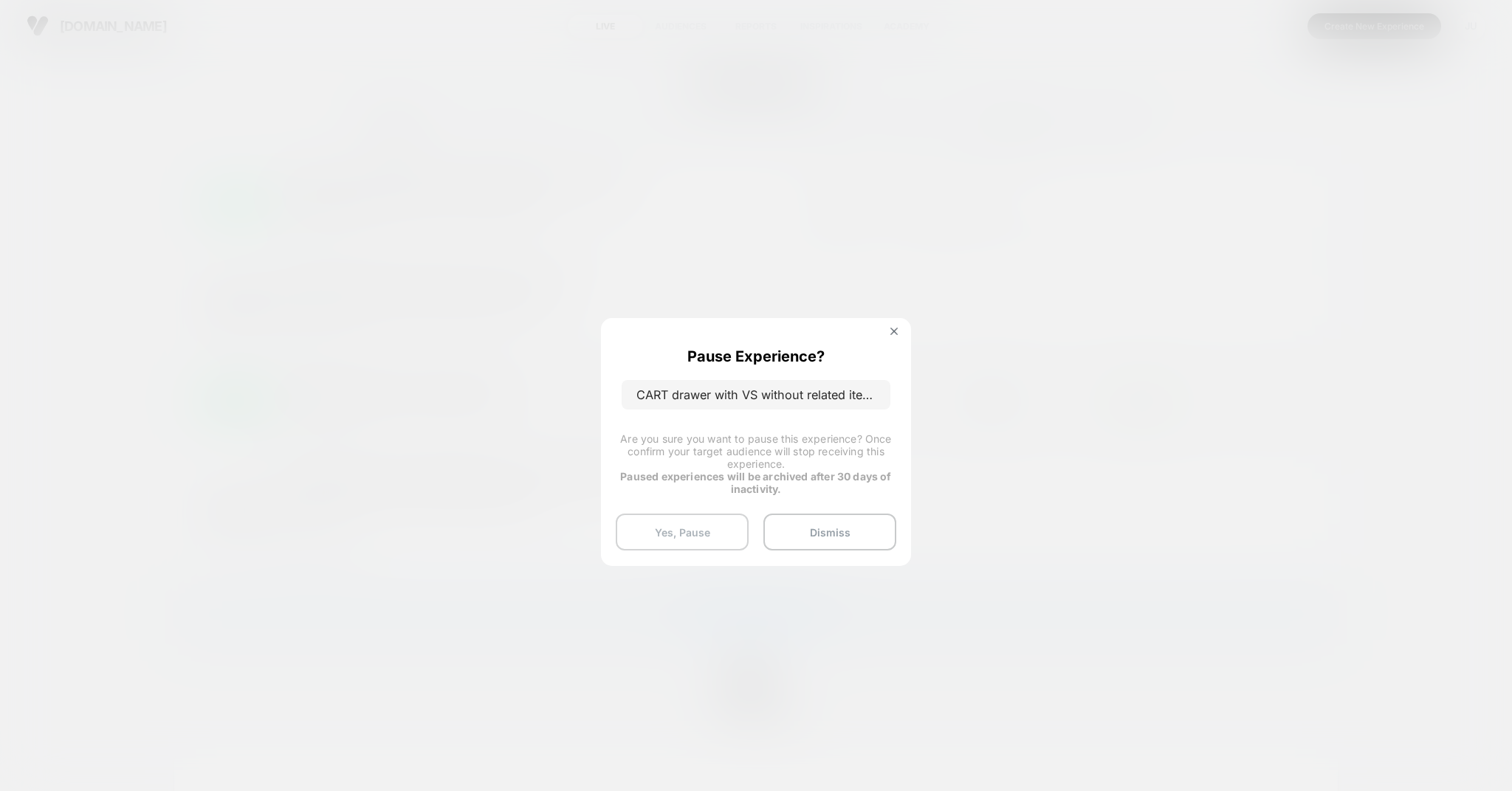
click at [678, 524] on button "Yes, Pause" at bounding box center [682, 531] width 133 height 36
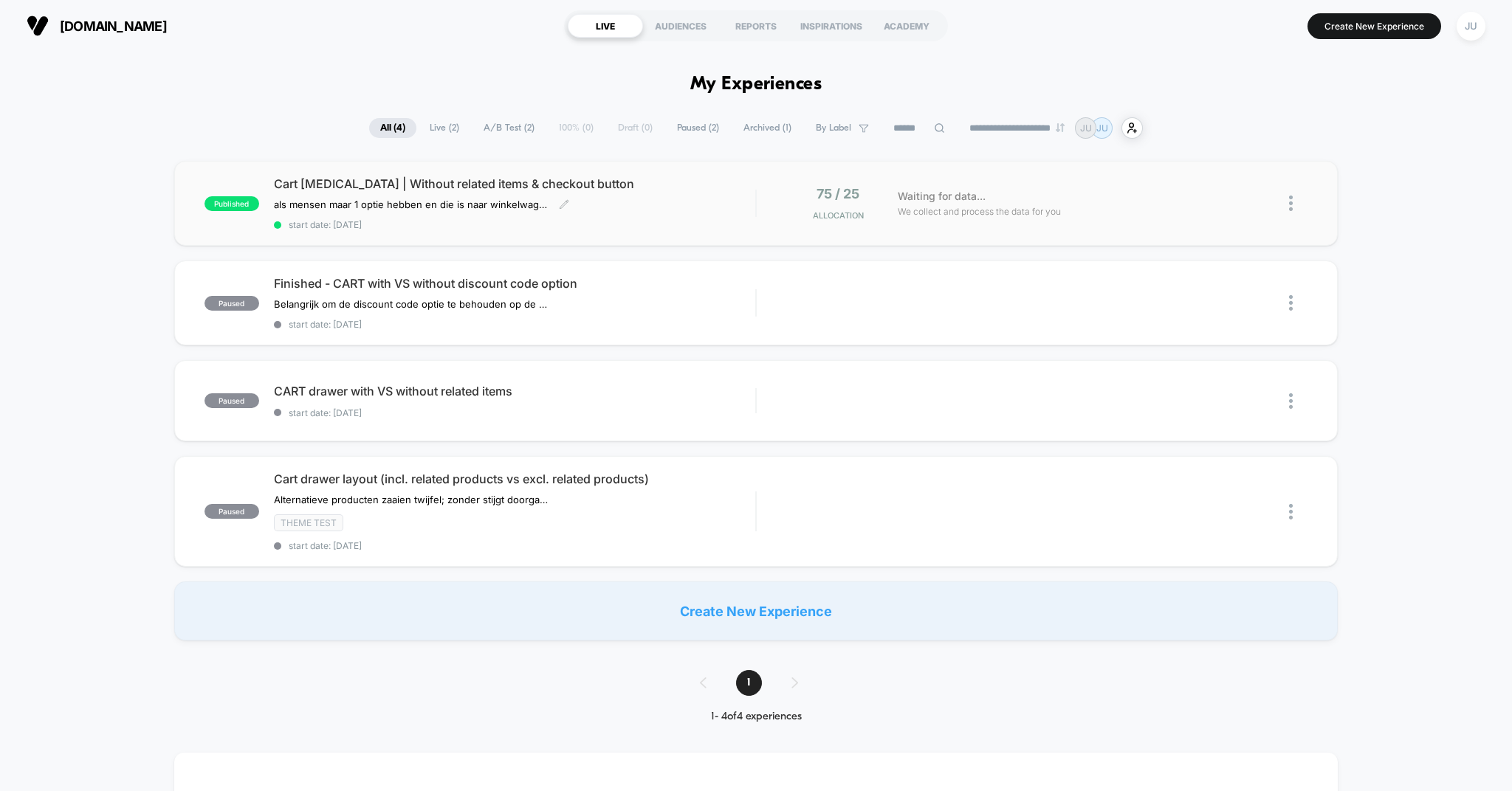
click at [422, 184] on span "Cart drawer test | Without related items & checkout button" at bounding box center [515, 183] width 482 height 14
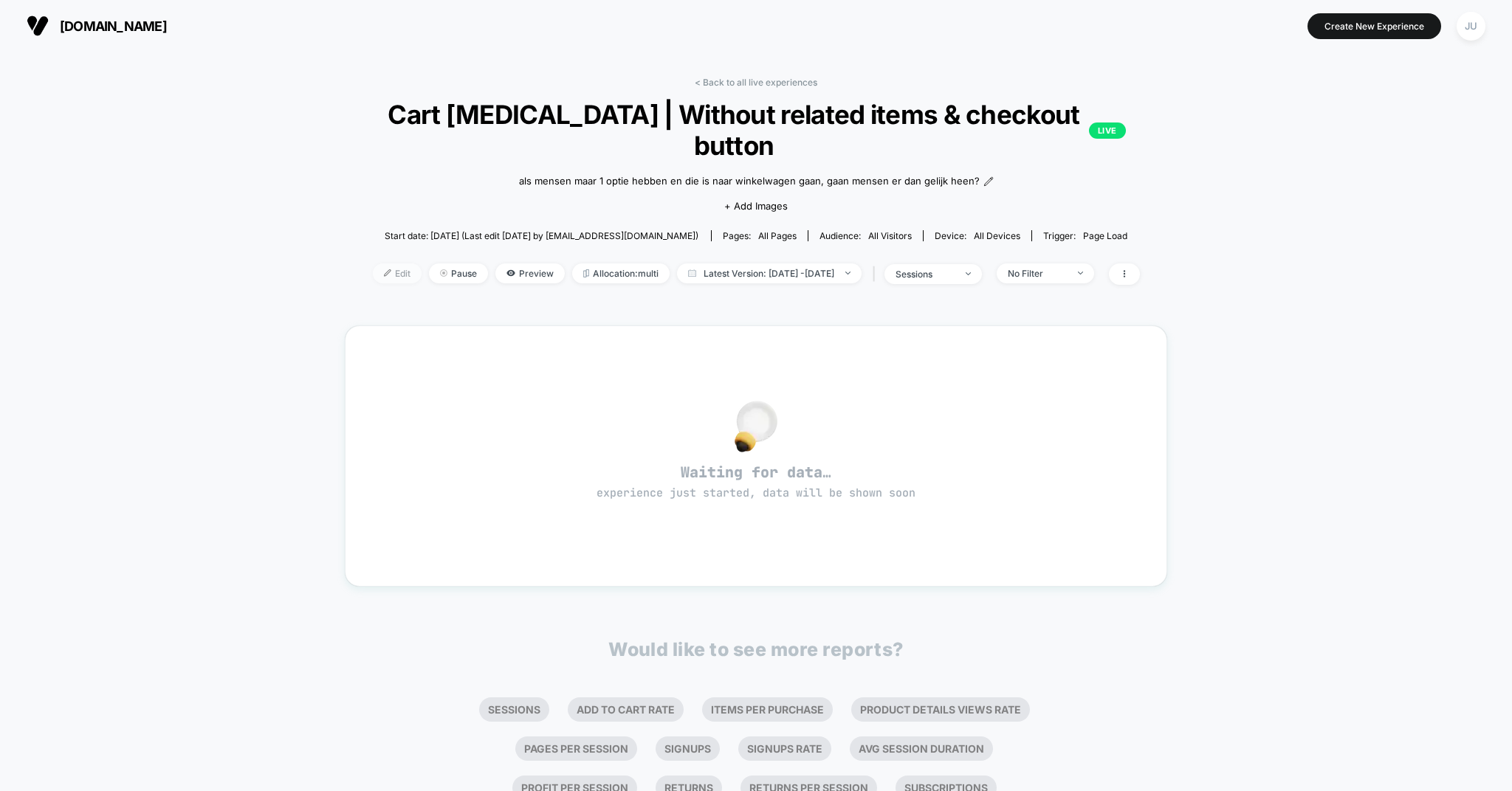
click at [374, 271] on span "Edit" at bounding box center [396, 272] width 48 height 20
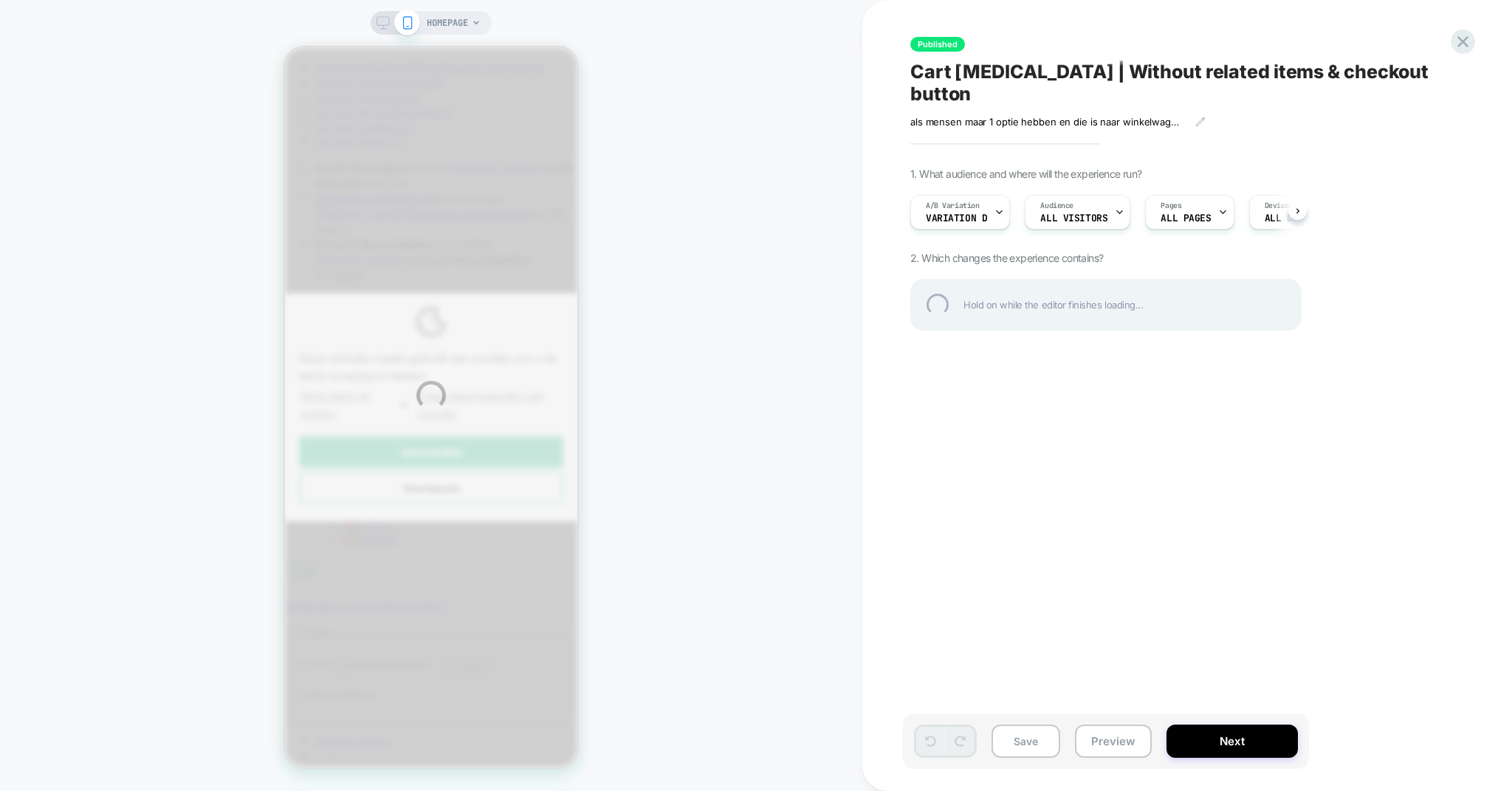
click at [1220, 746] on div "HOMEPAGE Published Cart drawer test | Without related items & checkout button a…" at bounding box center [756, 396] width 1512 height 791
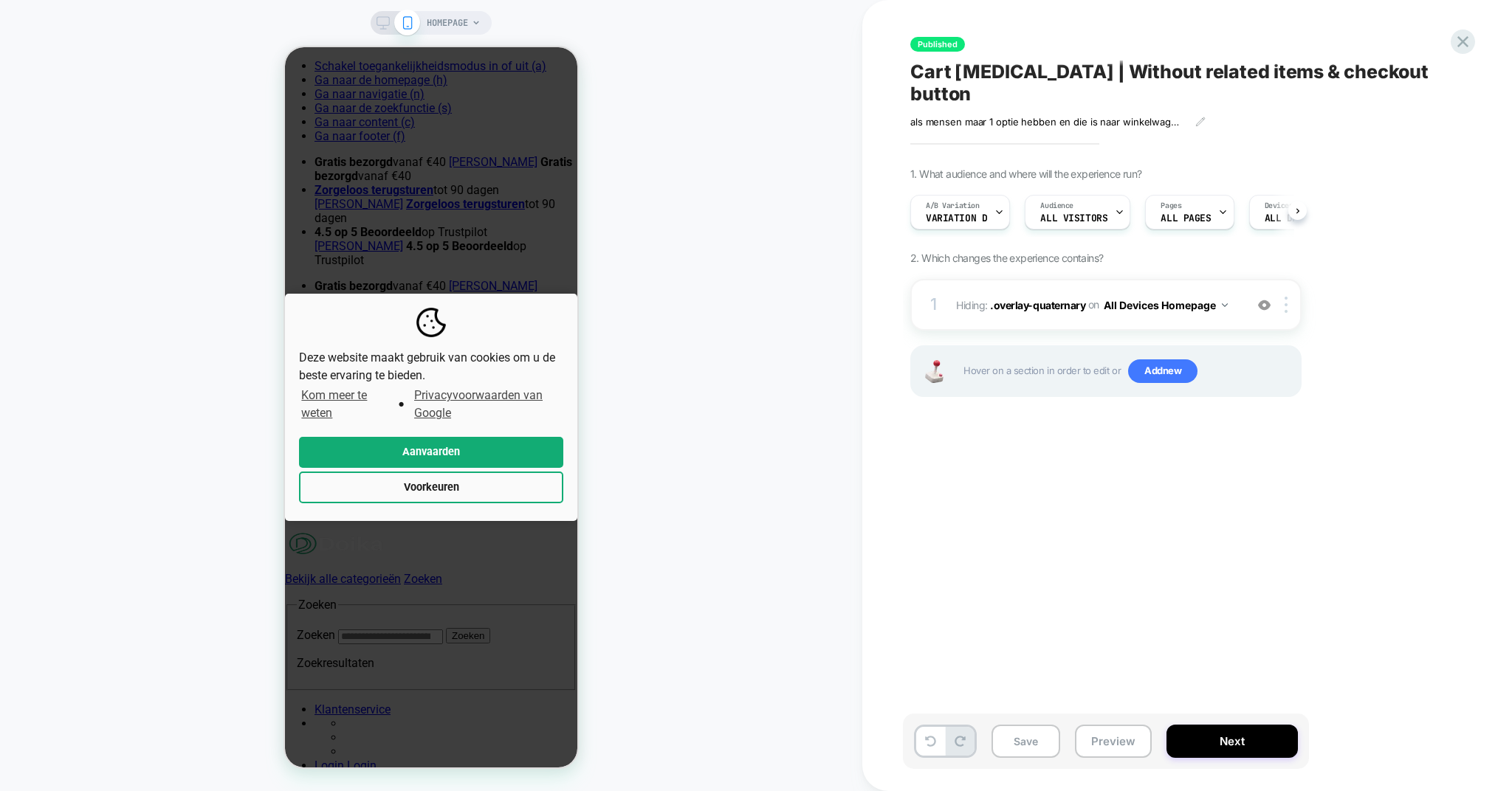
scroll to position [0, 1]
click at [1198, 745] on button "Next" at bounding box center [1232, 741] width 132 height 33
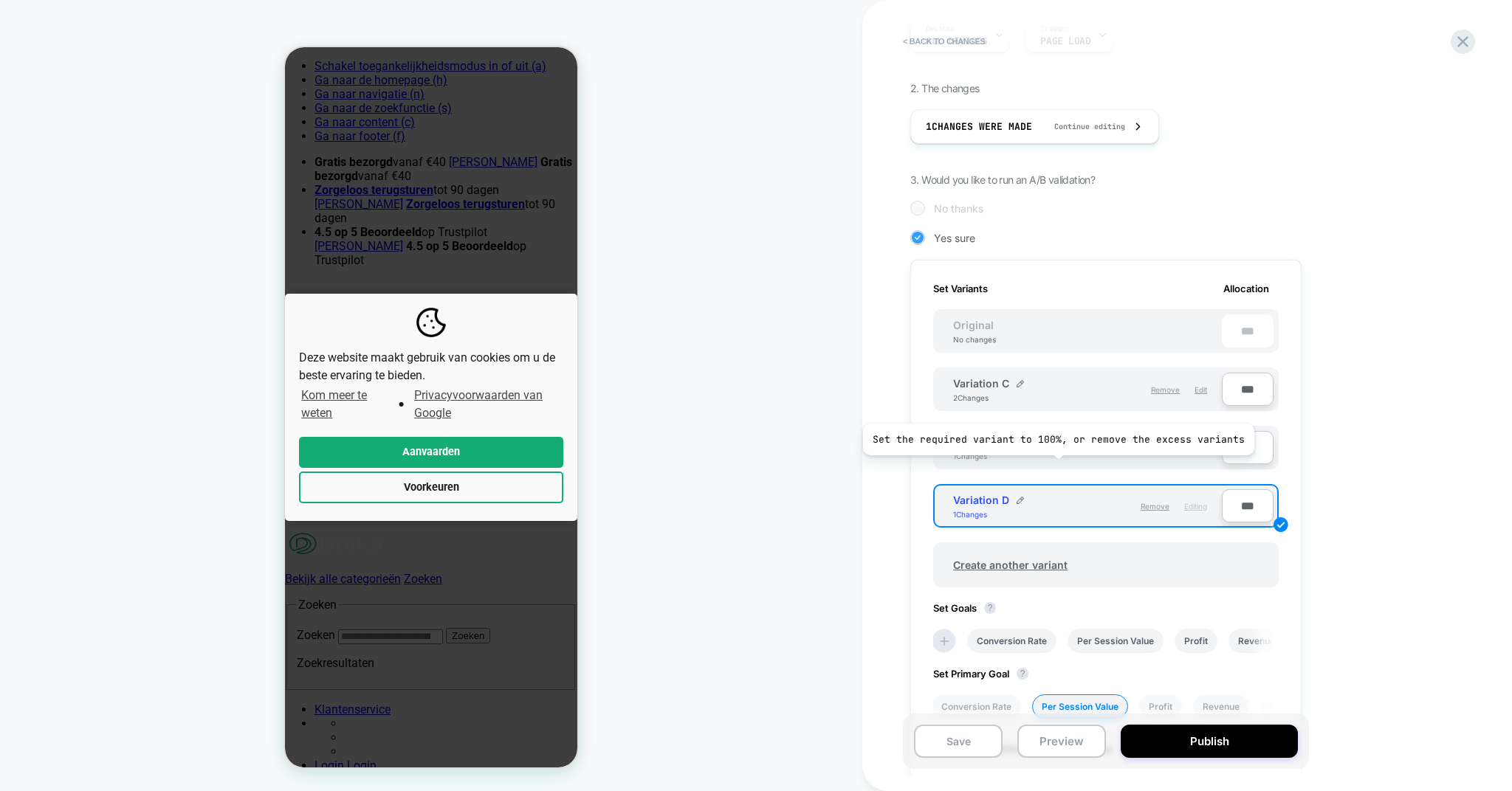
scroll to position [309, 0]
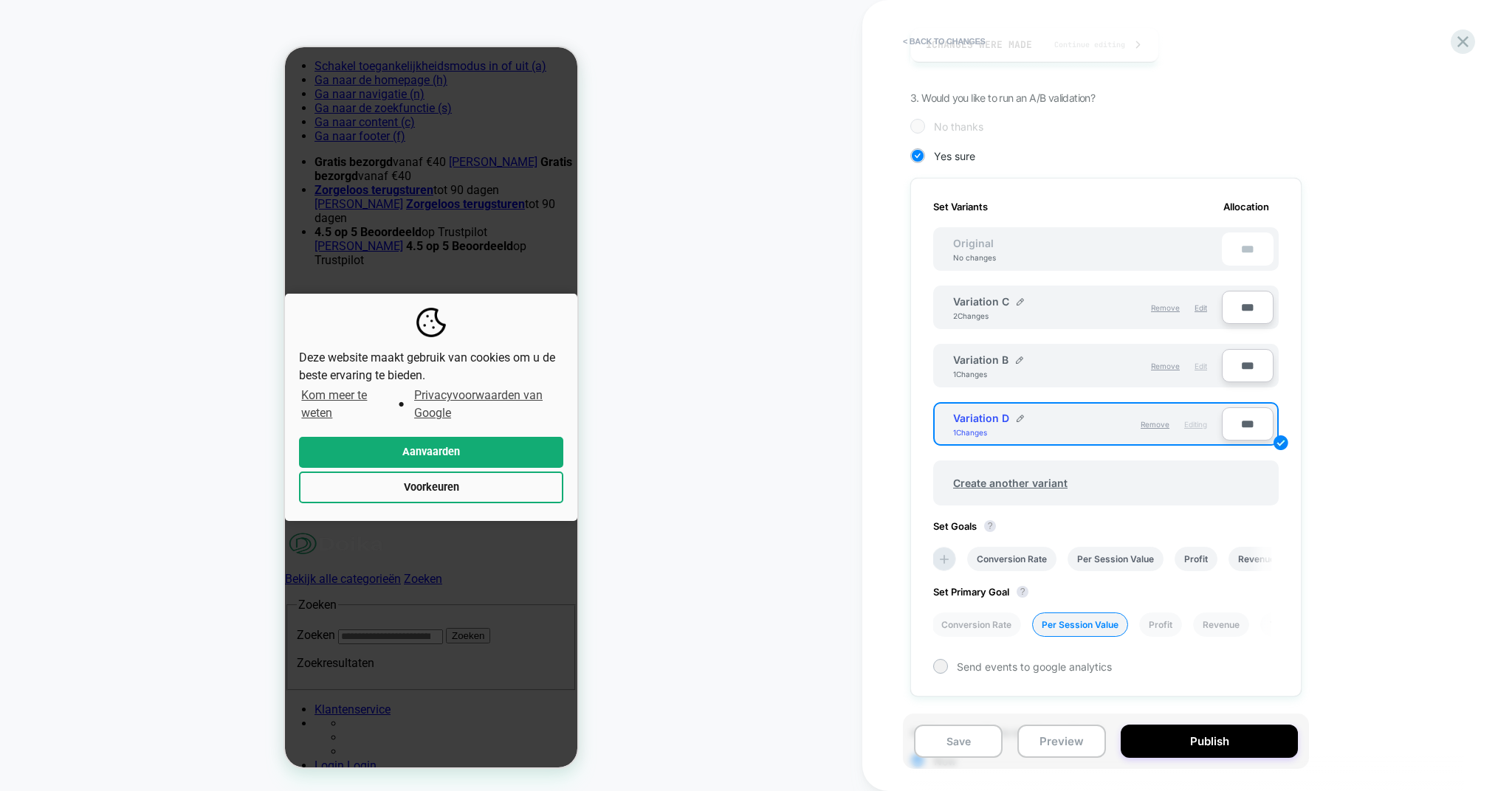
click at [1198, 365] on span "Edit" at bounding box center [1200, 366] width 13 height 8
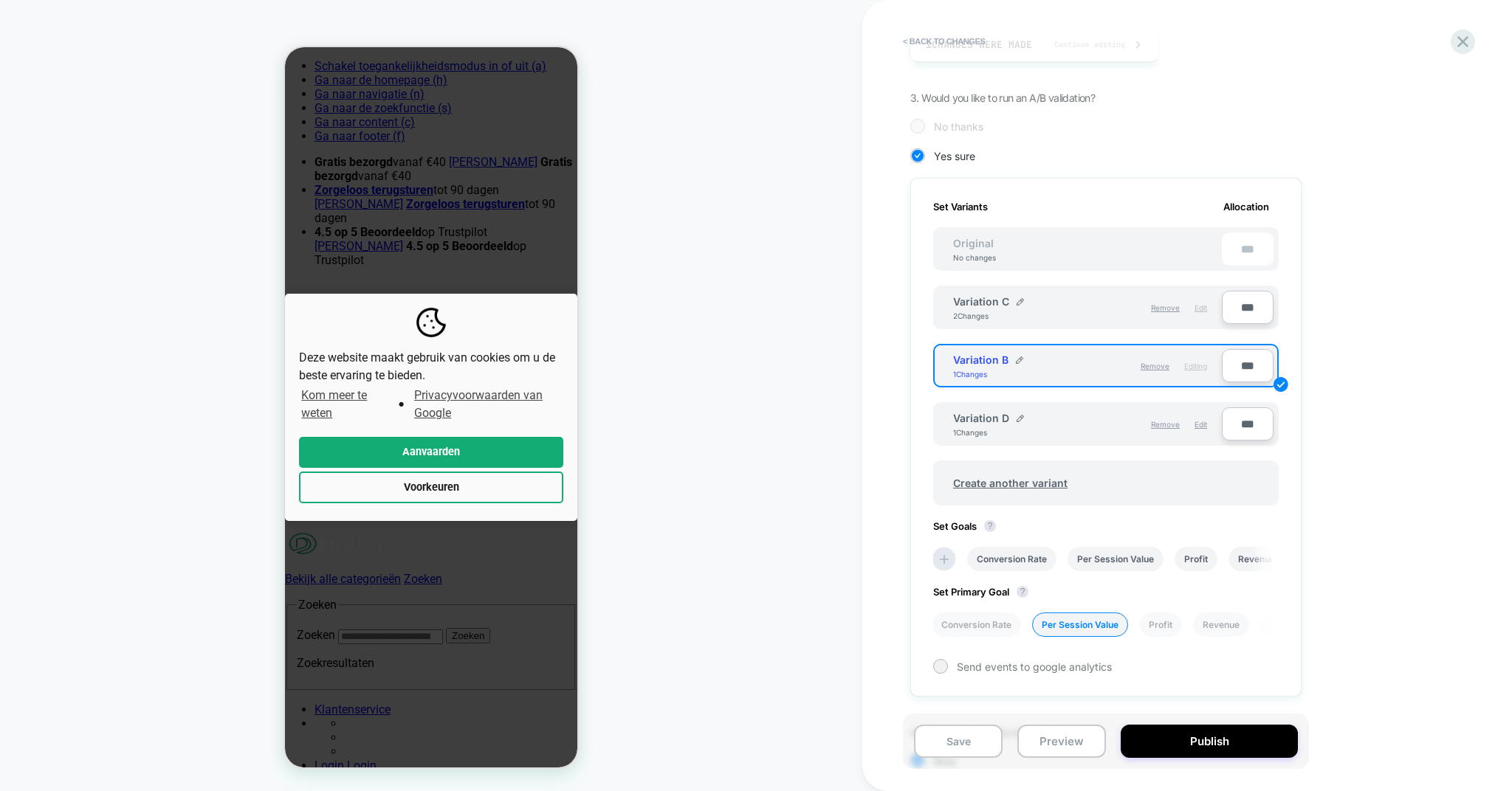
click at [1198, 305] on span "Edit" at bounding box center [1200, 307] width 13 height 8
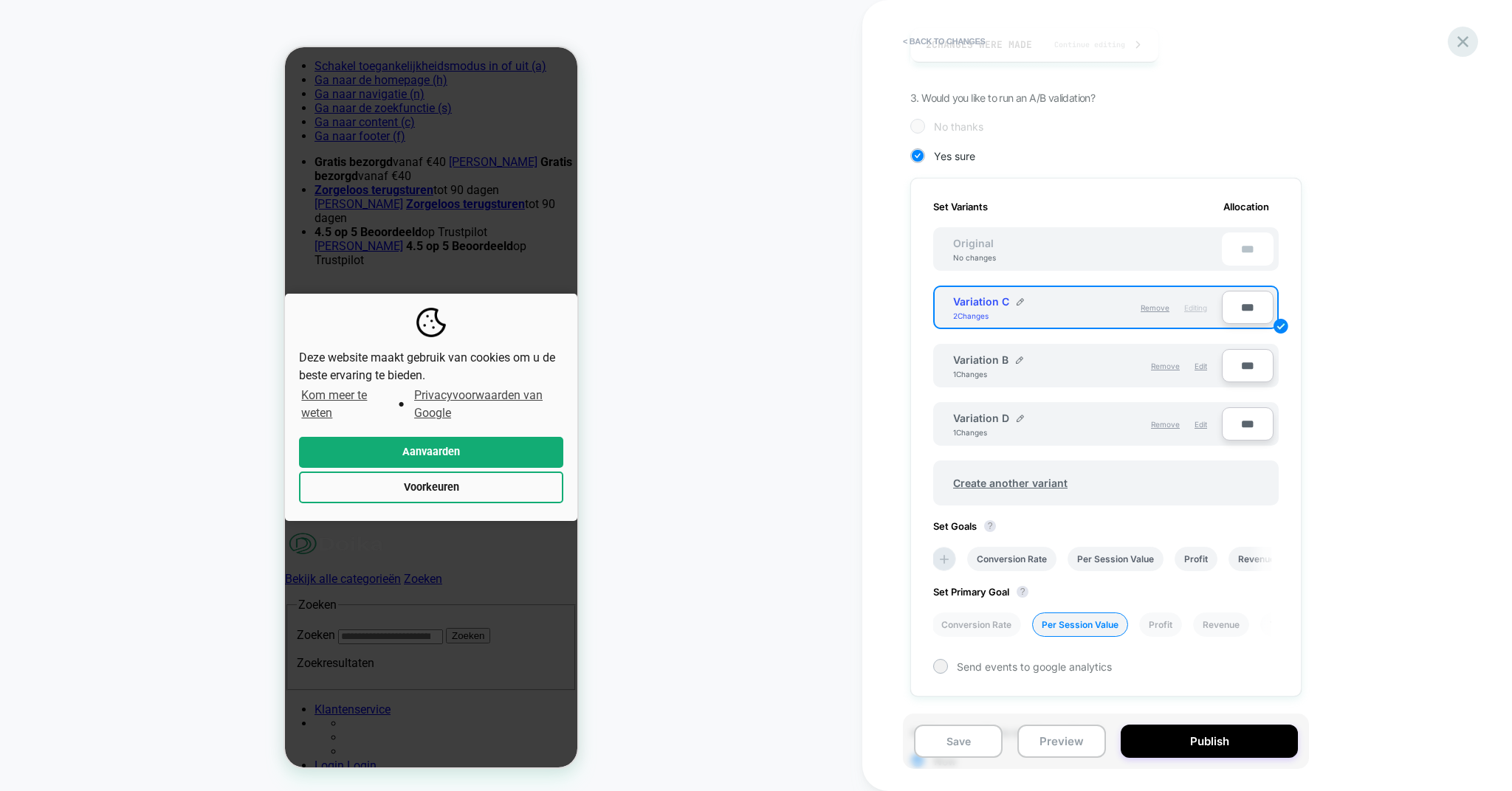
click at [1466, 39] on icon at bounding box center [1463, 42] width 11 height 11
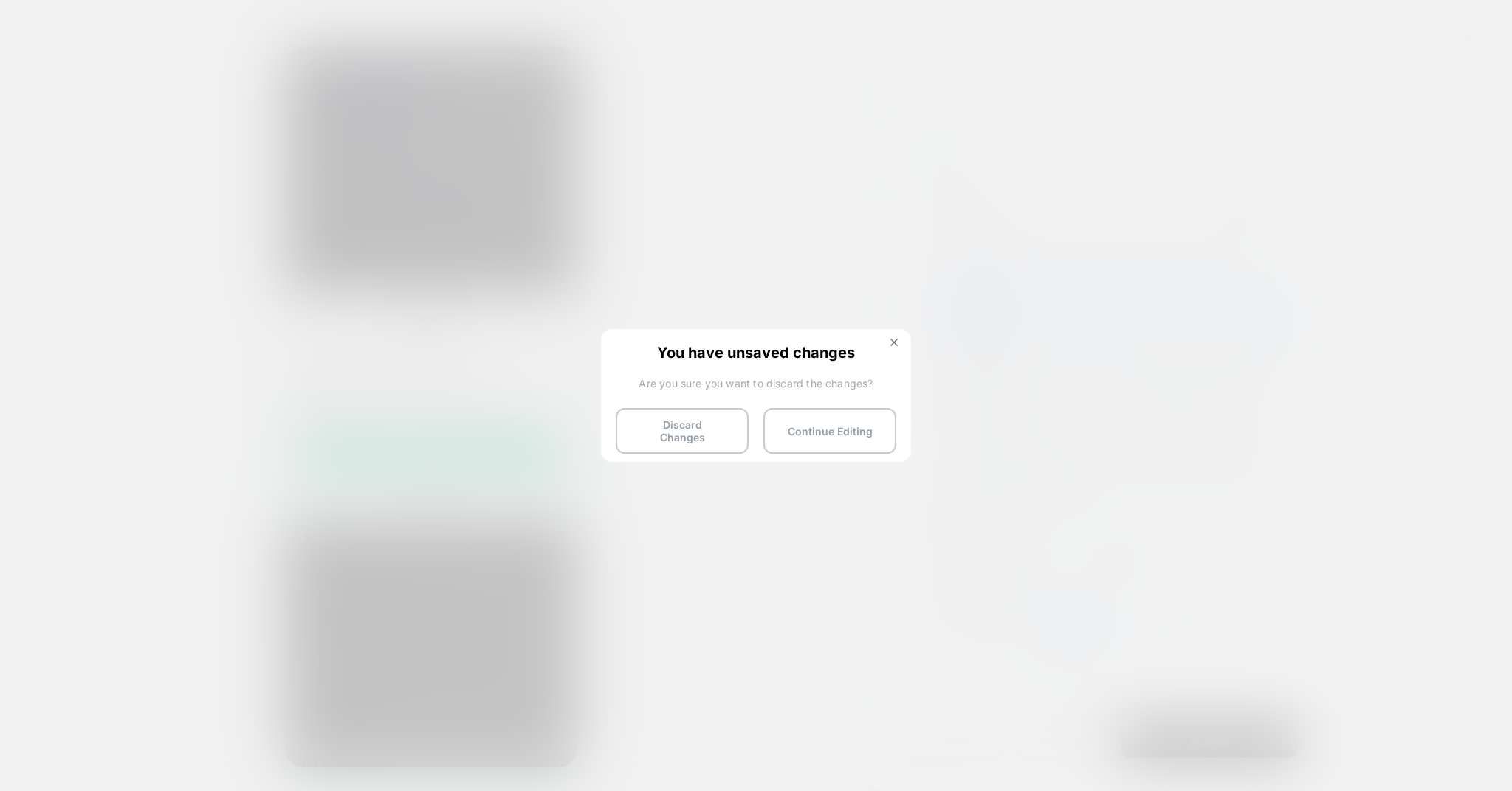
click at [666, 428] on button "Discard Changes" at bounding box center [682, 431] width 133 height 46
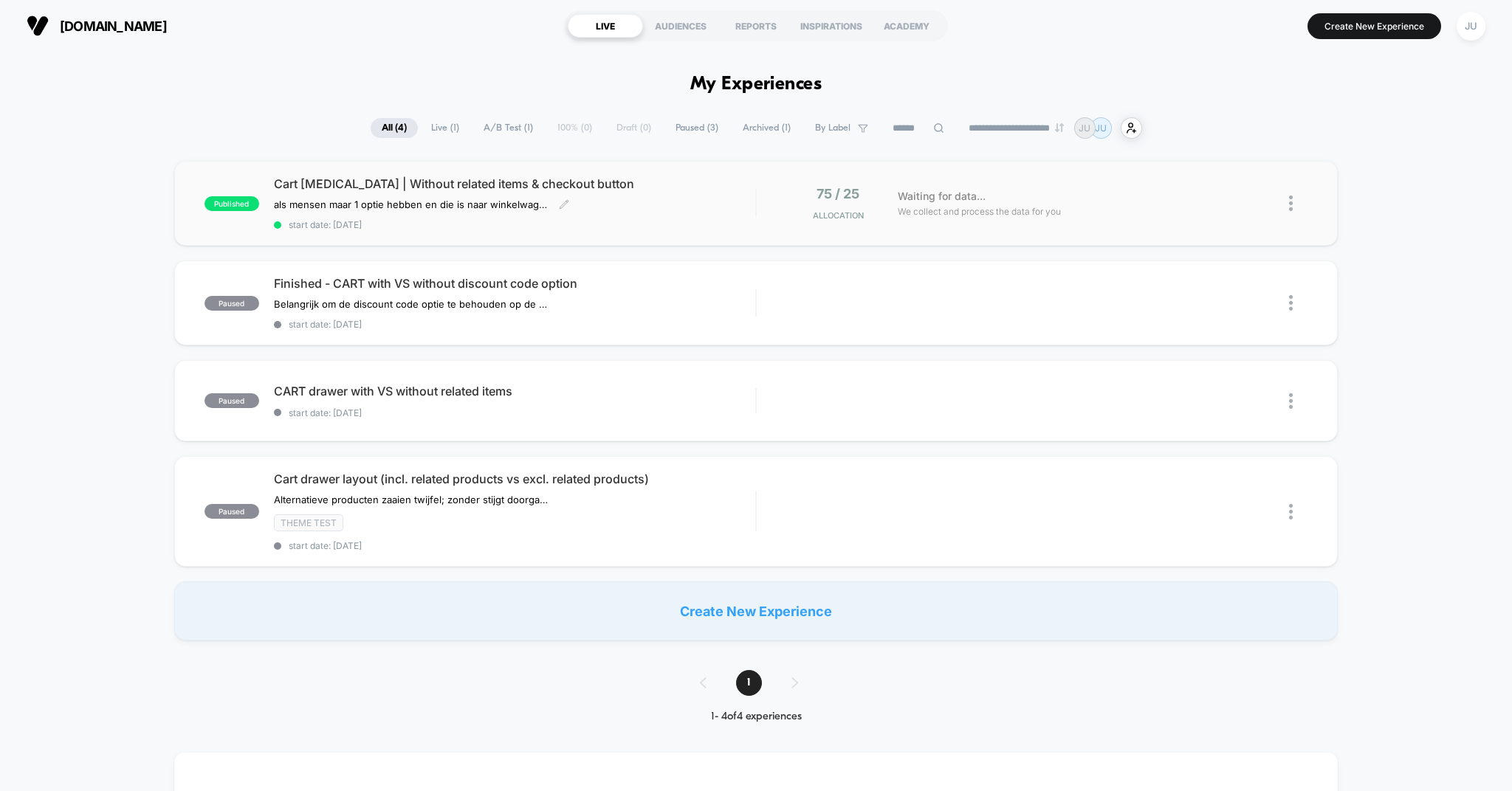
click at [377, 183] on span "Cart drawer test | Without related items & checkout button" at bounding box center [515, 183] width 482 height 14
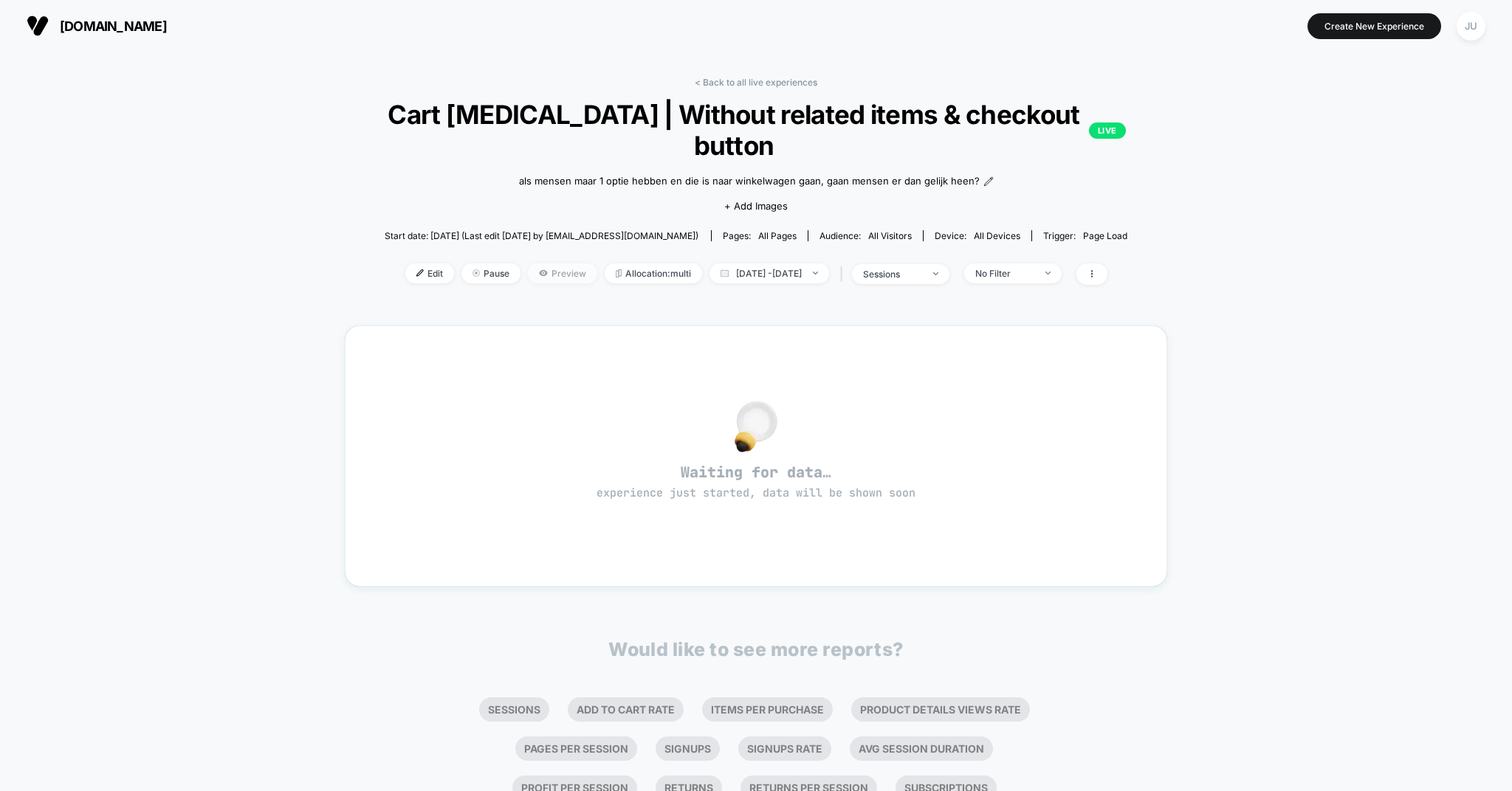
click at [533, 283] on span "Preview" at bounding box center [563, 272] width 70 height 20
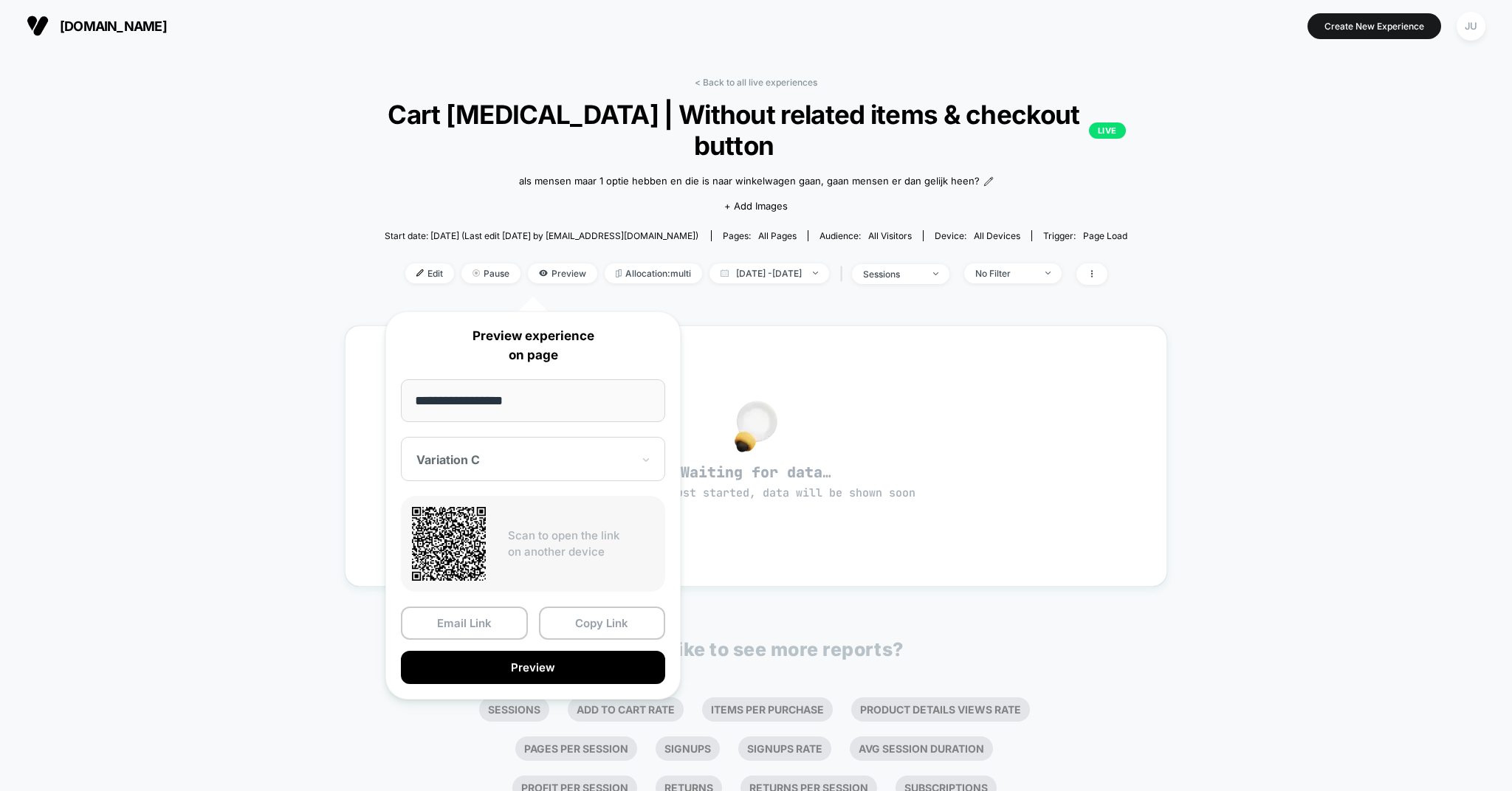
click at [486, 456] on div at bounding box center [524, 459] width 216 height 14
click at [467, 511] on div "Variation C" at bounding box center [533, 510] width 250 height 26
click at [604, 626] on button "Copy Link" at bounding box center [603, 623] width 127 height 33
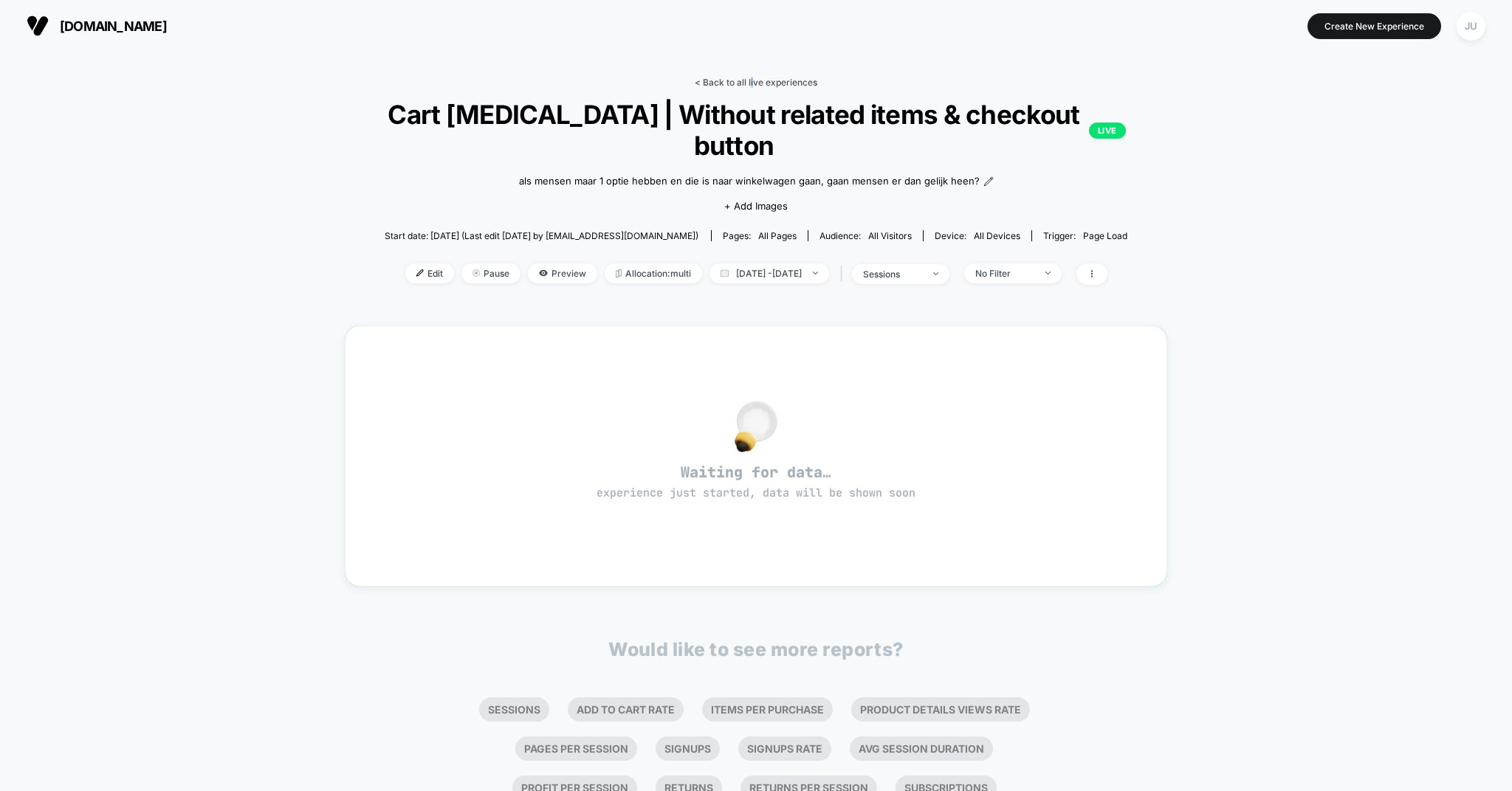
click at [751, 80] on link "< Back to all live experiences" at bounding box center [756, 81] width 122 height 11
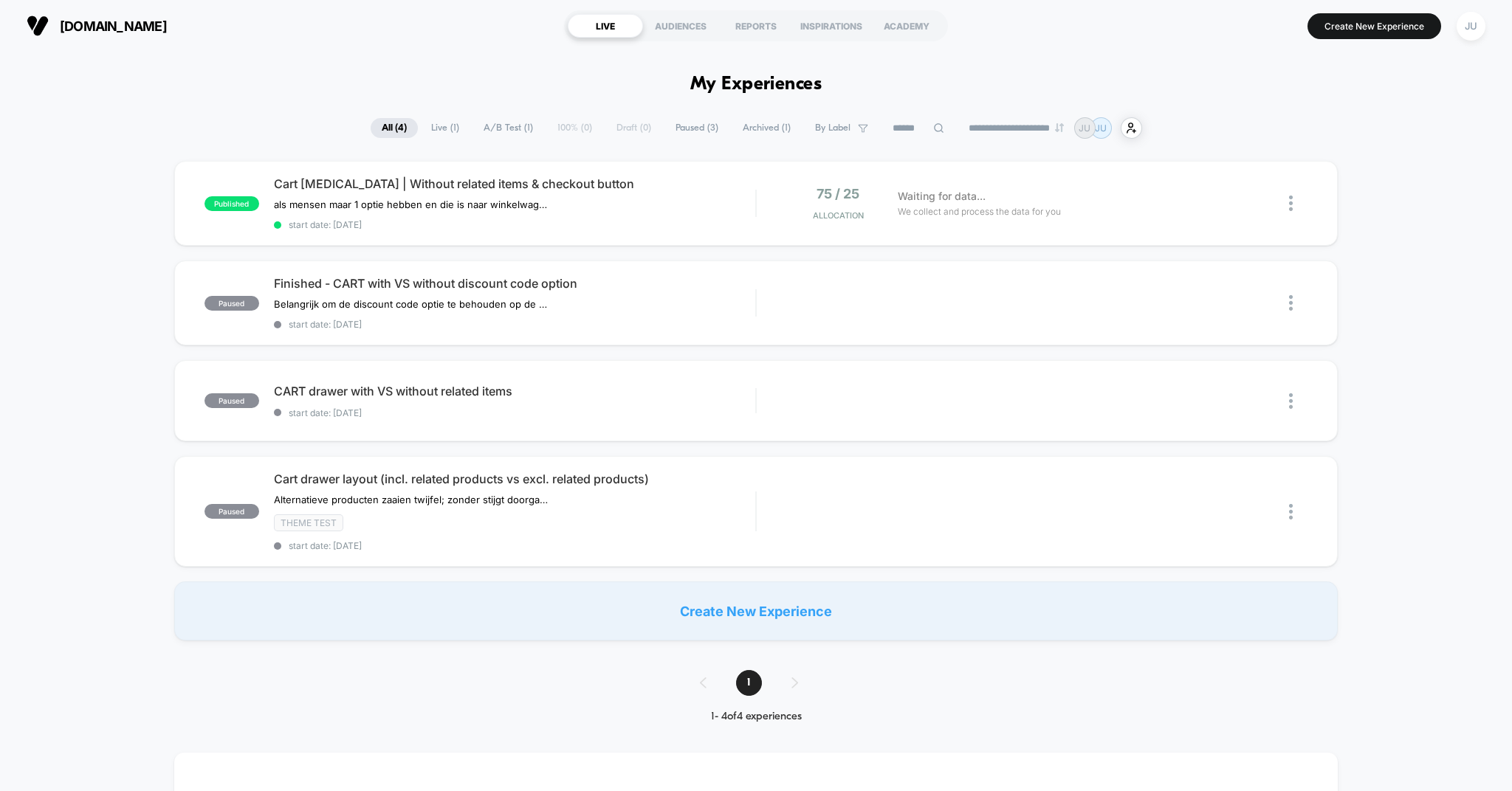
click at [1321, 2] on div "doika.be LIVE AUDIENCES REPORTS INSPIRATIONS ACADEMY Create New Experience JU" at bounding box center [756, 25] width 1512 height 52
click at [459, 180] on span "Cart drawer test | Without related items & checkout button" at bounding box center [515, 183] width 482 height 14
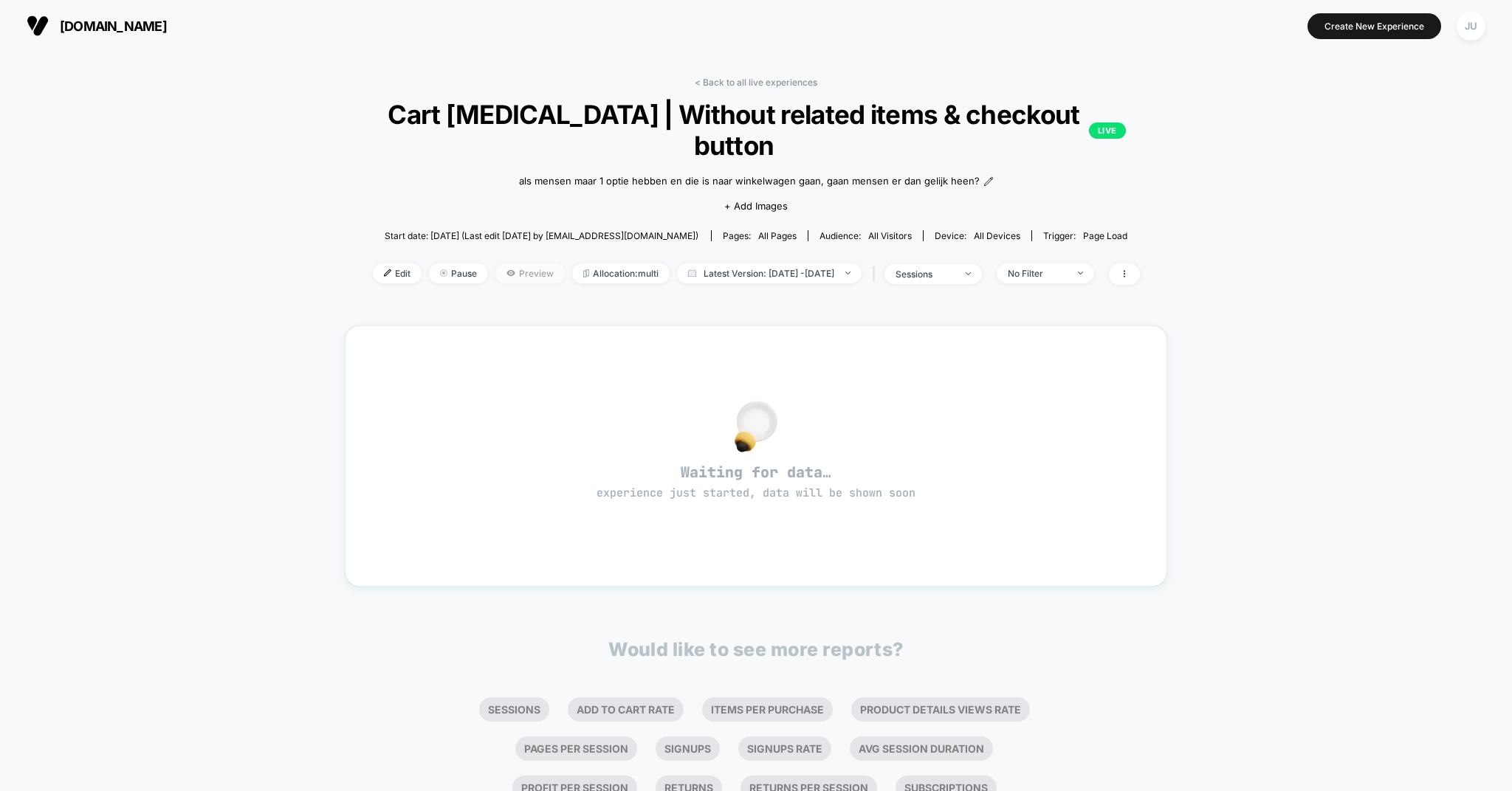
click at [501, 269] on span "Preview" at bounding box center [531, 272] width 70 height 20
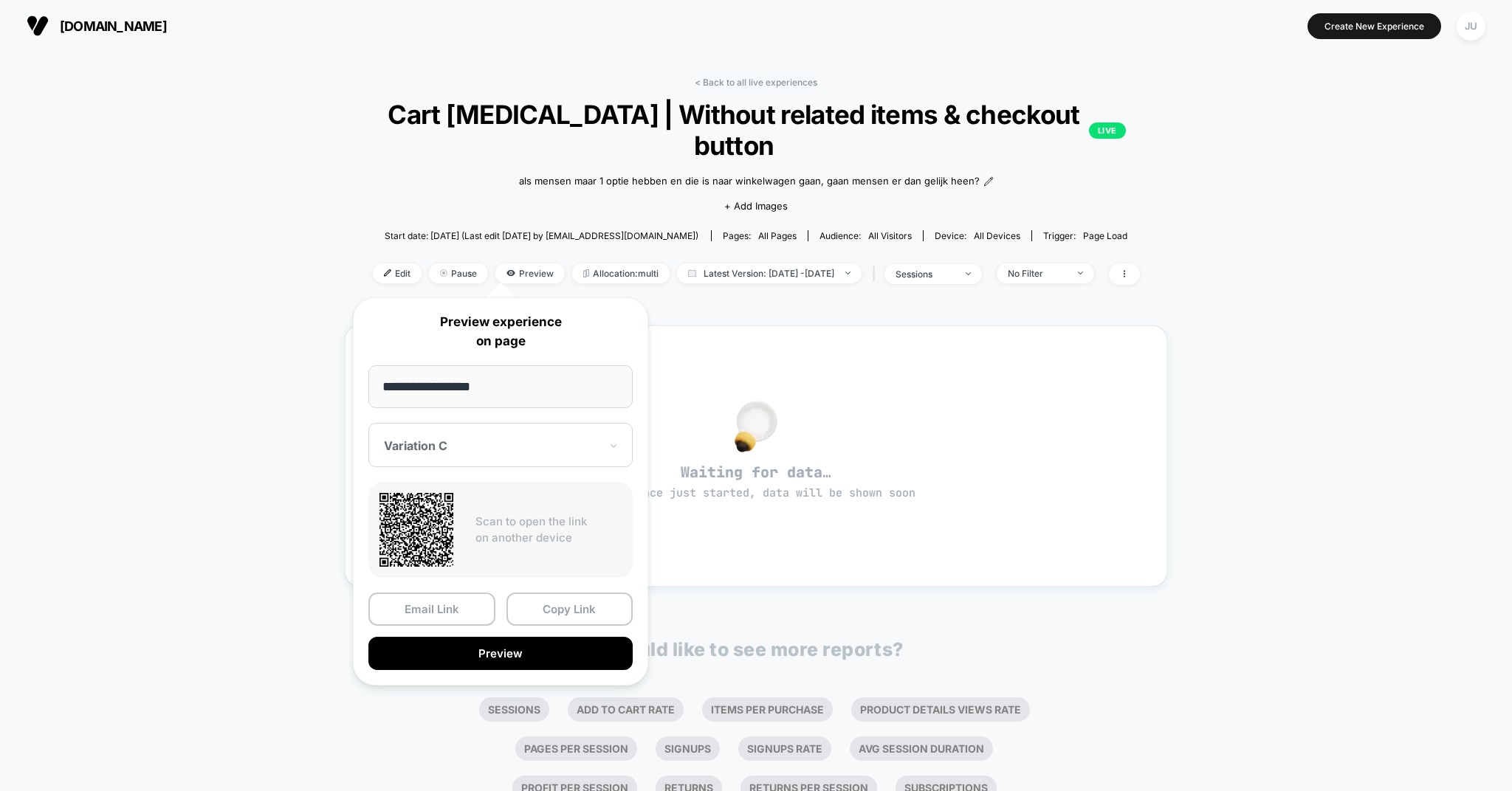
click at [491, 440] on div at bounding box center [492, 446] width 216 height 14
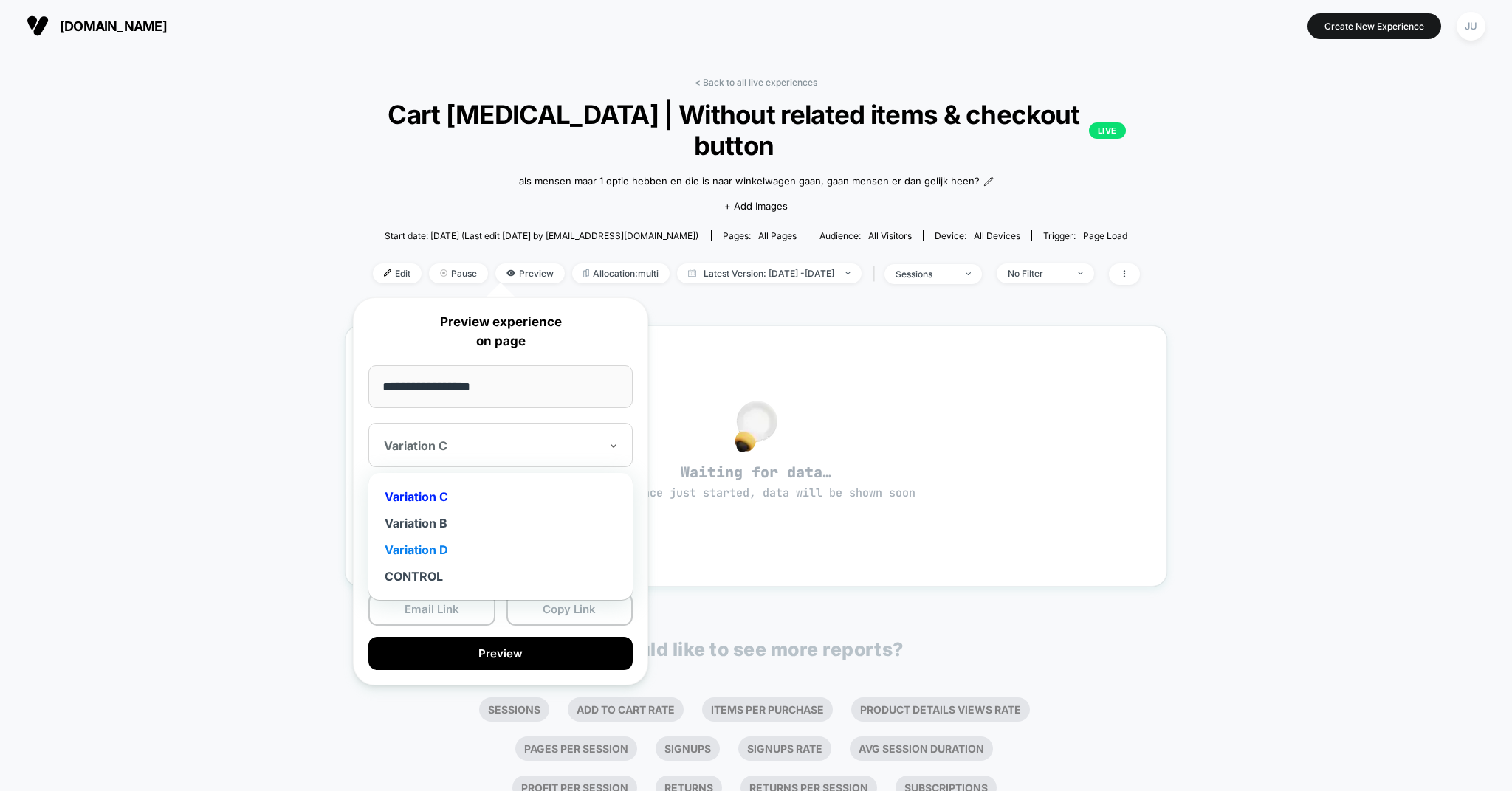
click at [447, 548] on div "Variation D" at bounding box center [501, 549] width 250 height 26
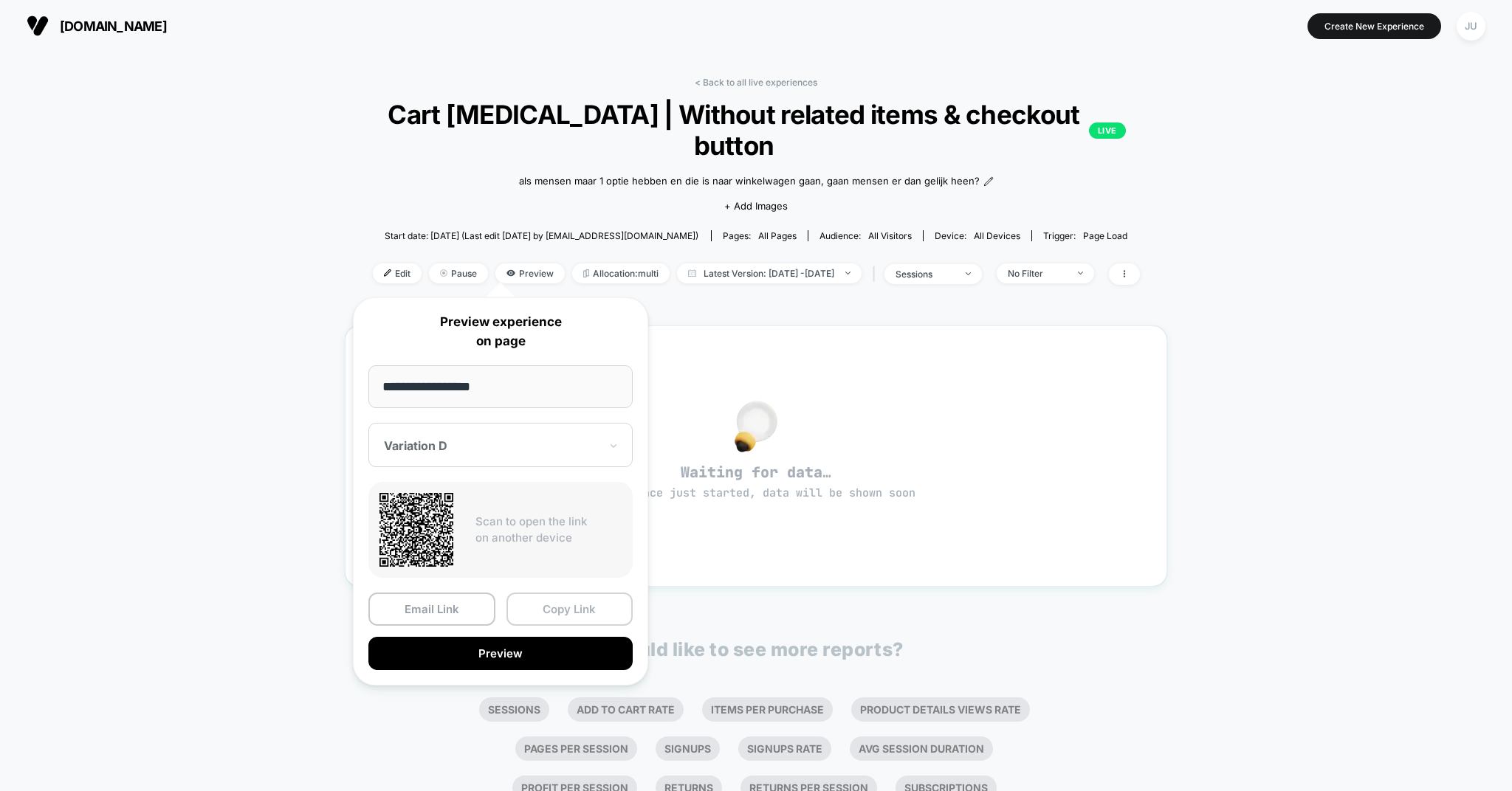
click at [554, 602] on button "Copy Link" at bounding box center [571, 609] width 127 height 33
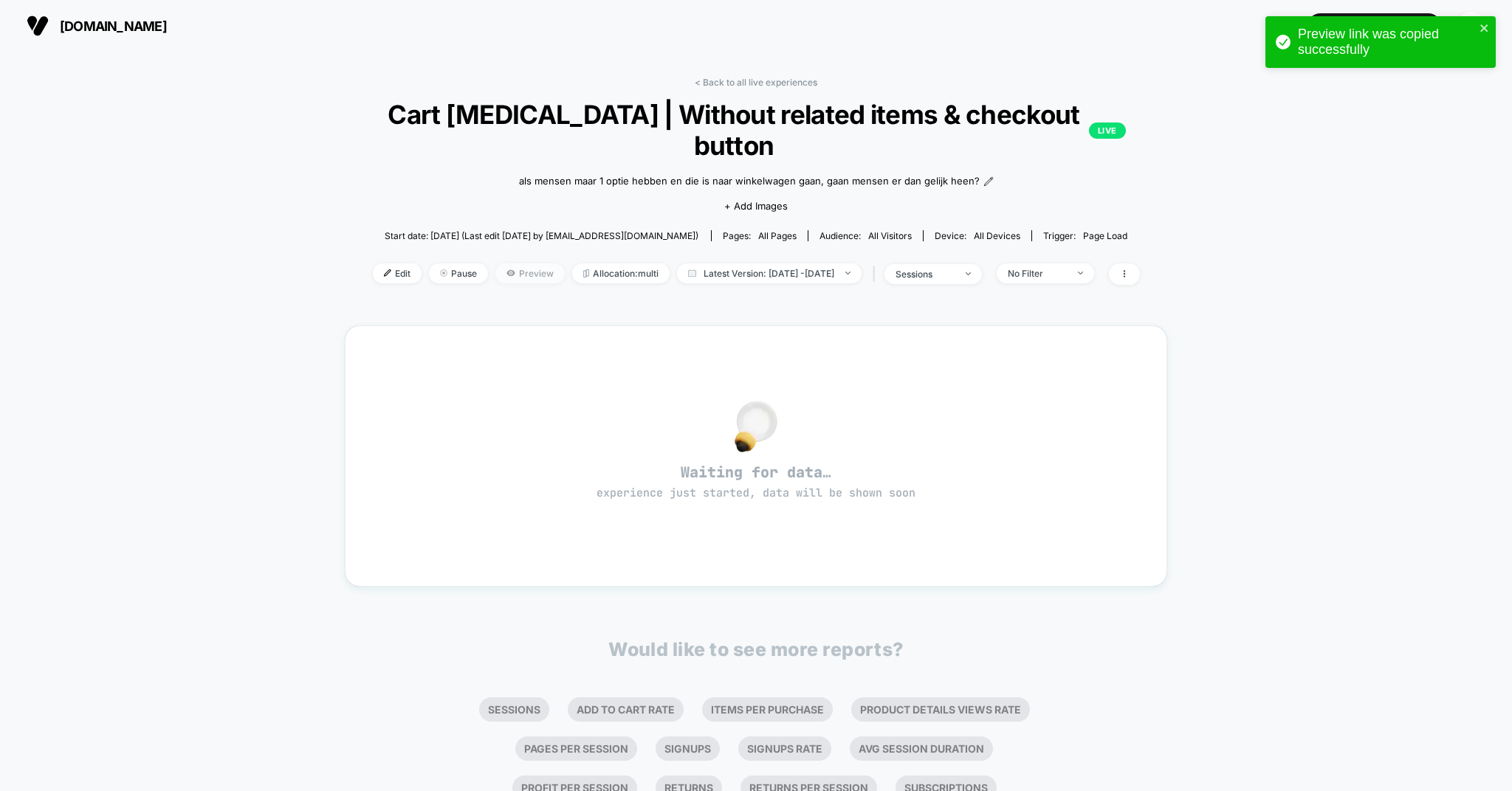
click at [496, 272] on span "Preview" at bounding box center [531, 272] width 70 height 20
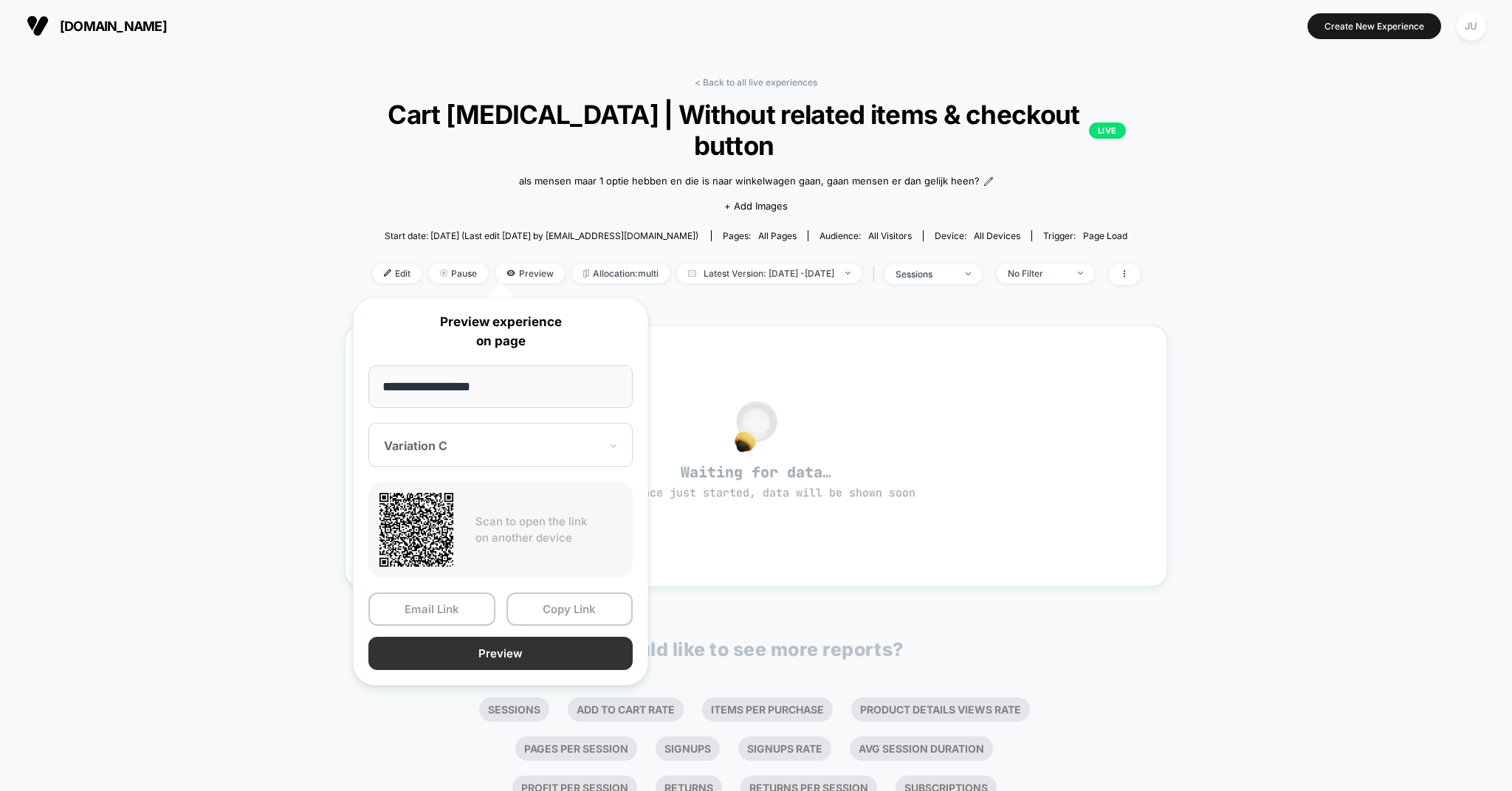
click at [506, 648] on button "Preview" at bounding box center [500, 654] width 264 height 33
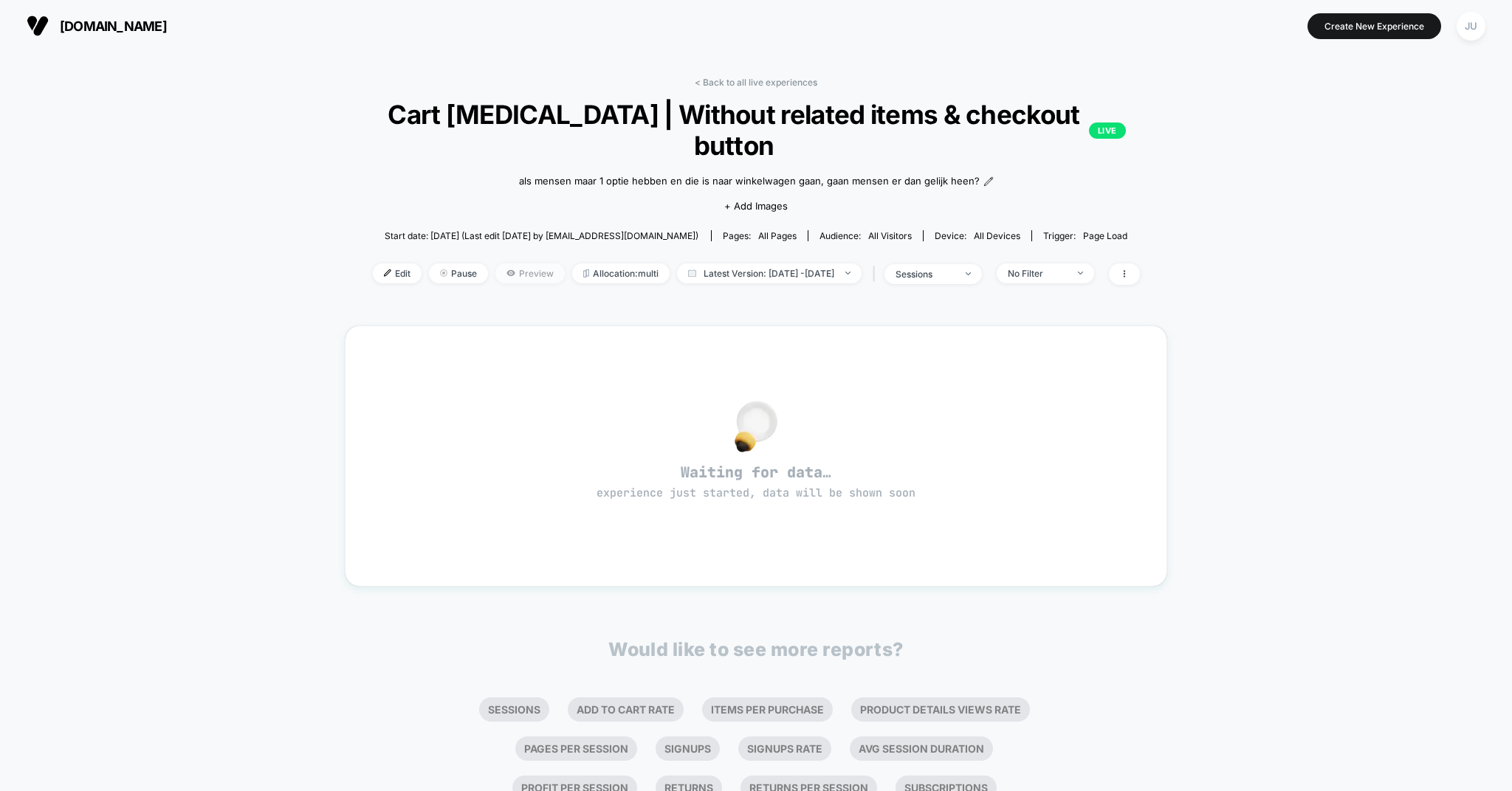
click at [528, 278] on span "Preview" at bounding box center [531, 272] width 70 height 20
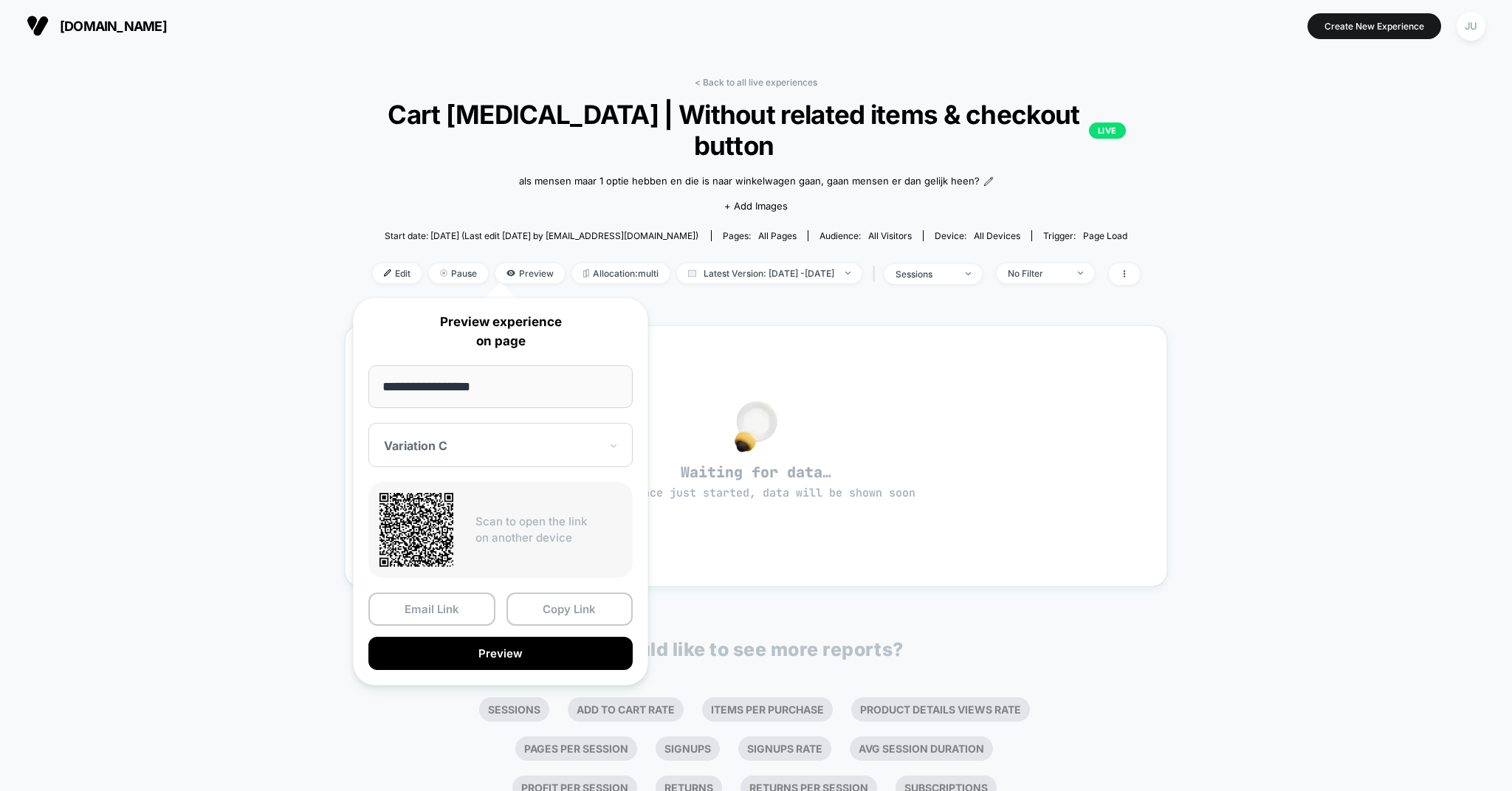
click at [486, 439] on div at bounding box center [492, 446] width 216 height 14
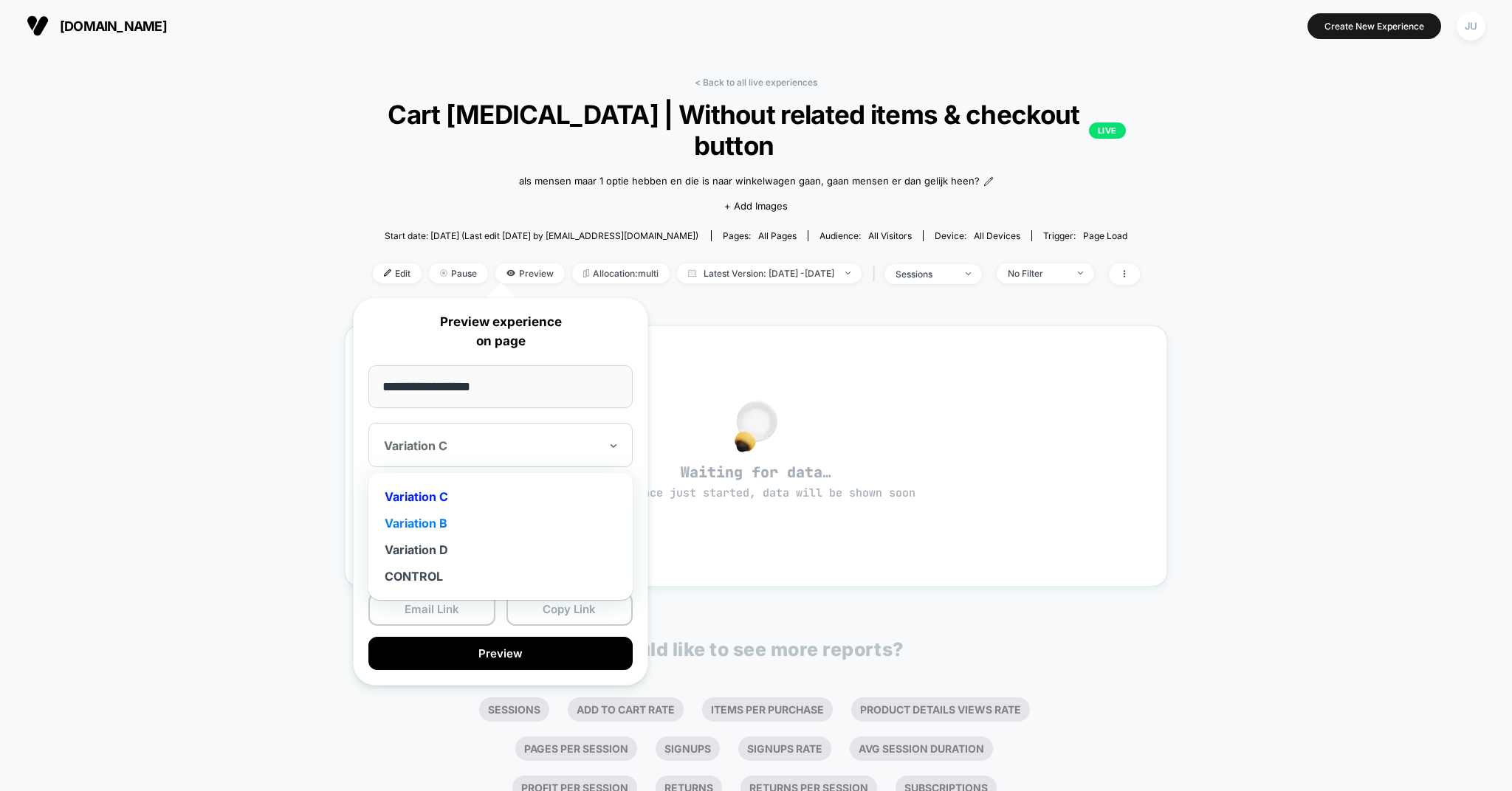
click at [452, 518] on div "Variation B" at bounding box center [501, 523] width 250 height 26
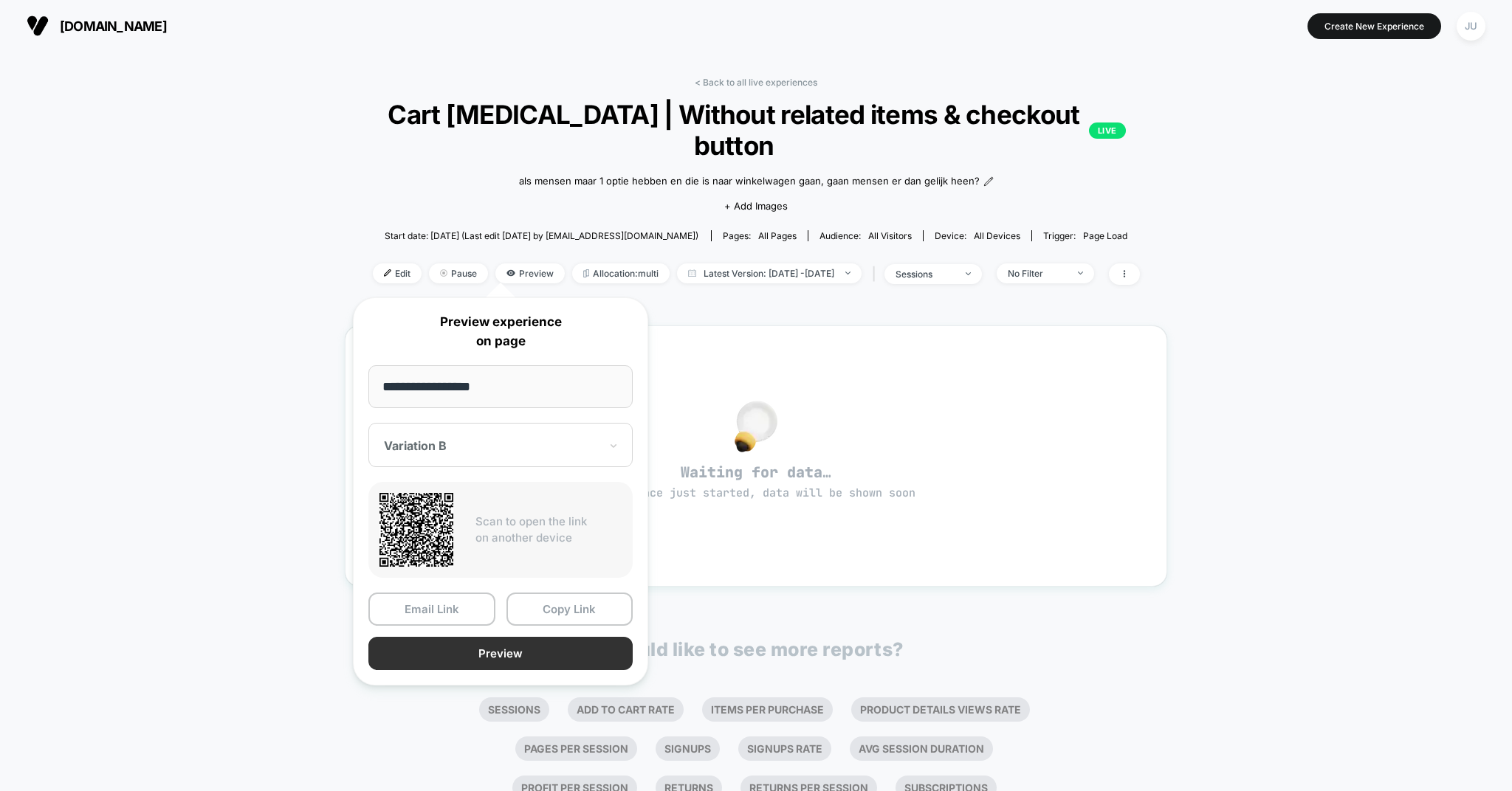
click at [509, 658] on button "Preview" at bounding box center [500, 654] width 264 height 33
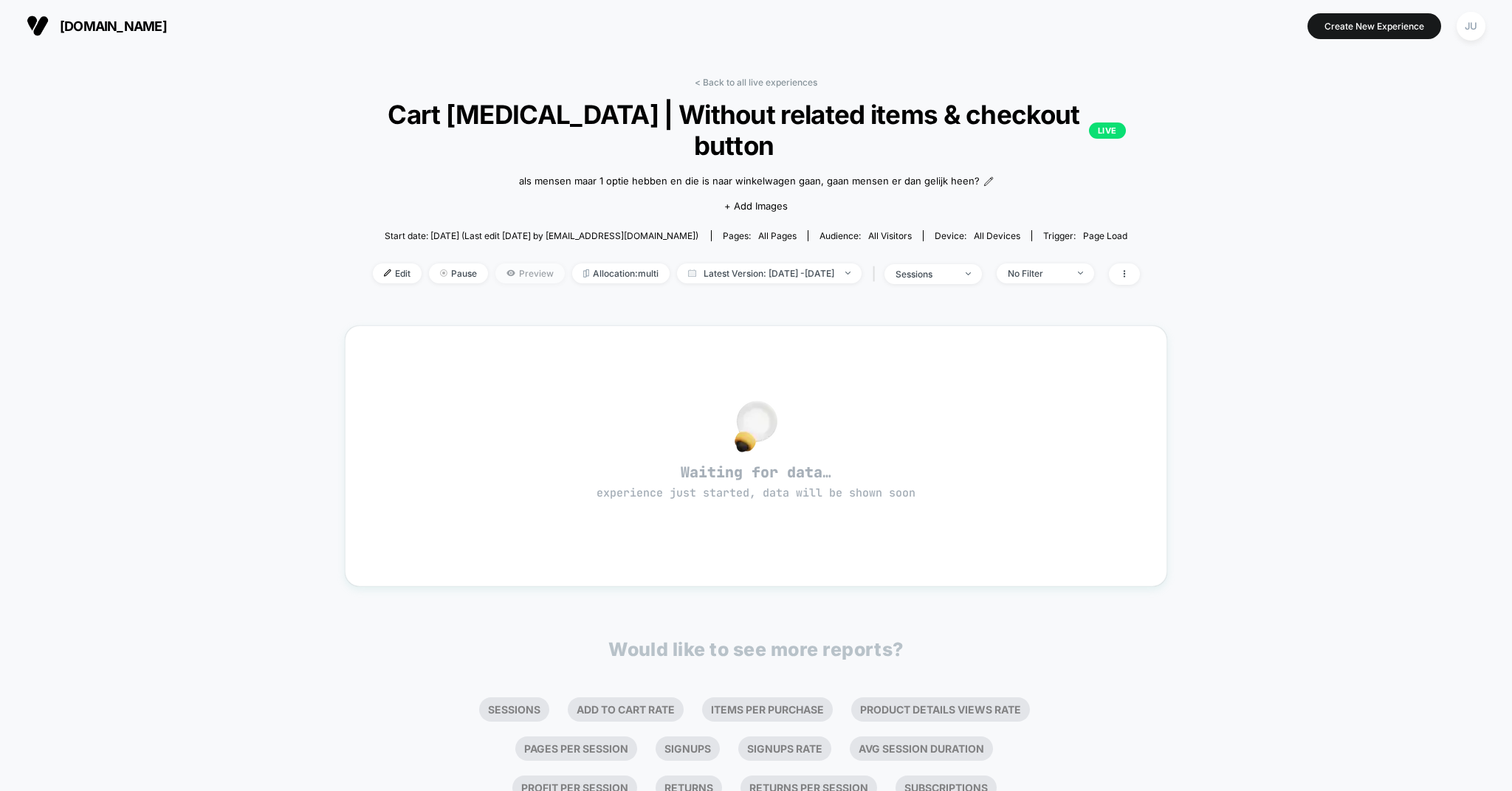
click at [497, 271] on span "Preview" at bounding box center [531, 272] width 70 height 20
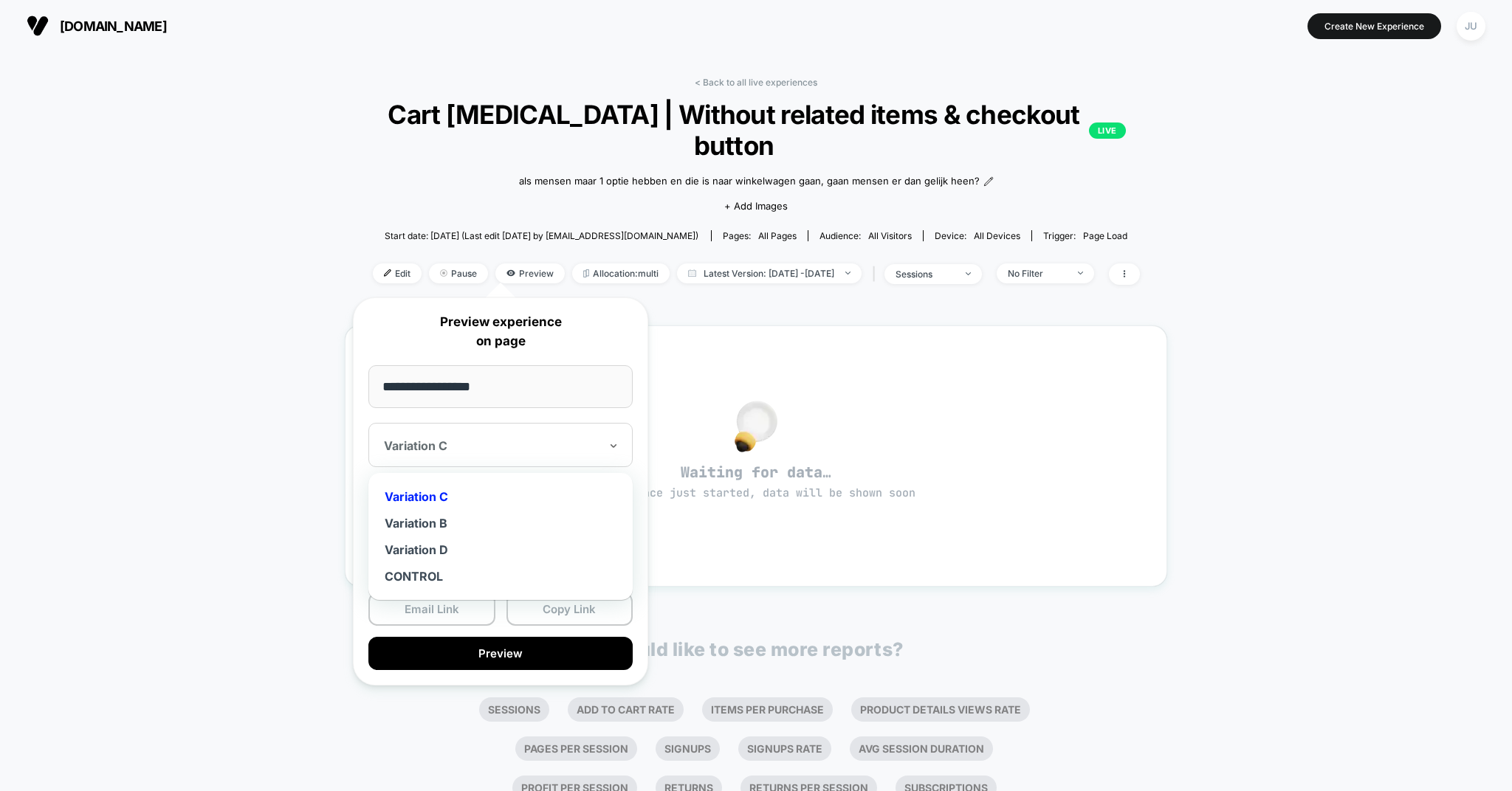
click at [484, 435] on div "Variation C" at bounding box center [500, 445] width 264 height 44
click at [460, 550] on div "Variation D" at bounding box center [501, 549] width 250 height 26
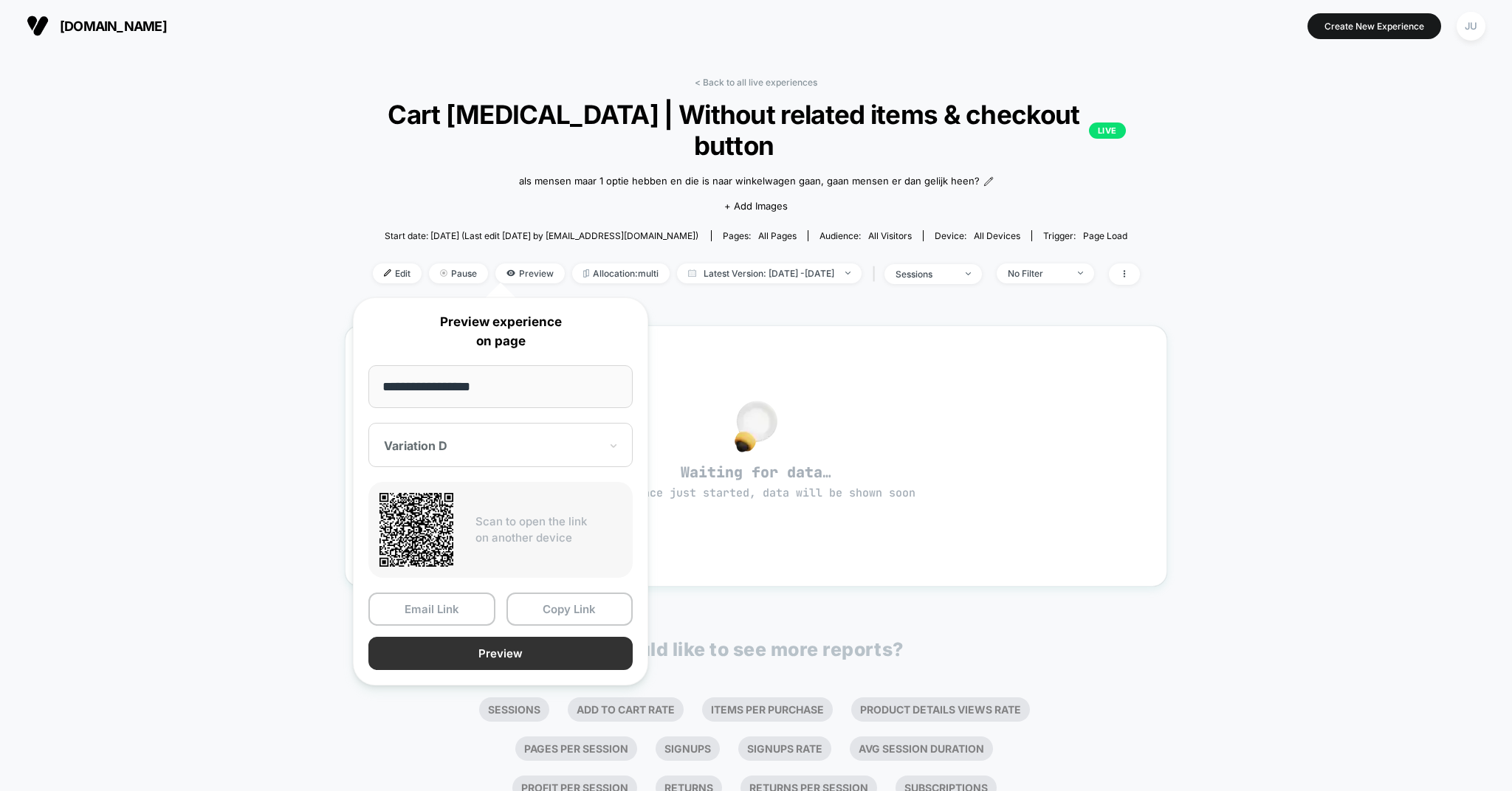
click at [497, 651] on button "Preview" at bounding box center [500, 654] width 264 height 33
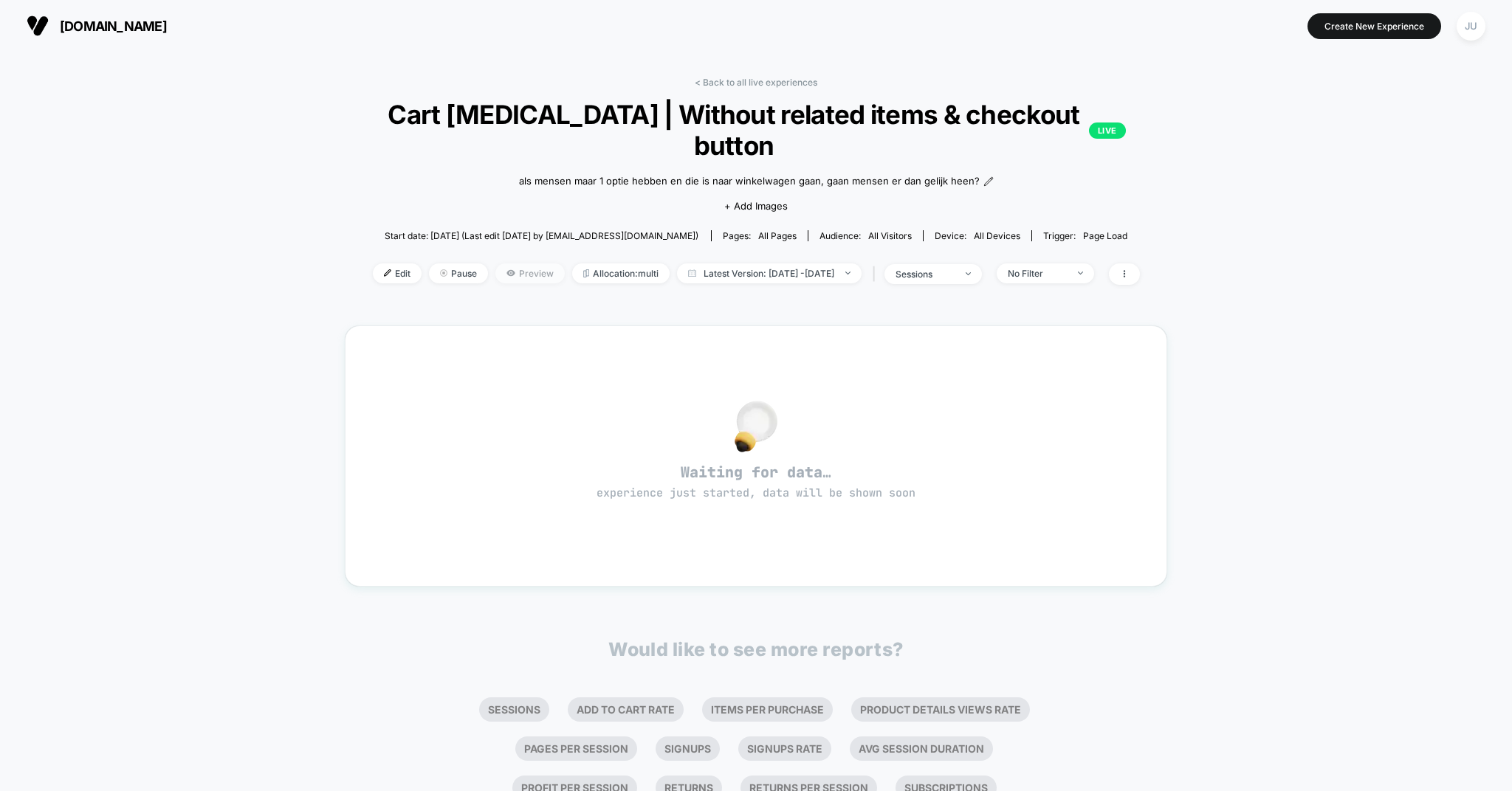
click at [498, 272] on span "Preview" at bounding box center [531, 272] width 70 height 20
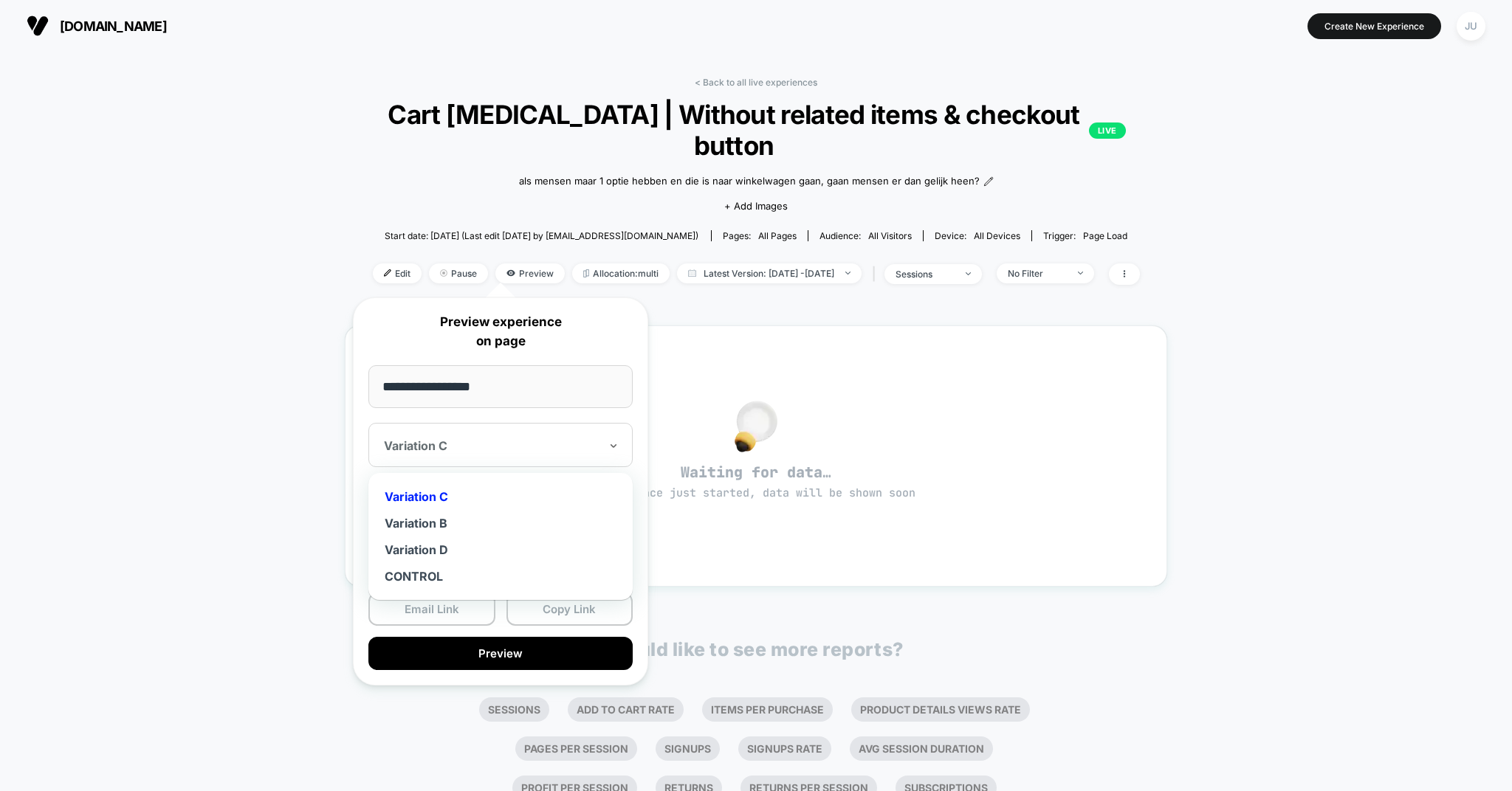
click at [464, 447] on div at bounding box center [492, 446] width 216 height 14
click at [414, 569] on div "CONTROL" at bounding box center [501, 576] width 250 height 26
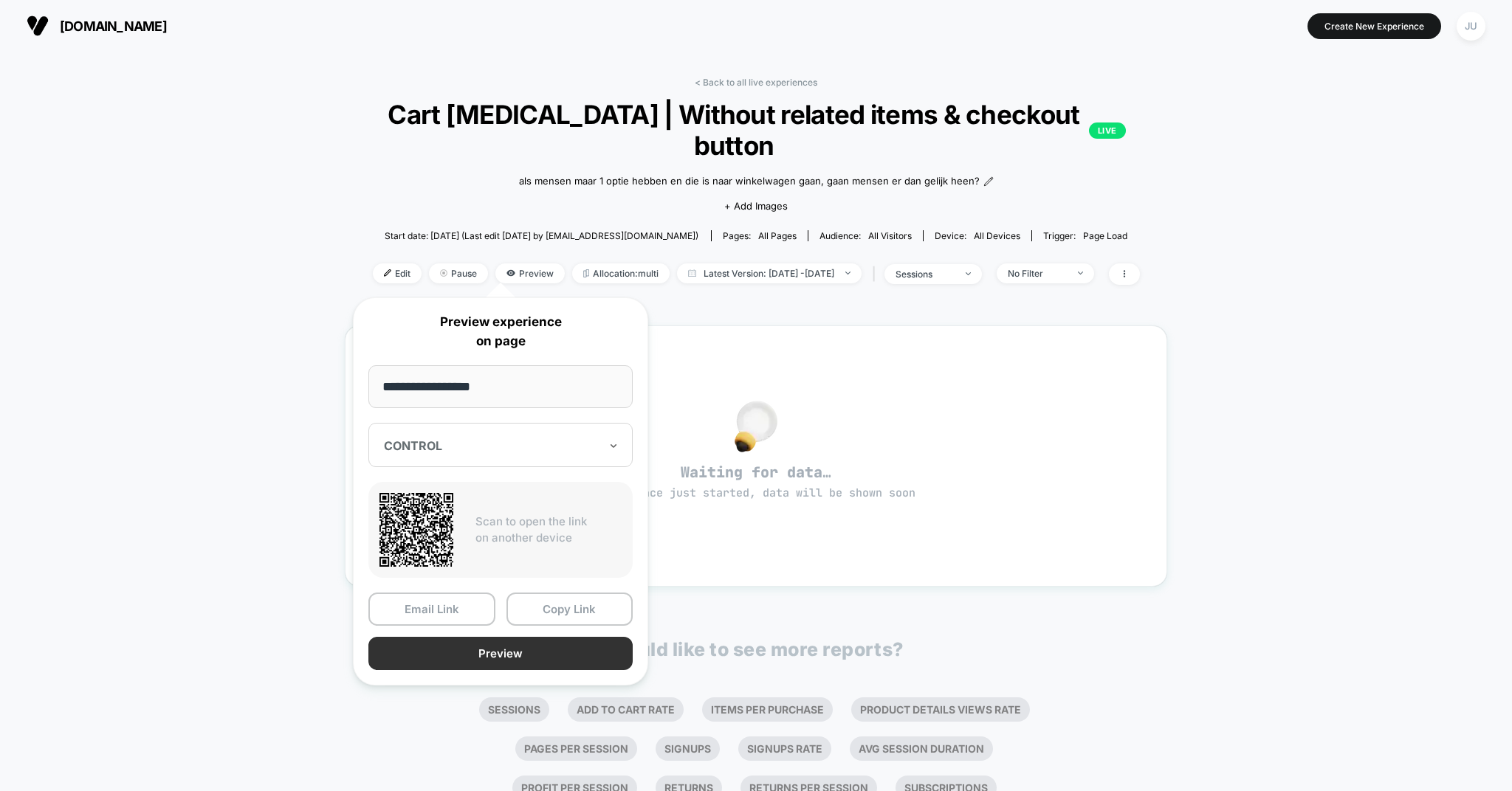
click at [562, 648] on button "Preview" at bounding box center [500, 654] width 264 height 33
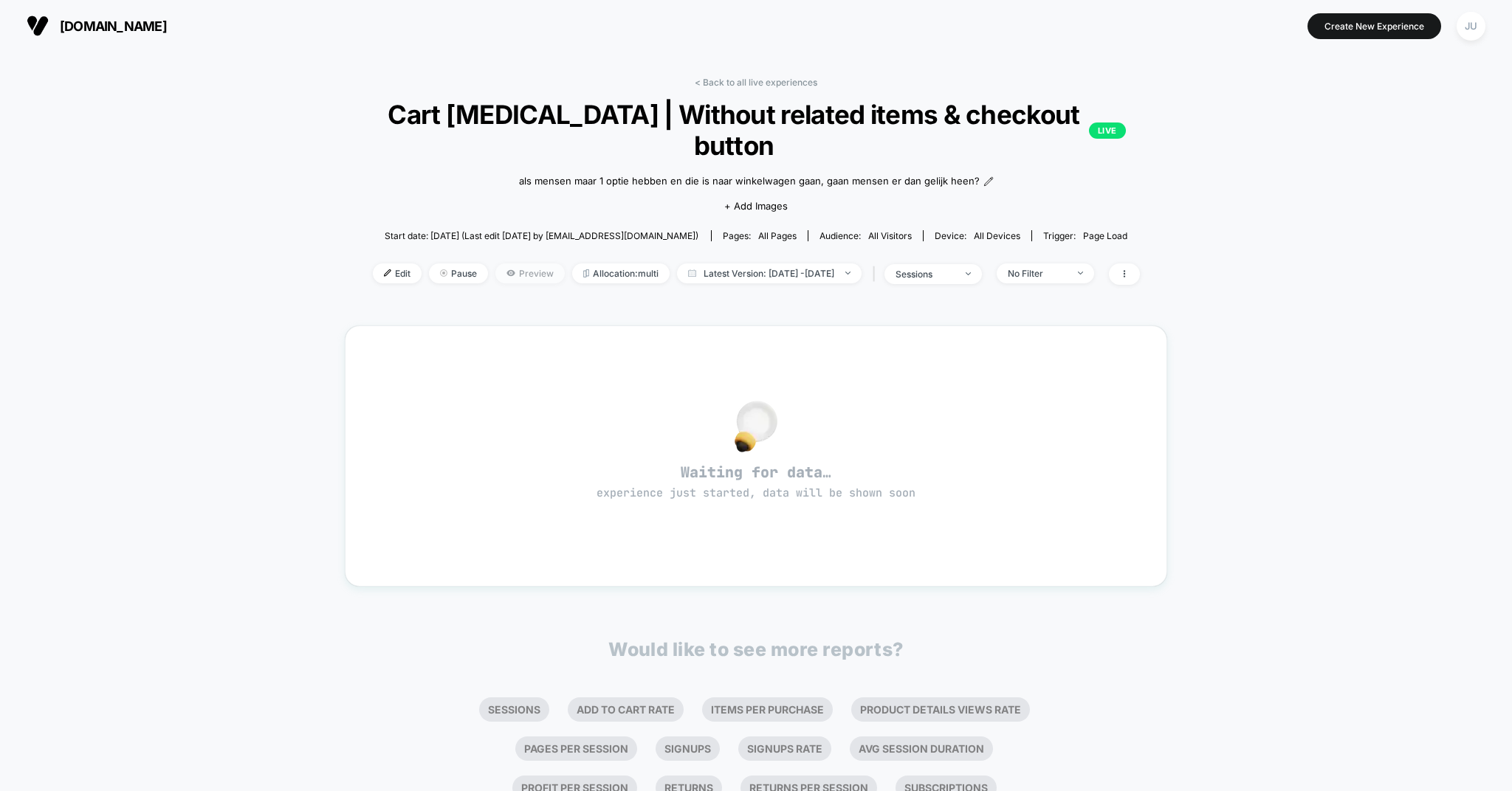
click at [520, 275] on span "Preview" at bounding box center [531, 272] width 70 height 20
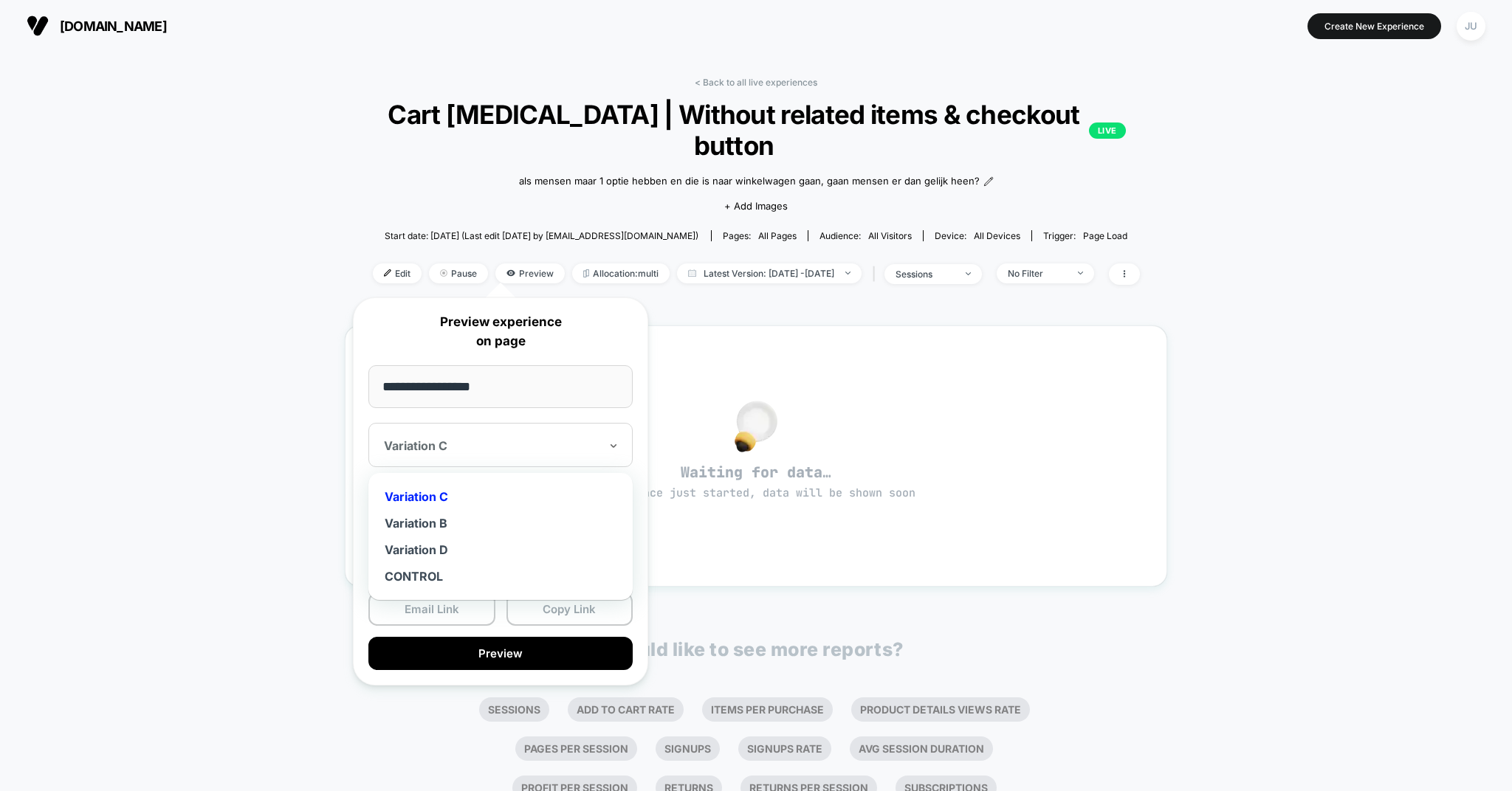
click at [477, 441] on div at bounding box center [492, 446] width 216 height 14
click at [442, 542] on div "Variation D" at bounding box center [501, 549] width 250 height 26
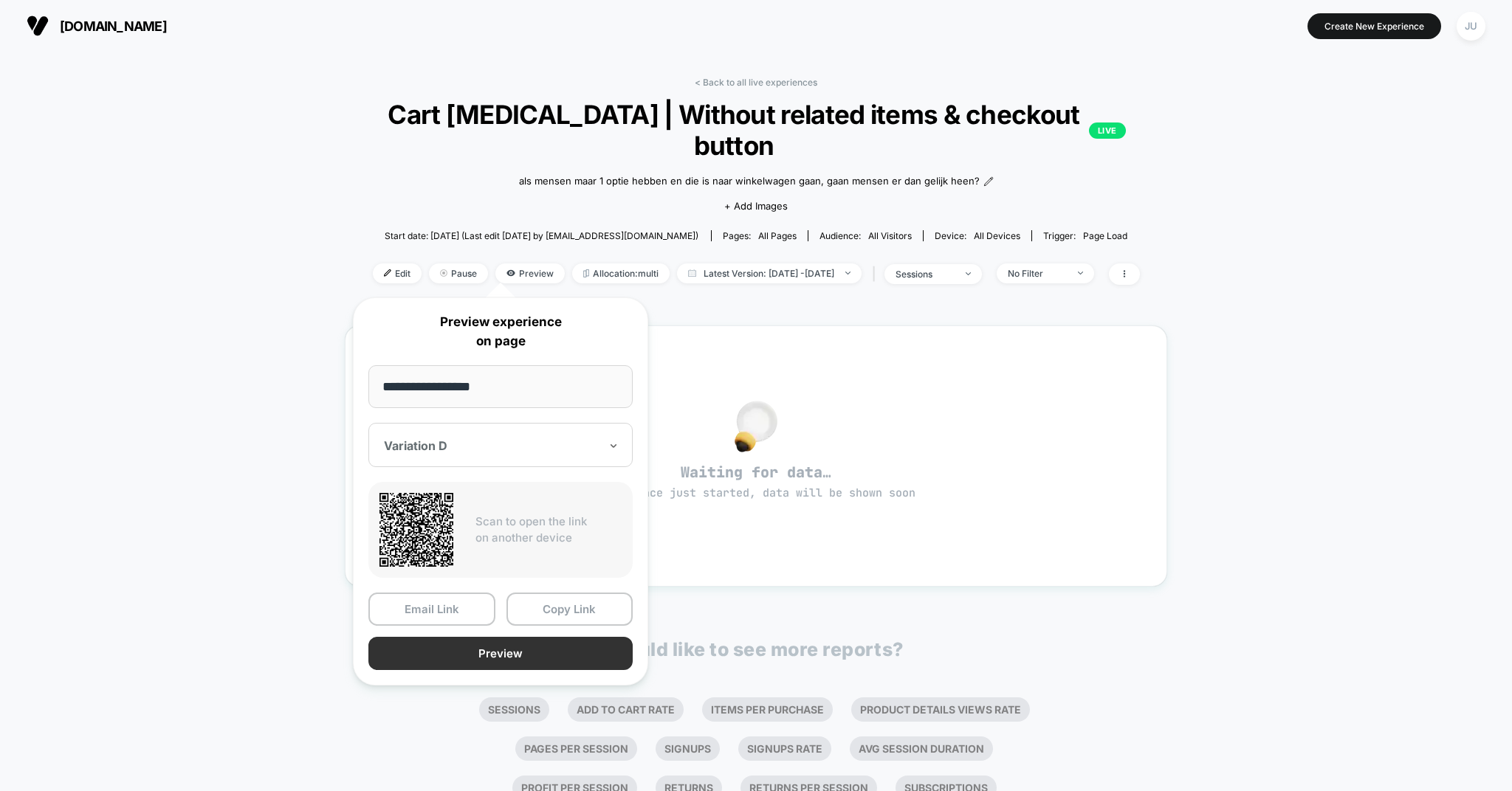
click at [507, 648] on button "Preview" at bounding box center [500, 654] width 264 height 33
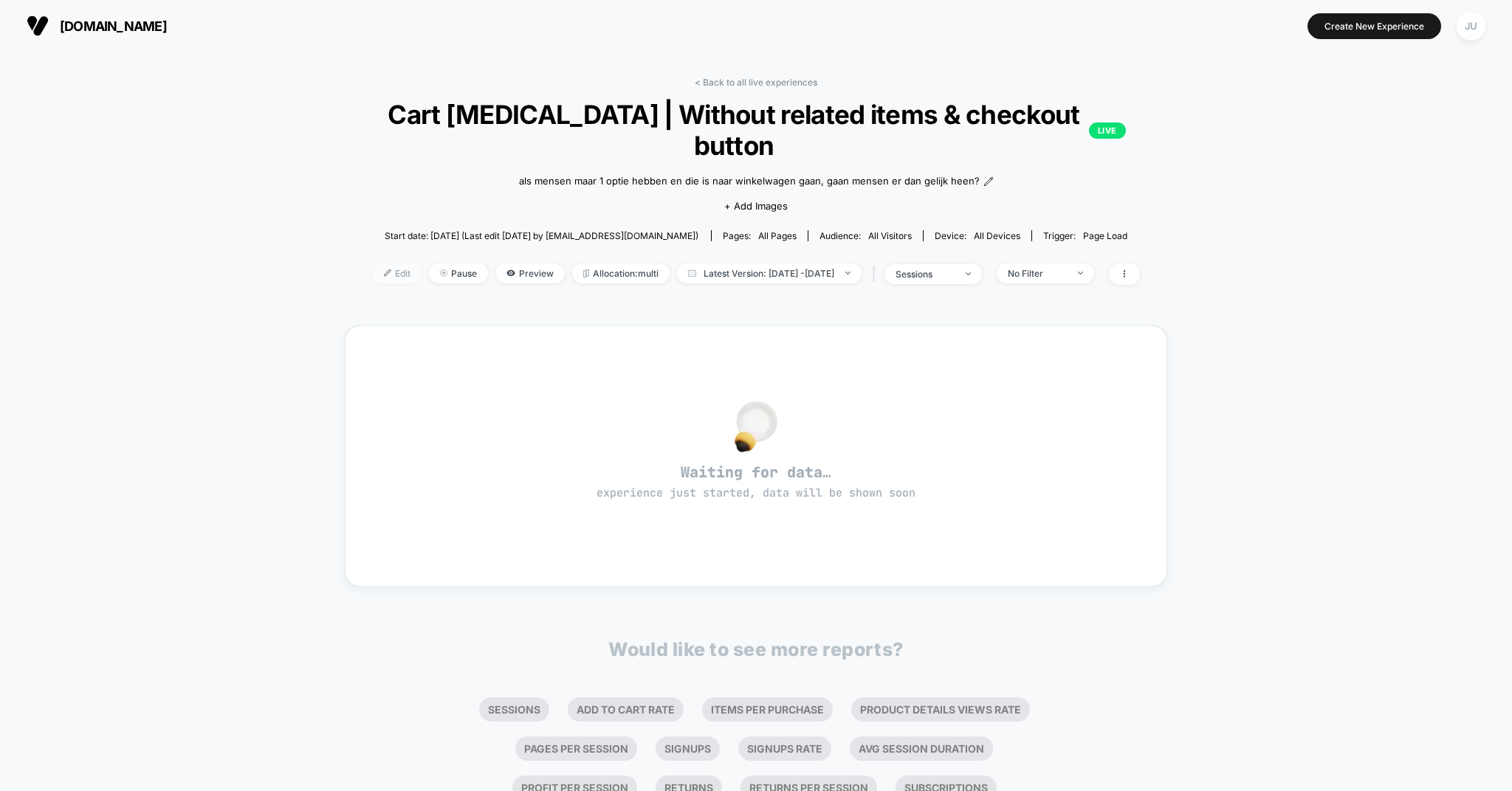
click at [373, 270] on span "Edit" at bounding box center [396, 272] width 48 height 20
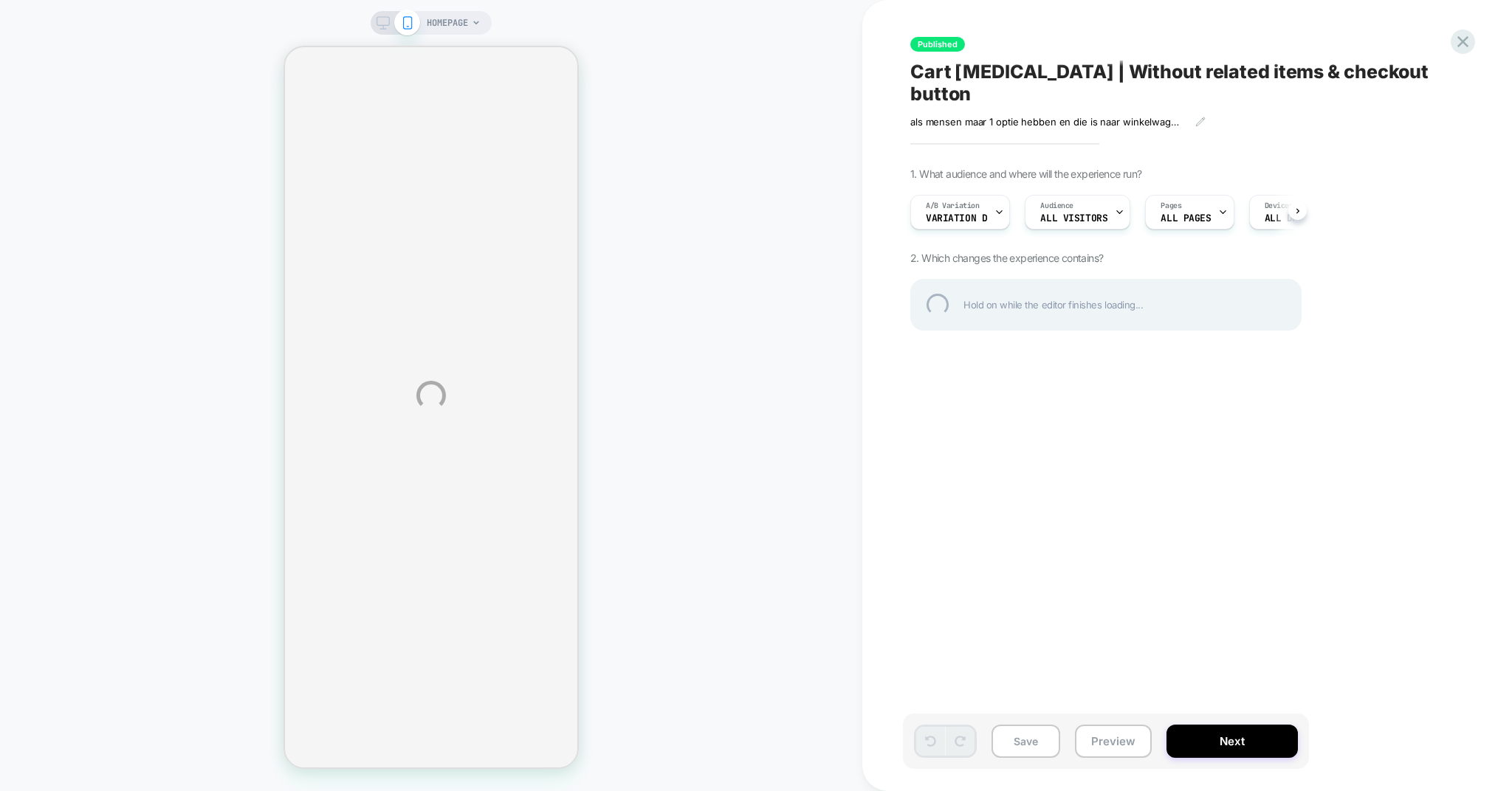
click at [1226, 730] on div "HOMEPAGE Published Cart drawer test | Without related items & checkout button a…" at bounding box center [756, 396] width 1512 height 791
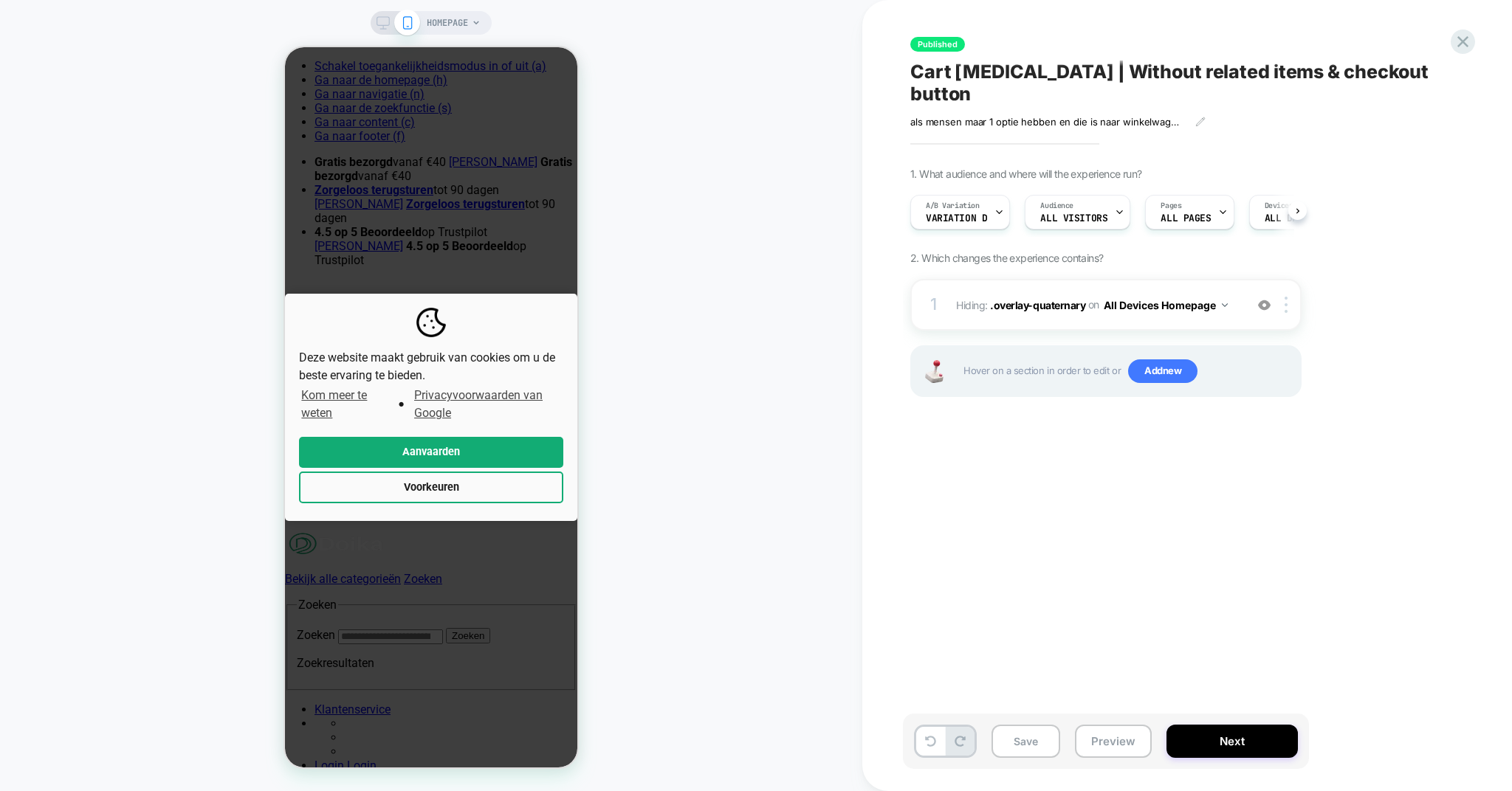
scroll to position [0, 1]
click at [963, 201] on span "A/B Variation" at bounding box center [952, 206] width 53 height 10
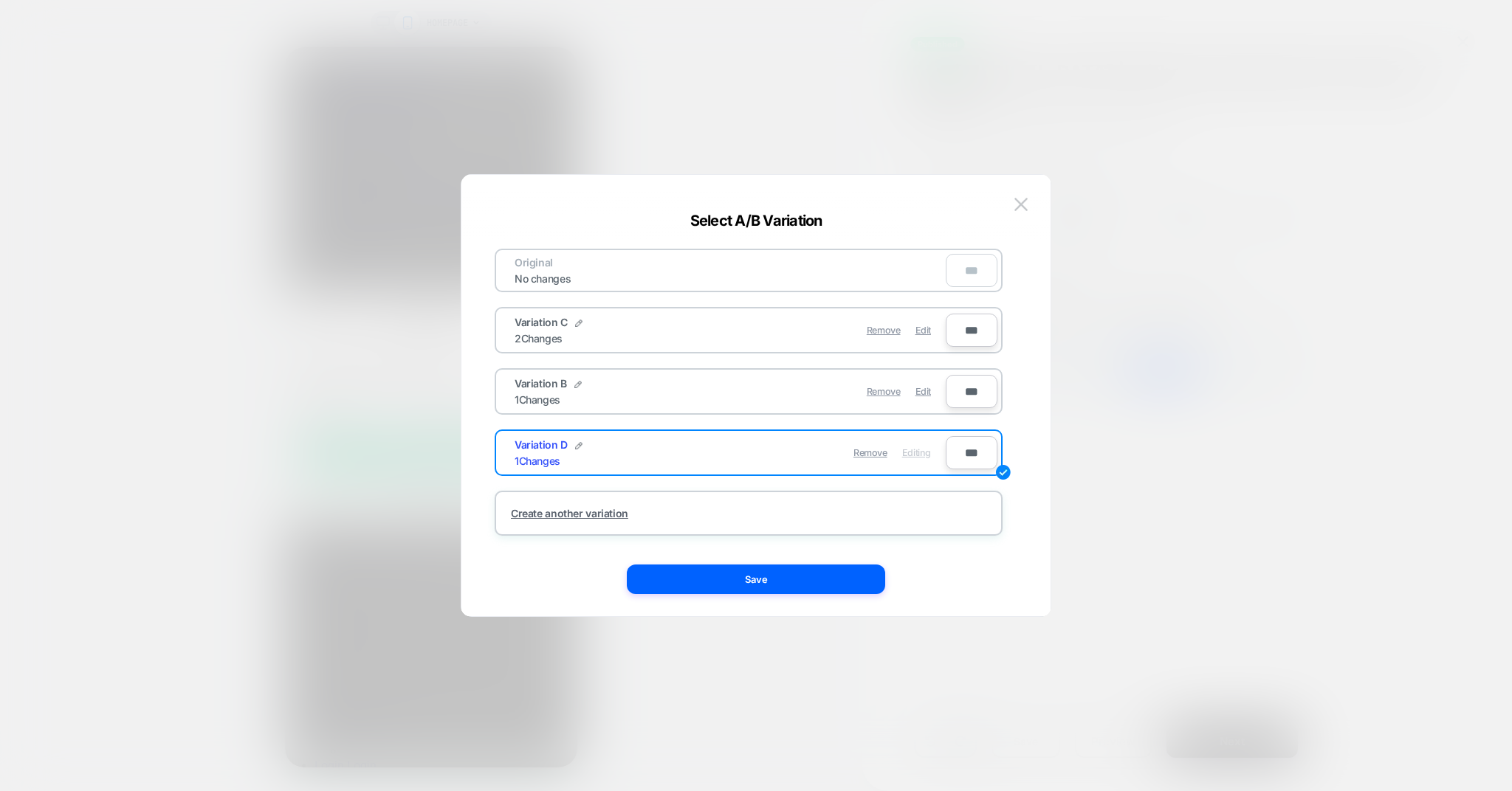
click at [671, 398] on div "Variation B 1 Changes" at bounding box center [622, 391] width 216 height 29
click at [922, 388] on span "Edit" at bounding box center [923, 391] width 15 height 11
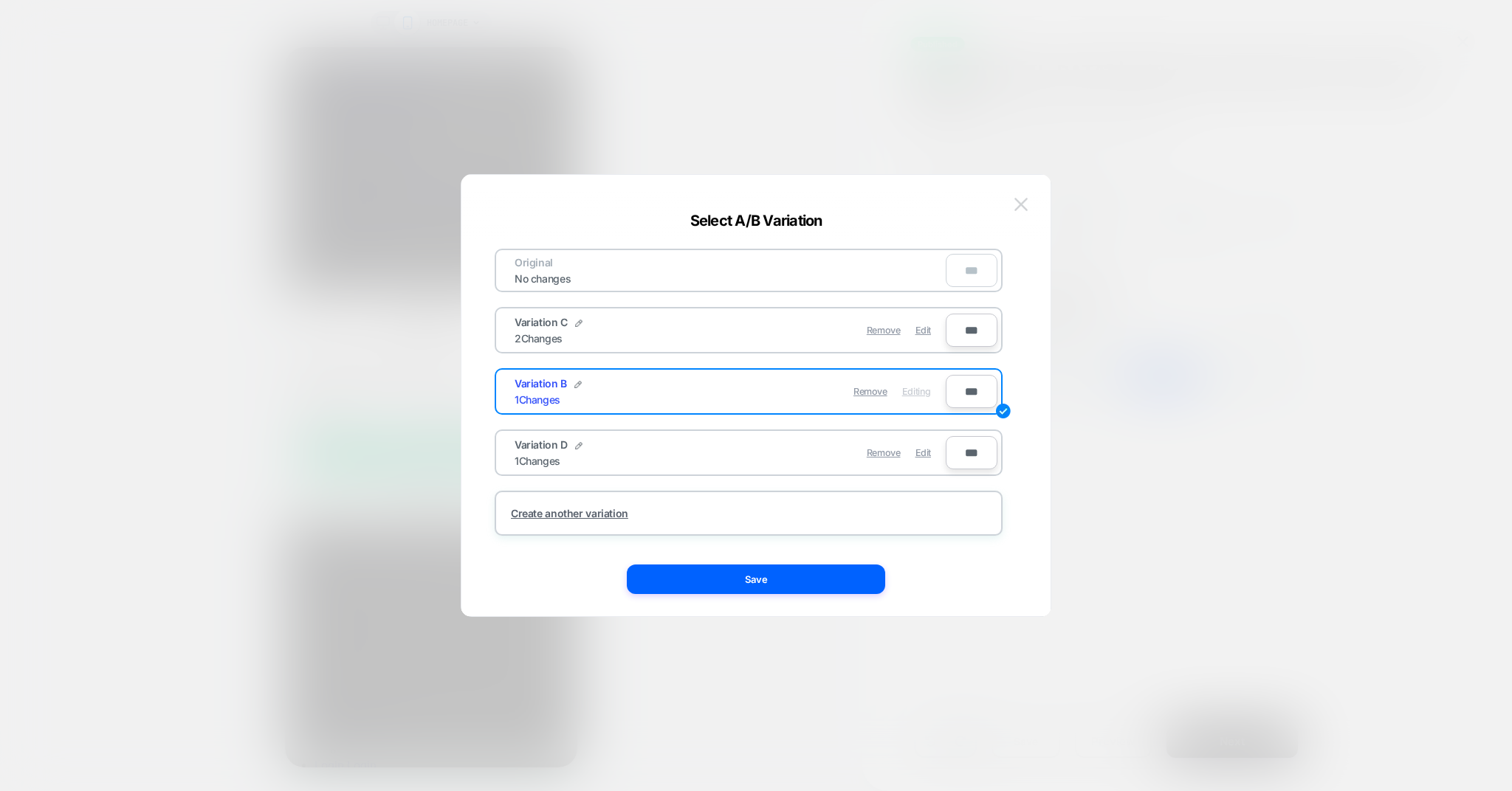
click at [1018, 206] on img at bounding box center [1021, 204] width 14 height 13
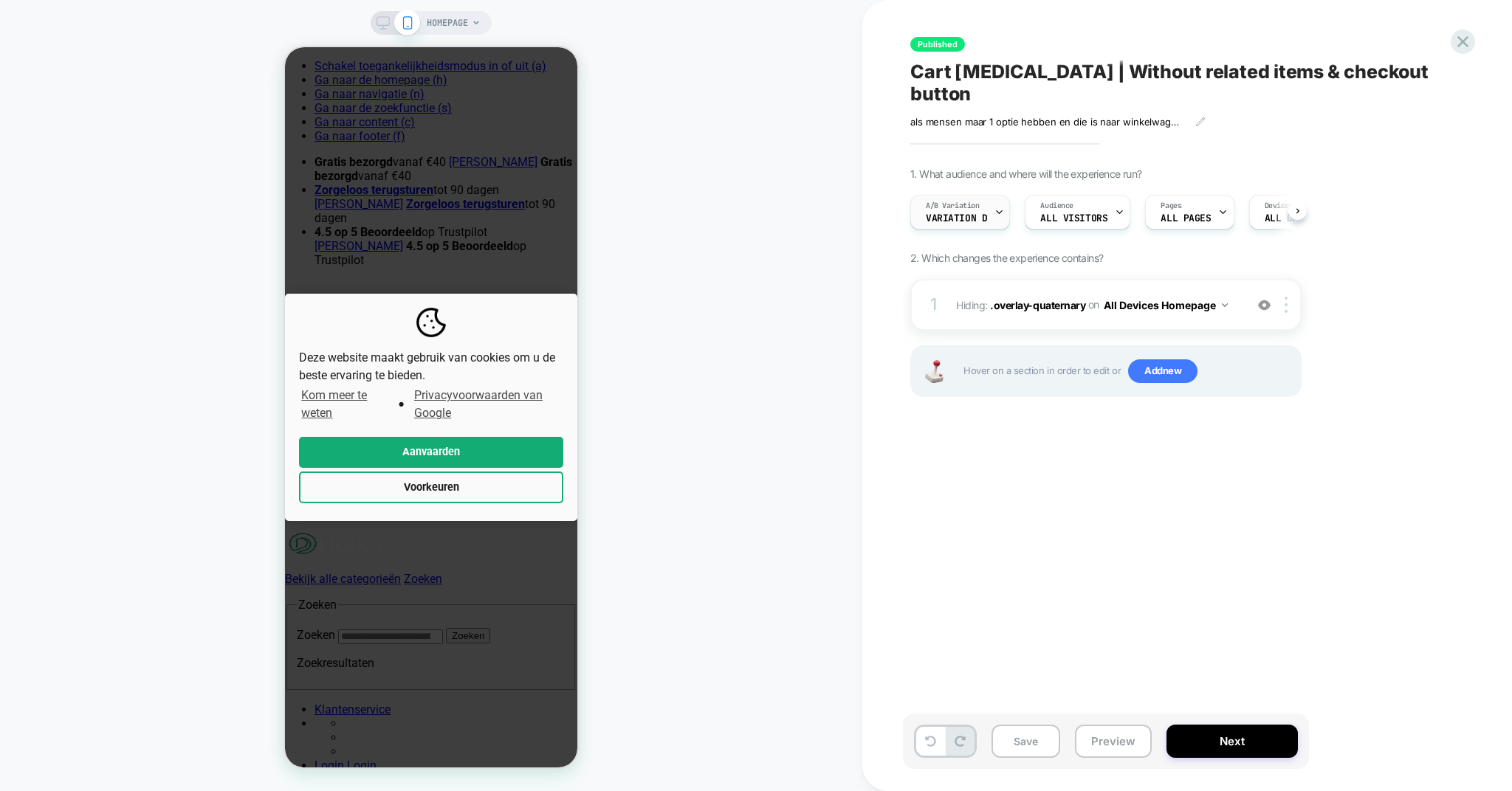
click at [947, 213] on span "Variation D" at bounding box center [957, 218] width 61 height 10
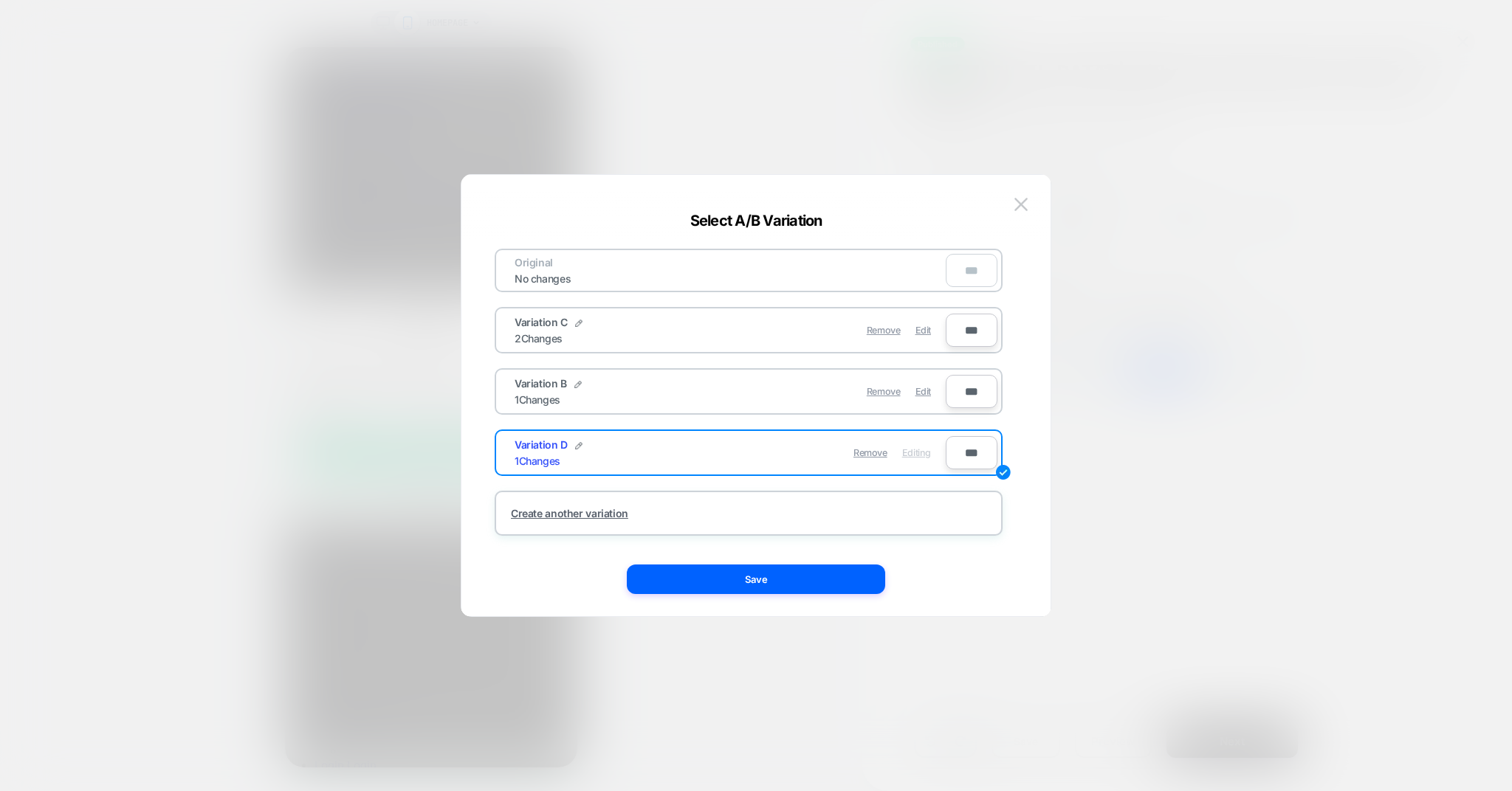
click at [530, 398] on div "1 Changes" at bounding box center [537, 400] width 46 height 13
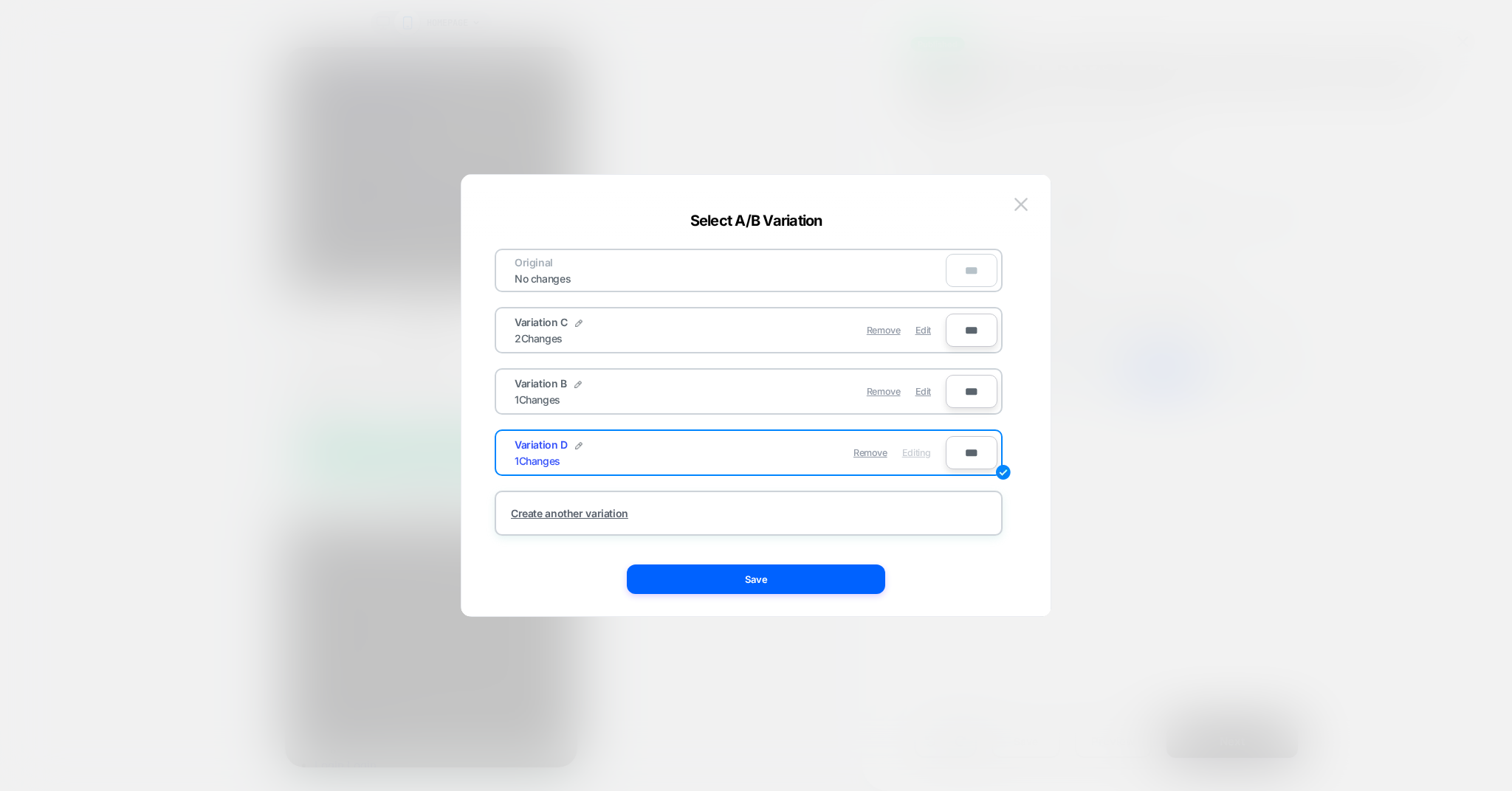
click at [530, 398] on div "1 Changes" at bounding box center [537, 400] width 46 height 13
click at [1022, 199] on img at bounding box center [1021, 204] width 14 height 13
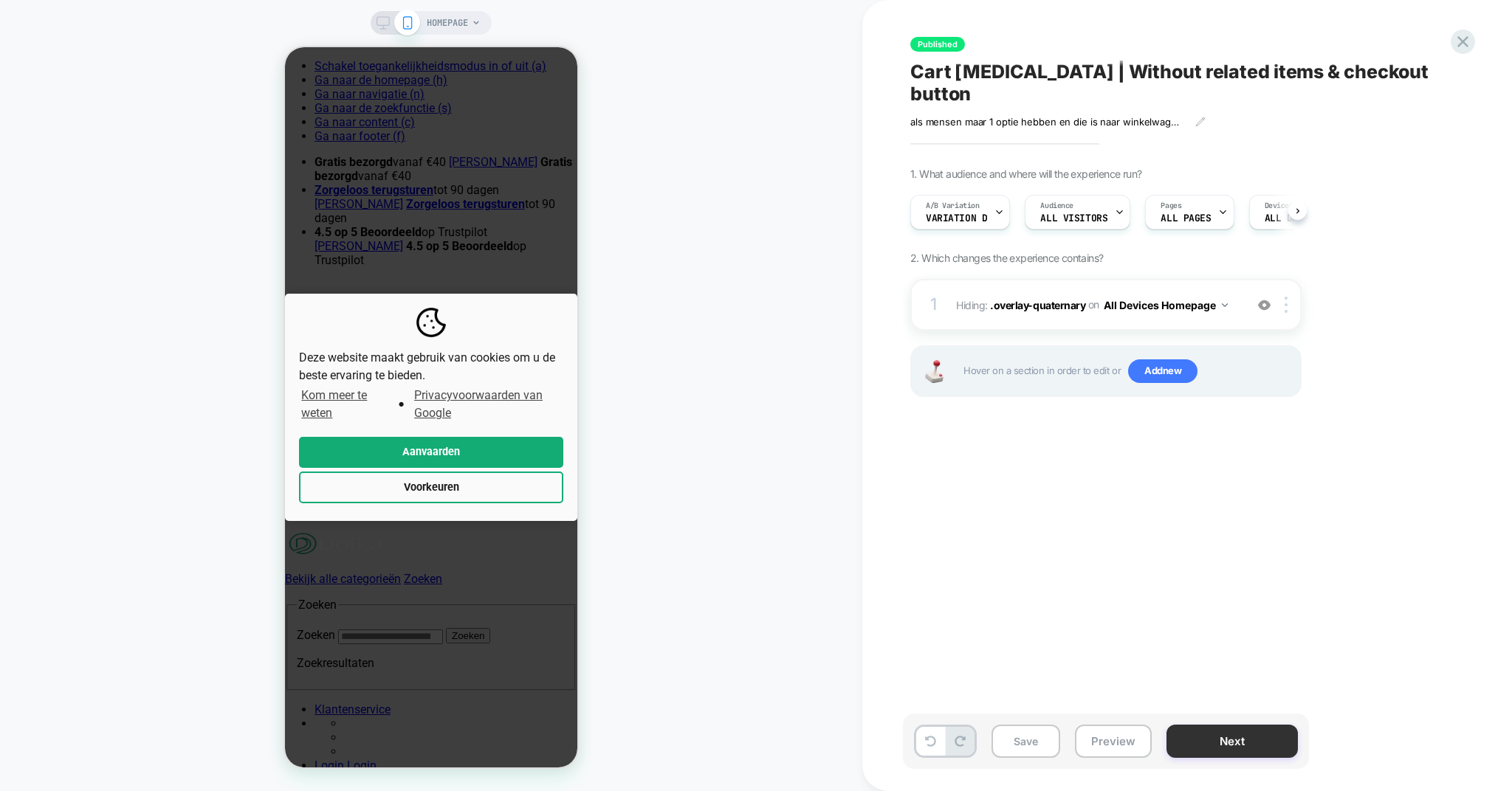
click at [1215, 733] on button "Next" at bounding box center [1232, 741] width 132 height 33
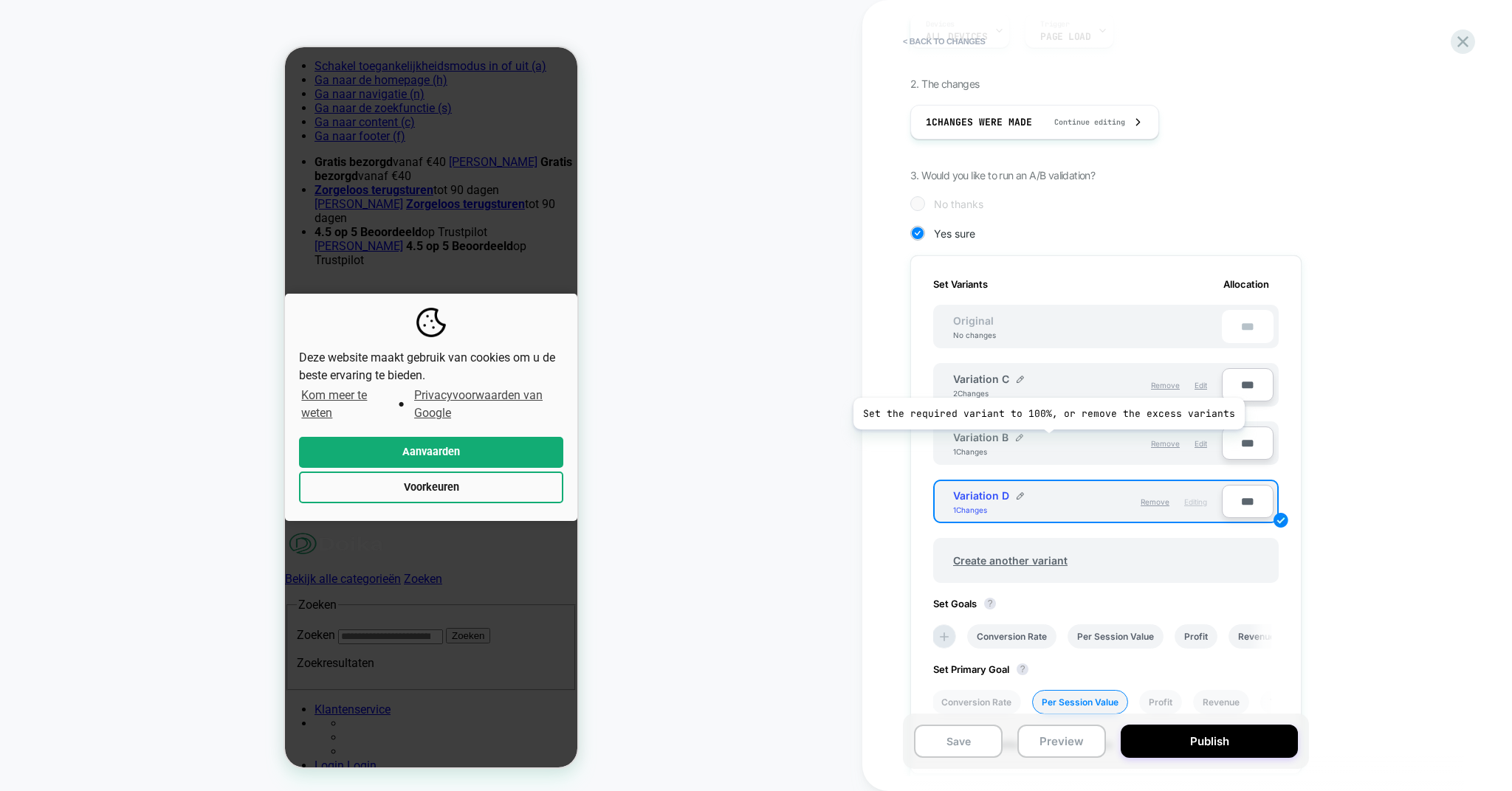
scroll to position [234, 0]
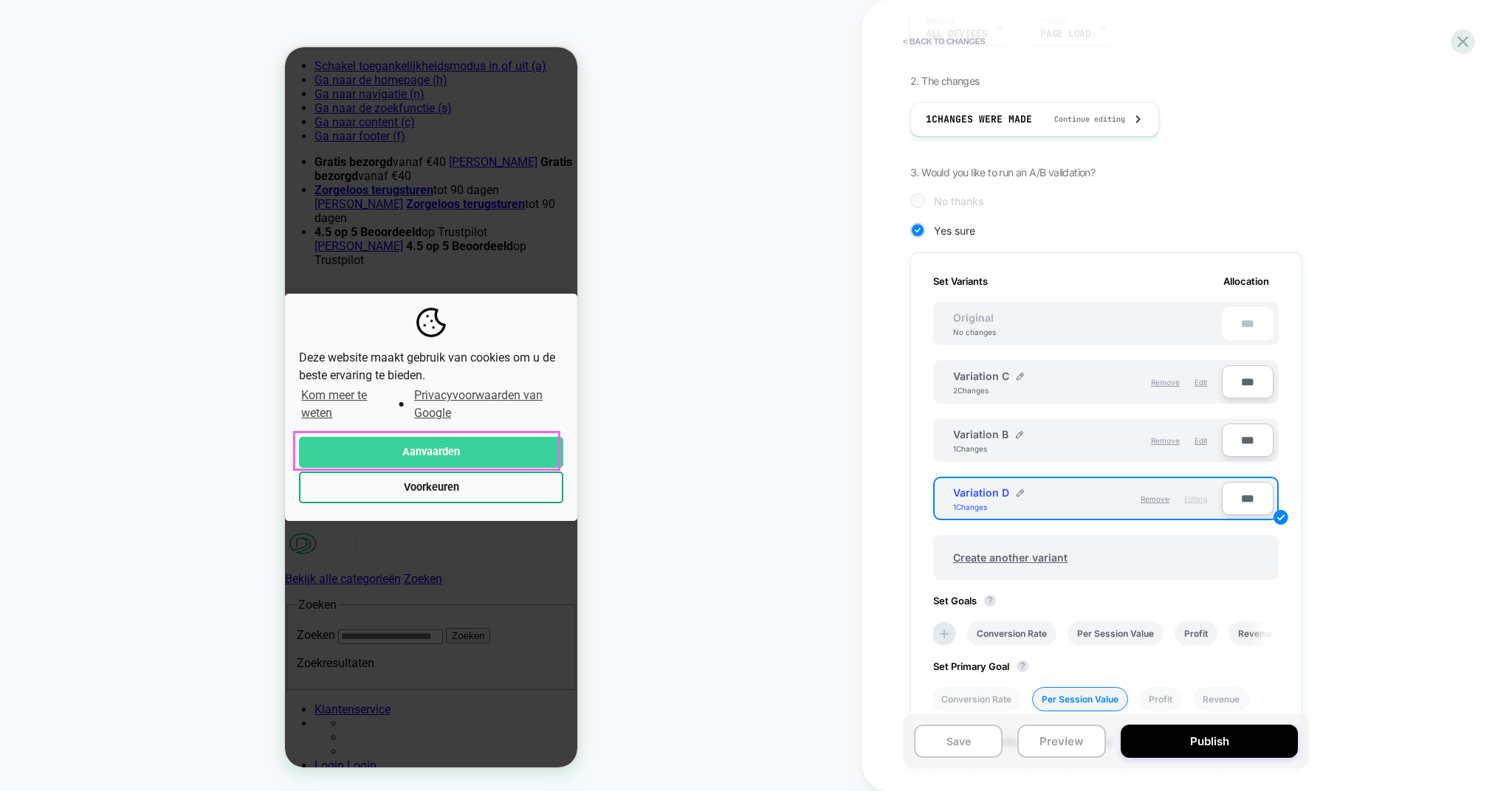
click at [429, 454] on button "Aanvaarden" at bounding box center [430, 452] width 264 height 31
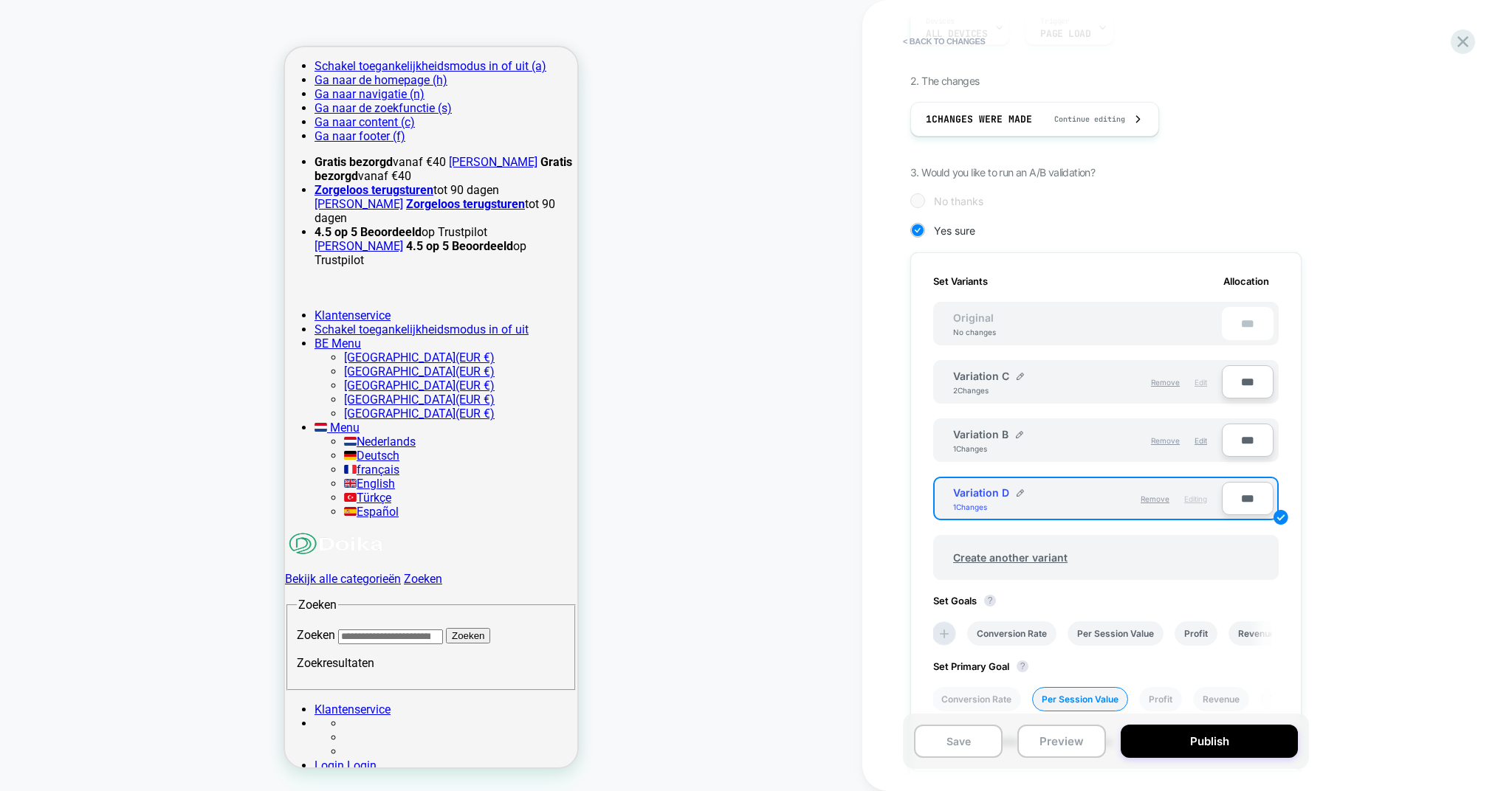
click at [1196, 382] on span "Edit" at bounding box center [1200, 382] width 13 height 8
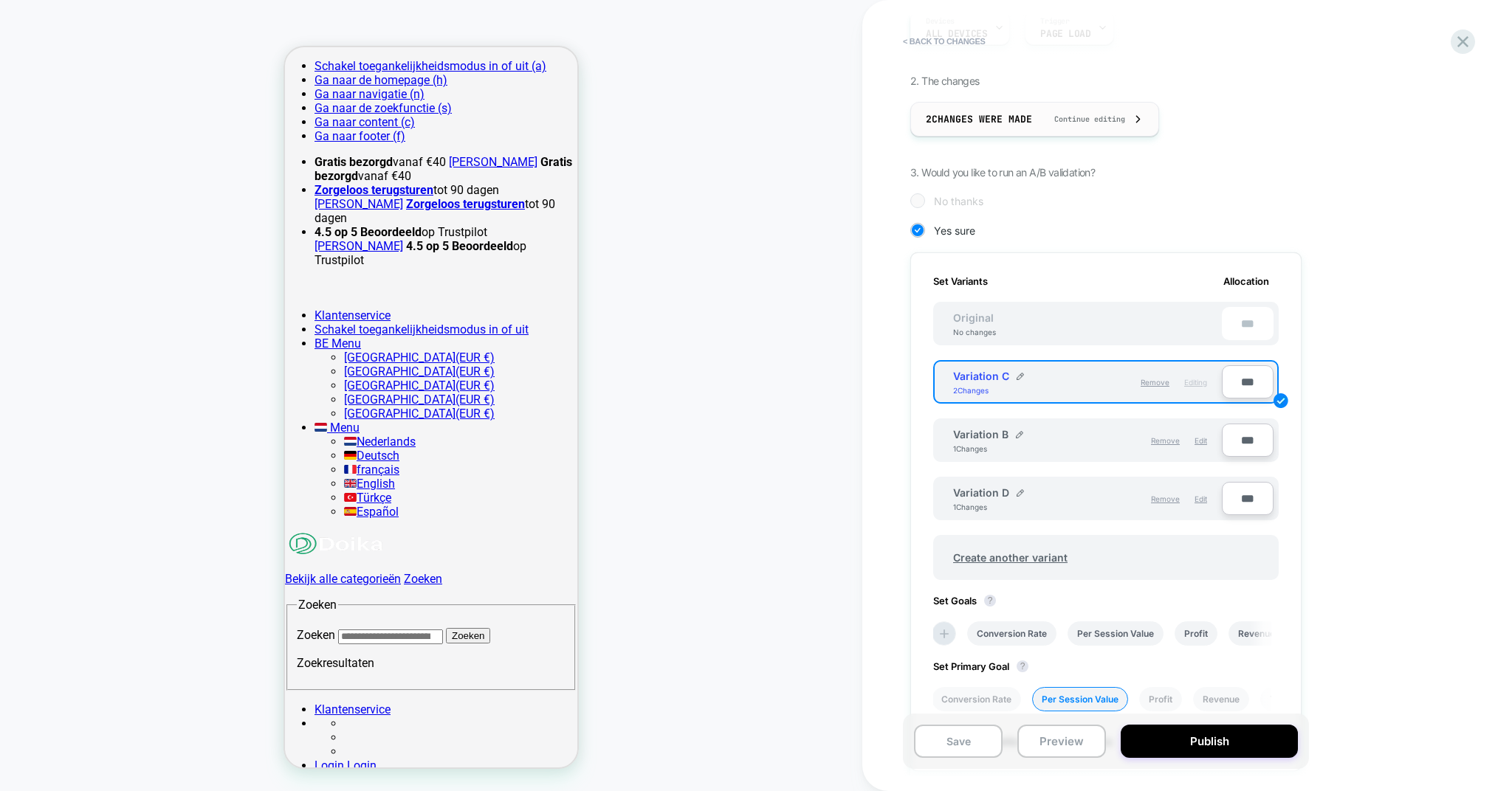
click at [1011, 125] on span "2 Changes were made" at bounding box center [979, 119] width 106 height 13
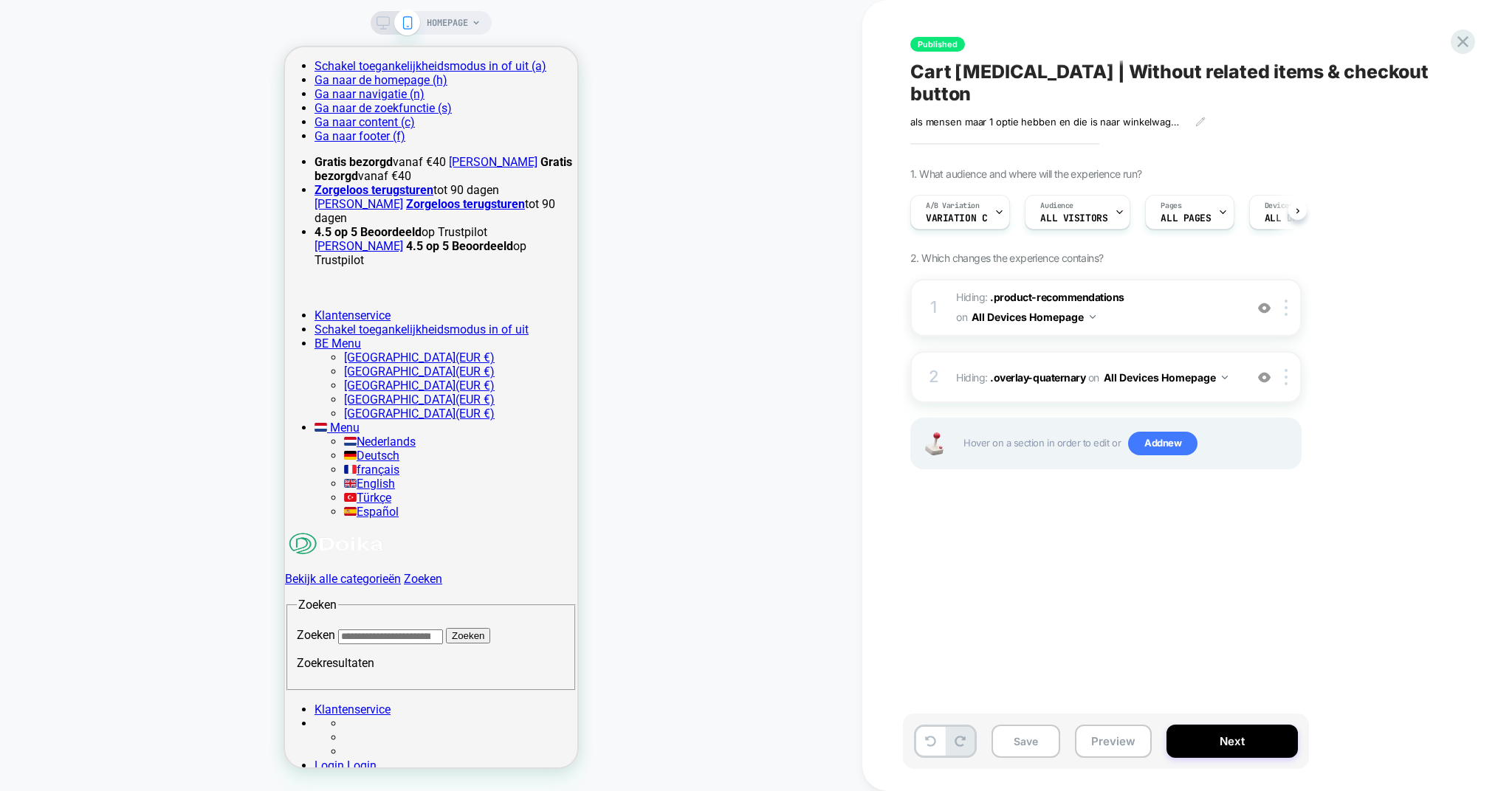
scroll to position [0, 1]
click at [1233, 742] on button "Next" at bounding box center [1232, 741] width 132 height 33
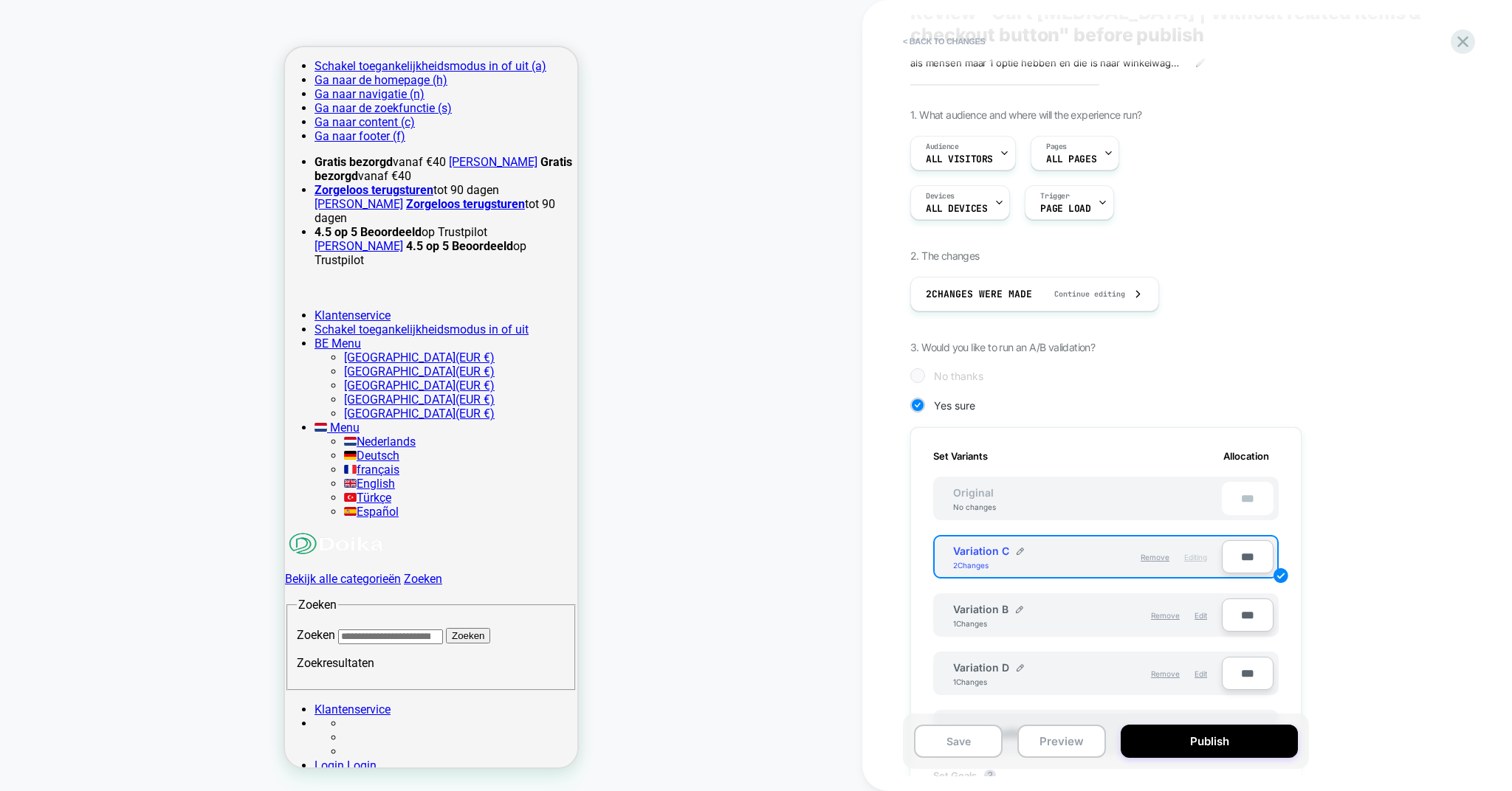
scroll to position [105, 0]
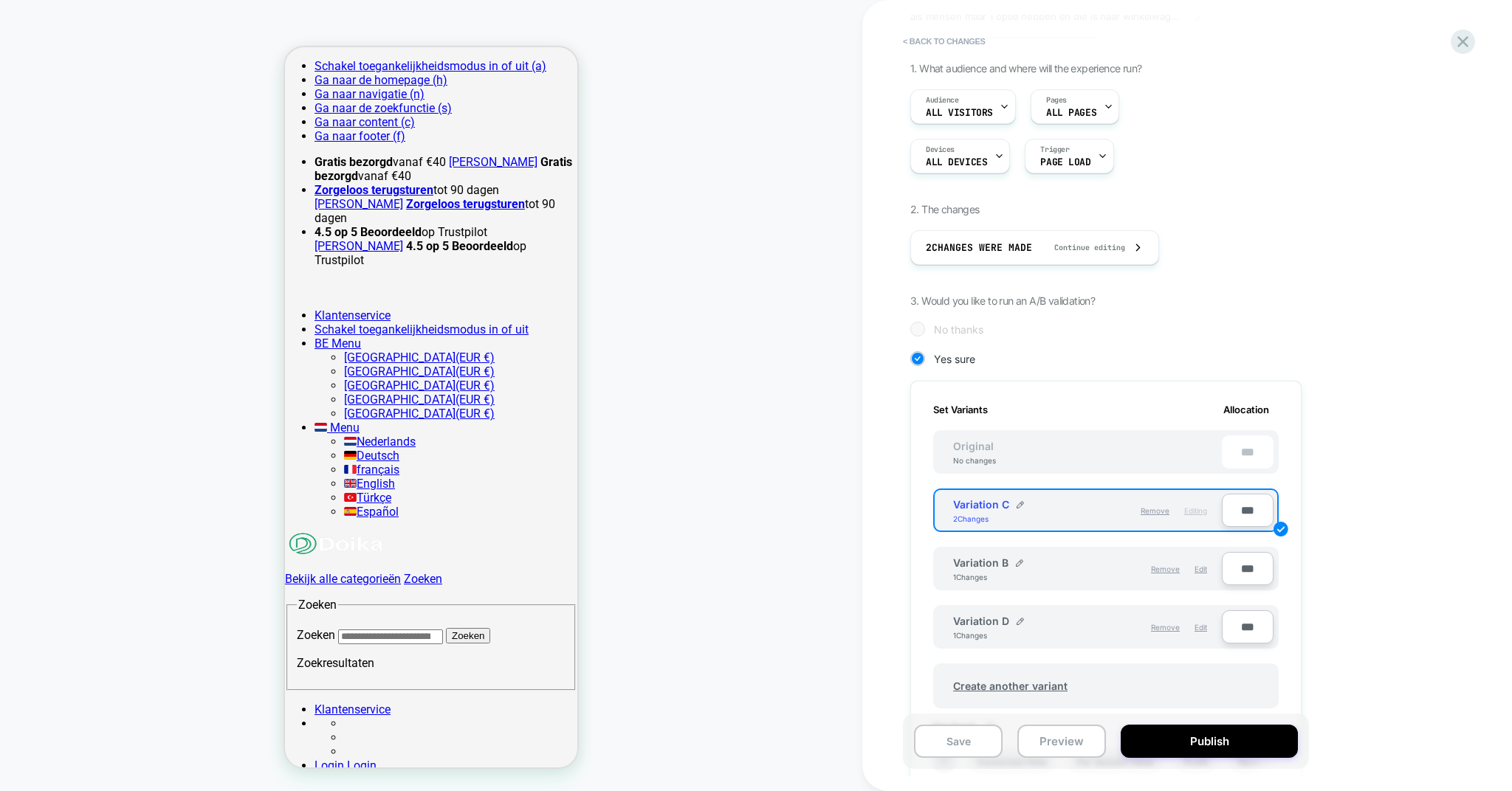
click at [1044, 575] on div "Variation B 1 Changes" at bounding box center [1020, 569] width 134 height 25
click at [1197, 572] on span "Edit" at bounding box center [1200, 569] width 13 height 8
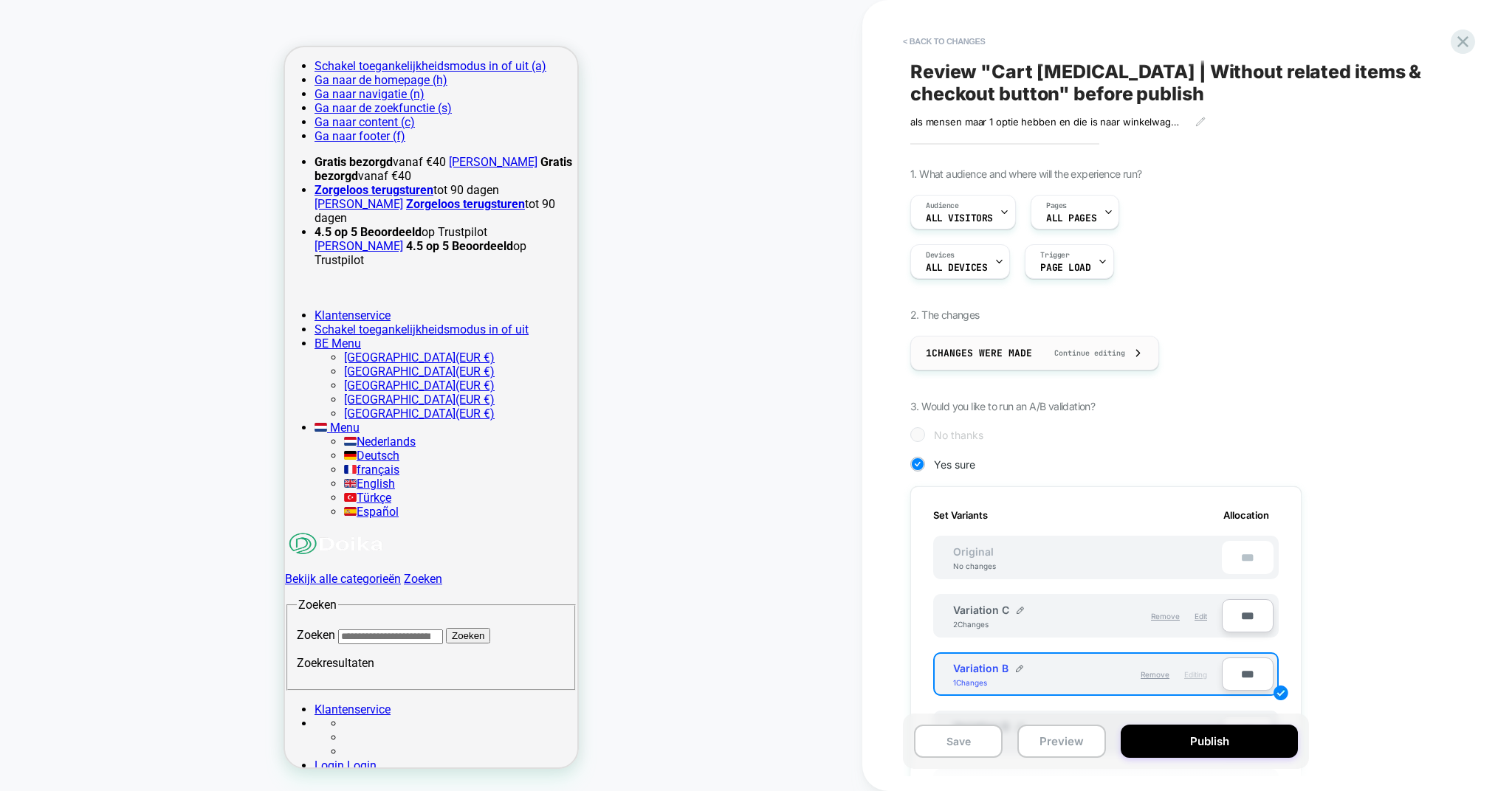
scroll to position [0, 0]
click at [1013, 354] on span "1 Changes were made" at bounding box center [979, 353] width 106 height 13
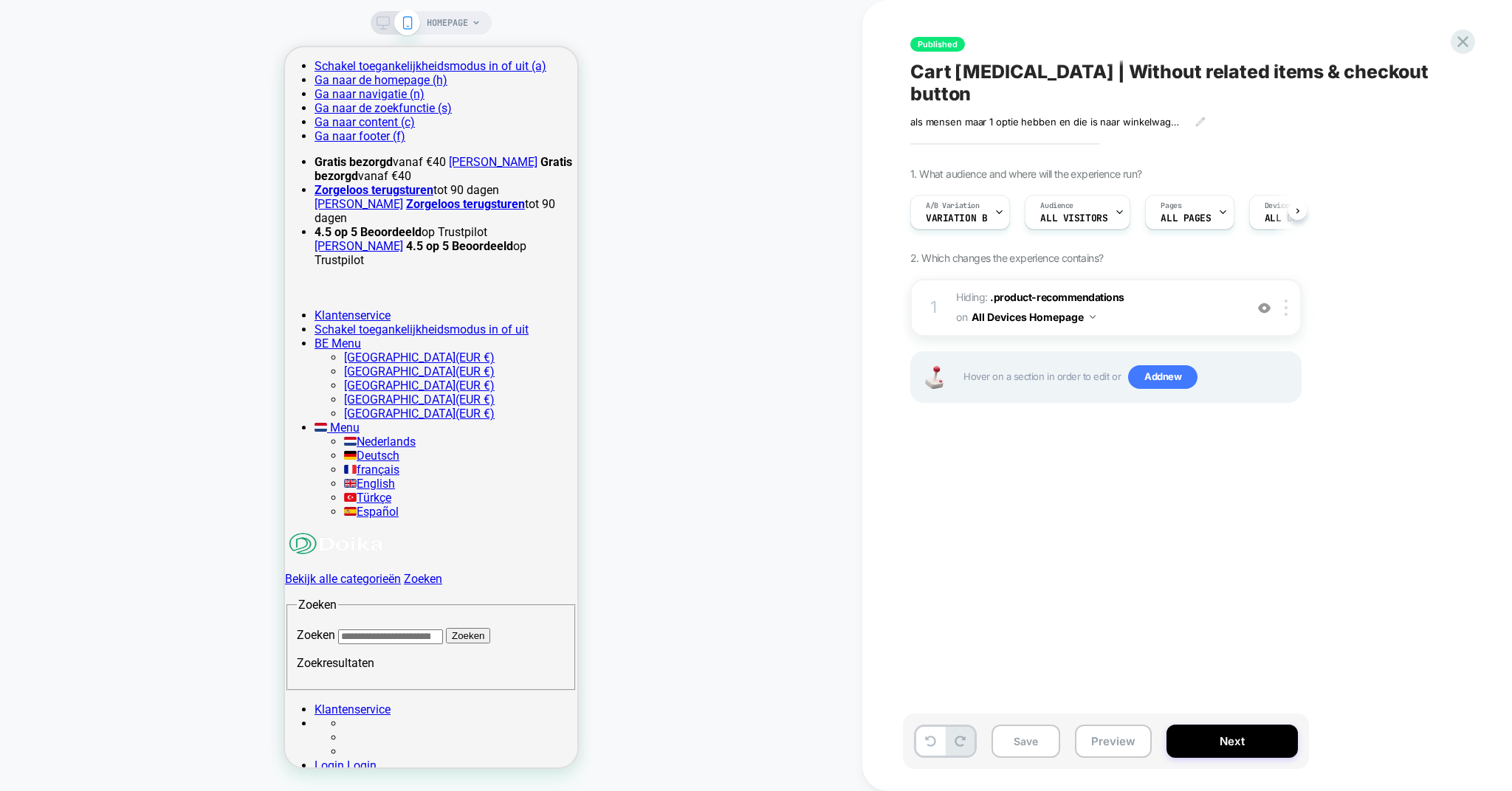
scroll to position [0, 1]
click at [1463, 48] on icon at bounding box center [1462, 41] width 20 height 20
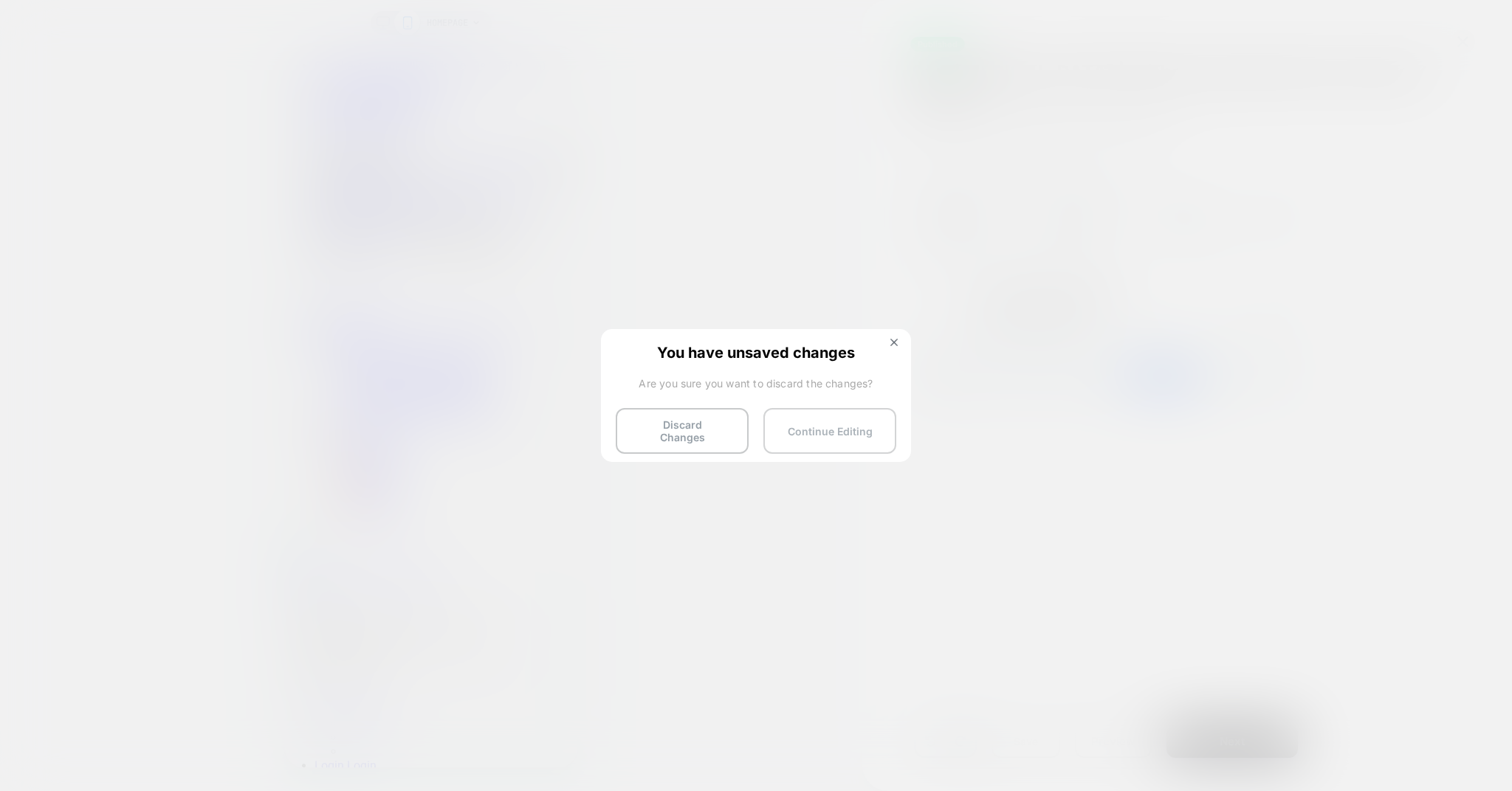
click at [823, 440] on button "Continue Editing" at bounding box center [829, 431] width 133 height 46
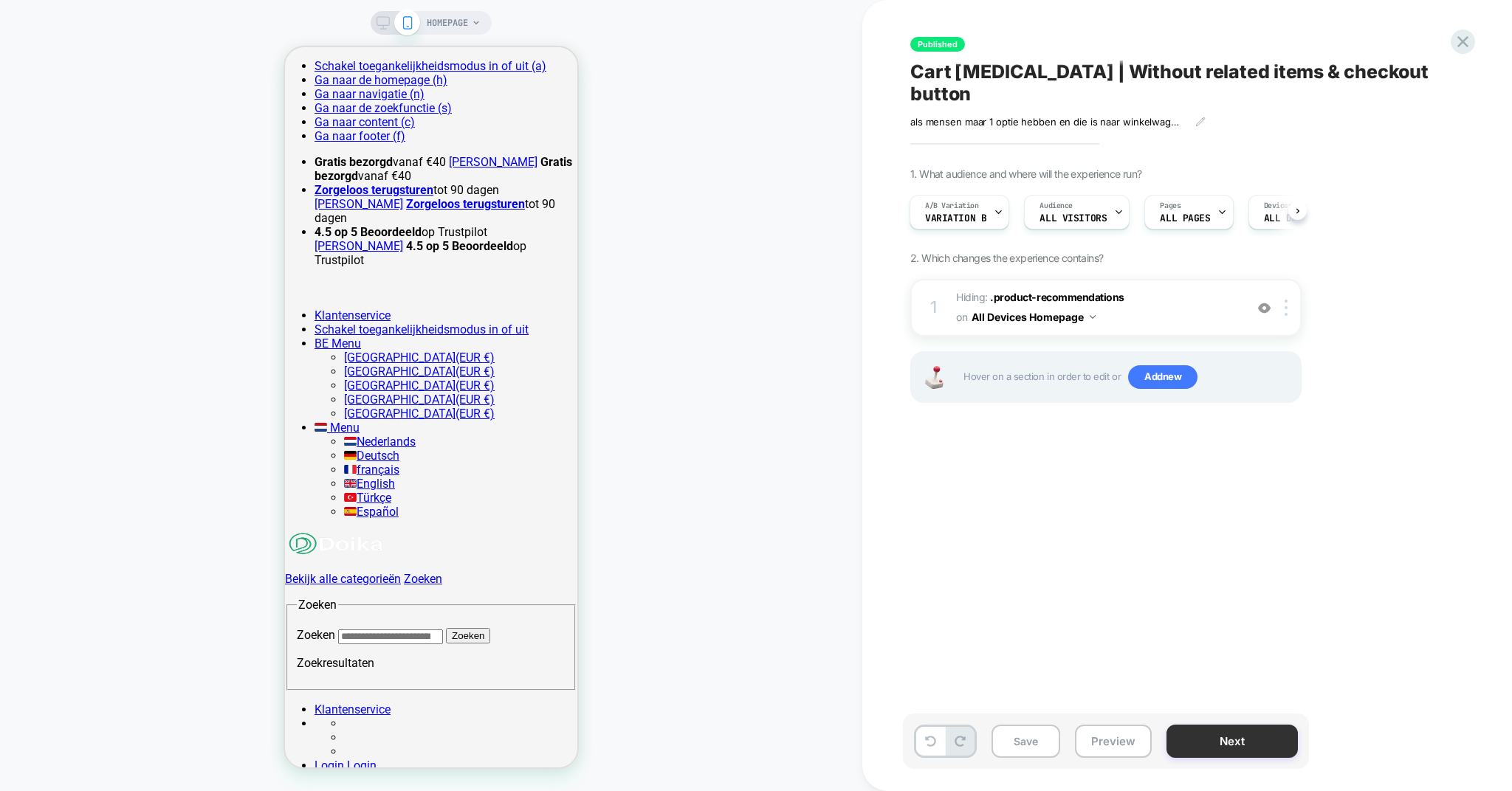
click at [1209, 730] on button "Next" at bounding box center [1232, 741] width 132 height 33
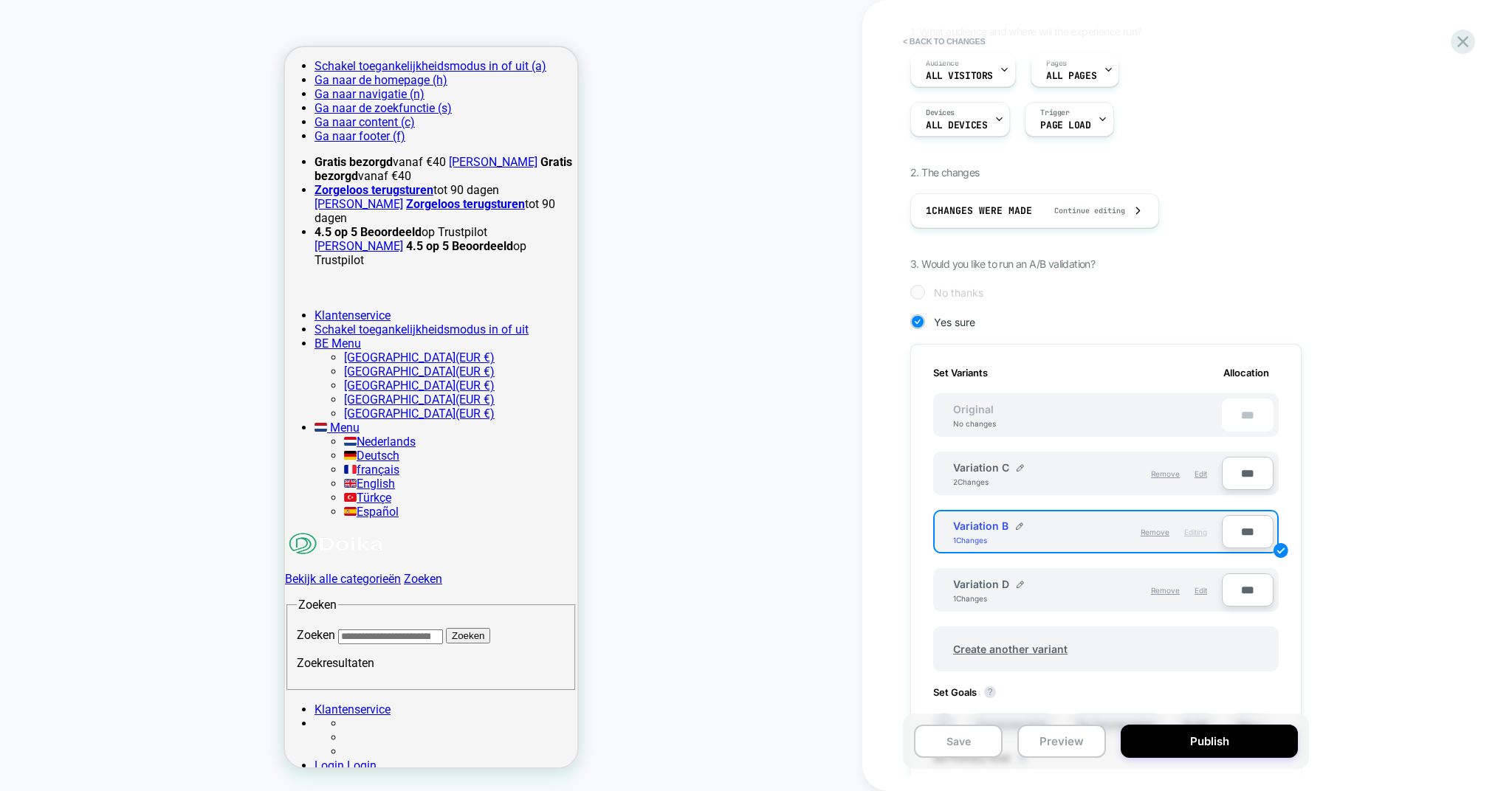
scroll to position [164, 0]
